Goal: Information Seeking & Learning: Learn about a topic

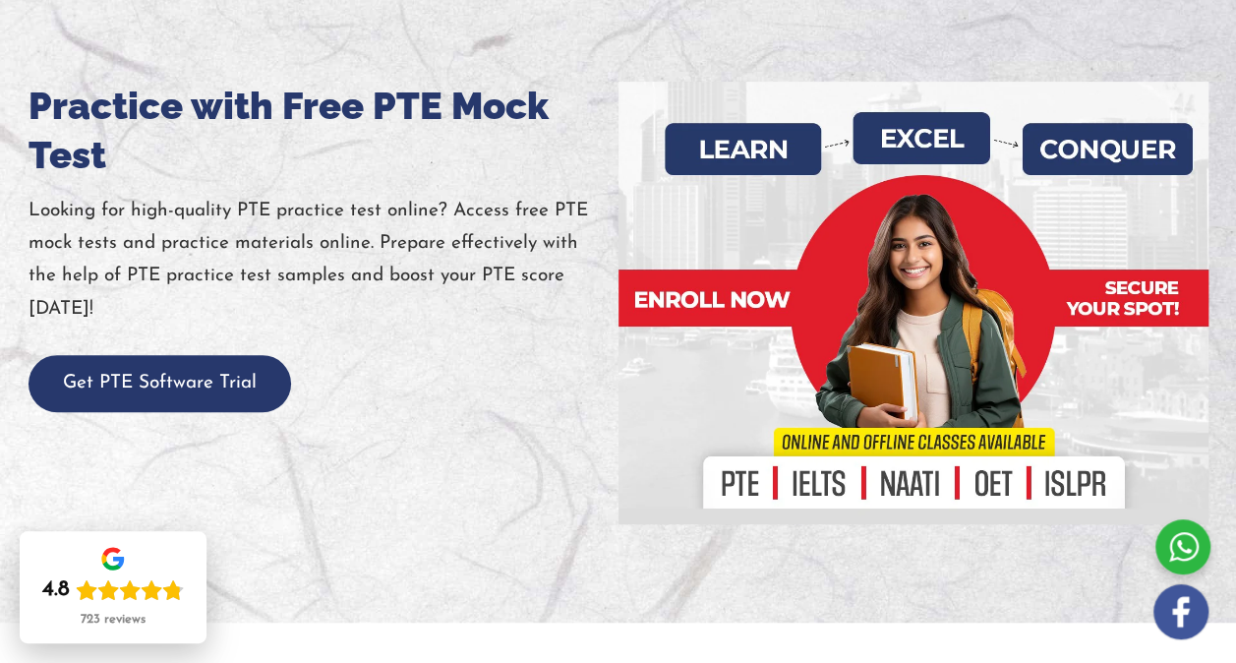
scroll to position [224, 0]
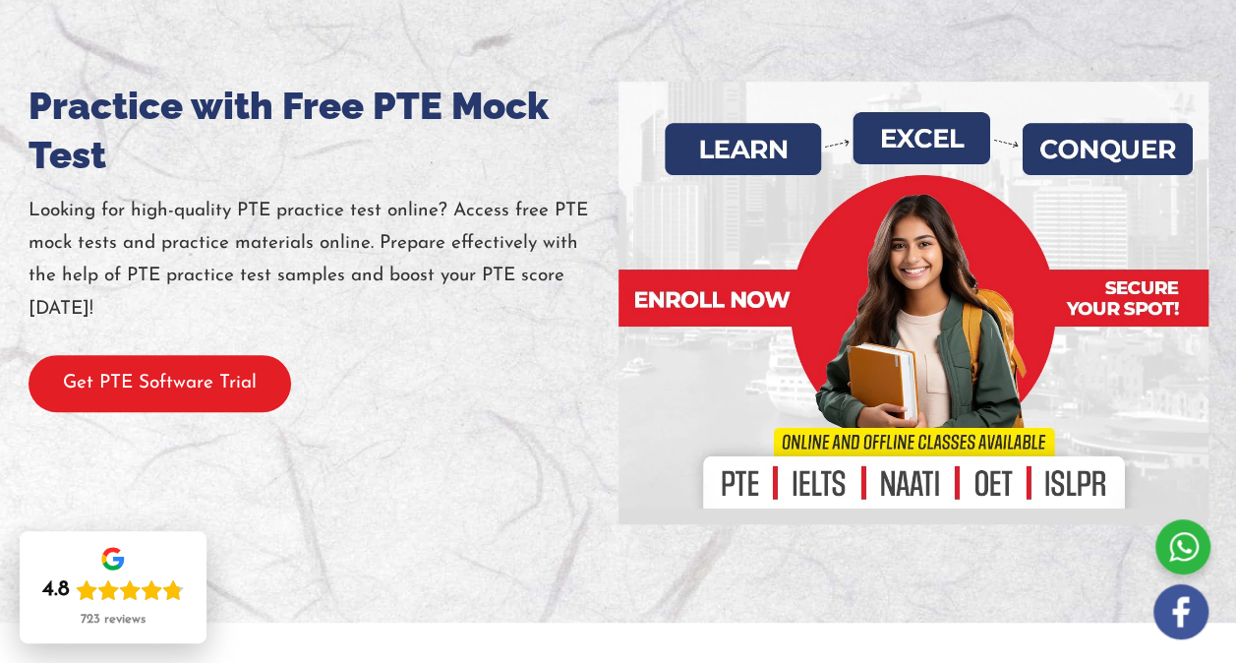
click at [154, 409] on button "Get PTE Software Trial" at bounding box center [160, 384] width 263 height 58
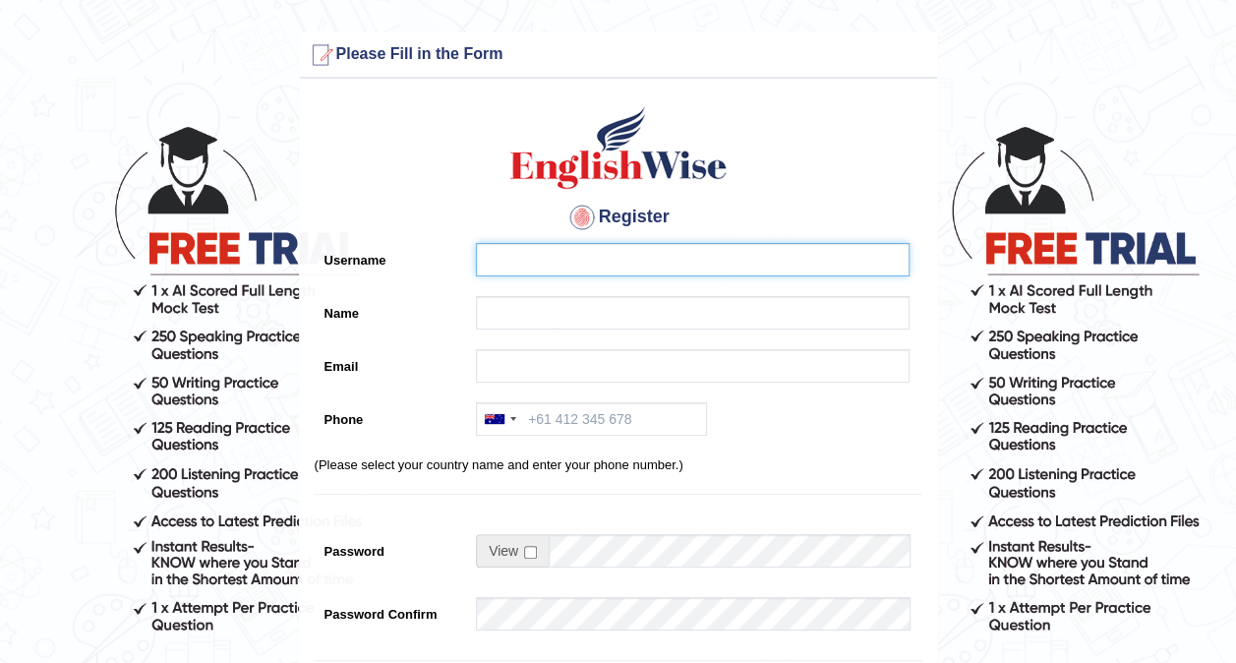
click at [639, 249] on input "Username" at bounding box center [693, 259] width 434 height 33
type input "[PERSON_NAME] [PERSON_NAME]"
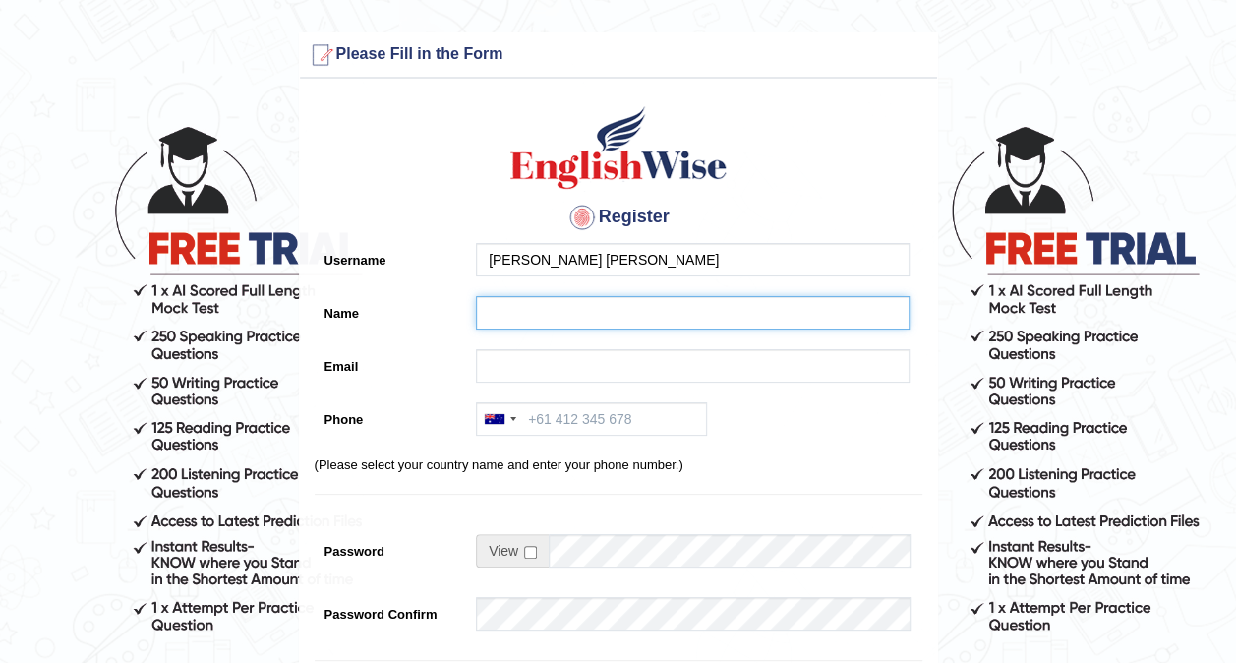
type input "PAVITHRA DEVI A J"
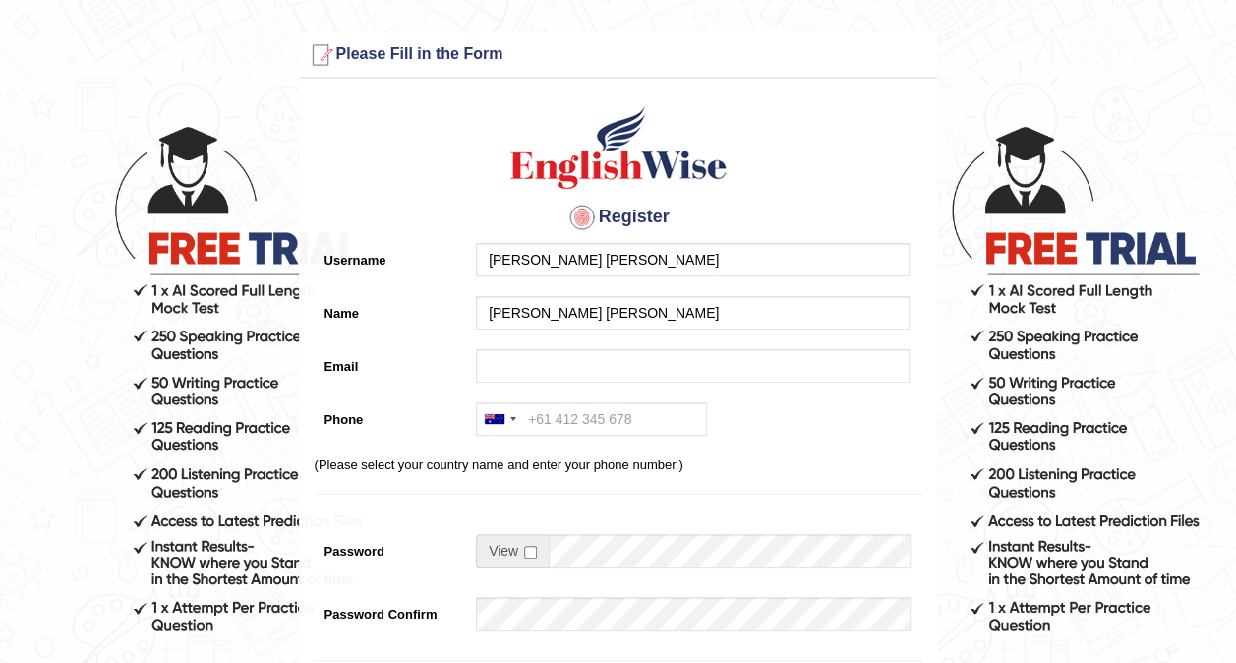
type input "ajpdneethu@gmail.com"
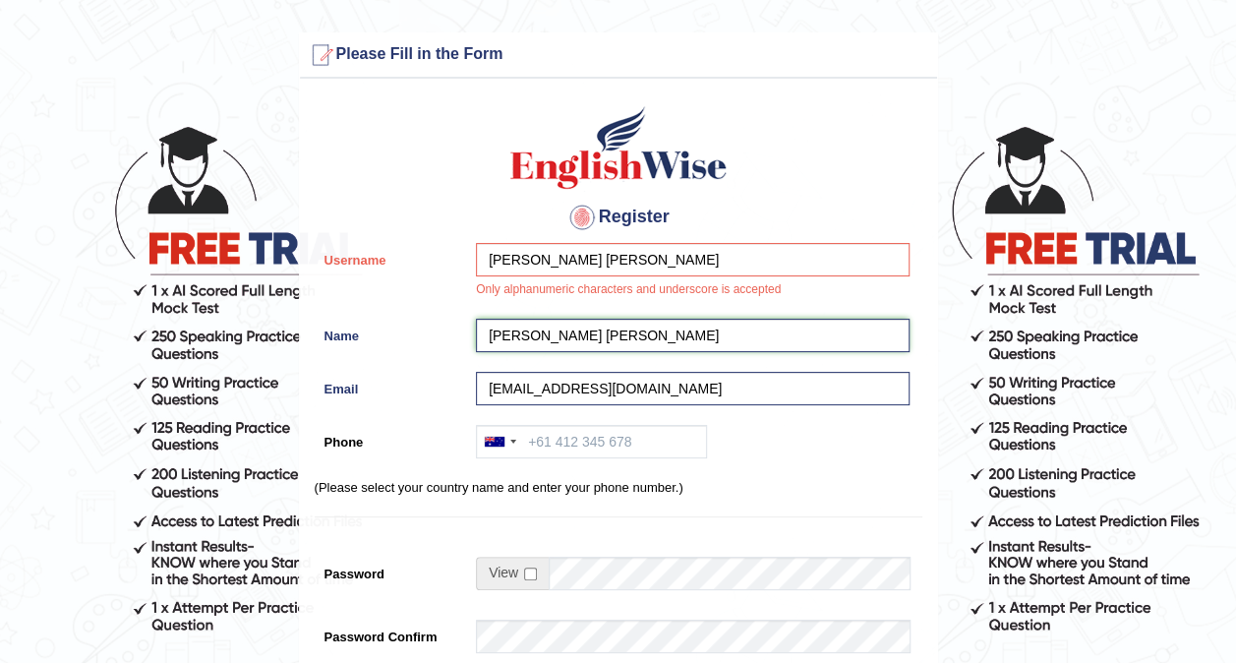
drag, startPoint x: 629, startPoint y: 330, endPoint x: 461, endPoint y: 325, distance: 168.3
click at [461, 325] on div "Name PAVITHRA DEVI A J" at bounding box center [619, 340] width 608 height 43
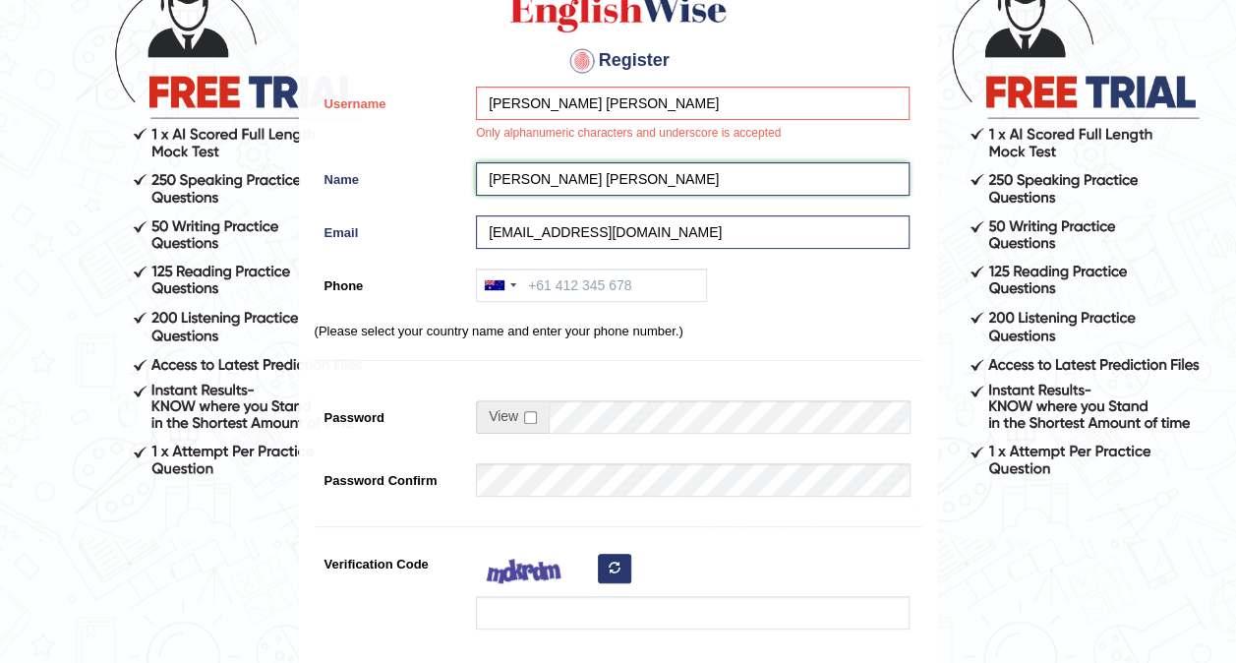
scroll to position [157, 0]
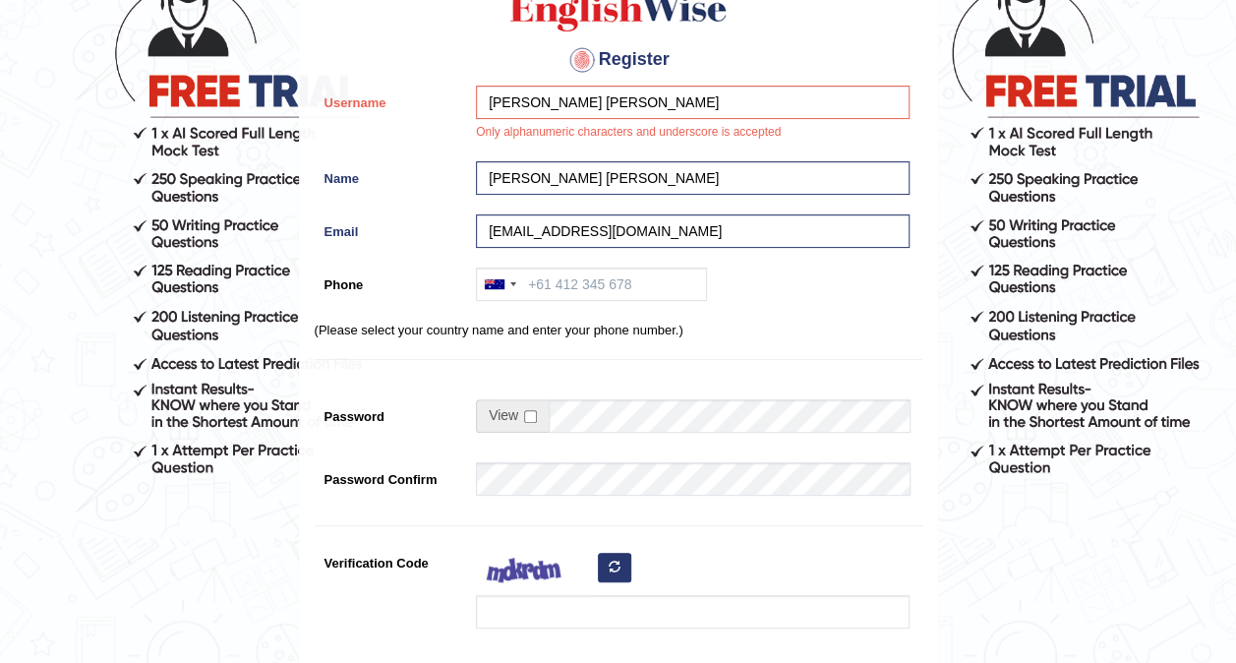
click at [744, 292] on div "Australia +61 India (भारत) +91 New Zealand +64 United States +1 Canada +1 Unite…" at bounding box center [688, 289] width 444 height 43
click at [656, 291] on input "Phone" at bounding box center [591, 284] width 231 height 33
click at [492, 279] on div at bounding box center [495, 284] width 20 height 10
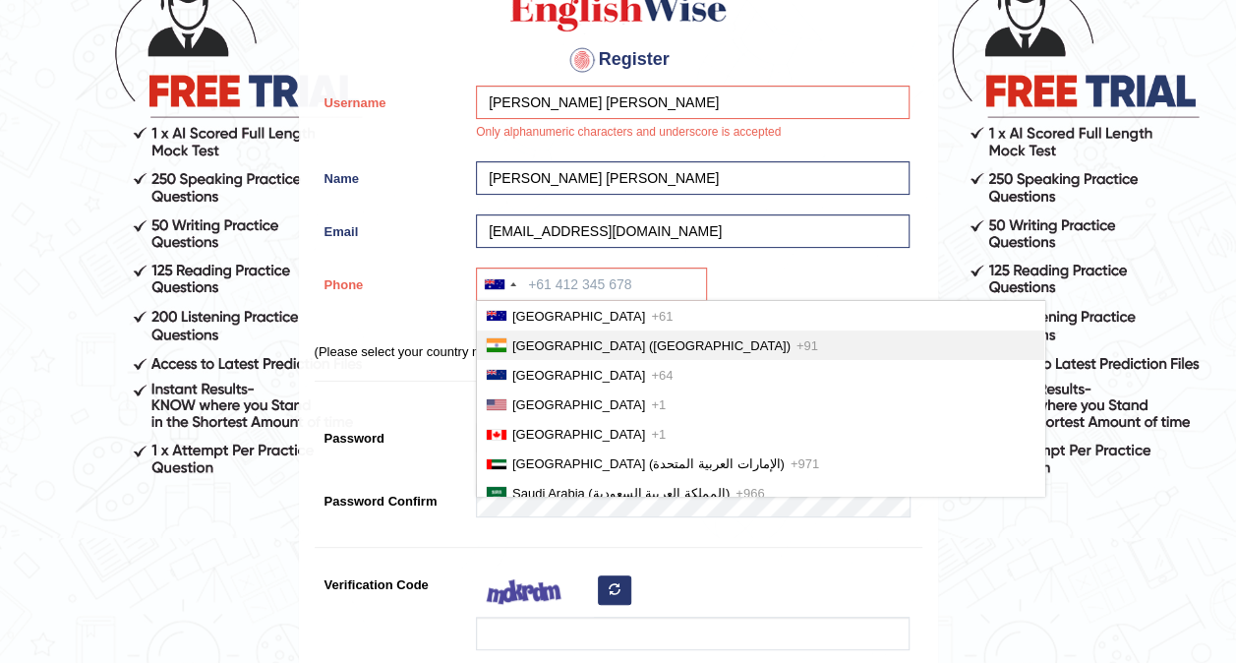
click at [520, 342] on span "India (भारत)" at bounding box center [651, 345] width 278 height 15
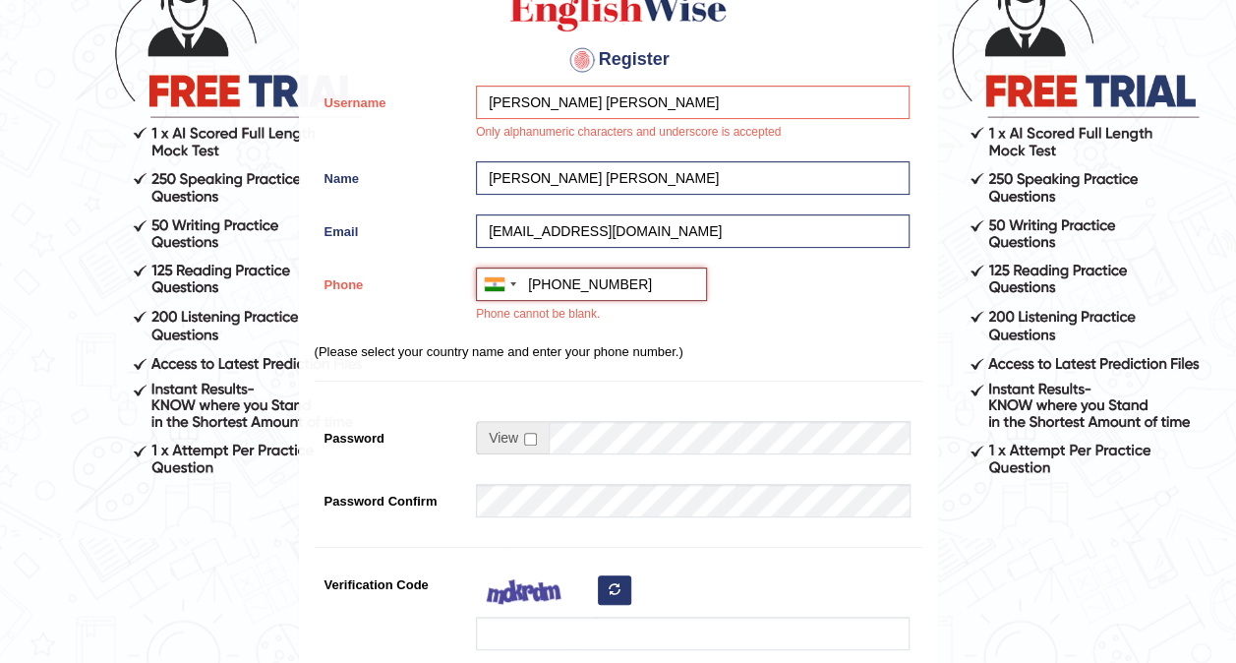
type input "+917338969055"
click at [929, 376] on div "Register Username PAVITHRA DEVI A J Only alphanumeric characters and underscore…" at bounding box center [618, 363] width 637 height 865
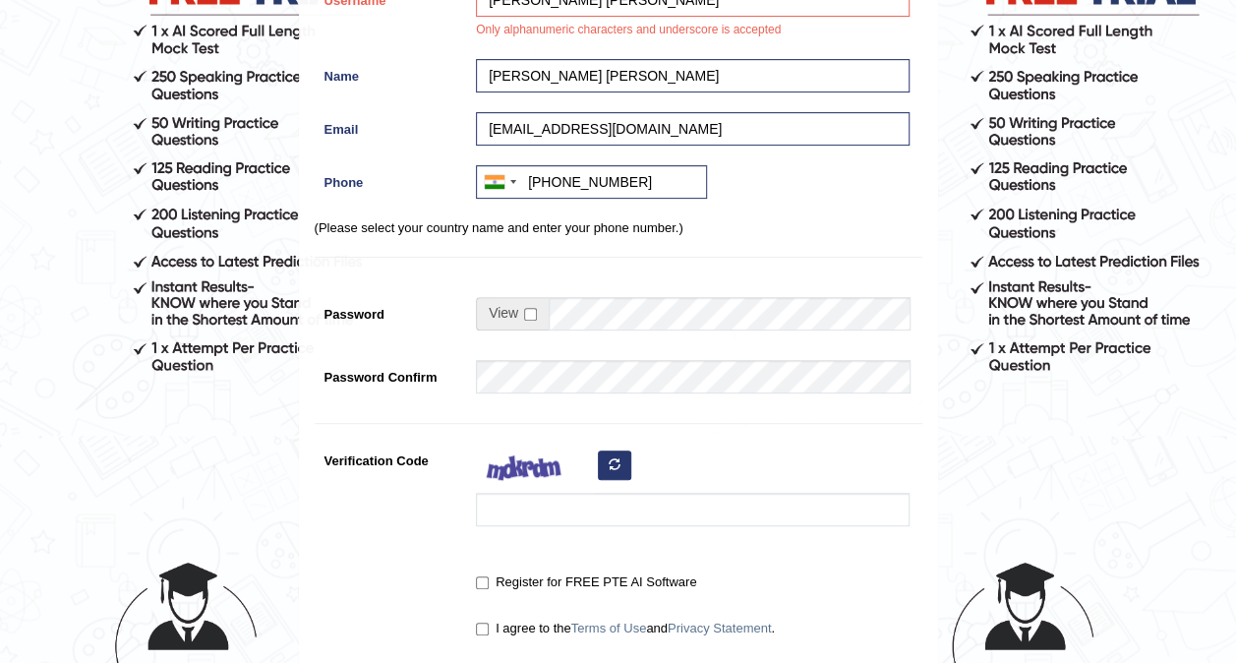
scroll to position [262, 0]
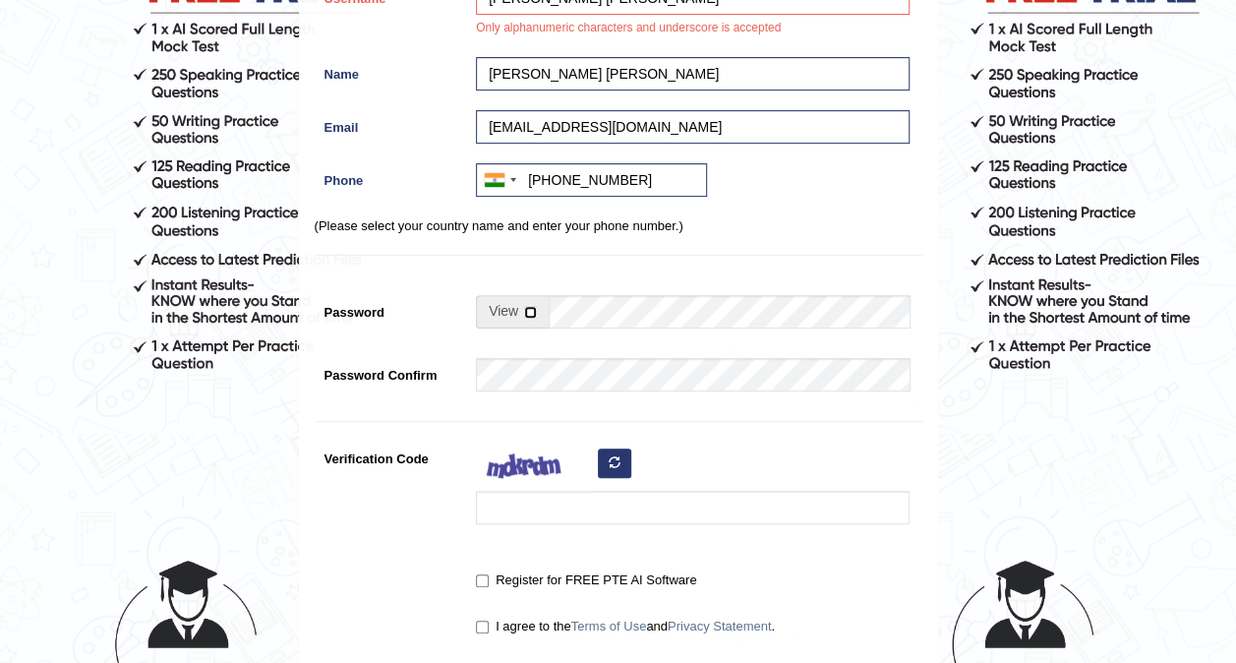
click at [526, 310] on input "checkbox" at bounding box center [530, 312] width 13 height 13
checkbox input "true"
click at [594, 321] on input "Password" at bounding box center [729, 311] width 361 height 33
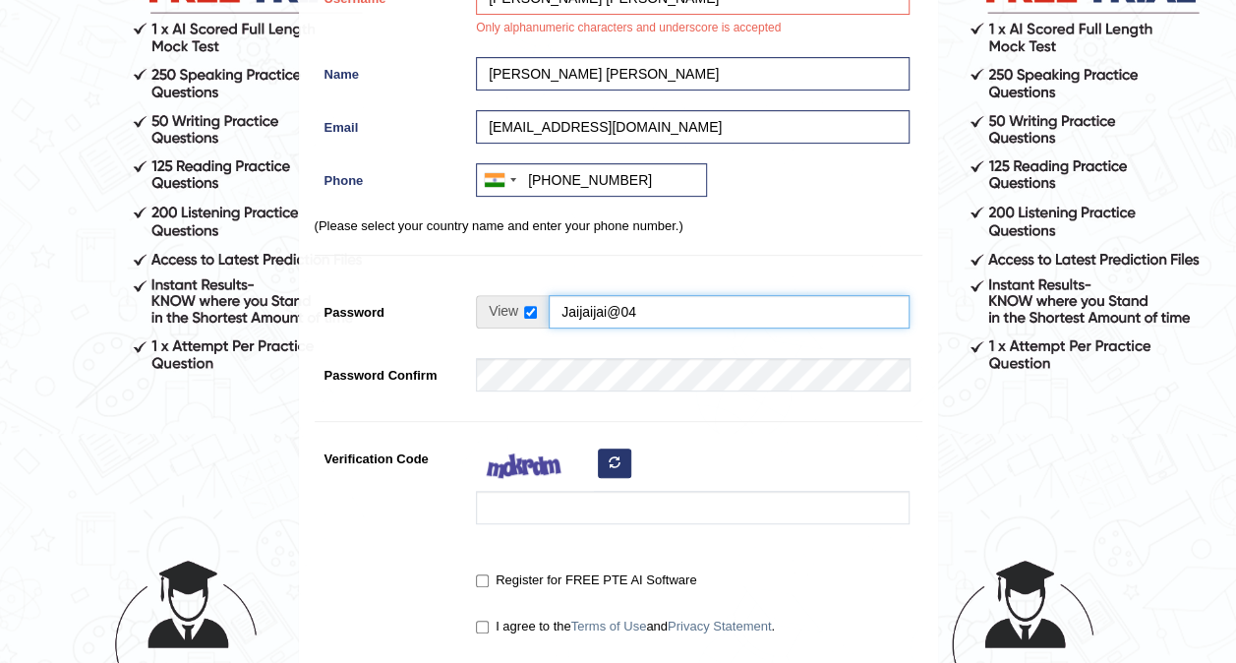
type input "Jaijaijai@04"
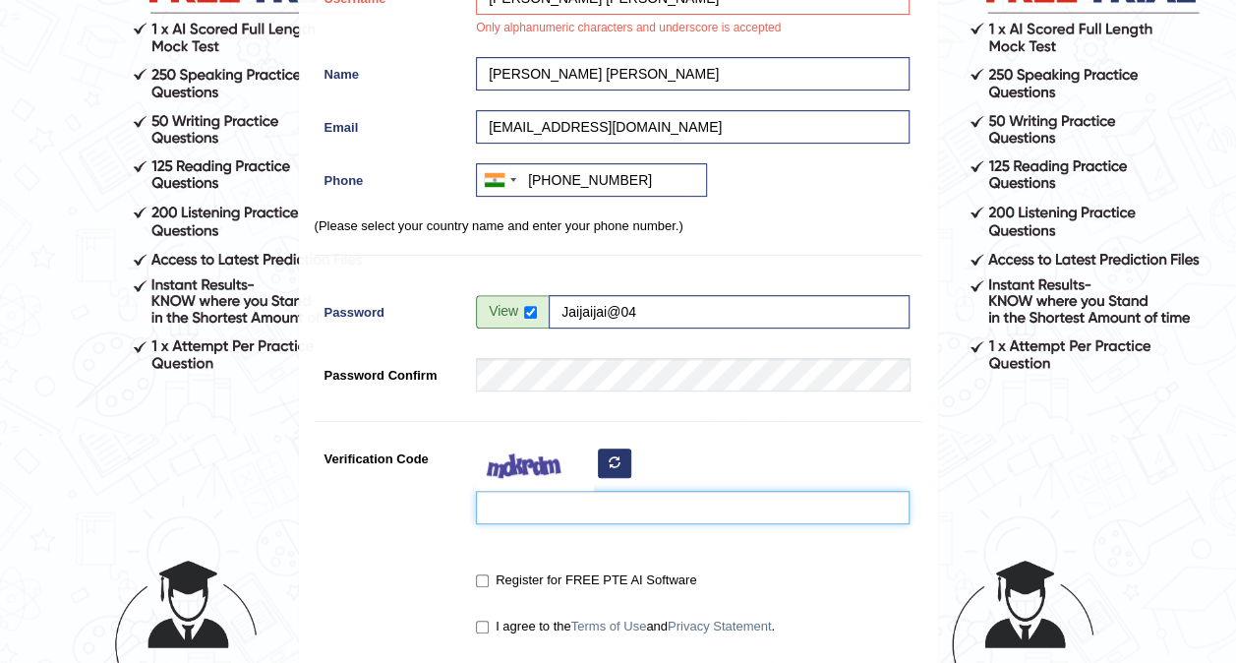
click at [604, 504] on input "Verification Code" at bounding box center [693, 507] width 434 height 33
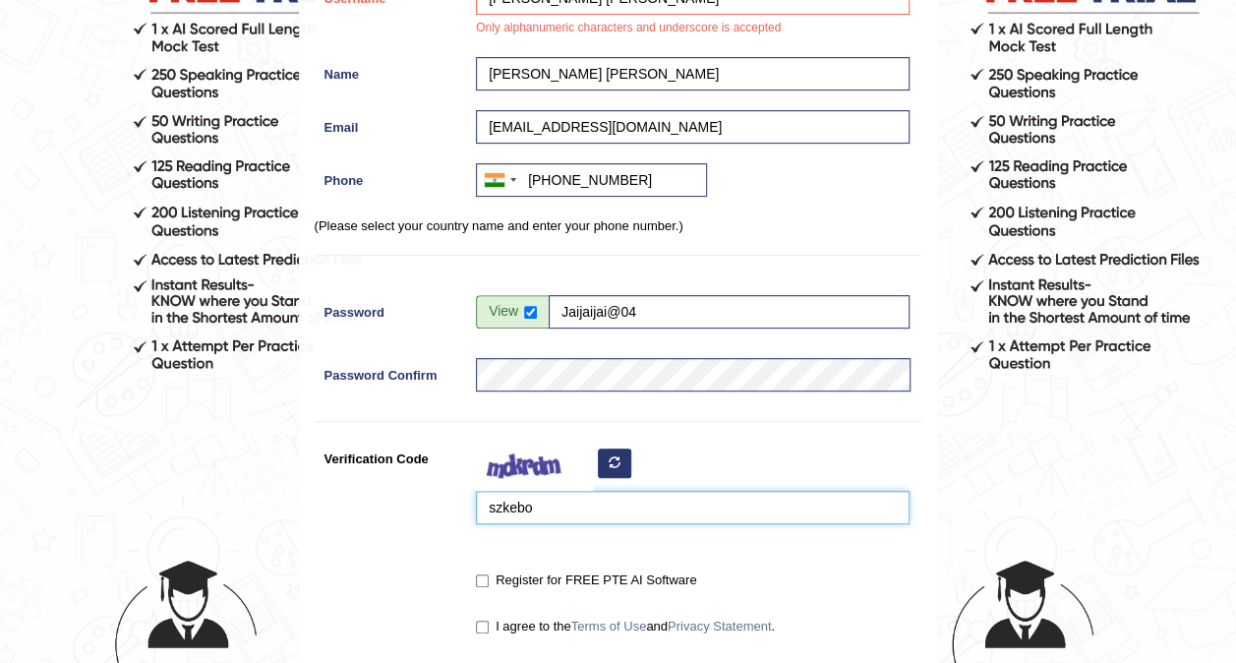
scroll to position [369, 0]
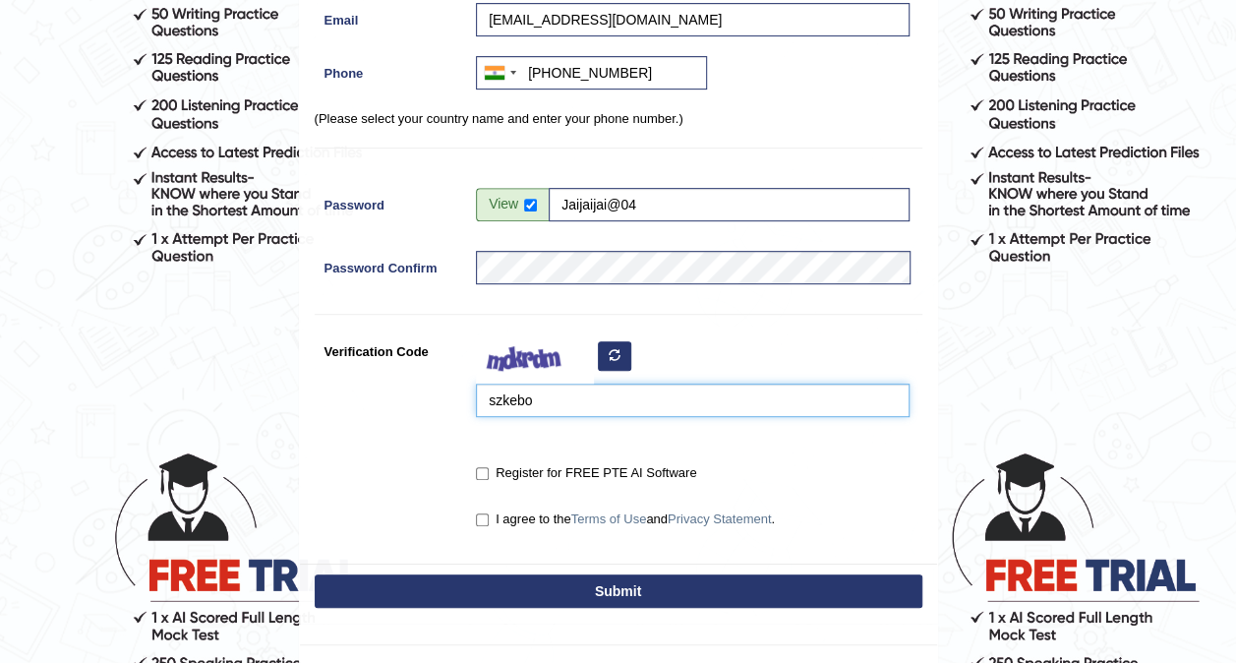
type input "szkebo"
click at [486, 468] on input "Register for FREE PTE AI Software" at bounding box center [482, 473] width 13 height 13
checkbox input "true"
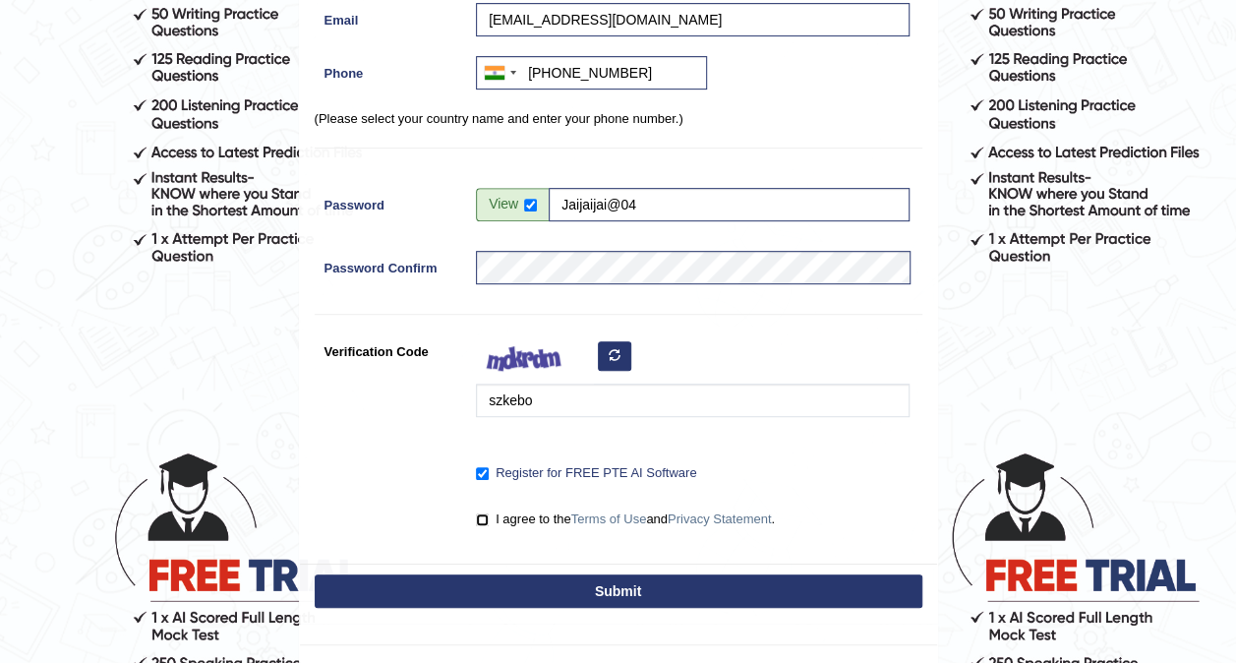
click at [483, 518] on input "I agree to the Terms of Use and Privacy Statement ." at bounding box center [482, 519] width 13 height 13
checkbox input "true"
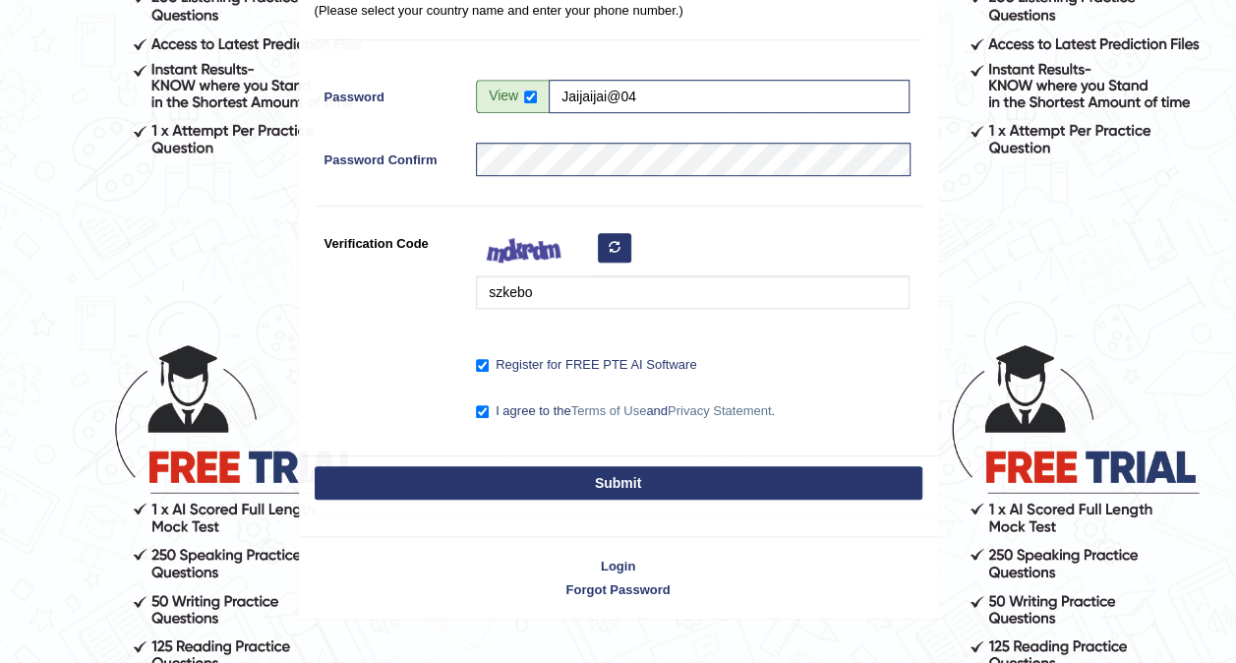
click at [509, 486] on button "Submit" at bounding box center [619, 482] width 608 height 33
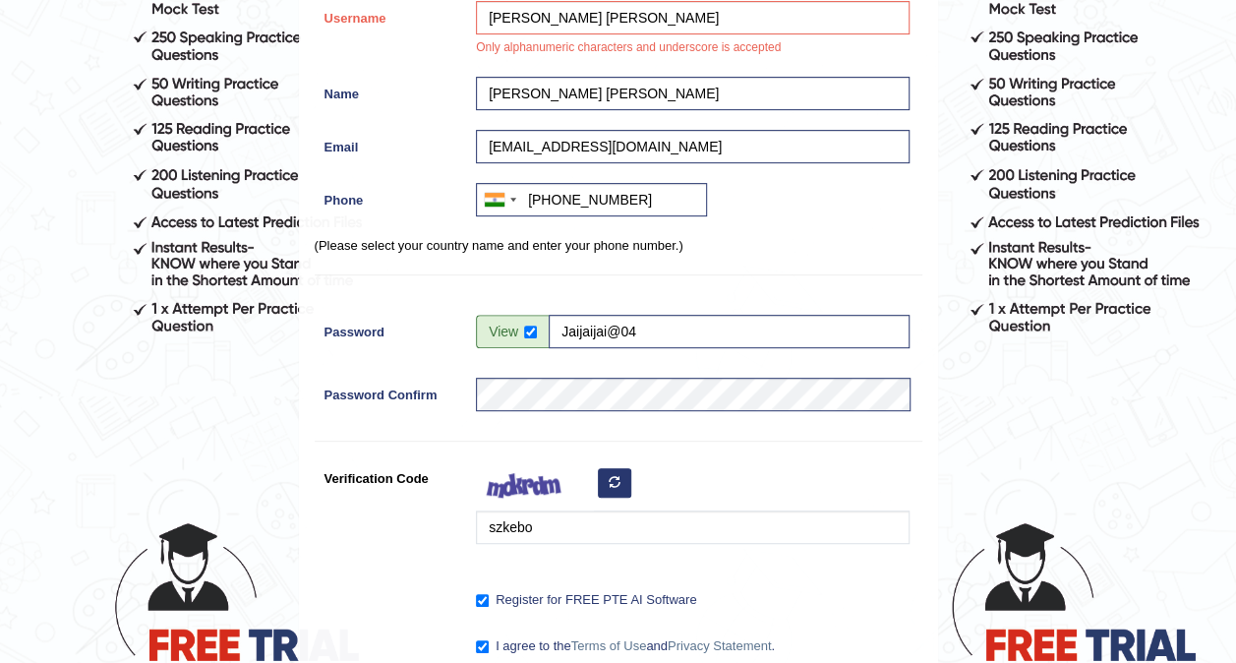
scroll to position [0, 0]
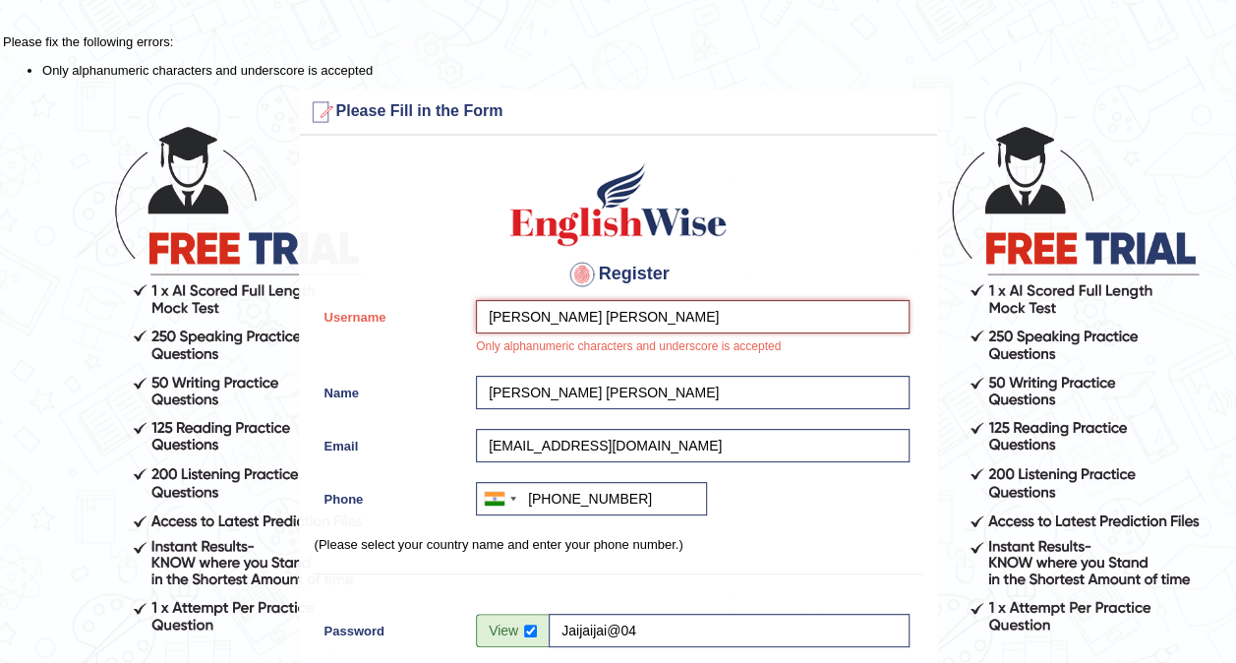
drag, startPoint x: 634, startPoint y: 312, endPoint x: 431, endPoint y: 309, distance: 203.6
click at [431, 309] on div "Username PAVITHRA DEVI A J Only alphanumeric characters and underscore is accep…" at bounding box center [619, 333] width 608 height 66
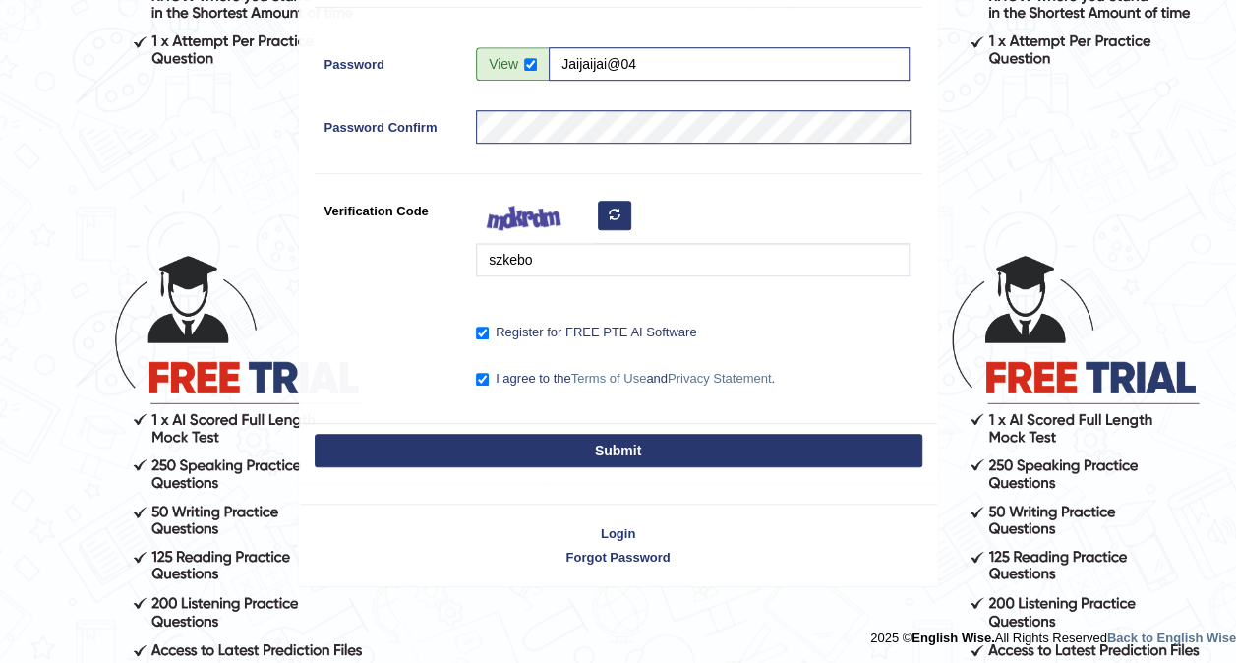
click at [682, 445] on button "Submit" at bounding box center [619, 450] width 608 height 33
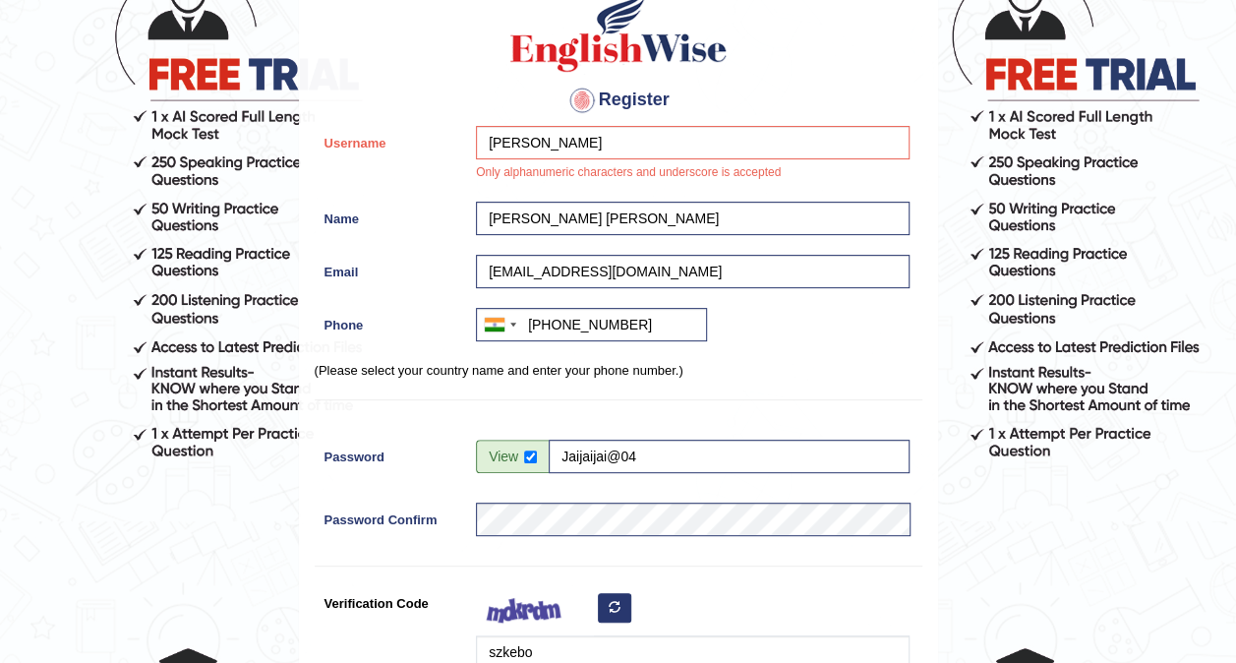
scroll to position [173, 0]
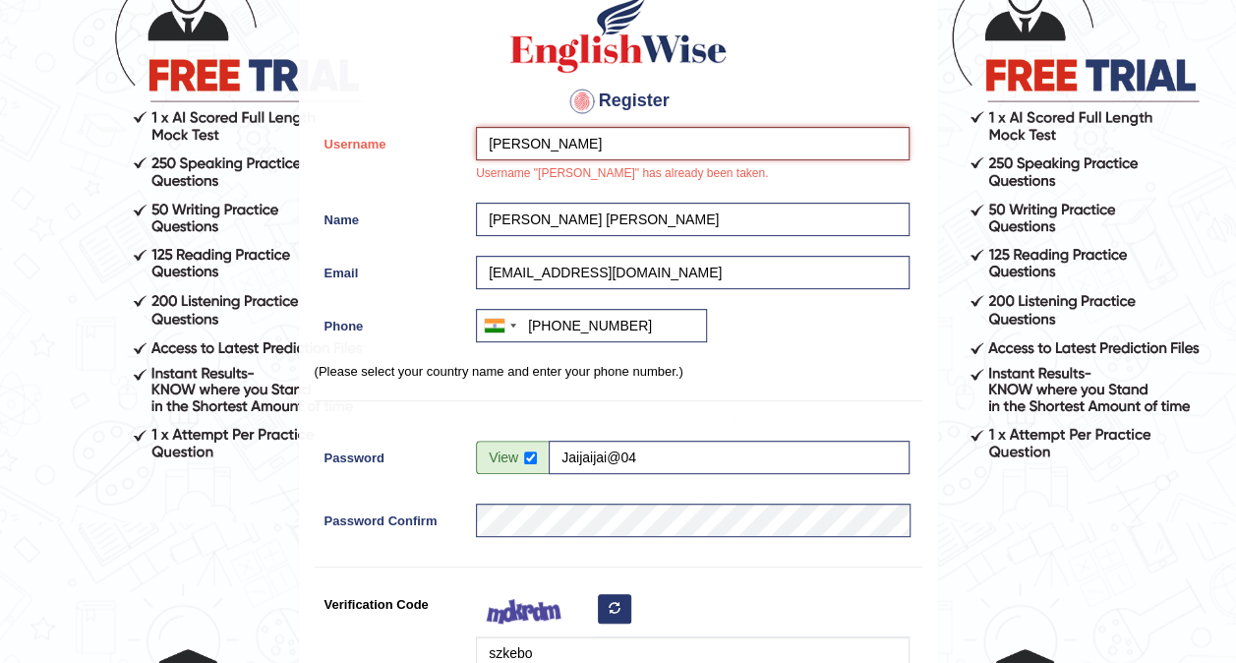
click at [581, 130] on input "pavithra" at bounding box center [693, 143] width 434 height 33
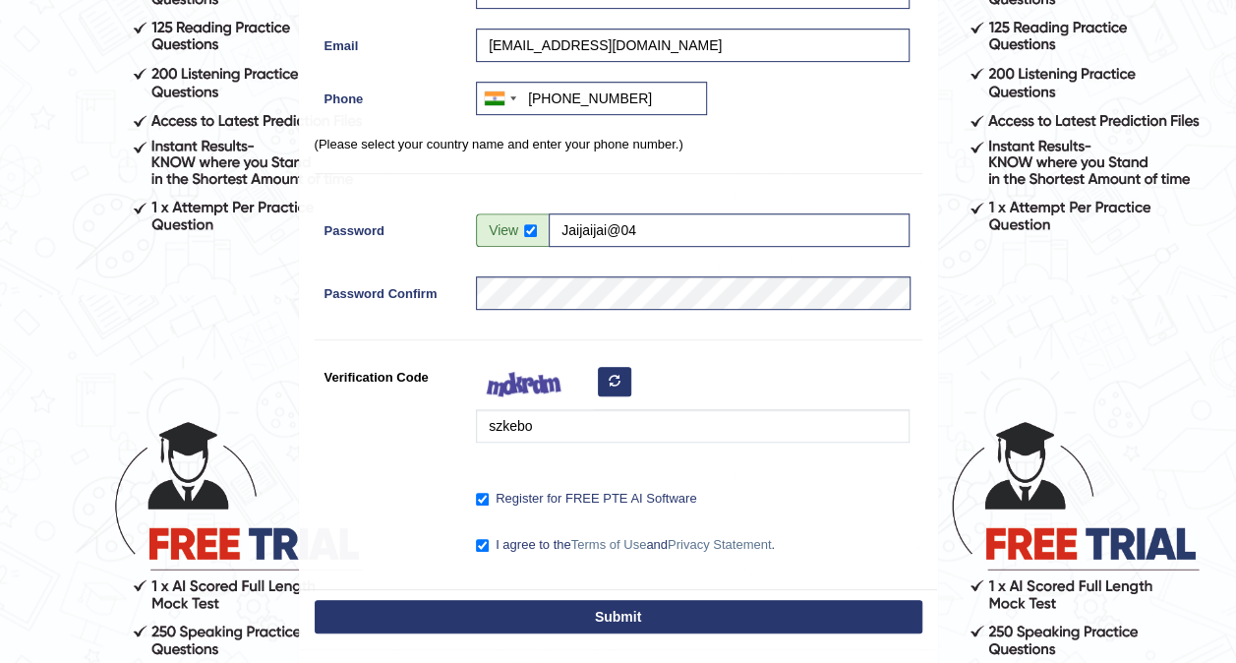
scroll to position [566, 0]
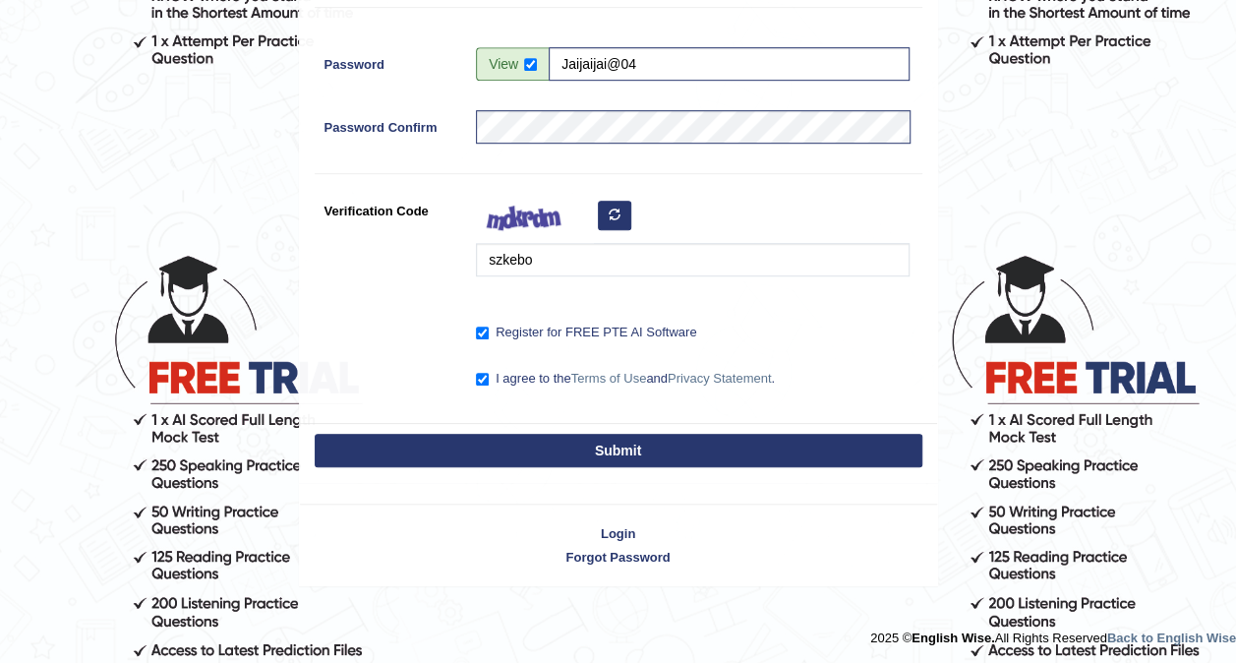
type input "pavithra007"
click at [549, 444] on button "Submit" at bounding box center [619, 450] width 608 height 33
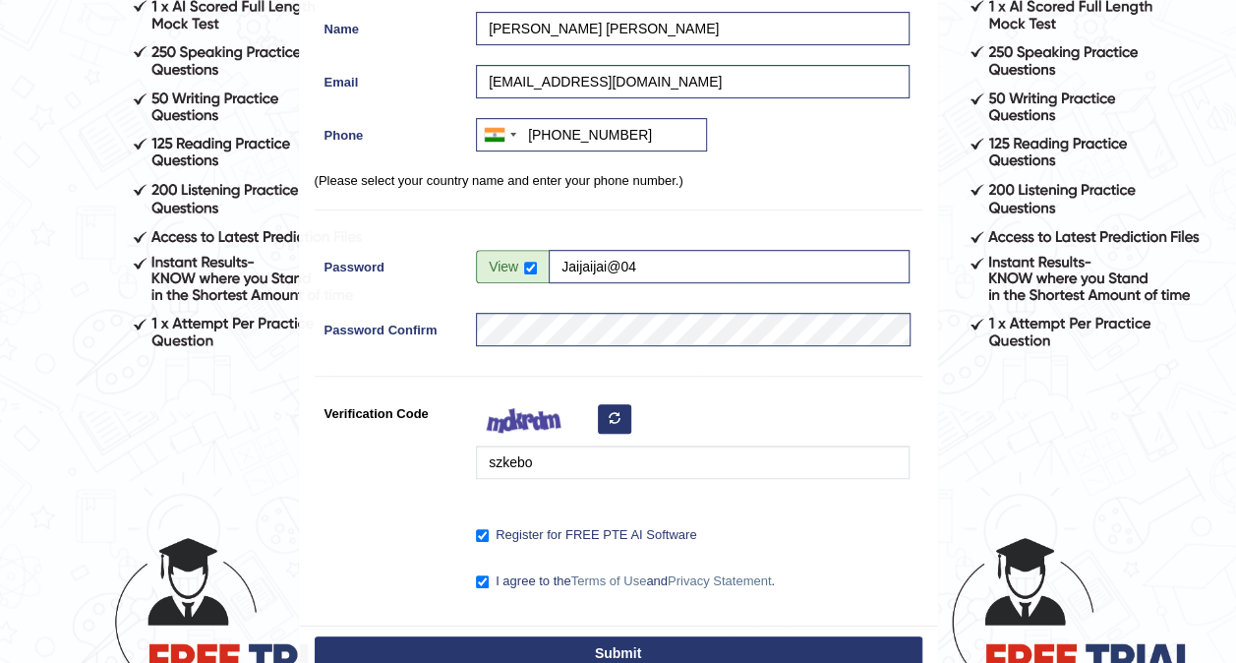
scroll to position [0, 0]
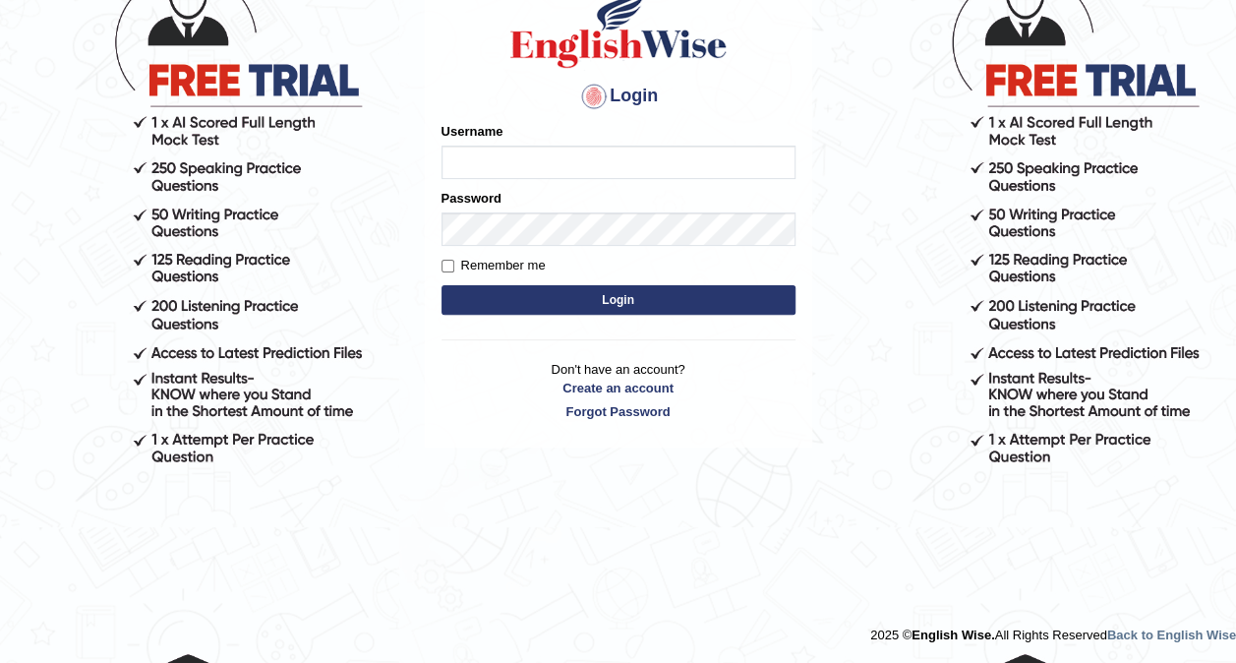
click at [566, 149] on input "Username" at bounding box center [619, 162] width 354 height 33
type input "pavithra007"
click at [610, 293] on button "Login" at bounding box center [619, 300] width 354 height 30
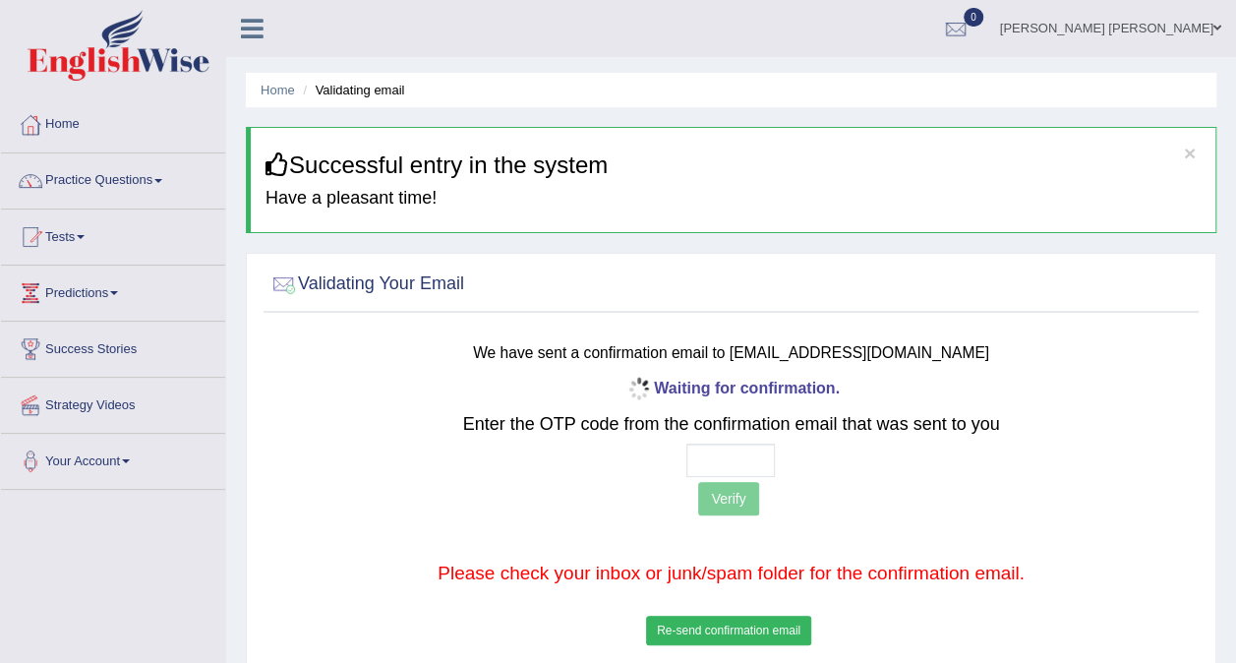
scroll to position [26, 0]
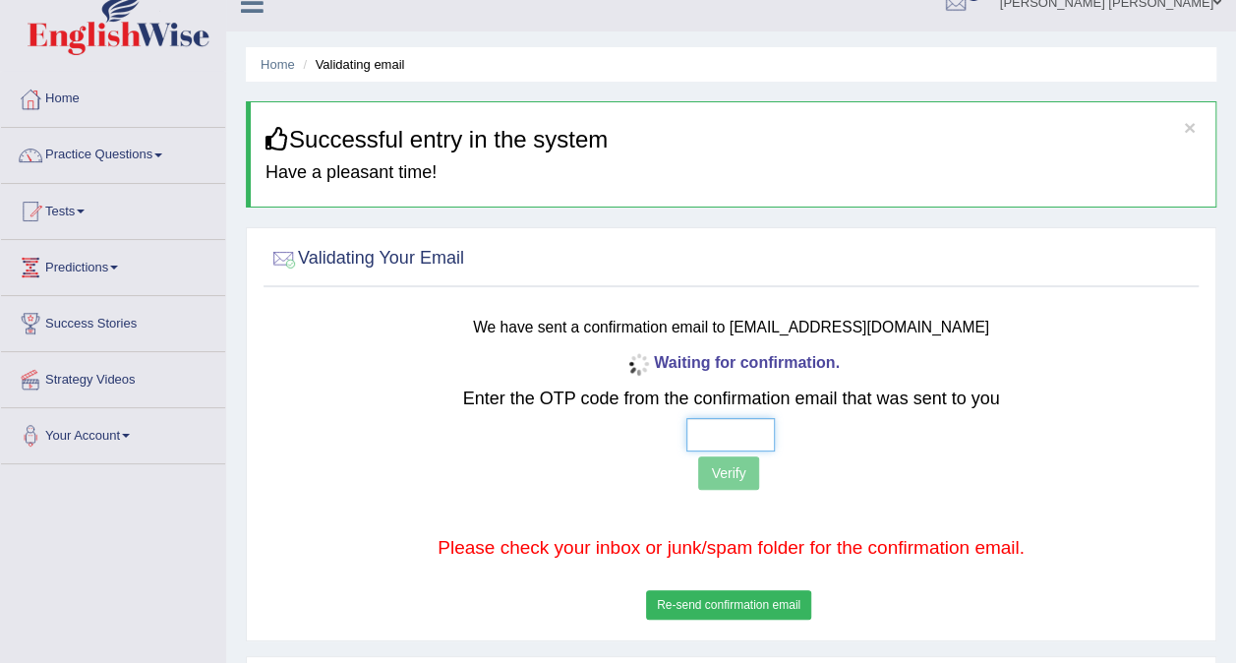
click at [709, 423] on input "text" at bounding box center [730, 434] width 89 height 33
click at [724, 598] on button "Re-send confirmation email" at bounding box center [728, 605] width 165 height 30
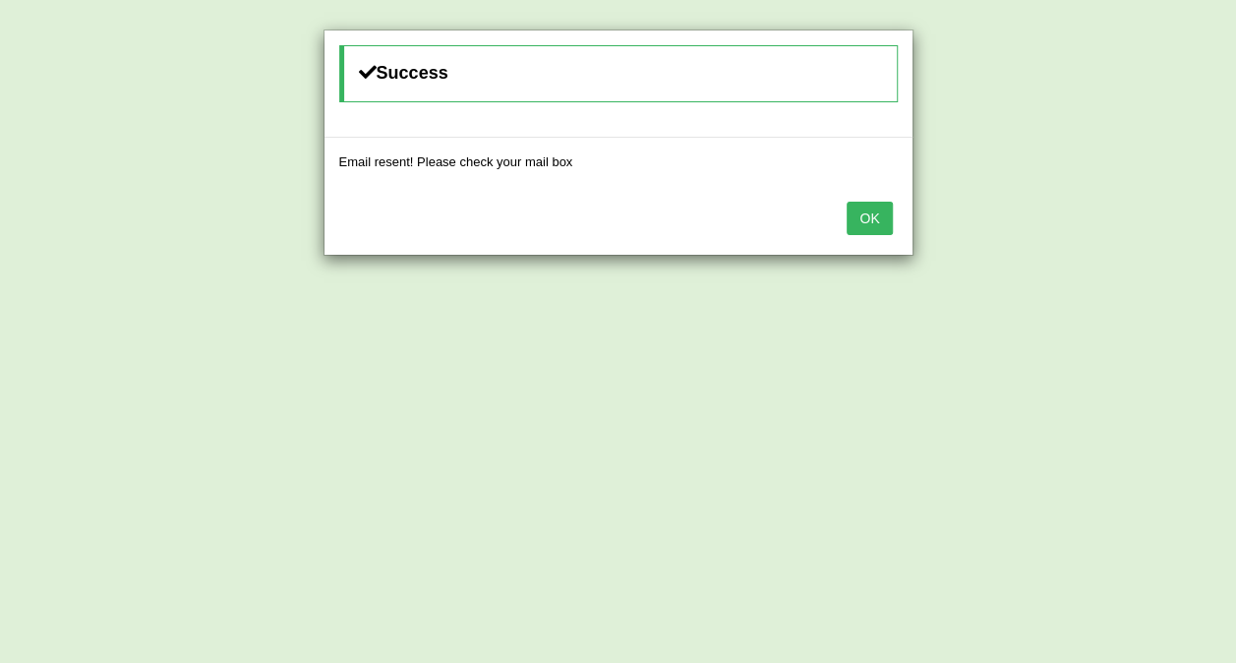
click at [873, 227] on button "OK" at bounding box center [869, 218] width 45 height 33
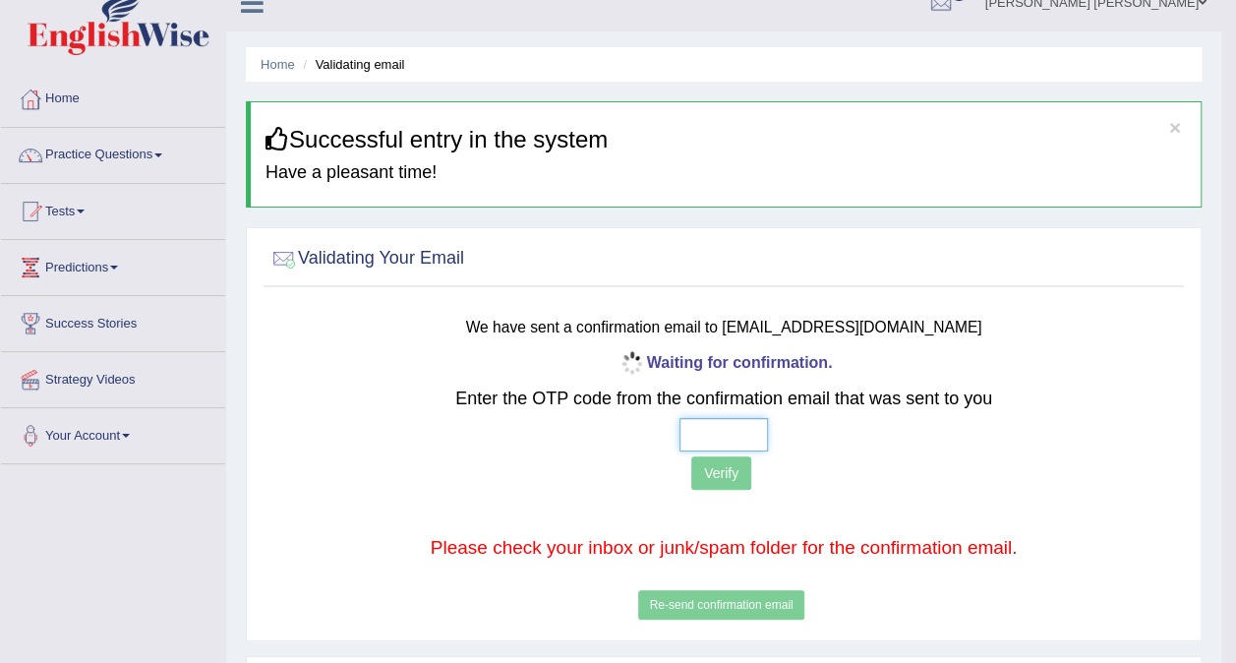
click at [707, 442] on input "text" at bounding box center [724, 434] width 89 height 33
type input "5 6 8 8"
click at [724, 467] on button "Verify" at bounding box center [721, 472] width 60 height 33
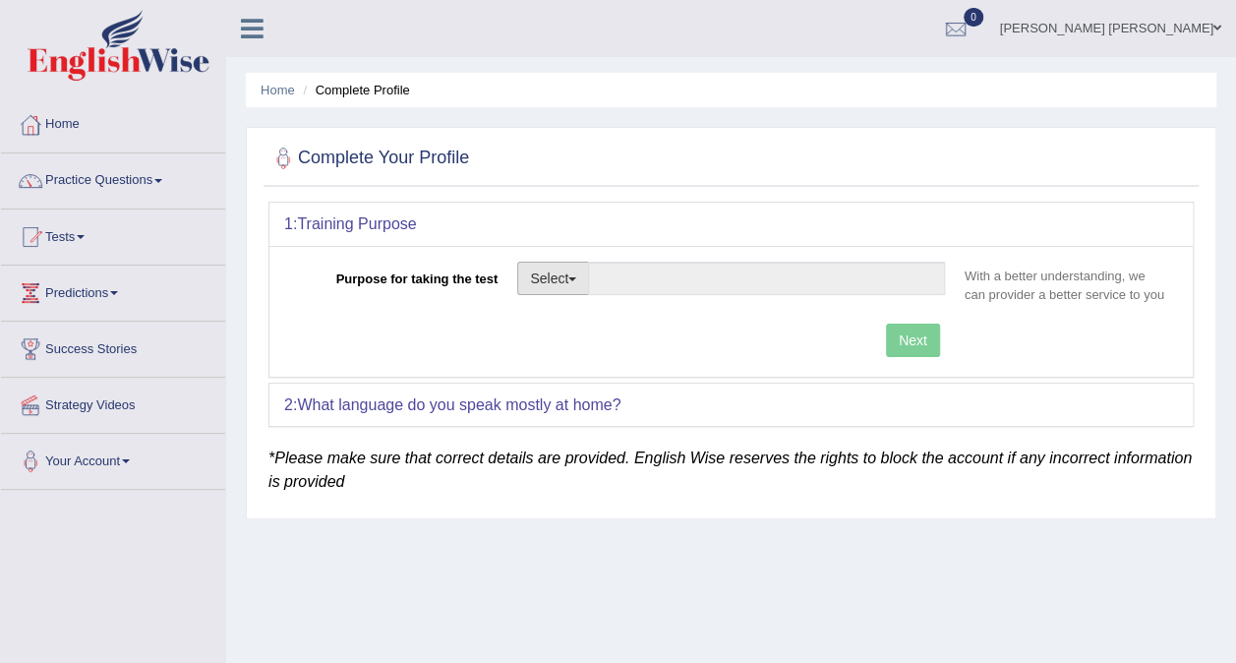
click at [575, 283] on button "Select" at bounding box center [553, 278] width 72 height 33
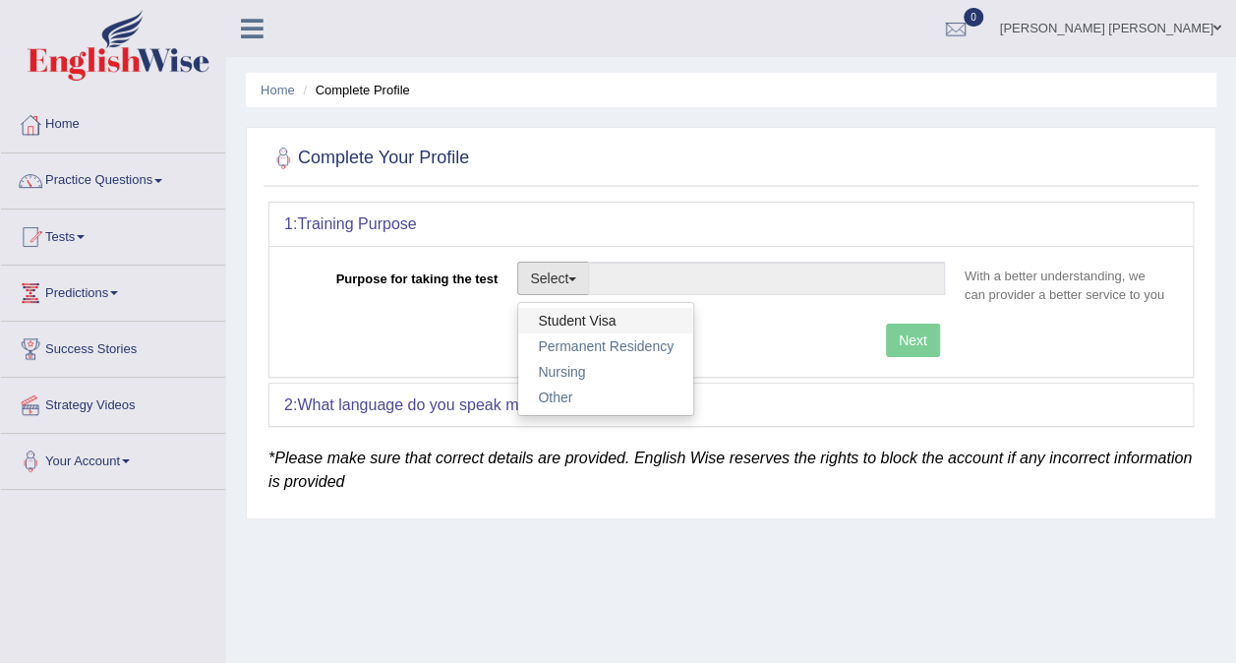
click at [586, 313] on link "Student Visa" at bounding box center [605, 321] width 175 height 26
type input "Student Visa"
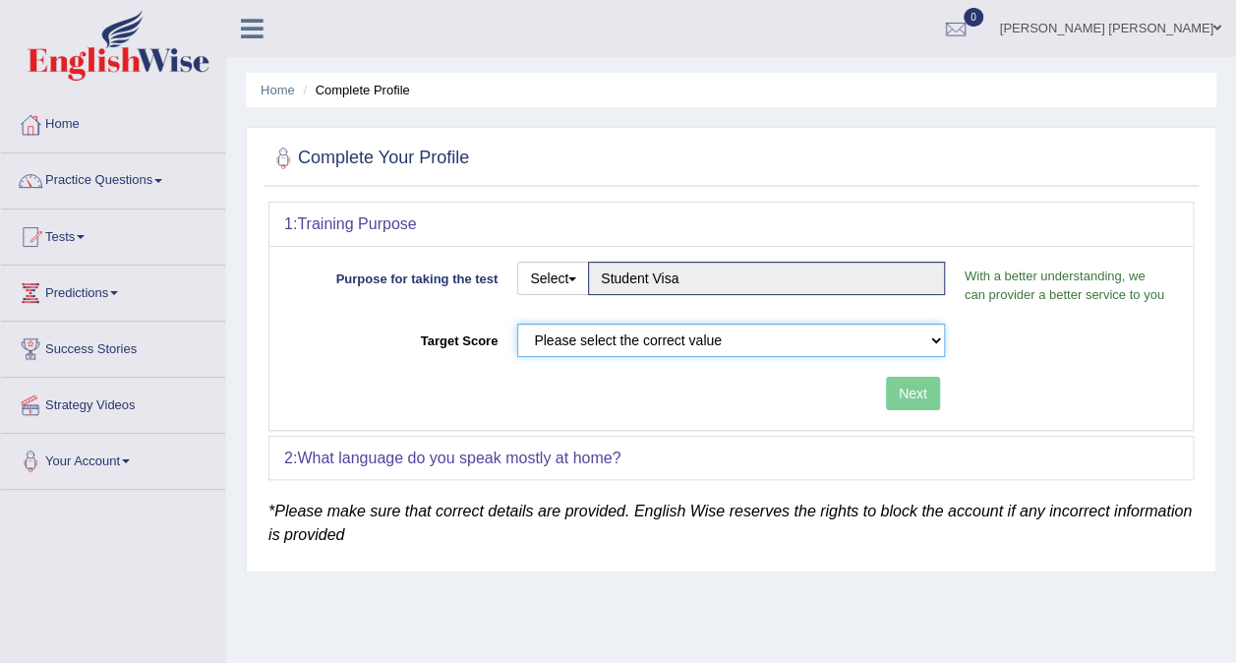
click at [670, 340] on select "Please select the correct value 50 (6 bands) 58 (6.5 bands) 65 (7 bands) 79 (8 …" at bounding box center [731, 340] width 428 height 33
select select "79"
click at [517, 324] on select "Please select the correct value 50 (6 bands) 58 (6.5 bands) 65 (7 bands) 79 (8 …" at bounding box center [731, 340] width 428 height 33
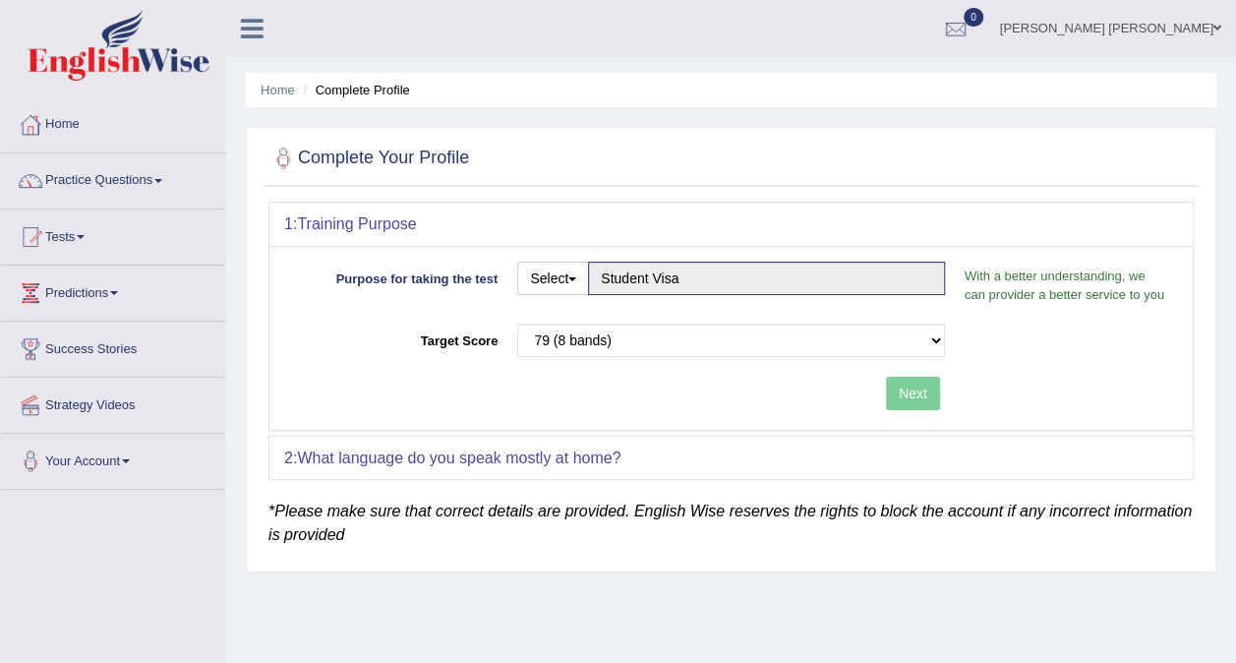
click at [612, 468] on div "2: What language do you speak mostly at home?" at bounding box center [730, 458] width 923 height 43
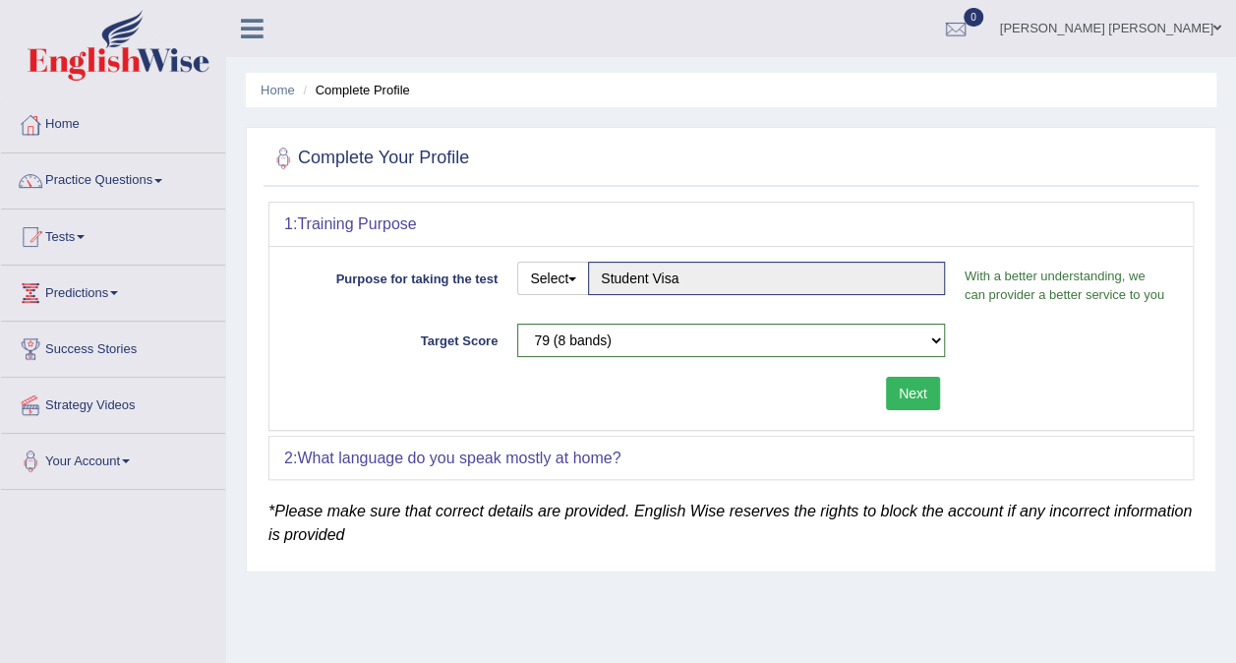
click at [924, 387] on button "Next" at bounding box center [913, 393] width 54 height 33
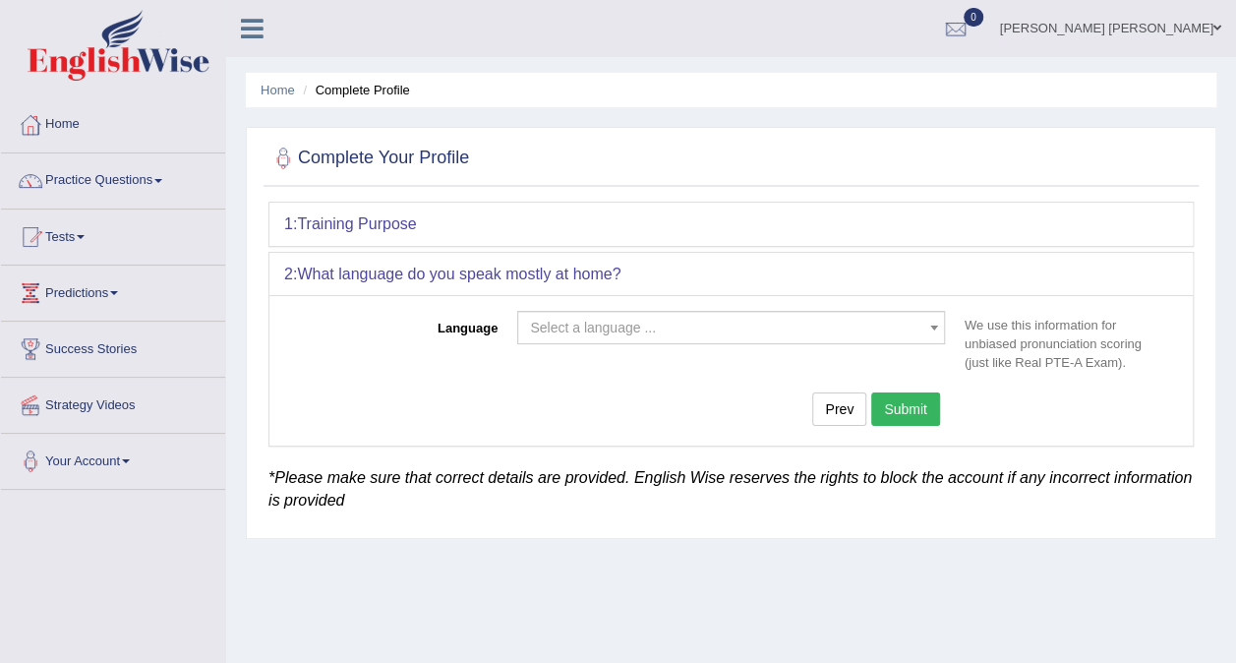
click at [594, 323] on span "Select a language ..." at bounding box center [593, 328] width 126 height 16
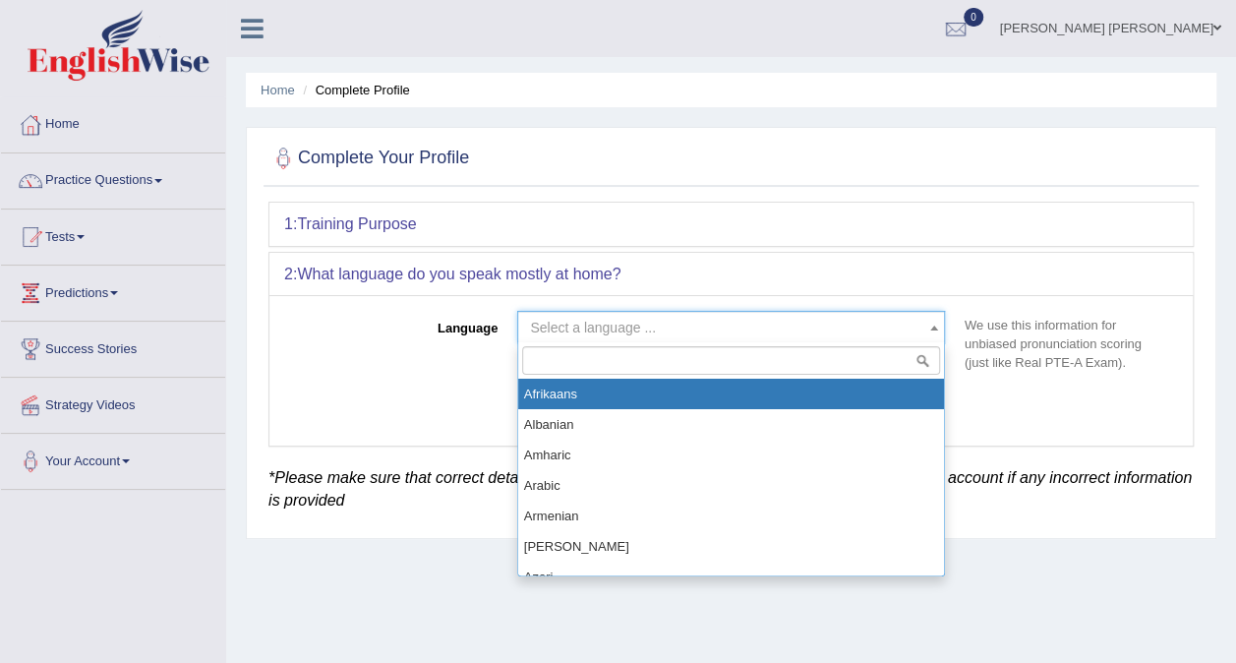
click at [588, 354] on input "search" at bounding box center [731, 360] width 418 height 29
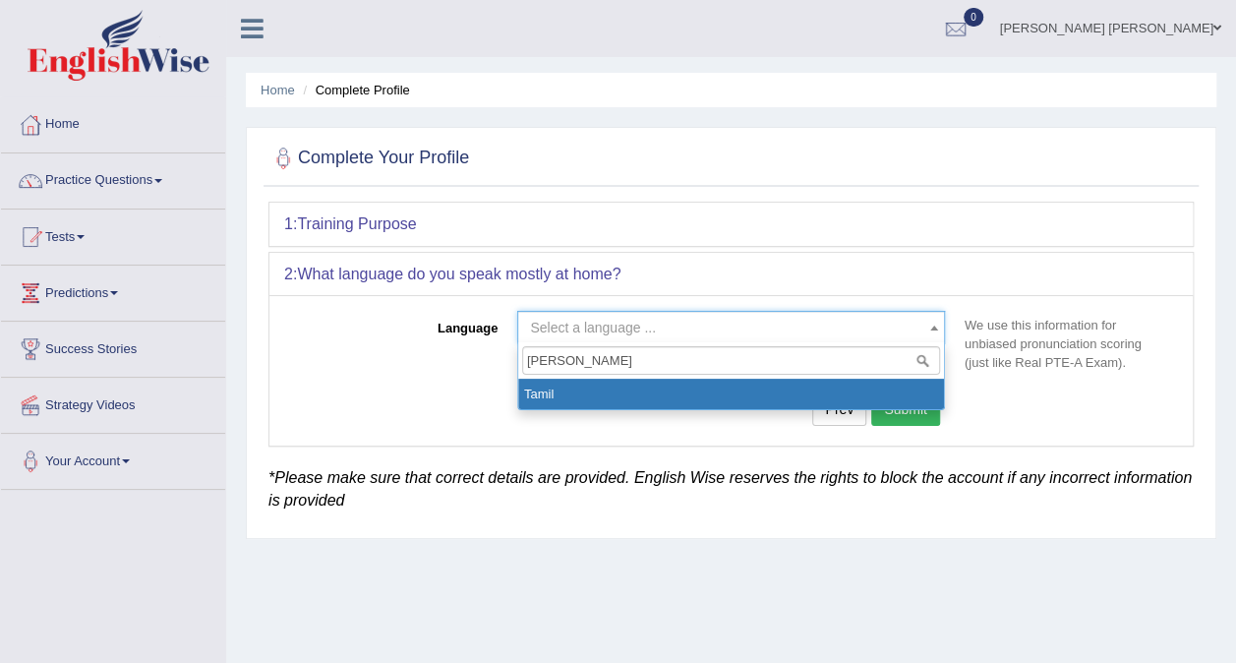
type input "tami"
drag, startPoint x: 561, startPoint y: 393, endPoint x: 624, endPoint y: 395, distance: 63.0
select select "Tamil"
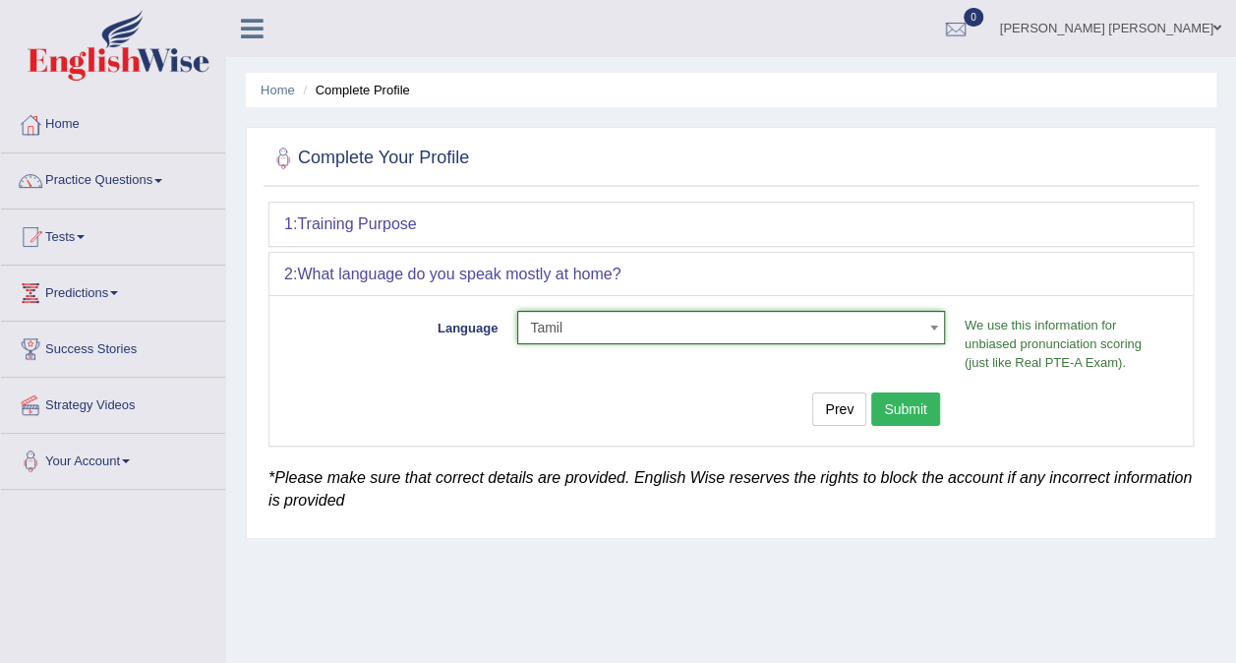
click at [918, 411] on button "Submit" at bounding box center [905, 408] width 69 height 33
click at [924, 407] on button "Submit" at bounding box center [905, 408] width 69 height 33
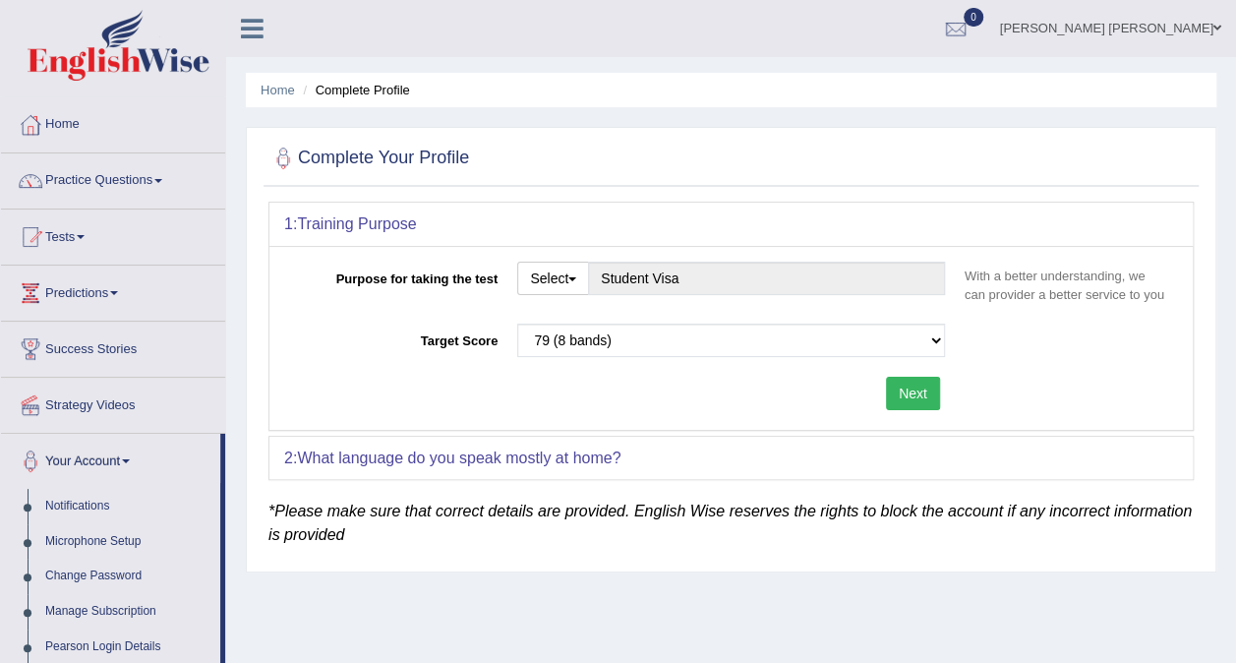
click at [913, 385] on button "Next" at bounding box center [913, 393] width 54 height 33
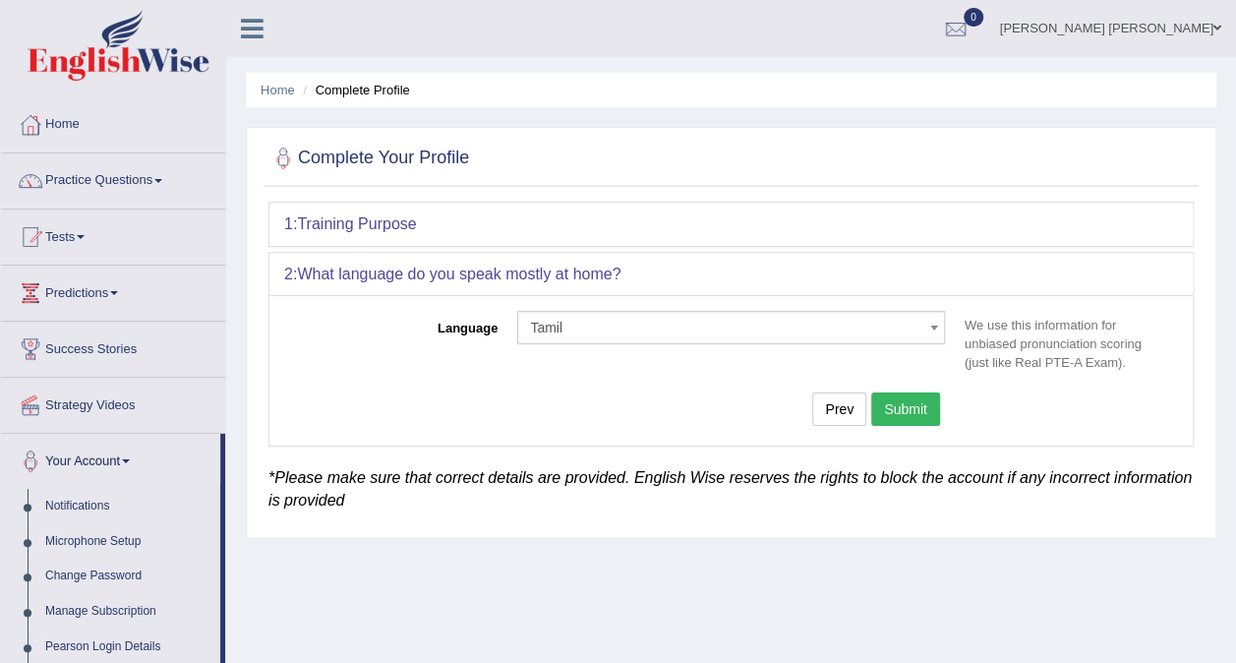
click at [916, 400] on button "Submit" at bounding box center [905, 408] width 69 height 33
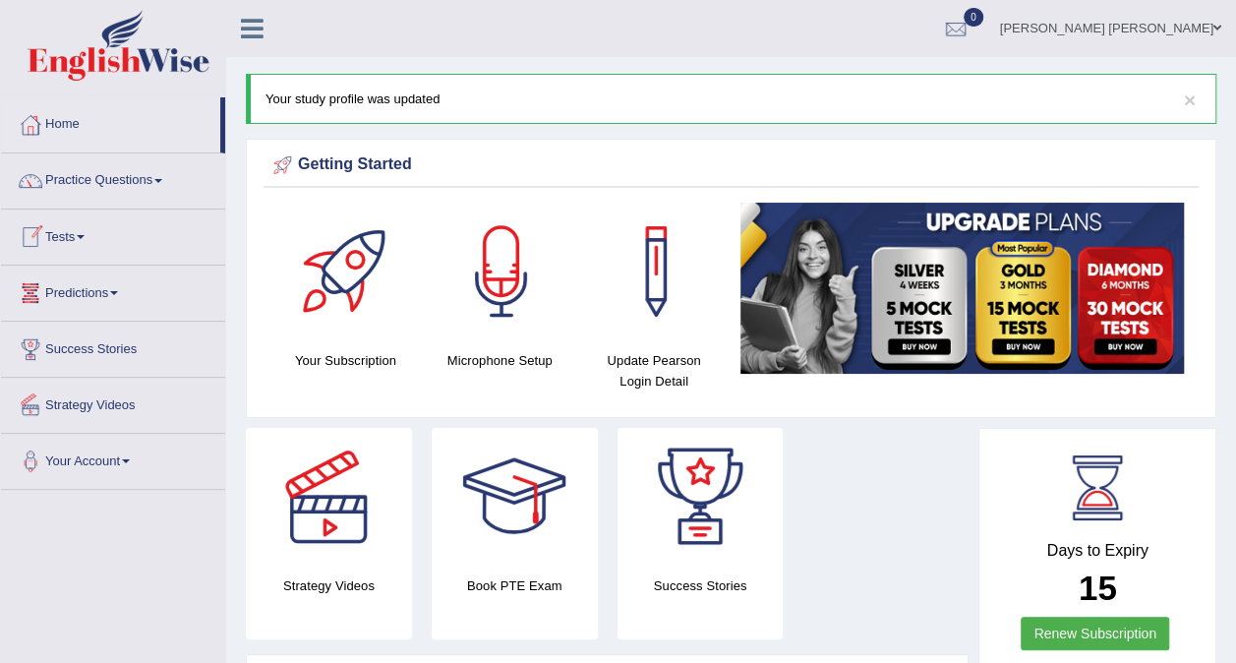
click at [83, 234] on link "Tests" at bounding box center [113, 233] width 224 height 49
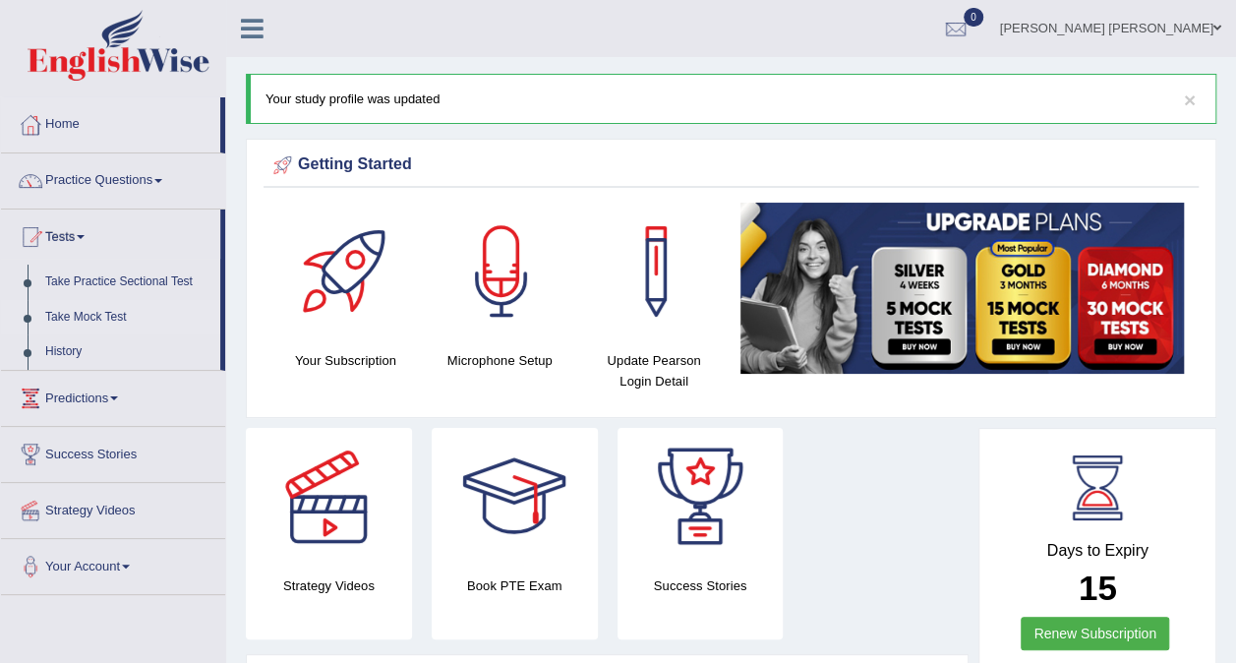
click at [88, 305] on link "Take Mock Test" at bounding box center [128, 317] width 184 height 35
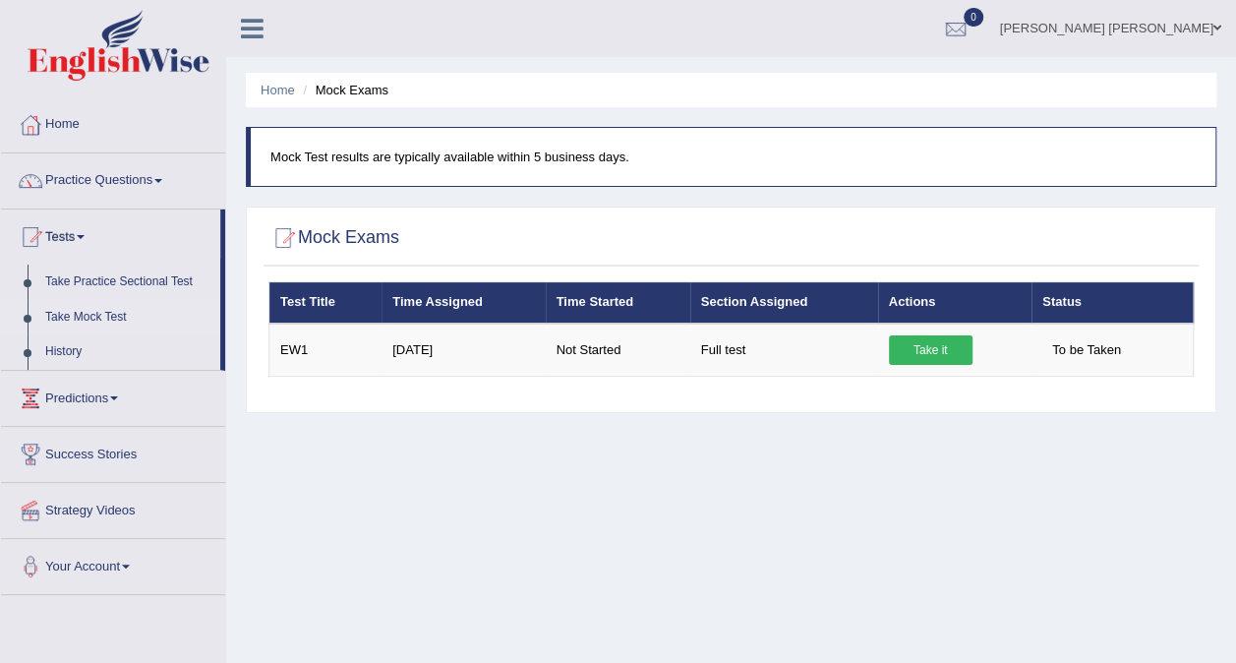
click at [646, 466] on div "Home Mock Exams Mock Test results are typically available within 5 business day…" at bounding box center [731, 491] width 1010 height 983
click at [160, 275] on link "Take Practice Sectional Test" at bounding box center [128, 282] width 184 height 35
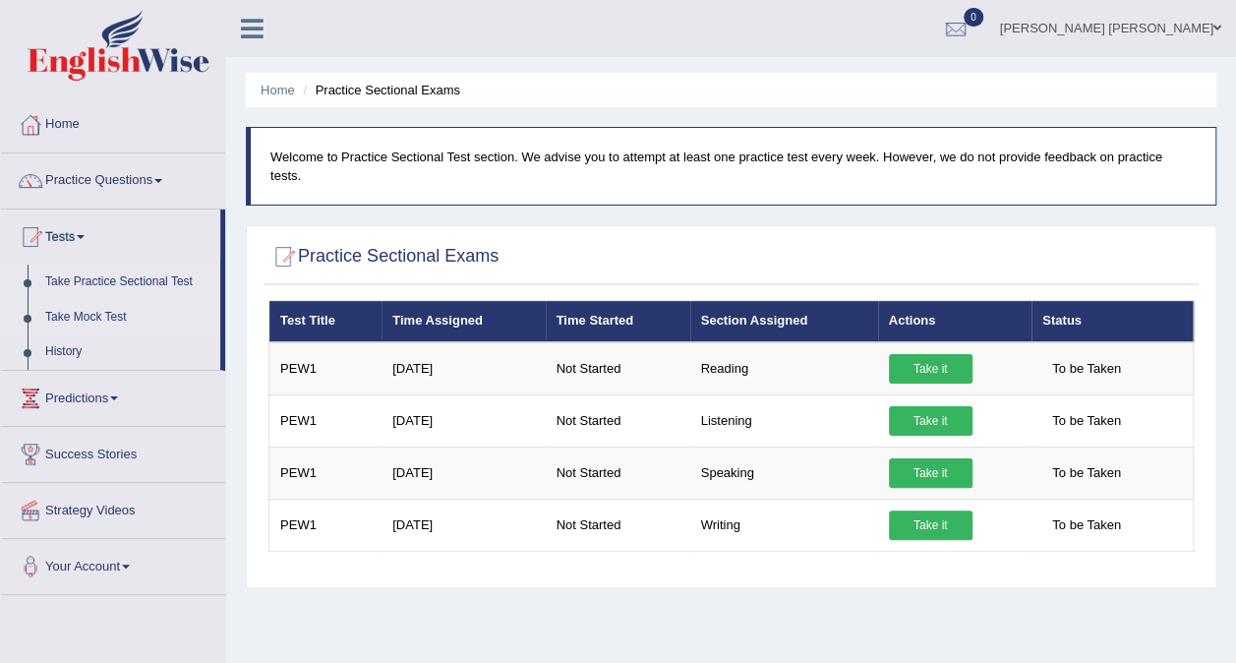
click at [87, 307] on link "Take Mock Test" at bounding box center [128, 317] width 184 height 35
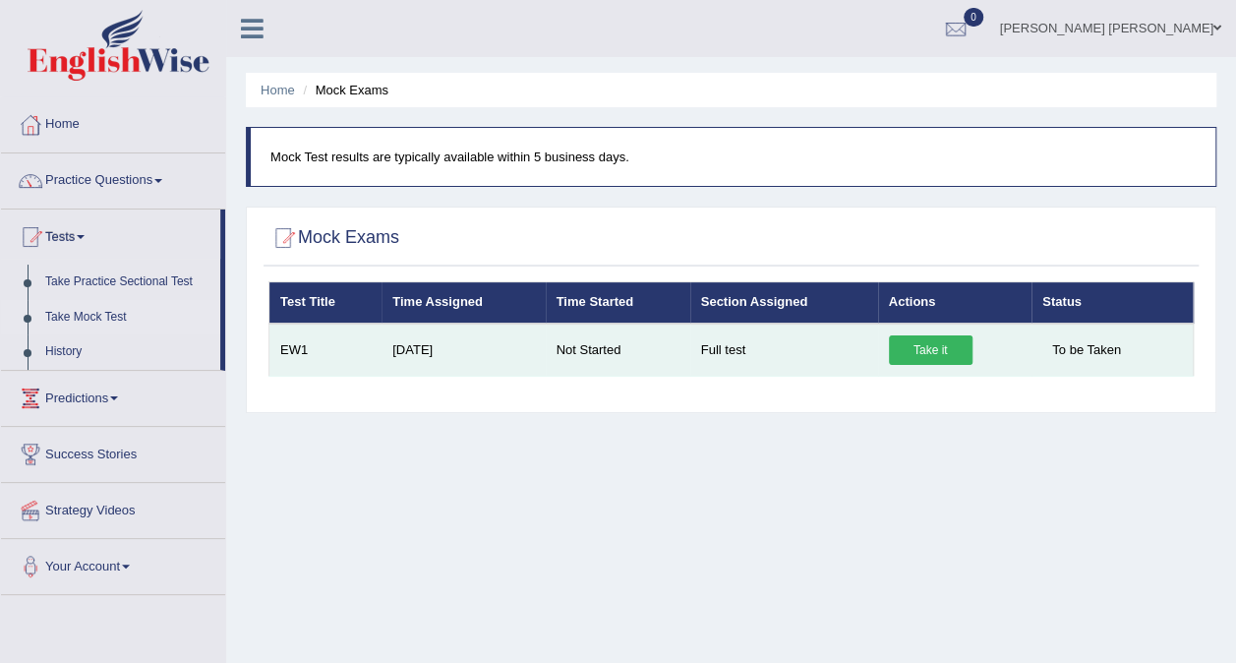
click at [920, 354] on link "Take it" at bounding box center [931, 350] width 84 height 30
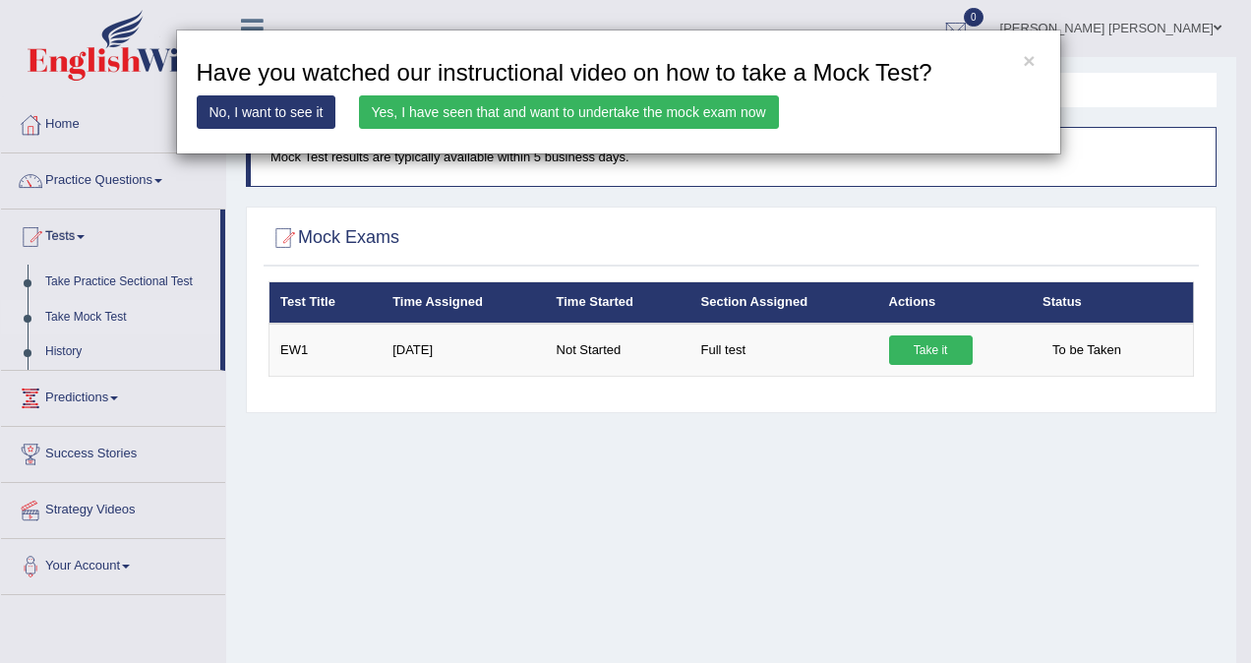
click at [574, 112] on link "Yes, I have seen that and want to undertake the mock exam now" at bounding box center [569, 111] width 420 height 33
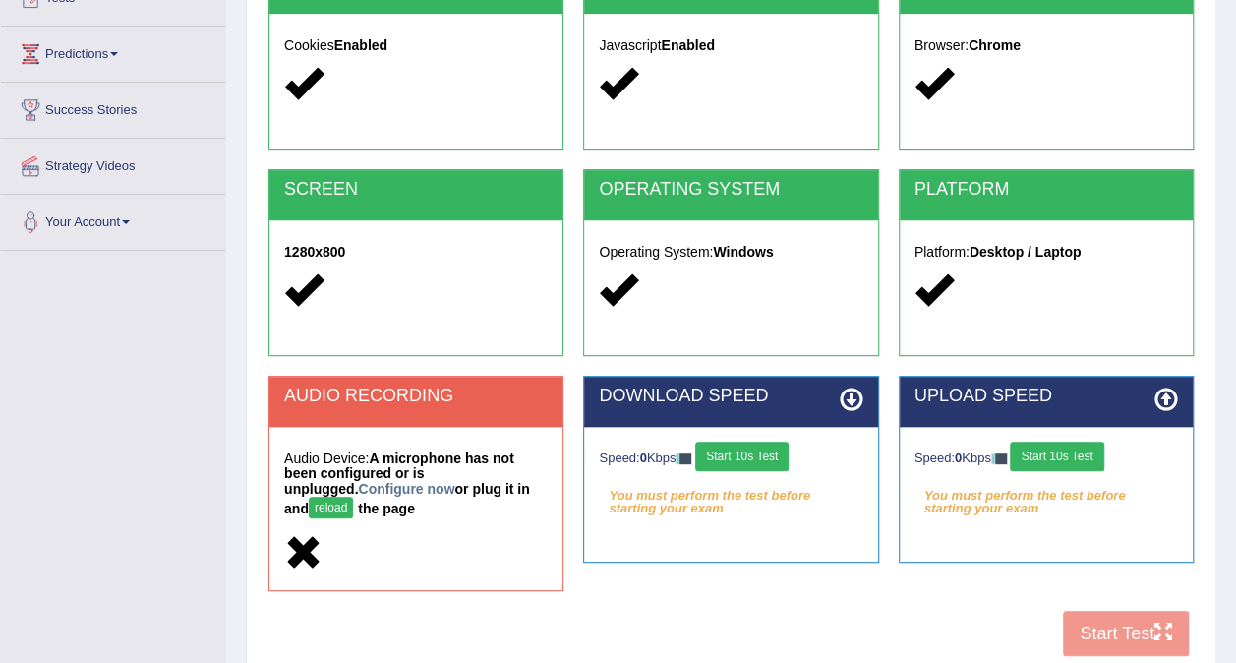
scroll to position [240, 0]
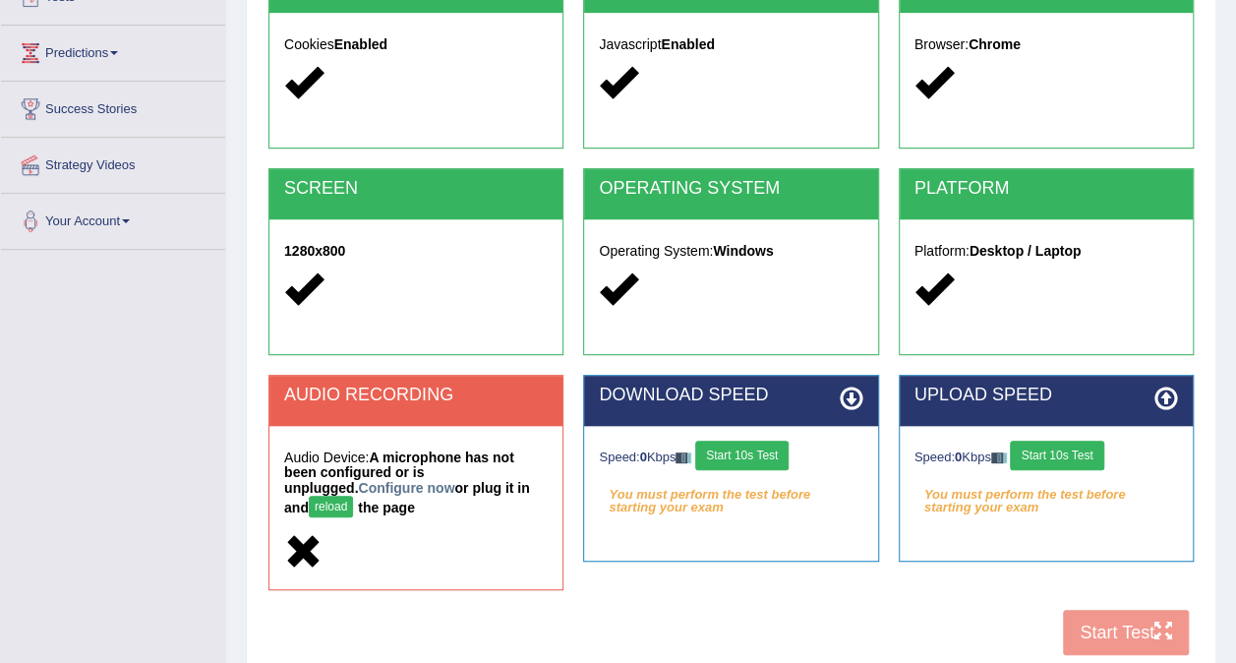
click at [735, 458] on button "Start 10s Test" at bounding box center [741, 456] width 93 height 30
click at [353, 496] on button "reload" at bounding box center [331, 507] width 44 height 22
drag, startPoint x: 715, startPoint y: 3, endPoint x: 604, endPoint y: 591, distance: 598.5
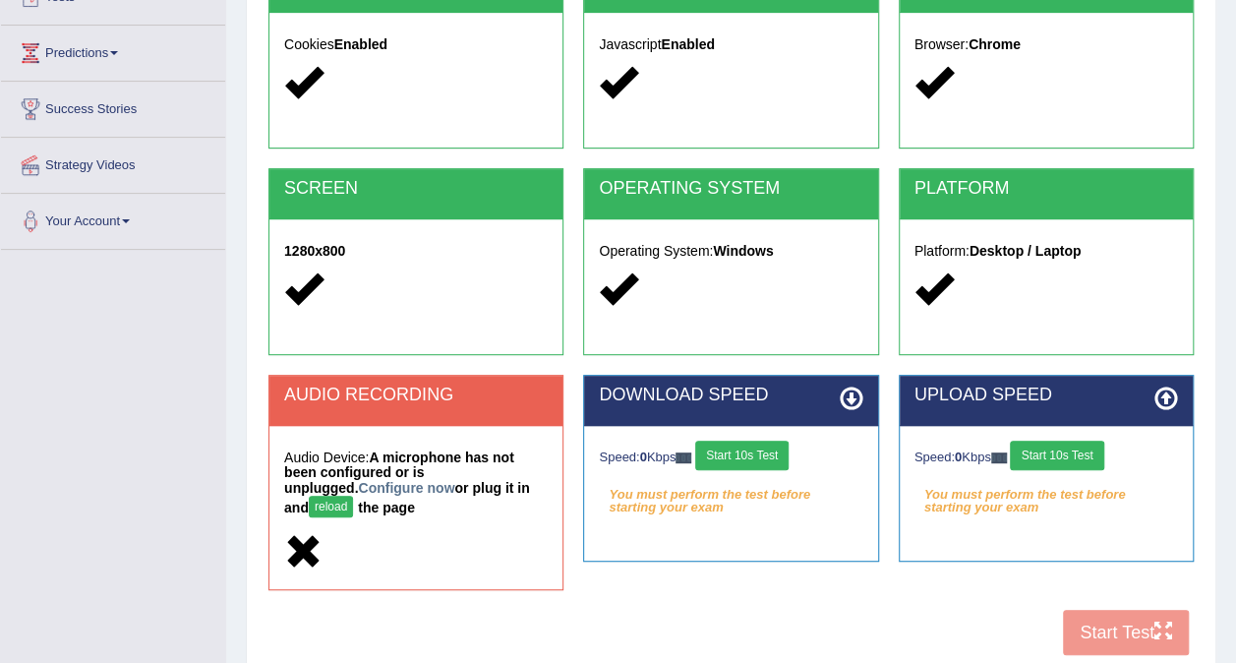
click at [604, 591] on div "AUDIO RECORDING Audio Device: A microphone has not been configured or is unplug…" at bounding box center [731, 492] width 945 height 235
click at [732, 594] on div "COOKIES Cookies Enabled JAVASCRIPT Javascript Enabled BROWSER Browser: Chrome S…" at bounding box center [731, 314] width 935 height 704
click at [851, 398] on icon at bounding box center [852, 399] width 24 height 24
click at [1061, 453] on button "Start 10s Test" at bounding box center [1056, 456] width 93 height 30
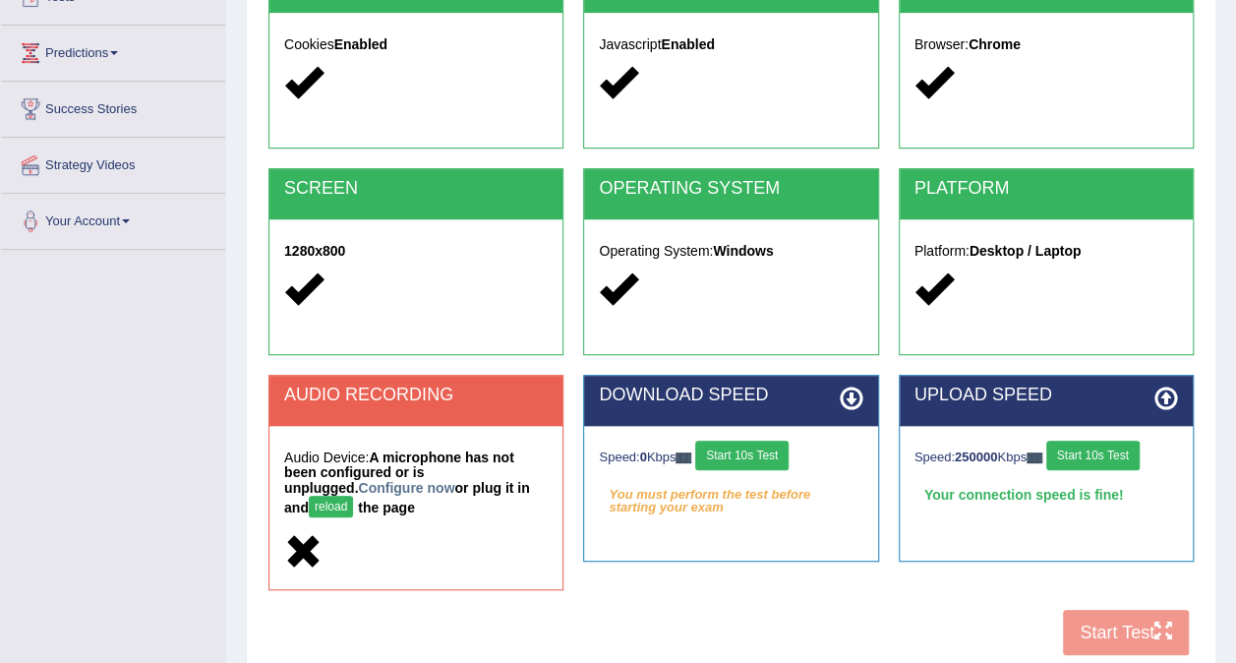
click at [764, 448] on button "Start 10s Test" at bounding box center [741, 456] width 93 height 30
click at [353, 496] on button "reload" at bounding box center [331, 507] width 44 height 22
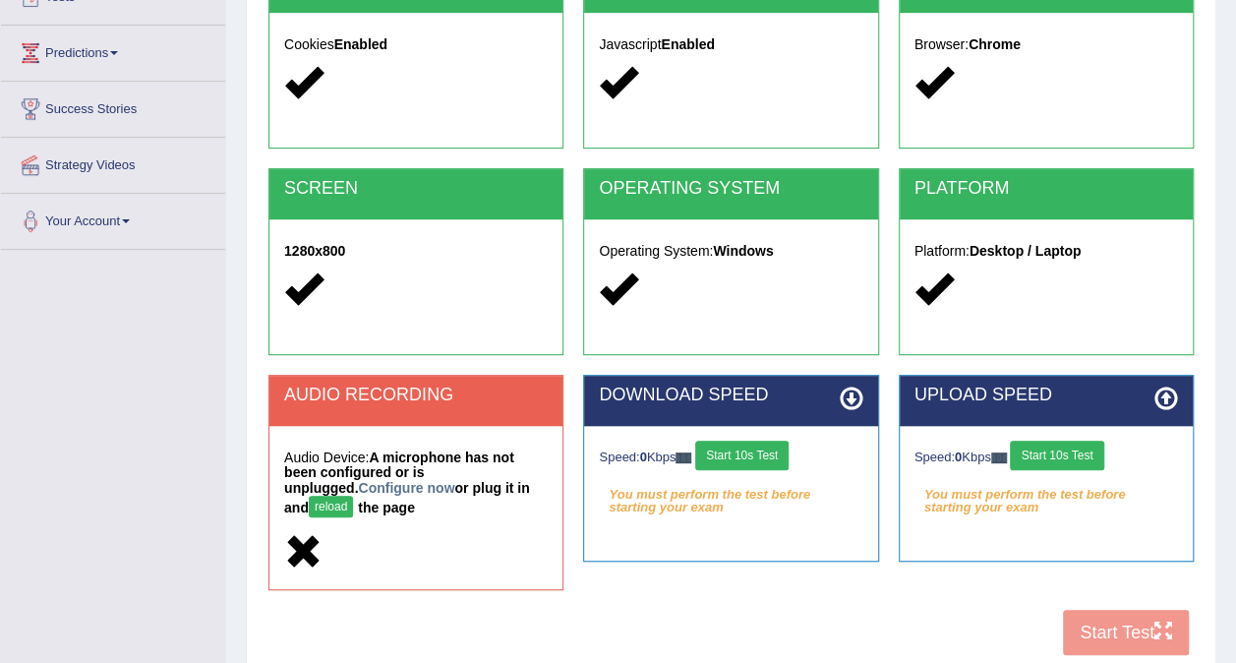
scroll to position [240, 0]
click at [353, 496] on button "reload" at bounding box center [331, 507] width 44 height 22
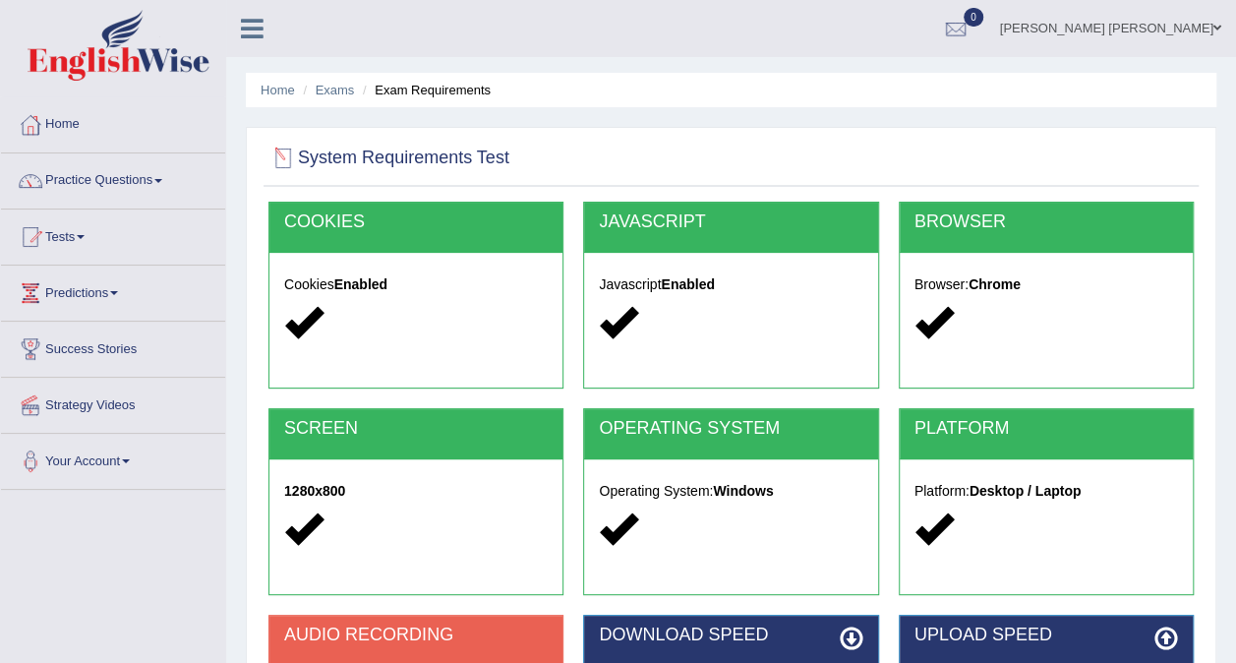
scroll to position [214, 0]
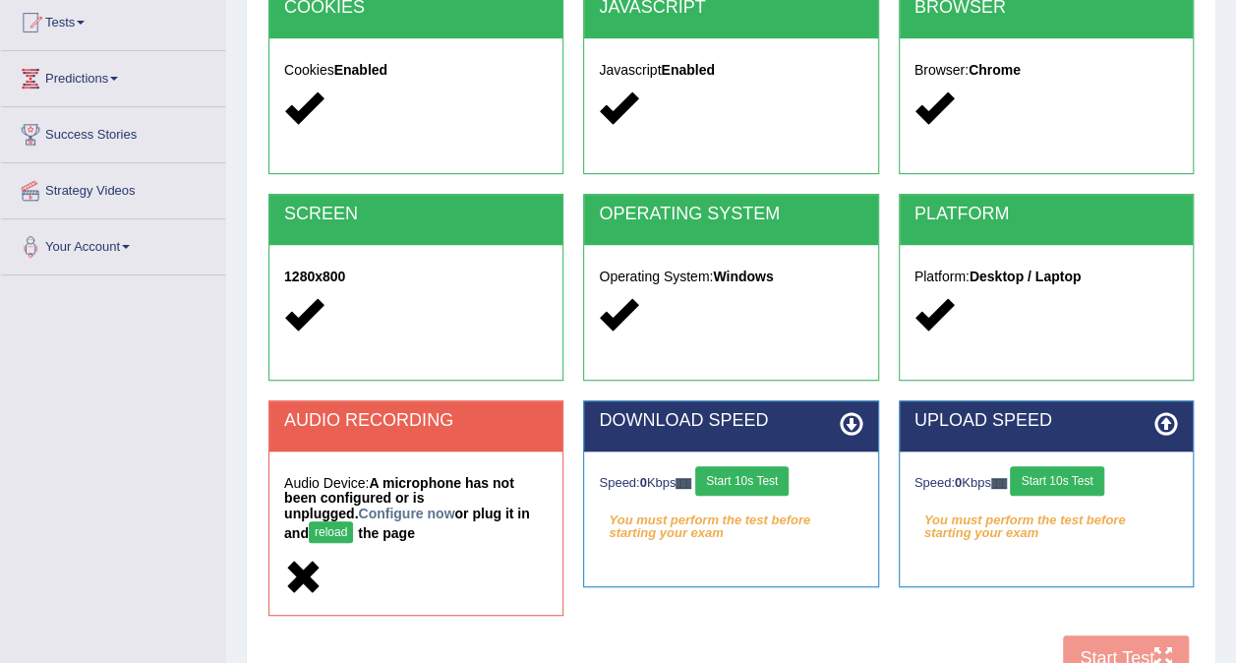
click at [353, 521] on button "reload" at bounding box center [331, 532] width 44 height 22
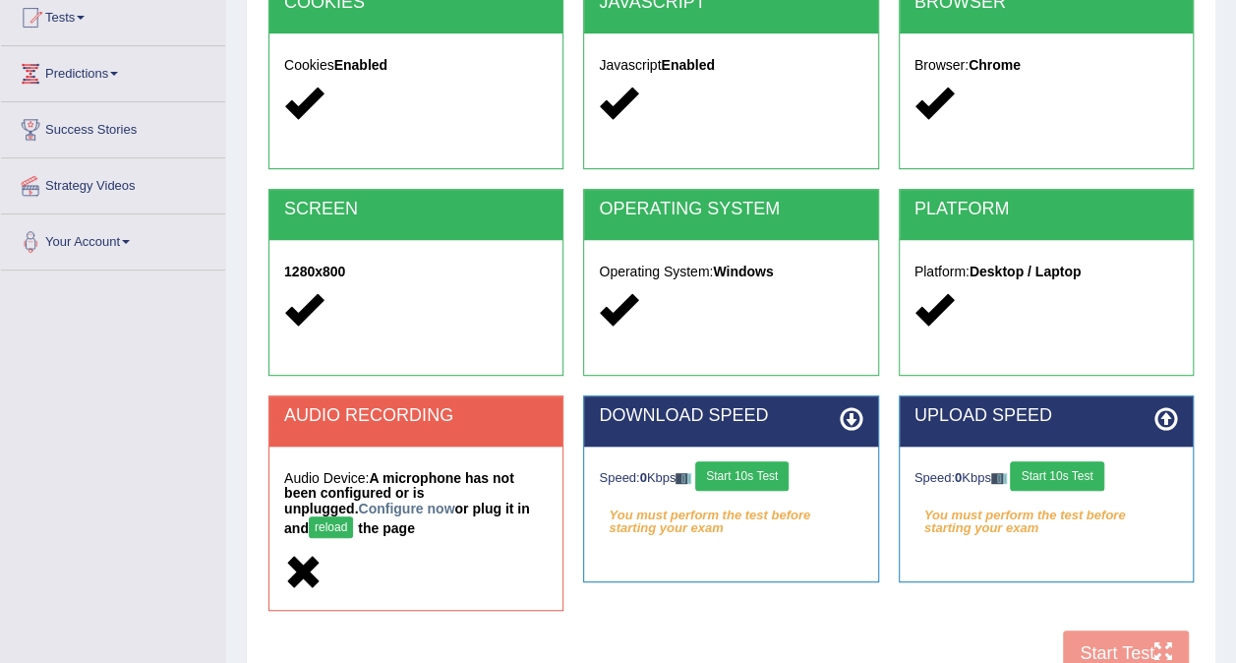
click at [353, 517] on button "reload" at bounding box center [331, 527] width 44 height 22
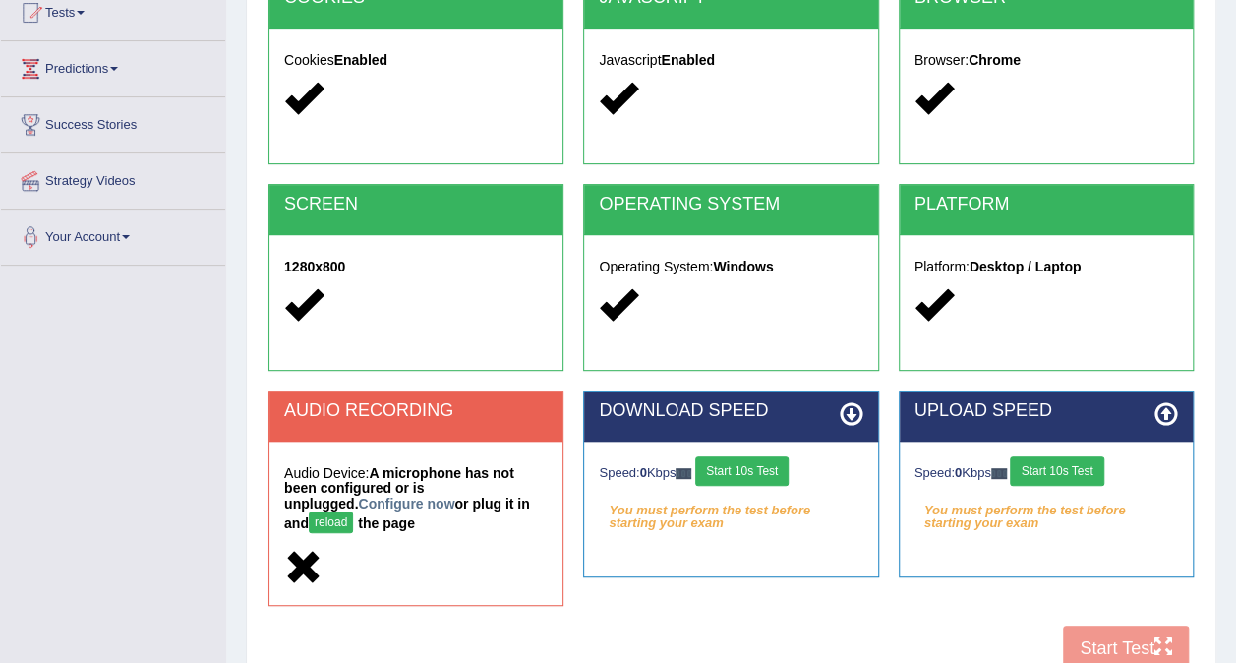
click at [397, 517] on h5 "Audio Device: A microphone has not been configured or is unplugged. Configure n…" at bounding box center [416, 502] width 264 height 72
click at [353, 511] on button "reload" at bounding box center [331, 522] width 44 height 22
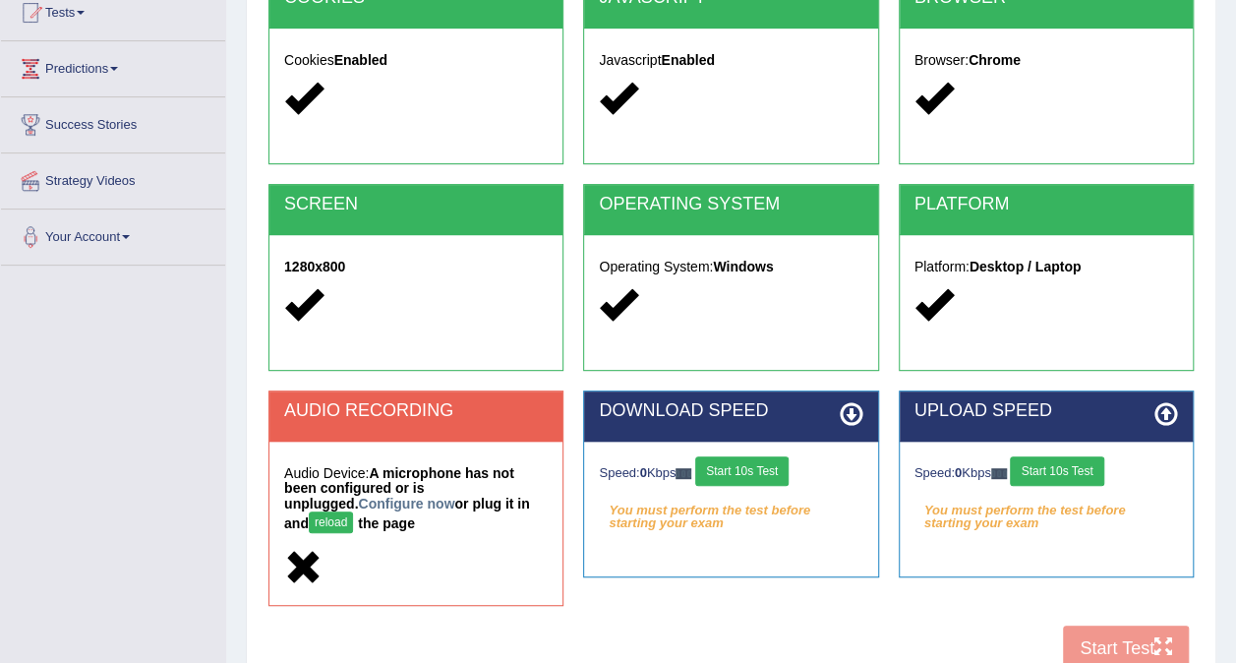
scroll to position [224, 0]
click at [858, 416] on icon at bounding box center [852, 414] width 24 height 24
click at [855, 418] on icon at bounding box center [852, 414] width 24 height 24
click at [743, 477] on button "Start 10s Test" at bounding box center [741, 471] width 93 height 30
click at [744, 476] on button "Start 10s Test" at bounding box center [741, 471] width 93 height 30
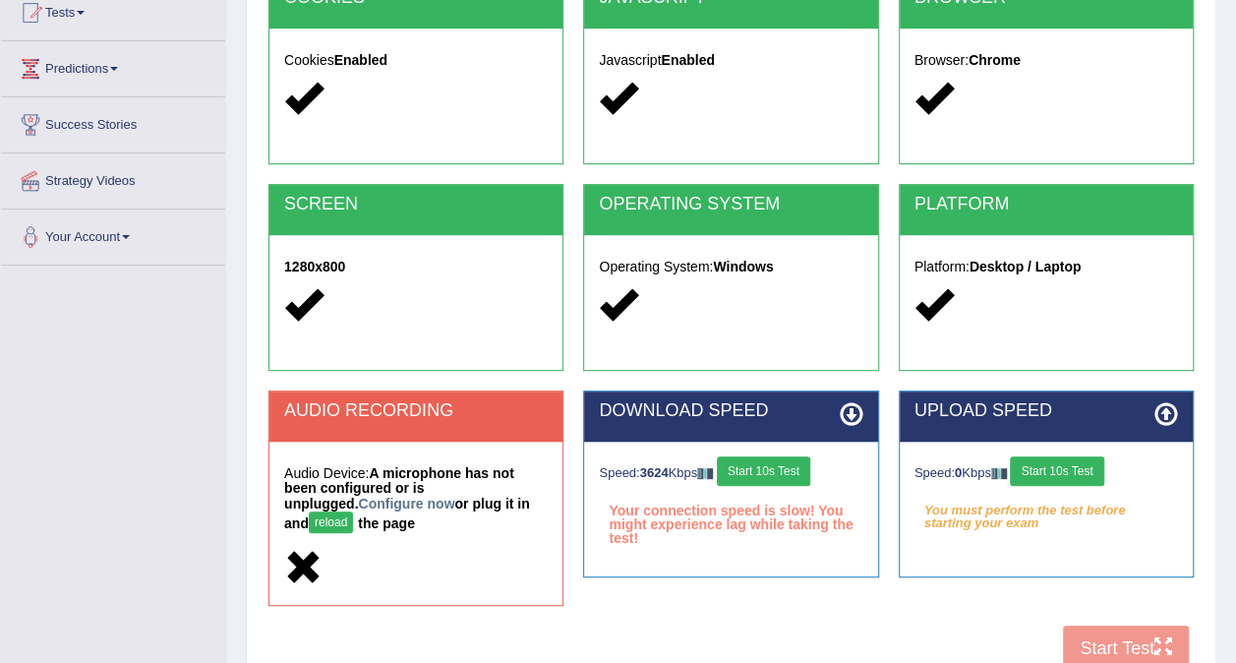
click at [753, 474] on button "Start 10s Test" at bounding box center [763, 471] width 93 height 30
click at [1048, 456] on button "Start 10s Test" at bounding box center [1056, 471] width 93 height 30
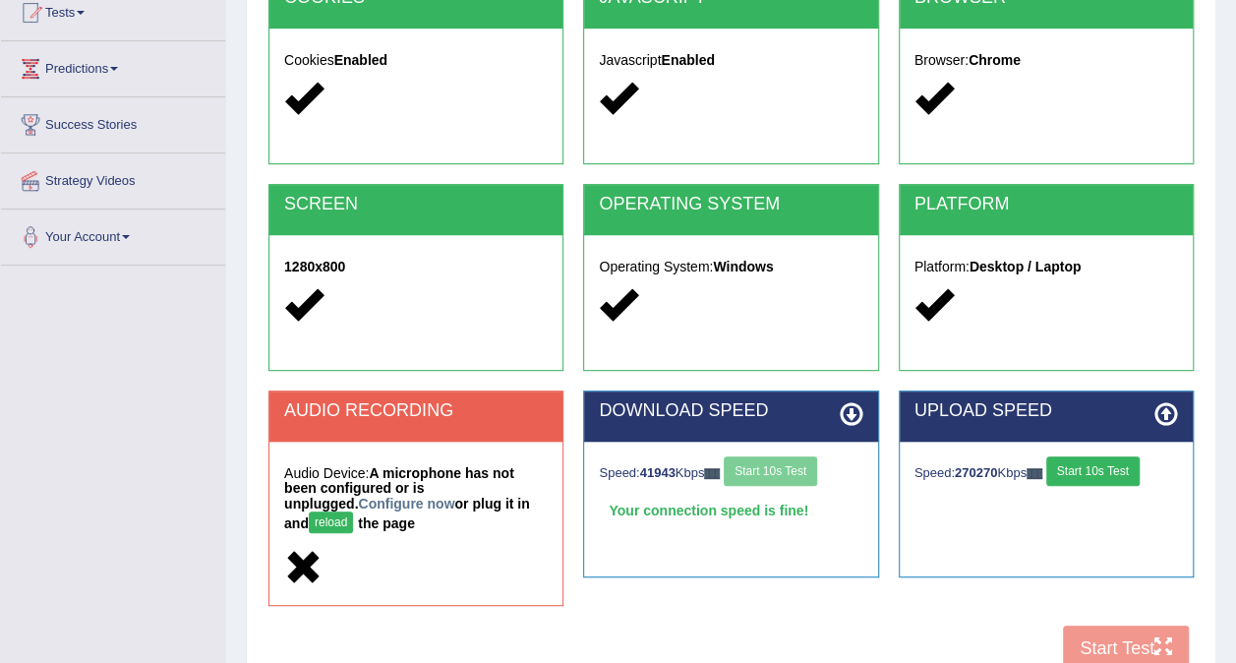
click at [1048, 456] on div "Speed: 270270 Kbps Start 10s Test" at bounding box center [1047, 473] width 264 height 34
click at [1058, 462] on button "Start 10s Test" at bounding box center [1092, 471] width 93 height 30
click at [923, 596] on div "AUDIO RECORDING Audio Device: A microphone has not been configured or is unplug…" at bounding box center [731, 507] width 945 height 235
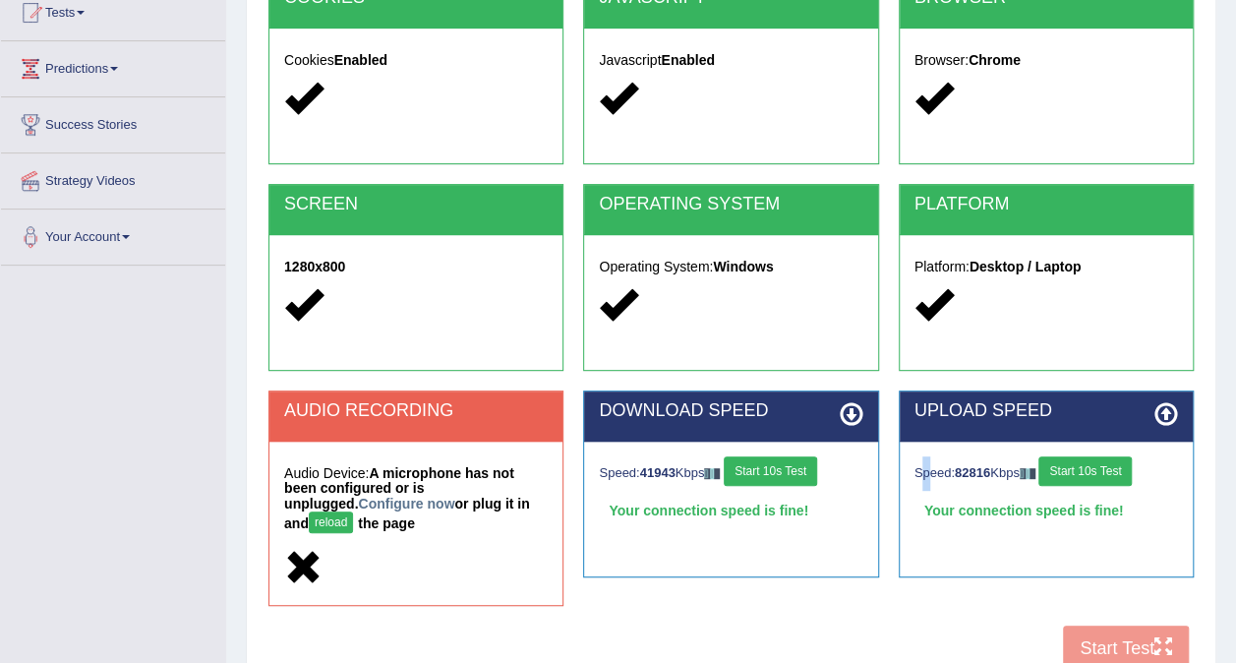
drag, startPoint x: 923, startPoint y: 595, endPoint x: 562, endPoint y: 569, distance: 361.8
click at [563, 569] on div "AUDIO RECORDING Audio Device: A microphone has not been configured or is unplug…" at bounding box center [416, 507] width 315 height 235
drag, startPoint x: 356, startPoint y: 505, endPoint x: 458, endPoint y: 551, distance: 112.2
click at [458, 551] on div at bounding box center [416, 569] width 264 height 42
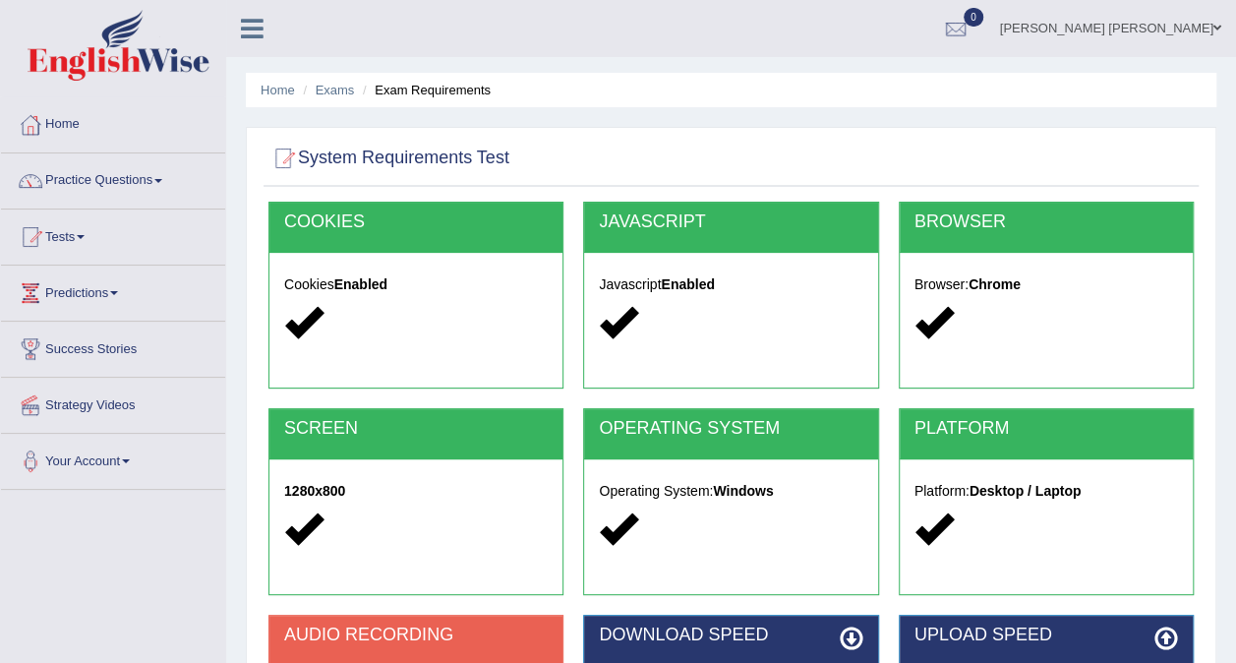
scroll to position [370, 0]
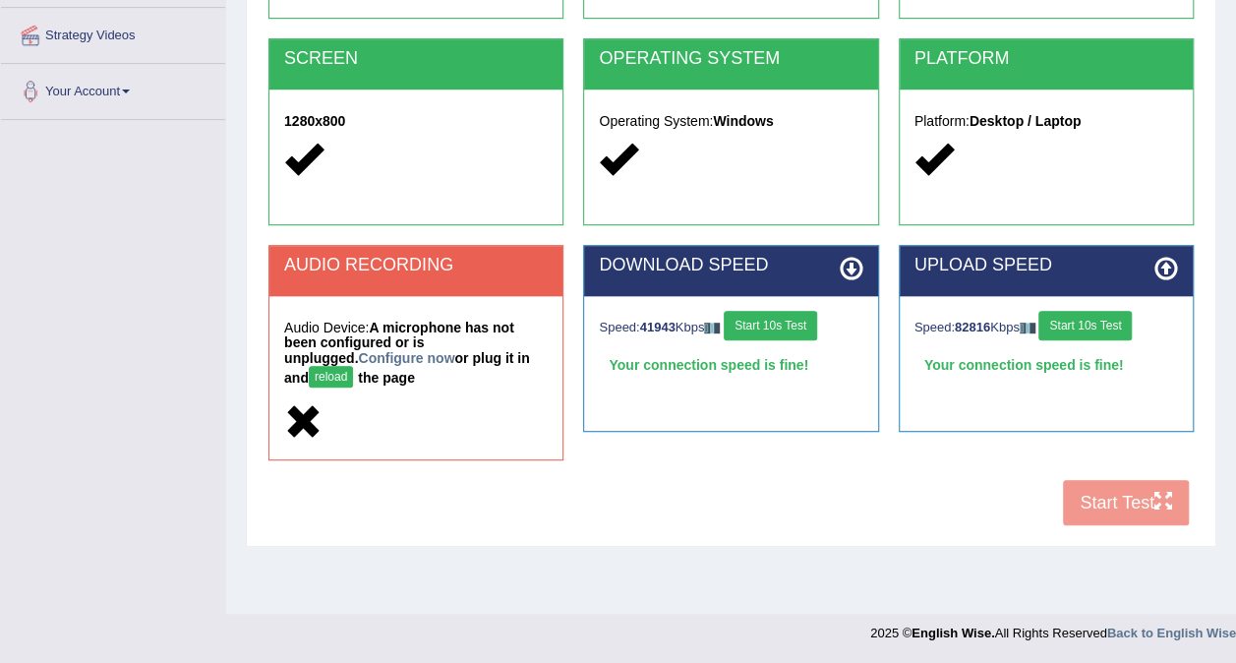
click at [1116, 504] on div "COOKIES Cookies Enabled JAVASCRIPT Javascript Enabled BROWSER Browser: Chrome S…" at bounding box center [731, 184] width 935 height 704
drag, startPoint x: 1116, startPoint y: 504, endPoint x: 922, endPoint y: 516, distance: 195.1
click at [922, 516] on div "COOKIES Cookies Enabled JAVASCRIPT Javascript Enabled BROWSER Browser: Chrome S…" at bounding box center [731, 184] width 935 height 704
drag, startPoint x: 922, startPoint y: 516, endPoint x: 681, endPoint y: 514, distance: 241.0
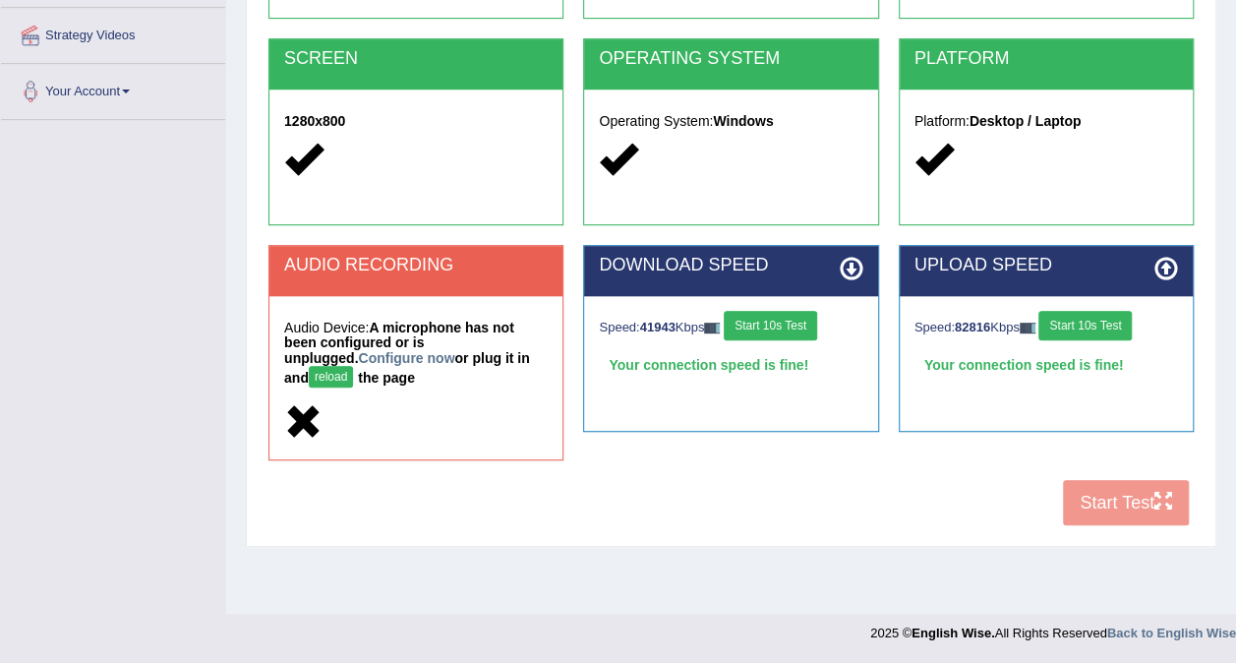
click at [681, 514] on div "COOKIES Cookies Enabled JAVASCRIPT Javascript Enabled BROWSER Browser: Chrome S…" at bounding box center [731, 184] width 935 height 704
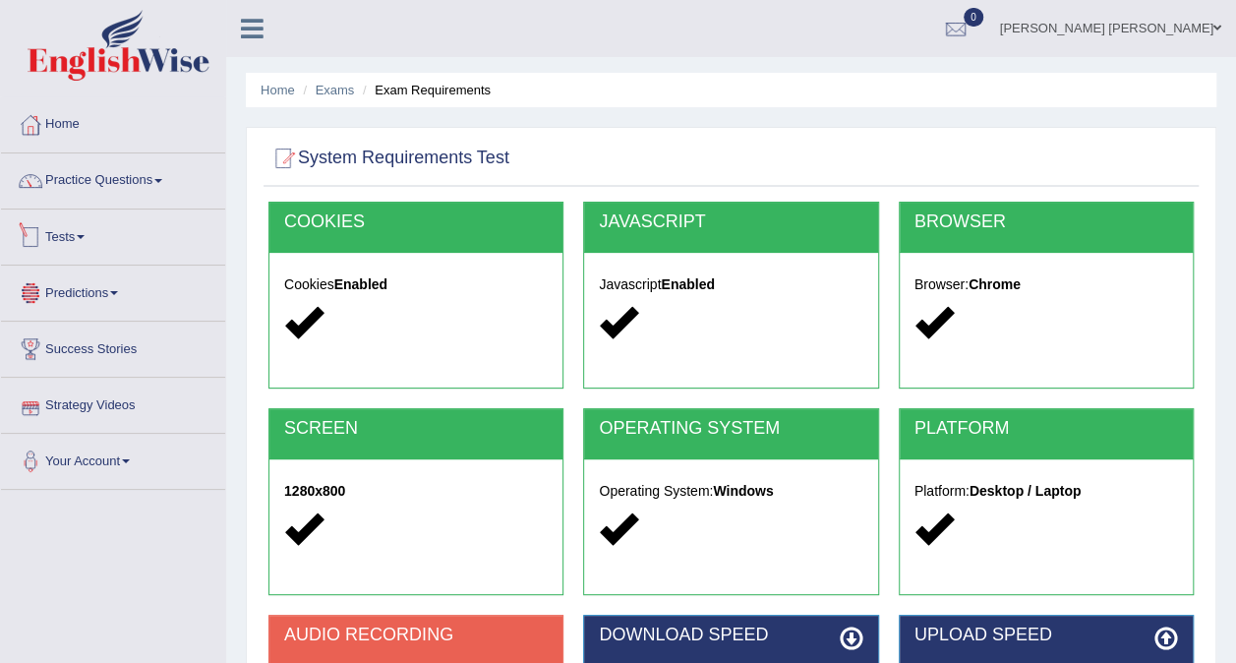
click at [89, 242] on link "Tests" at bounding box center [113, 233] width 224 height 49
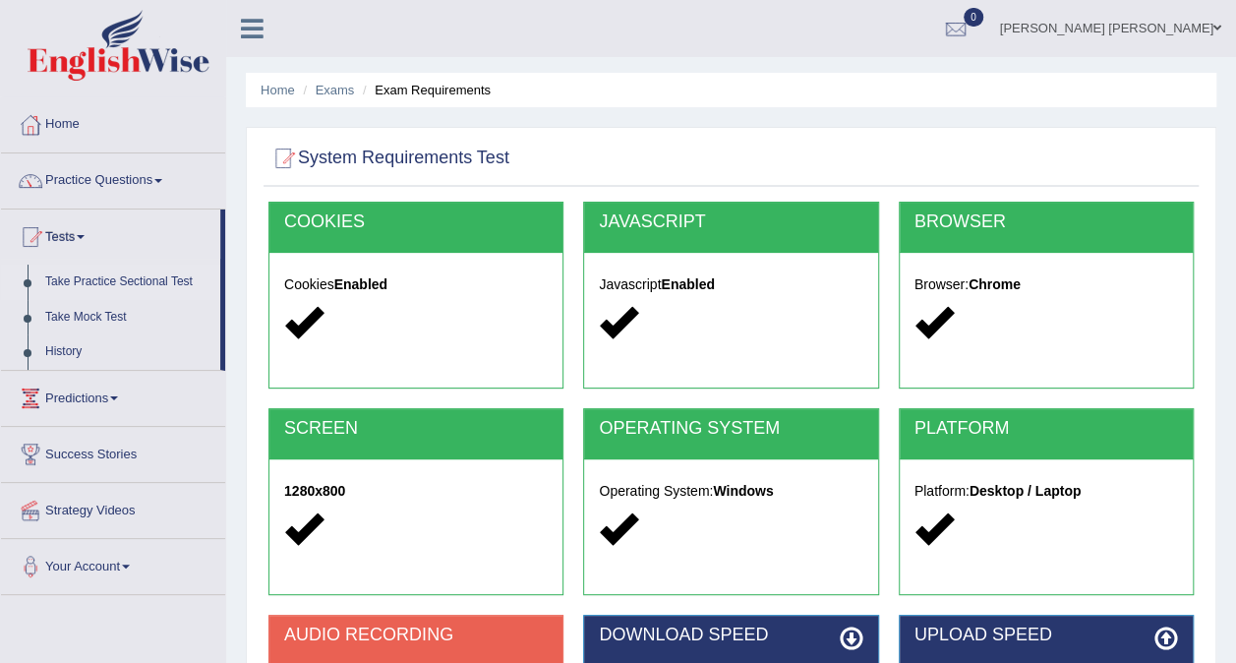
click at [120, 284] on link "Take Practice Sectional Test" at bounding box center [128, 282] width 184 height 35
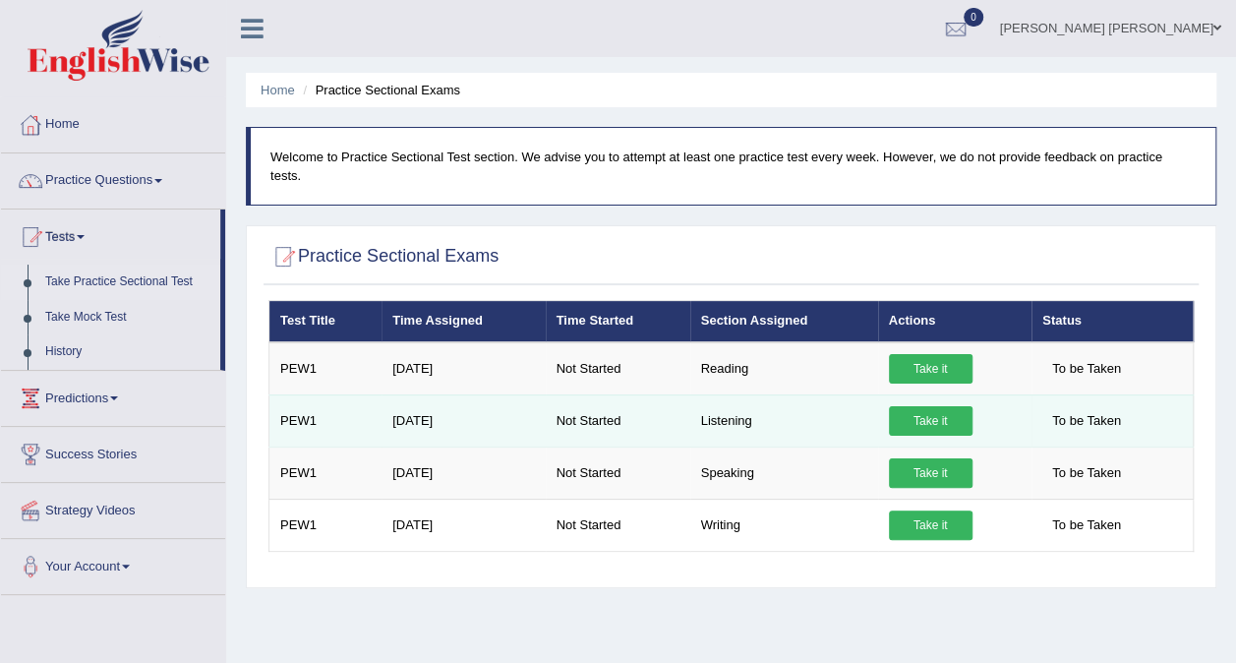
click at [912, 406] on link "Take it" at bounding box center [931, 421] width 84 height 30
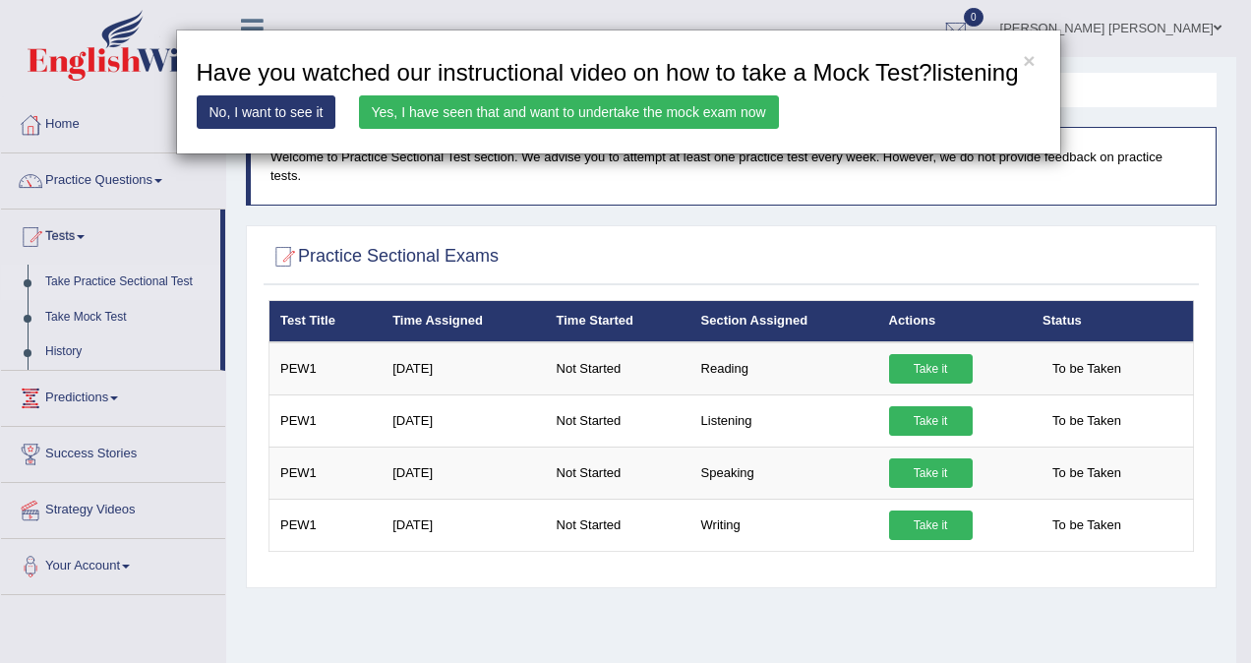
click at [432, 113] on link "Yes, I have seen that and want to undertake the mock exam now" at bounding box center [569, 111] width 420 height 33
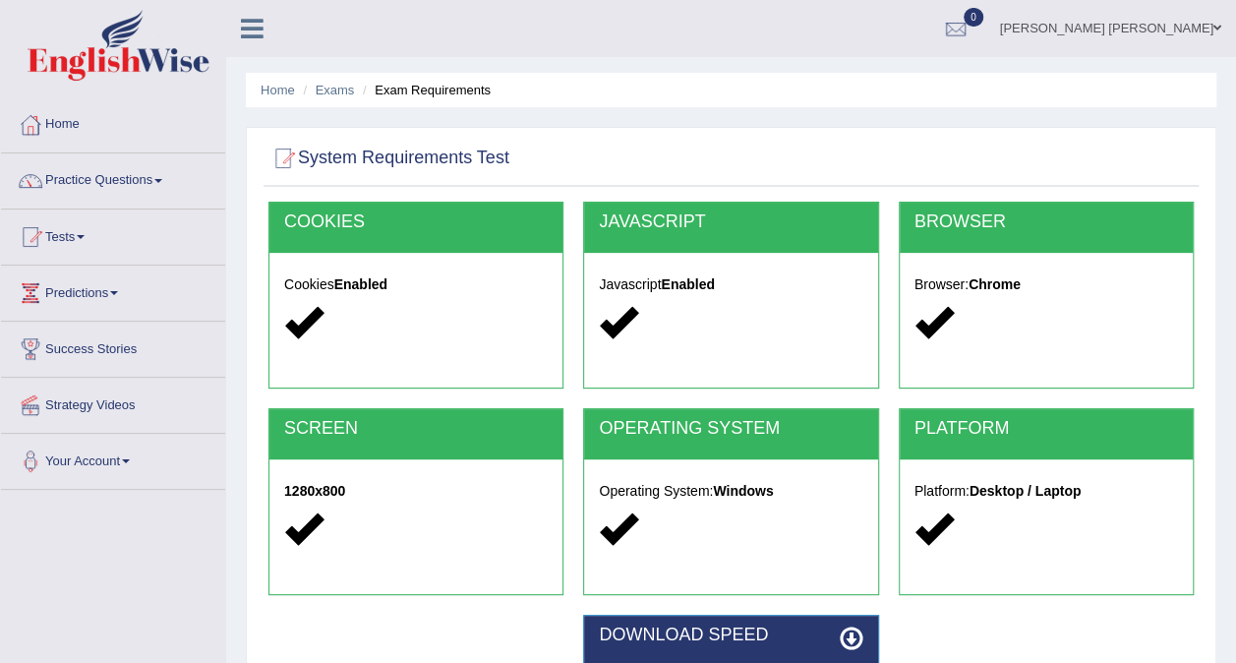
scroll to position [291, 0]
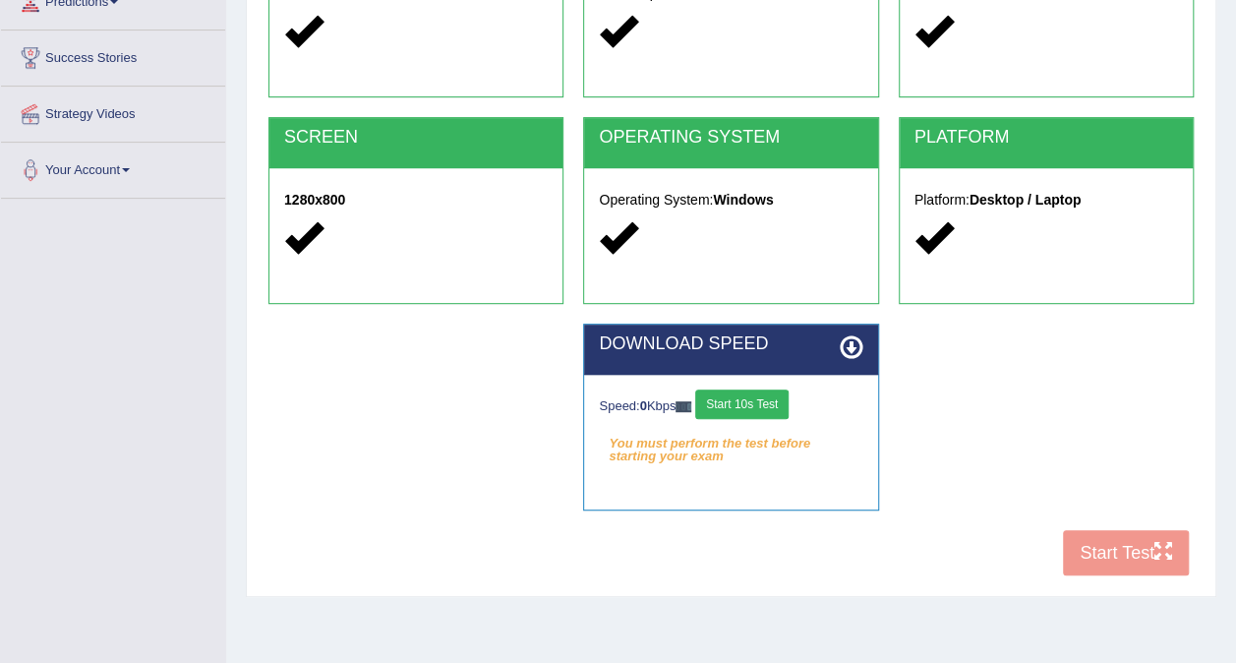
click at [847, 346] on icon at bounding box center [852, 347] width 24 height 24
click at [732, 418] on div "Speed: 0 Kbps Start 10s Test" at bounding box center [731, 406] width 264 height 34
click at [740, 400] on button "Start 10s Test" at bounding box center [741, 404] width 93 height 30
click at [740, 400] on button "Start 10s Test" at bounding box center [763, 404] width 93 height 30
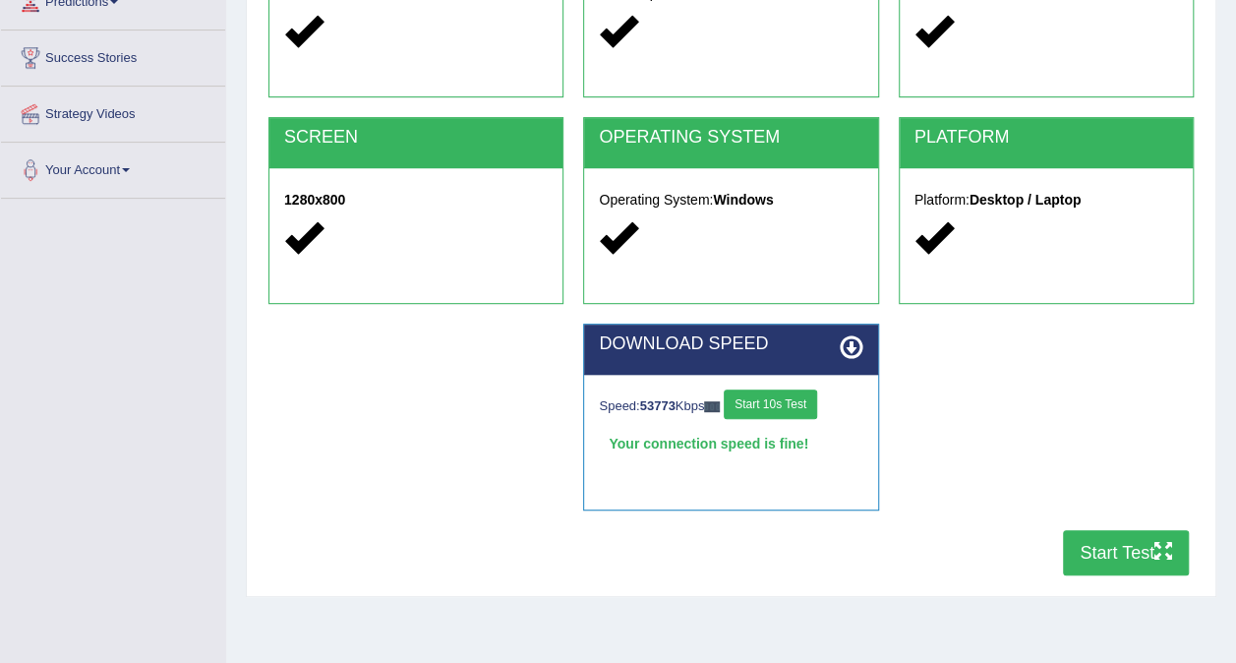
click at [1123, 553] on button "Start Test" at bounding box center [1126, 552] width 126 height 45
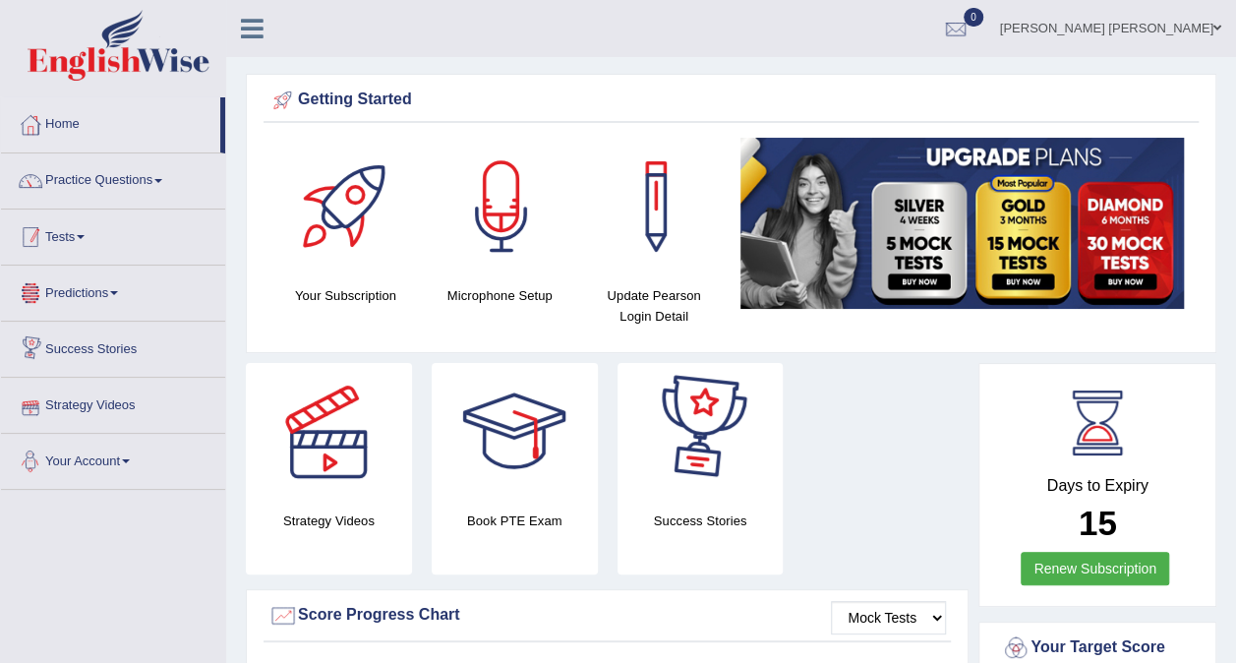
click at [90, 245] on link "Tests" at bounding box center [113, 233] width 224 height 49
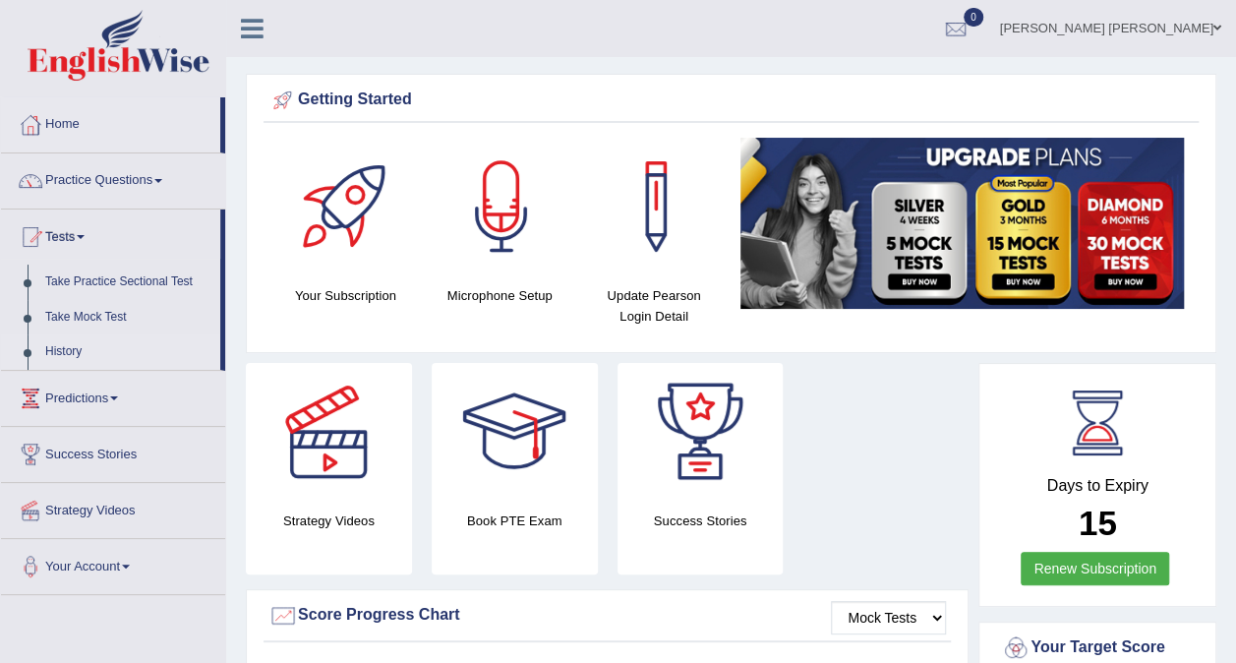
click at [60, 352] on link "History" at bounding box center [128, 351] width 184 height 35
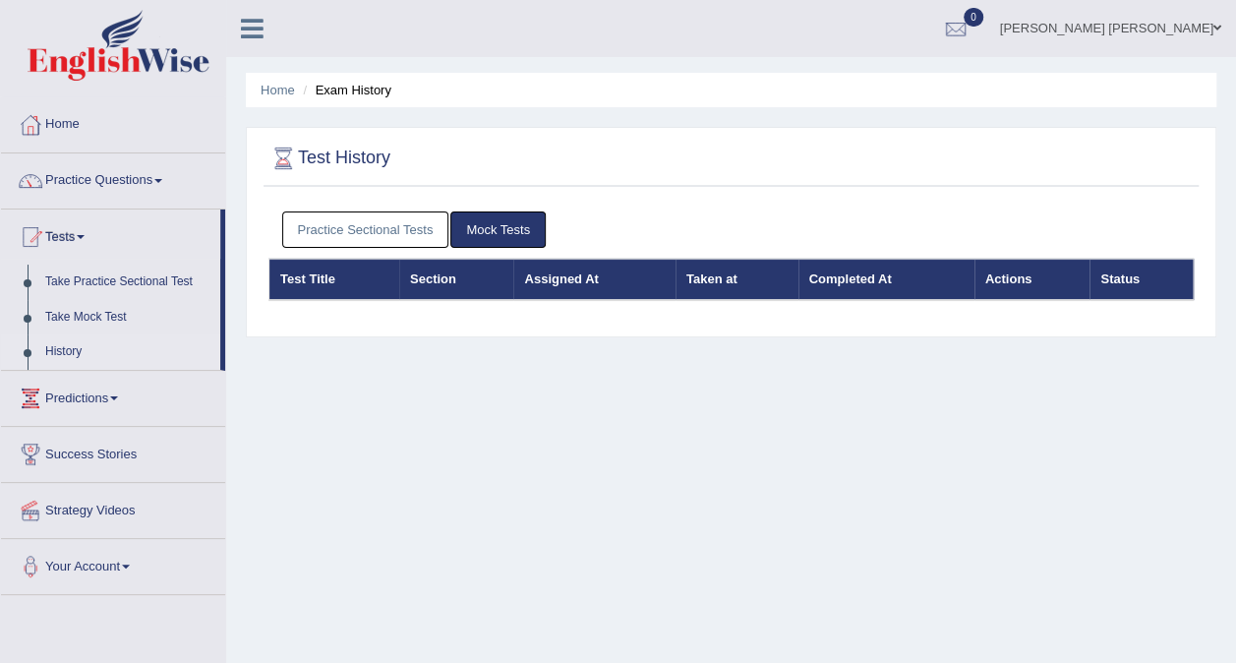
click at [594, 450] on div "Home Exam History Test History Practice Sectional Tests Mock Tests Test Title S…" at bounding box center [731, 491] width 1010 height 983
click at [485, 226] on link "Mock Tests" at bounding box center [497, 229] width 95 height 36
click at [382, 234] on link "Practice Sectional Tests" at bounding box center [365, 229] width 167 height 36
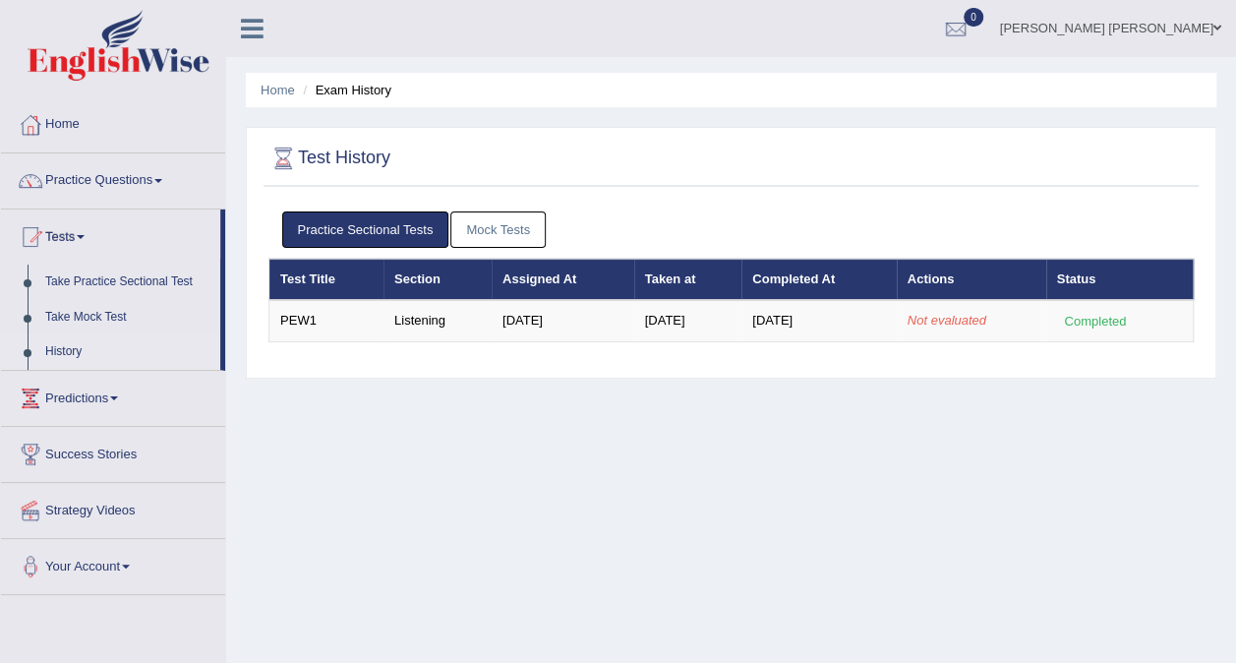
click at [871, 447] on div "Home Exam History Test History Practice Sectional Tests Mock Tests Test Title S…" at bounding box center [731, 491] width 1010 height 983
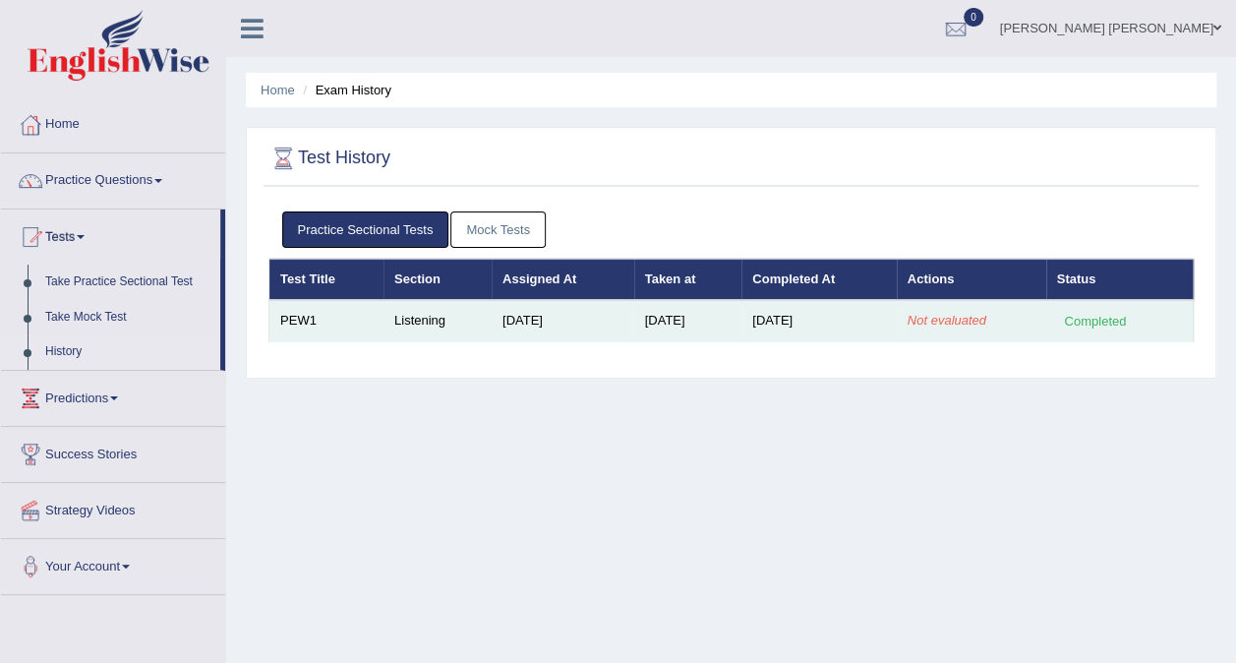
click at [974, 315] on em "Not evaluated" at bounding box center [947, 320] width 79 height 15
click at [946, 315] on em "Not evaluated" at bounding box center [947, 320] width 79 height 15
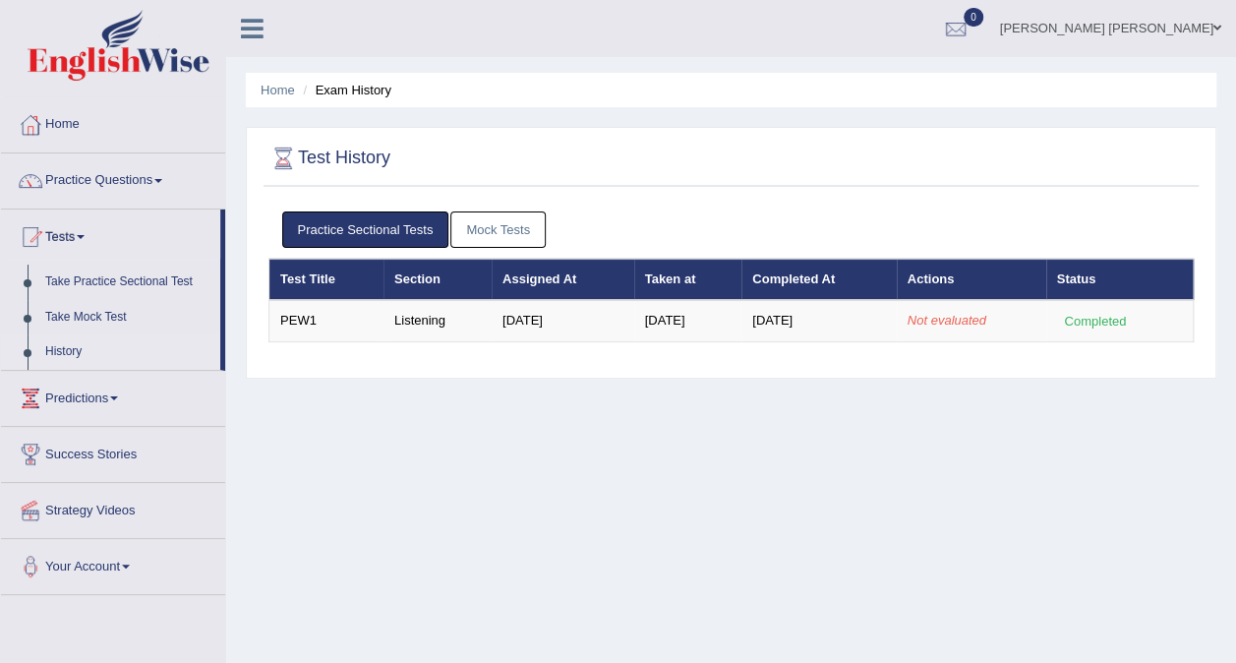
drag, startPoint x: 946, startPoint y: 315, endPoint x: 875, endPoint y: 386, distance: 100.1
click at [875, 386] on div "Home Exam History Test History Practice Sectional Tests Mock Tests Test Title S…" at bounding box center [731, 491] width 1010 height 983
click at [90, 176] on link "Practice Questions" at bounding box center [113, 177] width 224 height 49
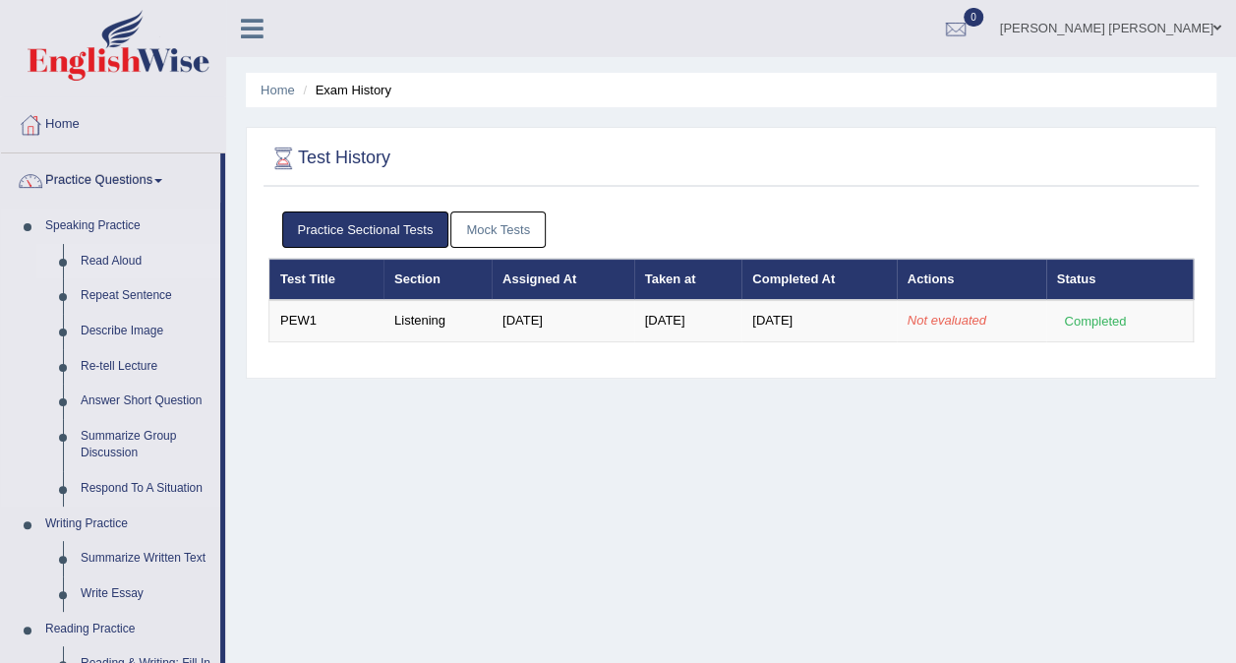
click at [107, 258] on link "Read Aloud" at bounding box center [146, 261] width 149 height 35
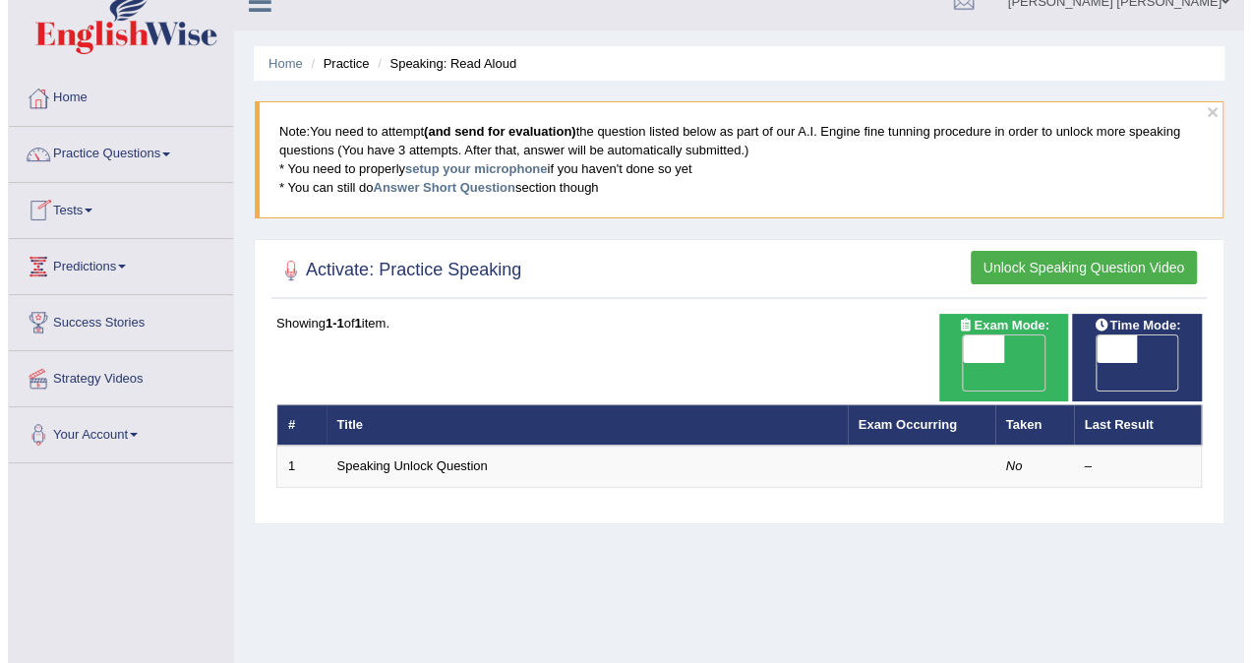
scroll to position [29, 0]
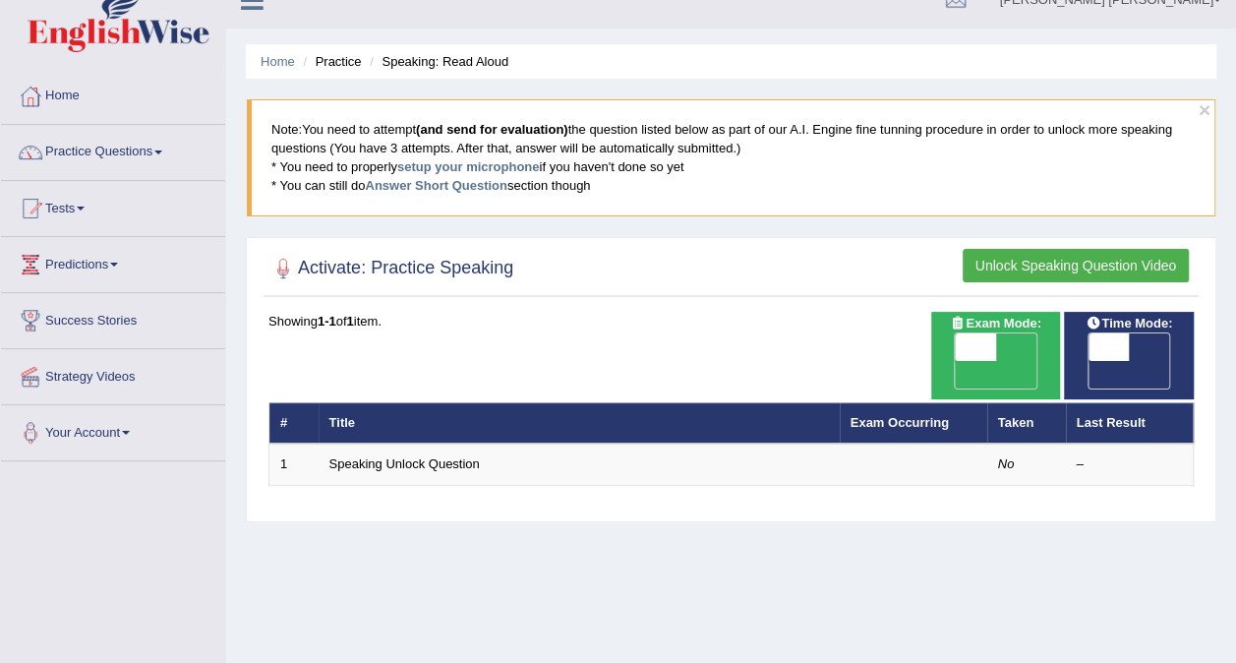
click at [956, 361] on span "OFF" at bounding box center [935, 375] width 41 height 28
checkbox input "true"
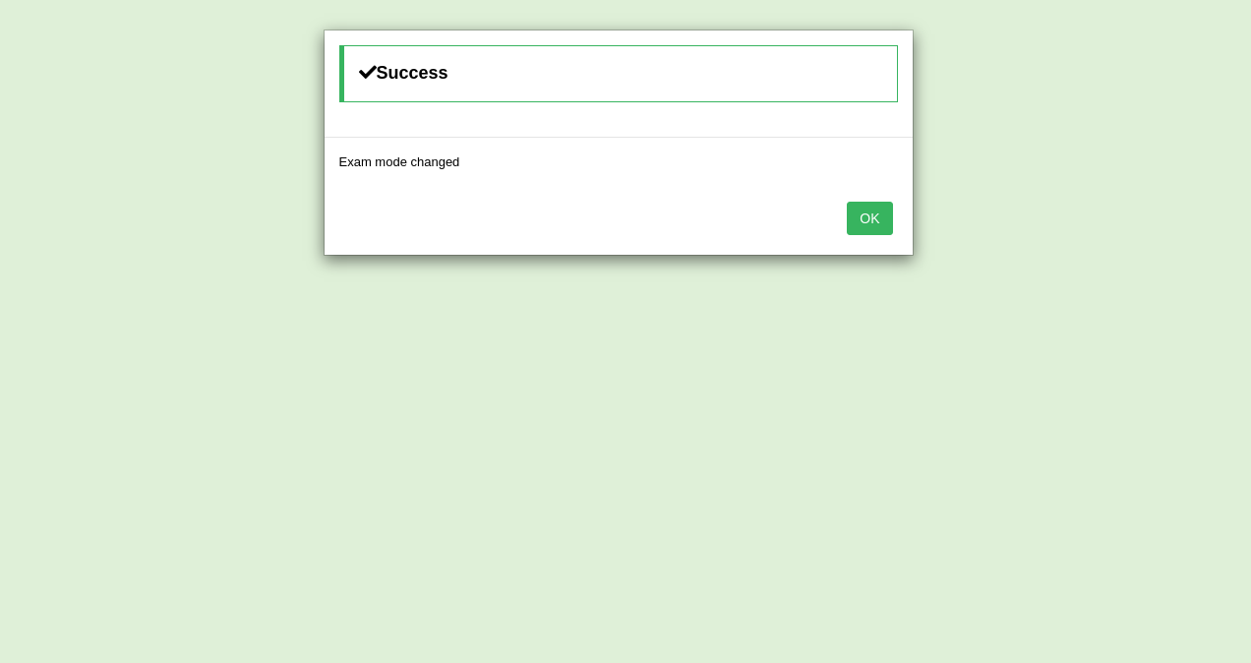
click at [865, 214] on button "OK" at bounding box center [869, 218] width 45 height 33
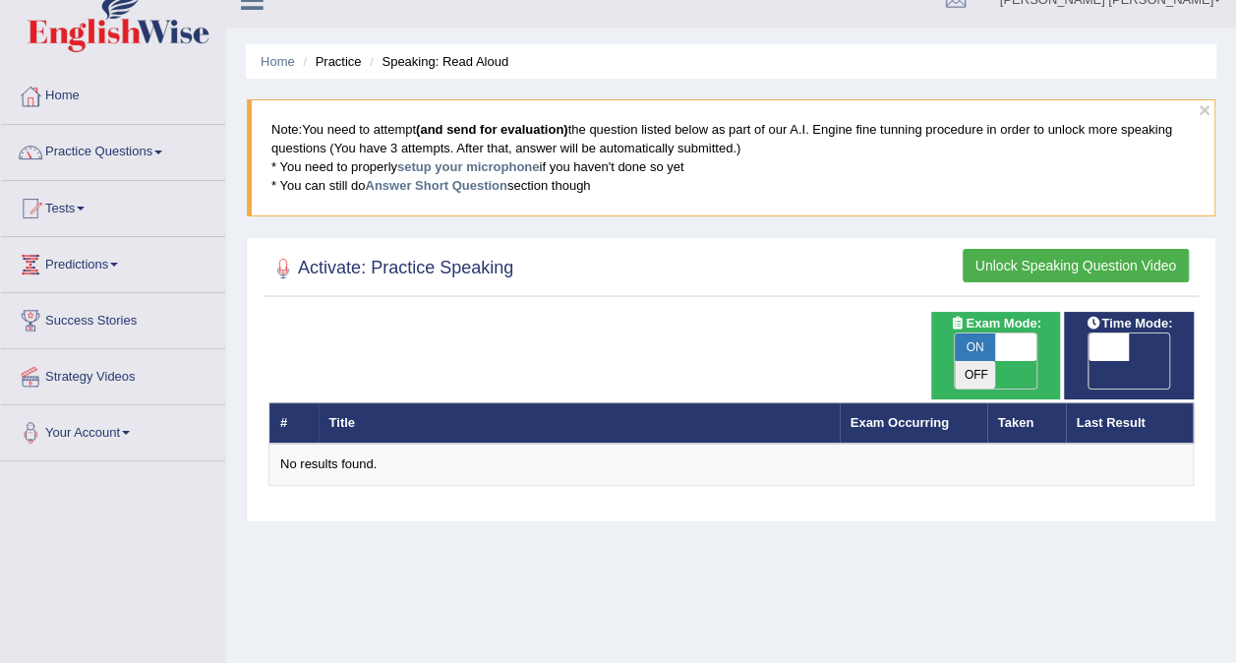
click at [1089, 361] on span "OFF" at bounding box center [1067, 375] width 41 height 28
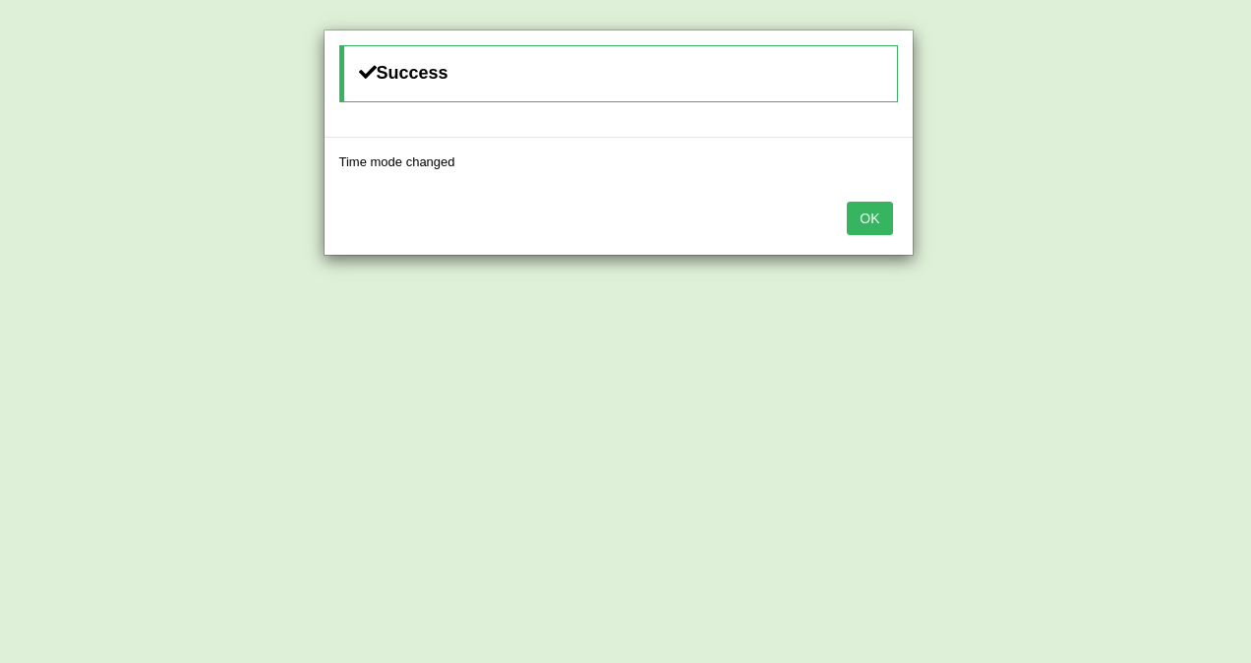
click at [869, 225] on button "OK" at bounding box center [869, 218] width 45 height 33
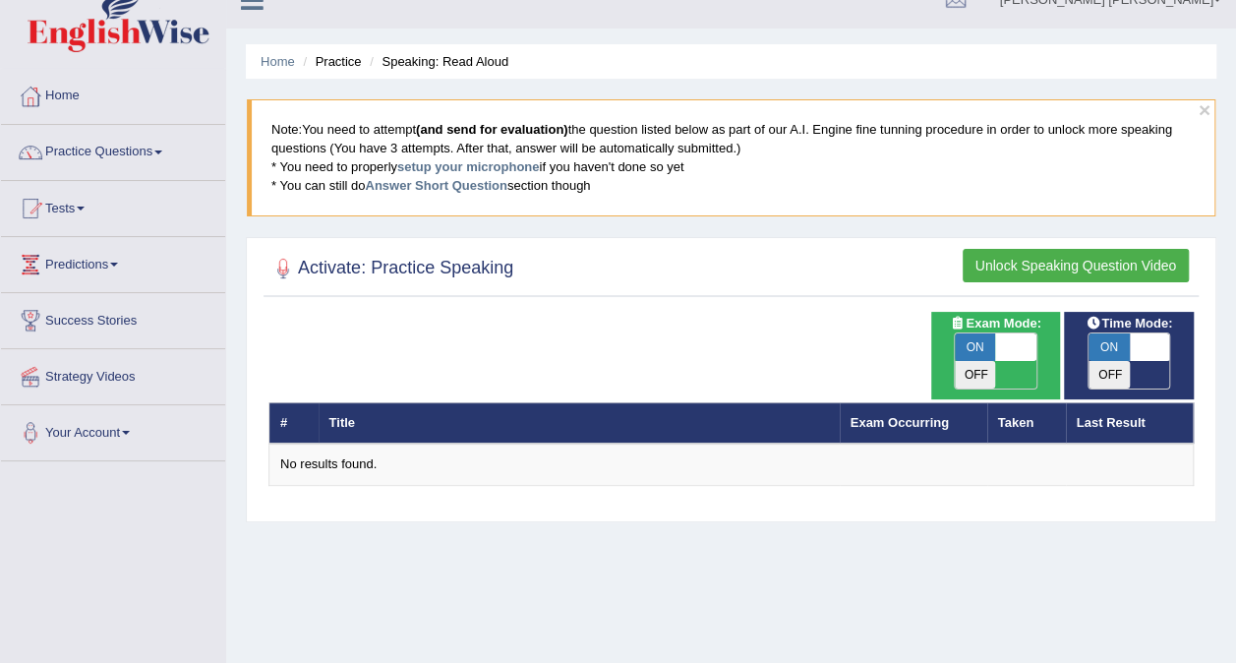
click at [901, 470] on div "Time Mode: ON OFF Exam Mode: ON OFF # Title Exam Occurring Taken Last Result No…" at bounding box center [731, 412] width 935 height 200
click at [1124, 342] on span "ON" at bounding box center [1109, 347] width 41 height 28
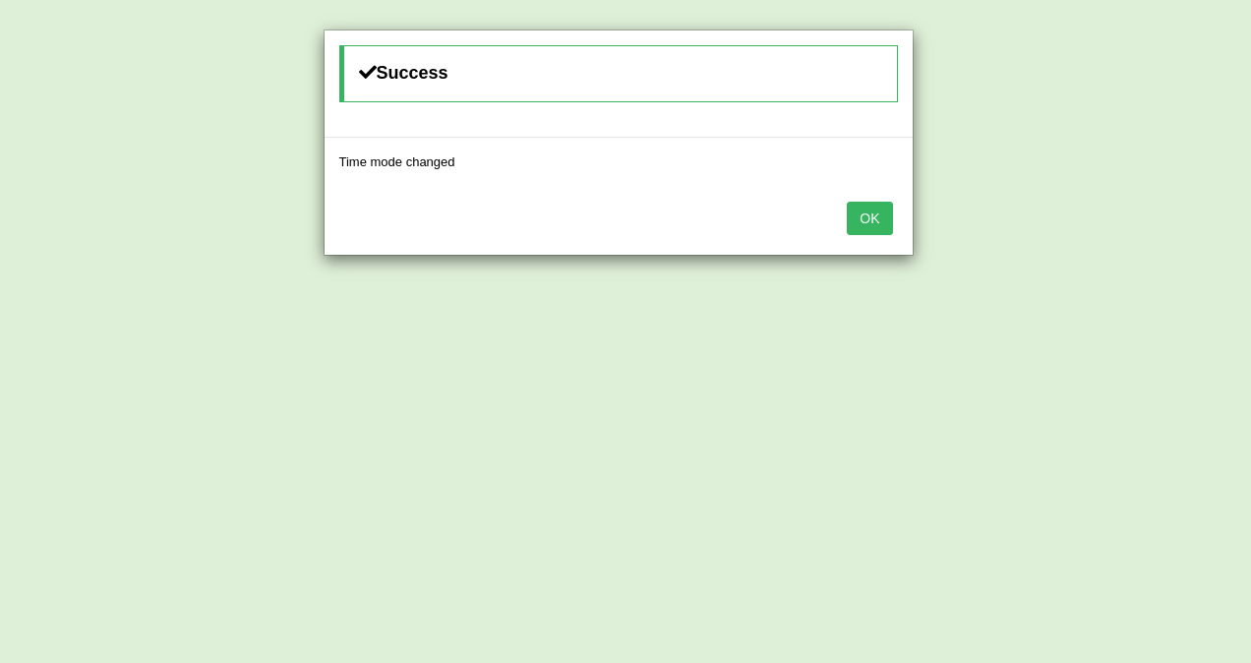
click at [858, 222] on button "OK" at bounding box center [869, 218] width 45 height 33
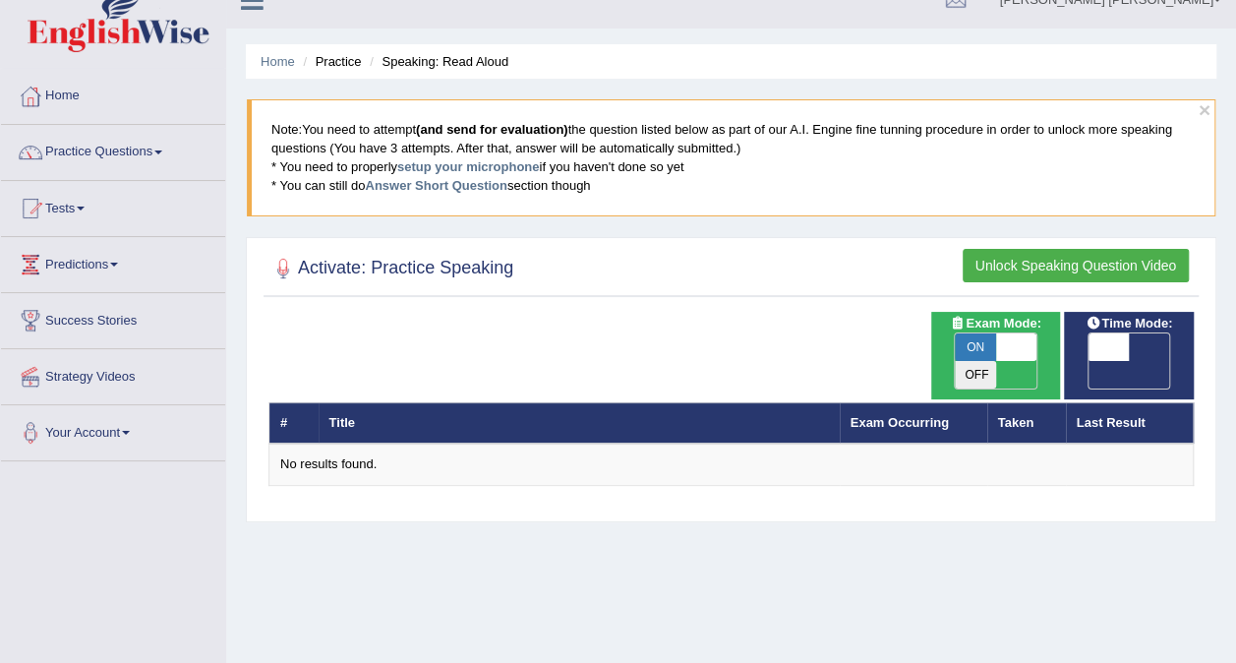
click at [1089, 361] on span "OFF" at bounding box center [1067, 375] width 41 height 28
checkbox input "true"
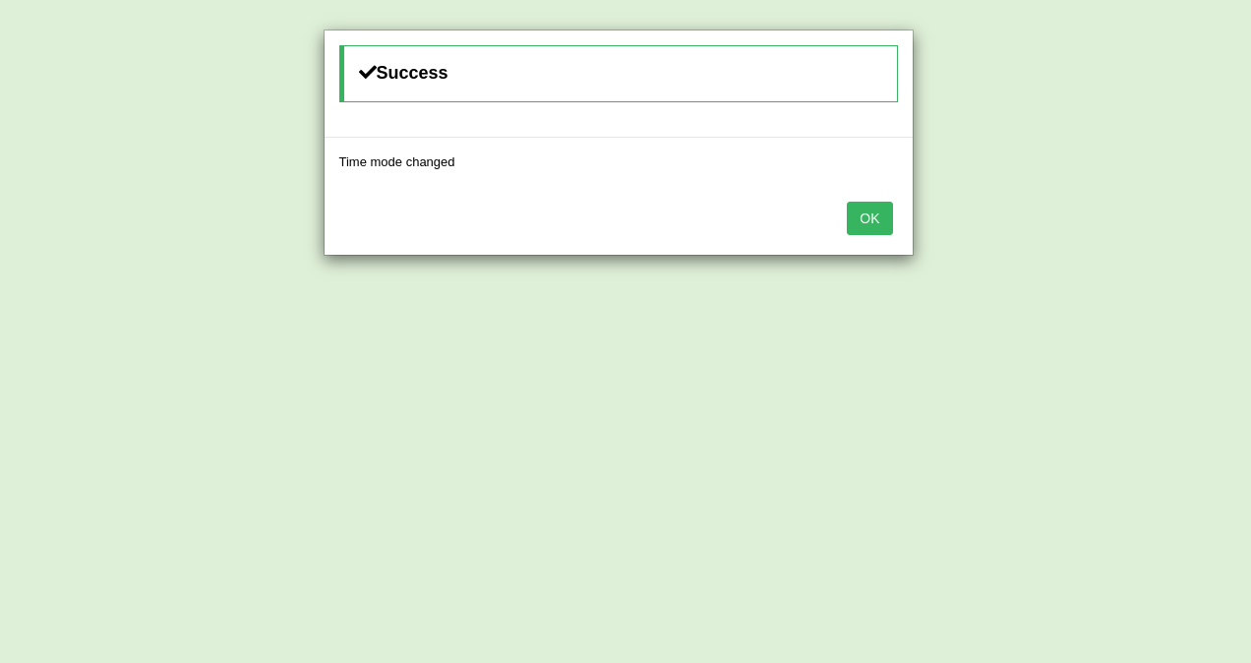
click at [858, 208] on button "OK" at bounding box center [869, 218] width 45 height 33
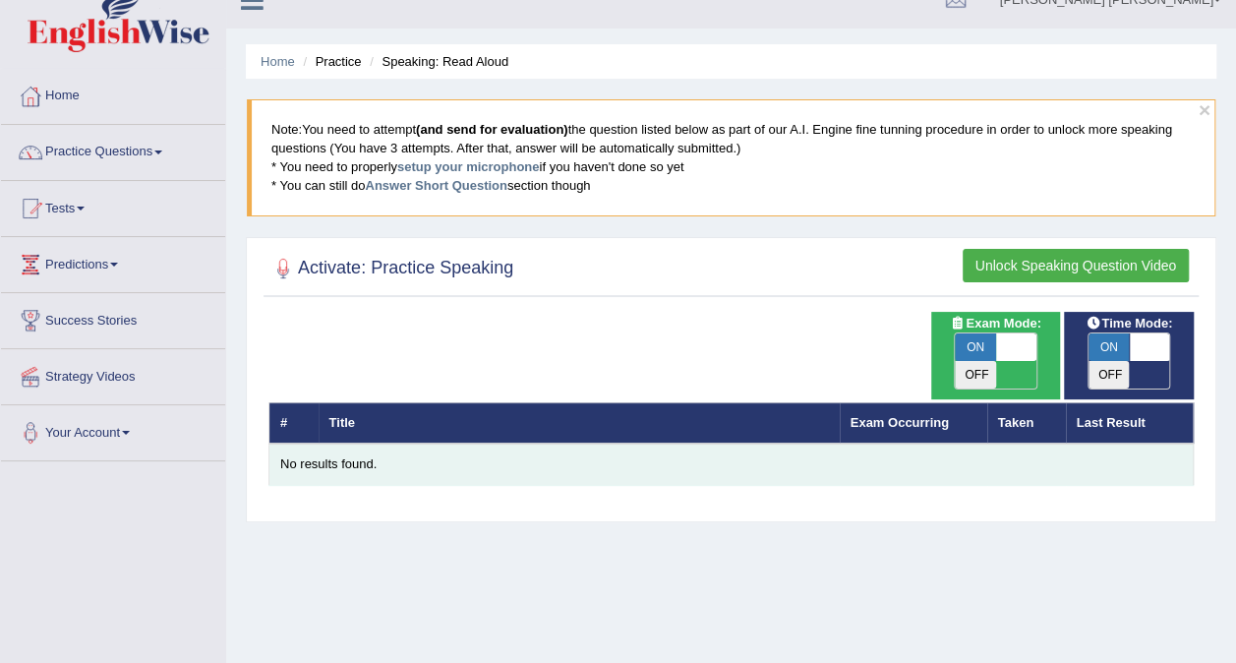
click at [588, 455] on div "No results found." at bounding box center [731, 464] width 902 height 19
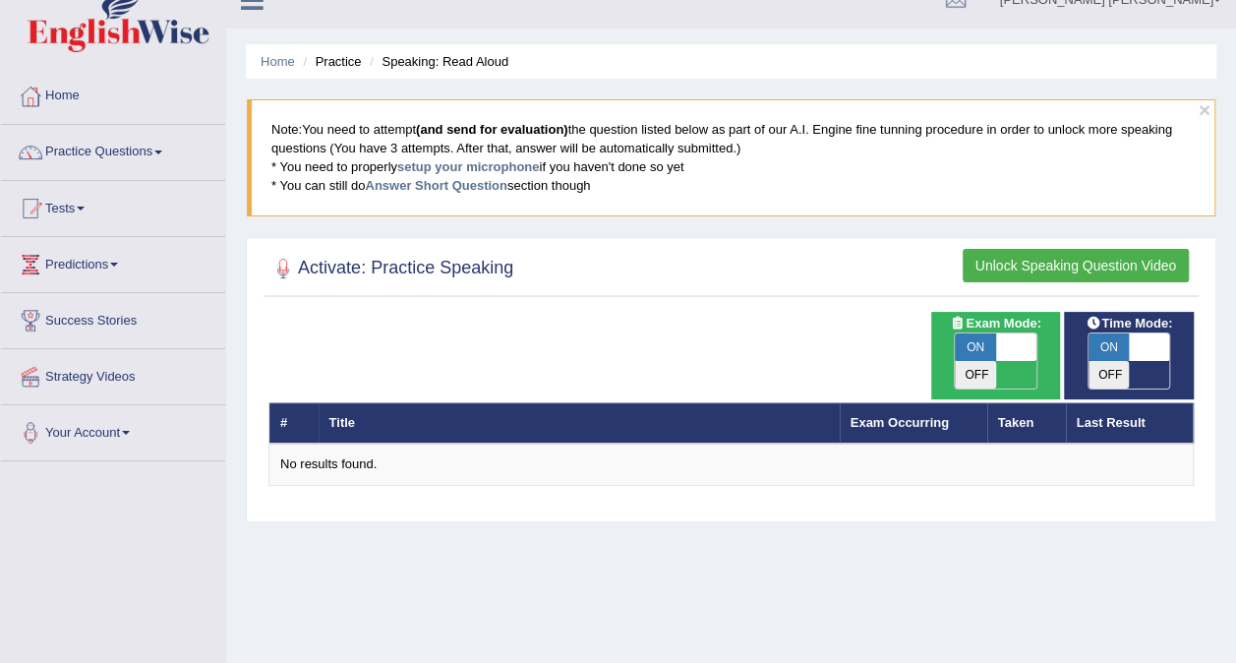
click at [819, 350] on div "# Title Exam Occurring Taken Last Result No results found." at bounding box center [730, 399] width 925 height 174
click at [1051, 262] on button "Unlock Speaking Question Video" at bounding box center [1076, 265] width 226 height 33
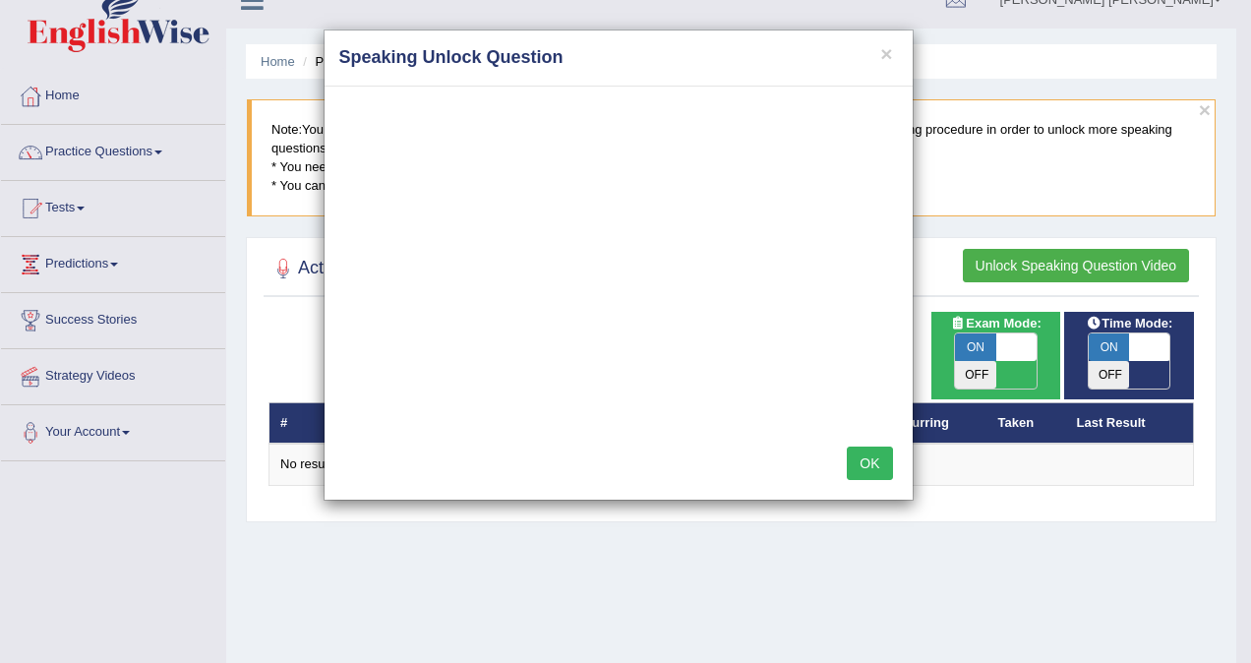
click at [865, 467] on button "OK" at bounding box center [869, 462] width 45 height 33
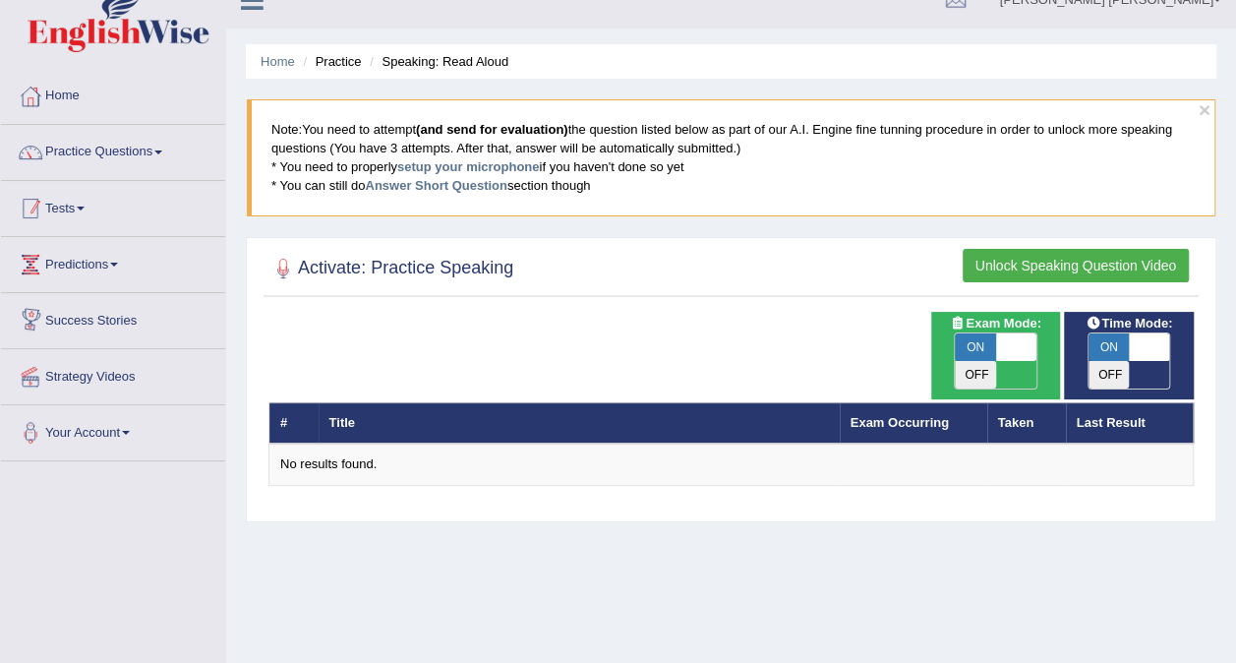
click at [84, 214] on link "Tests" at bounding box center [113, 205] width 224 height 49
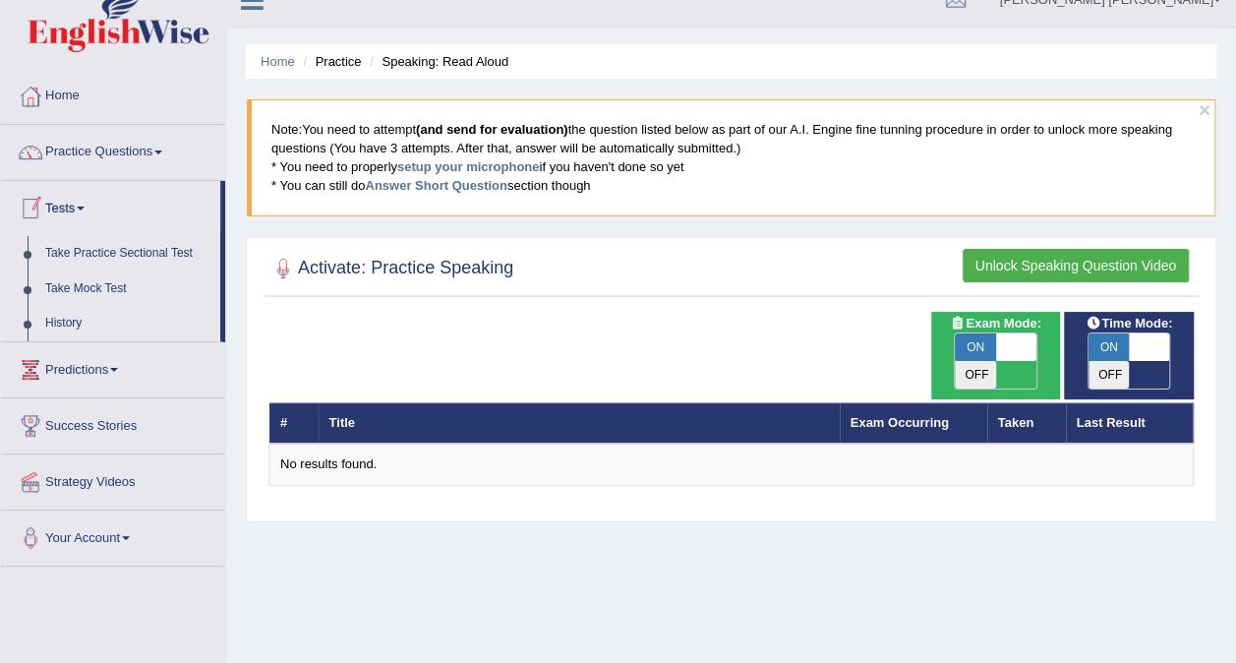
click at [65, 319] on link "History" at bounding box center [128, 323] width 184 height 35
click at [53, 318] on link "History" at bounding box center [128, 323] width 184 height 35
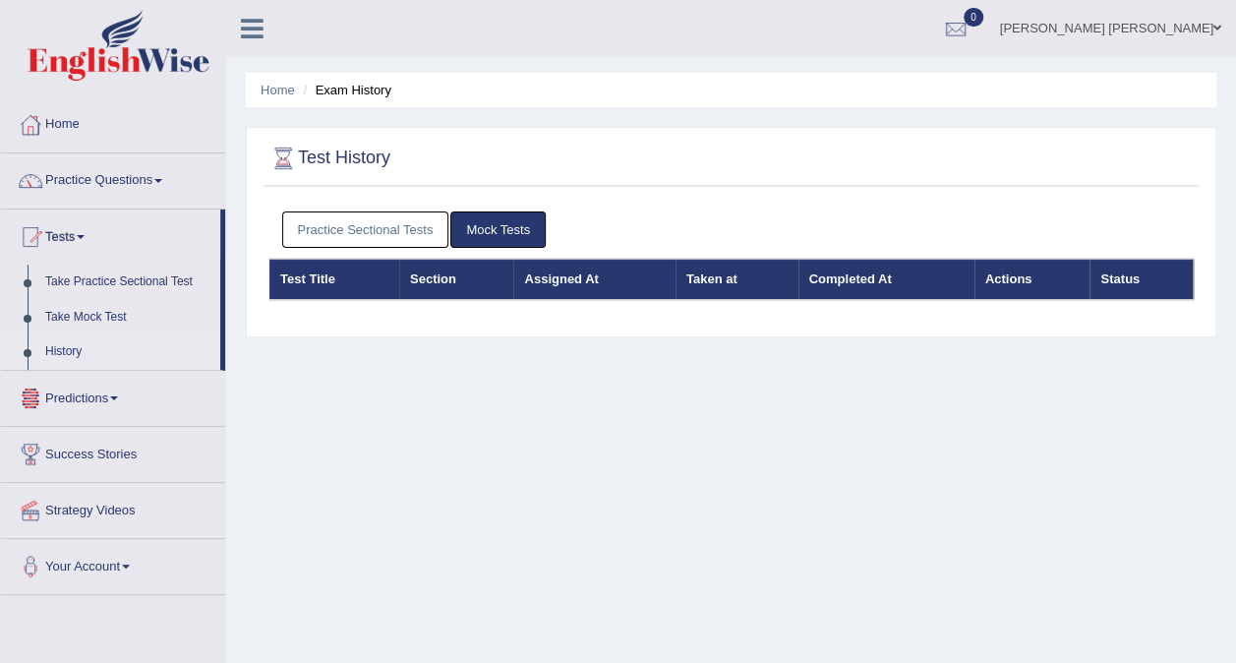
click at [382, 226] on link "Practice Sectional Tests" at bounding box center [365, 229] width 167 height 36
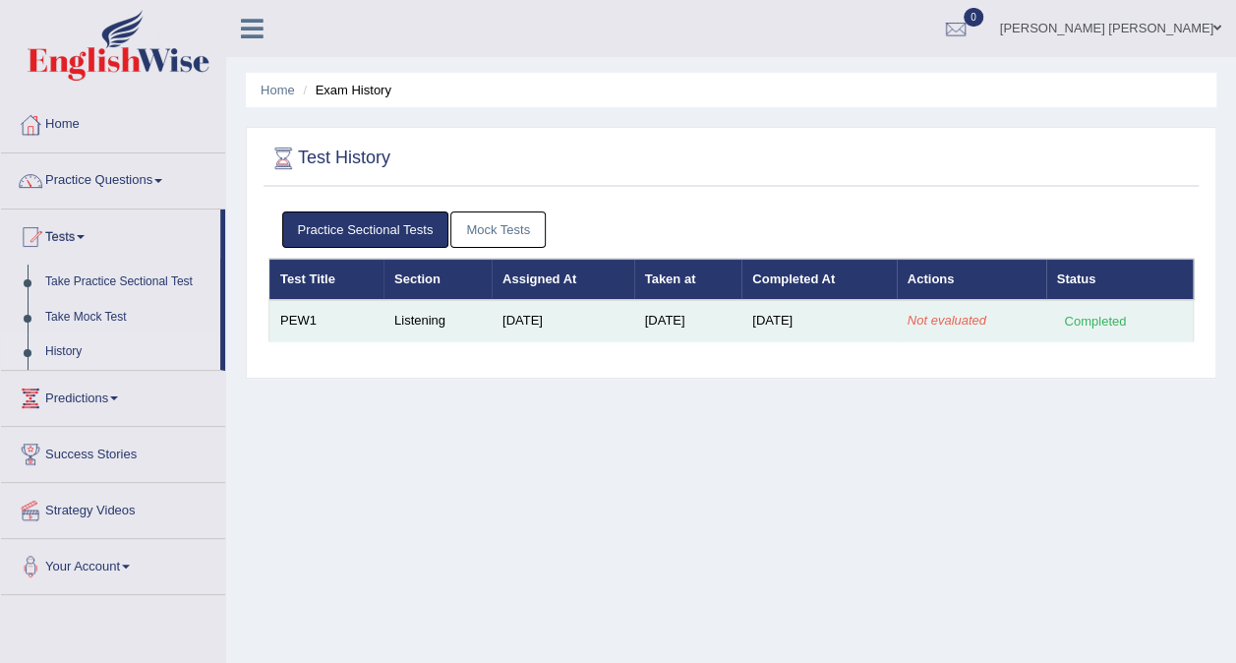
click at [931, 326] on em "Not evaluated" at bounding box center [947, 320] width 79 height 15
drag, startPoint x: 931, startPoint y: 326, endPoint x: 1067, endPoint y: 328, distance: 135.8
click at [1068, 328] on div "Completed" at bounding box center [1095, 321] width 77 height 21
click at [1107, 320] on div "Completed" at bounding box center [1095, 321] width 77 height 21
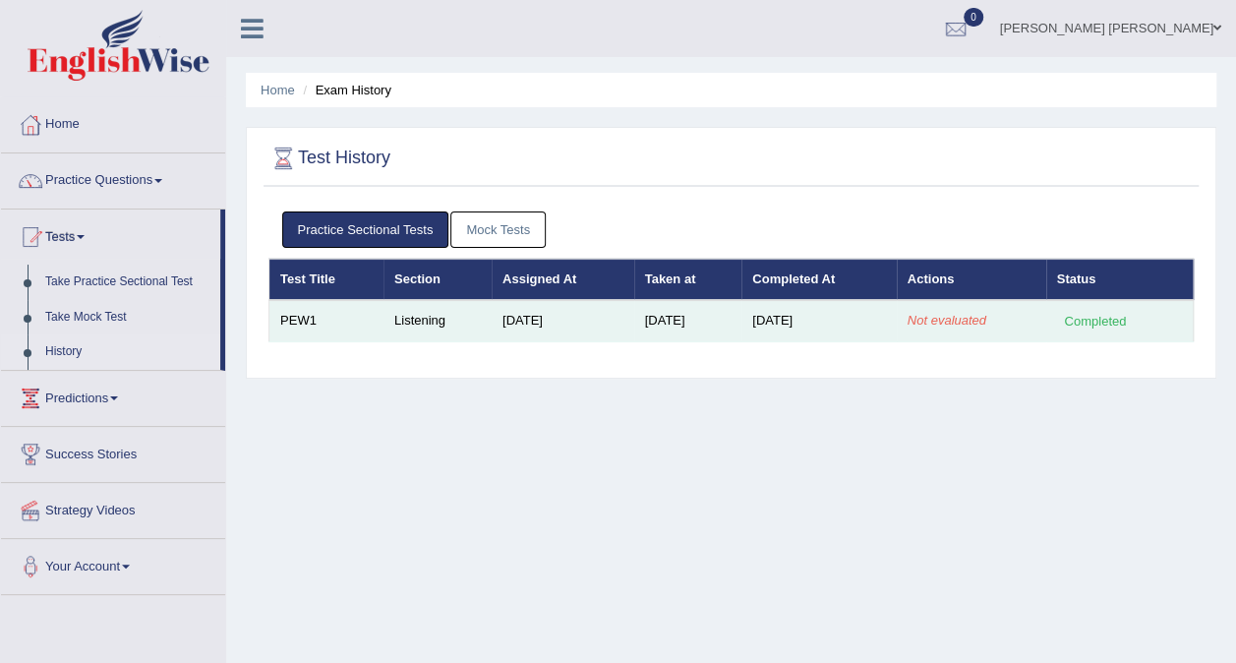
click at [377, 324] on td "PEW1" at bounding box center [326, 320] width 114 height 41
click at [384, 323] on td "Listening" at bounding box center [438, 320] width 108 height 41
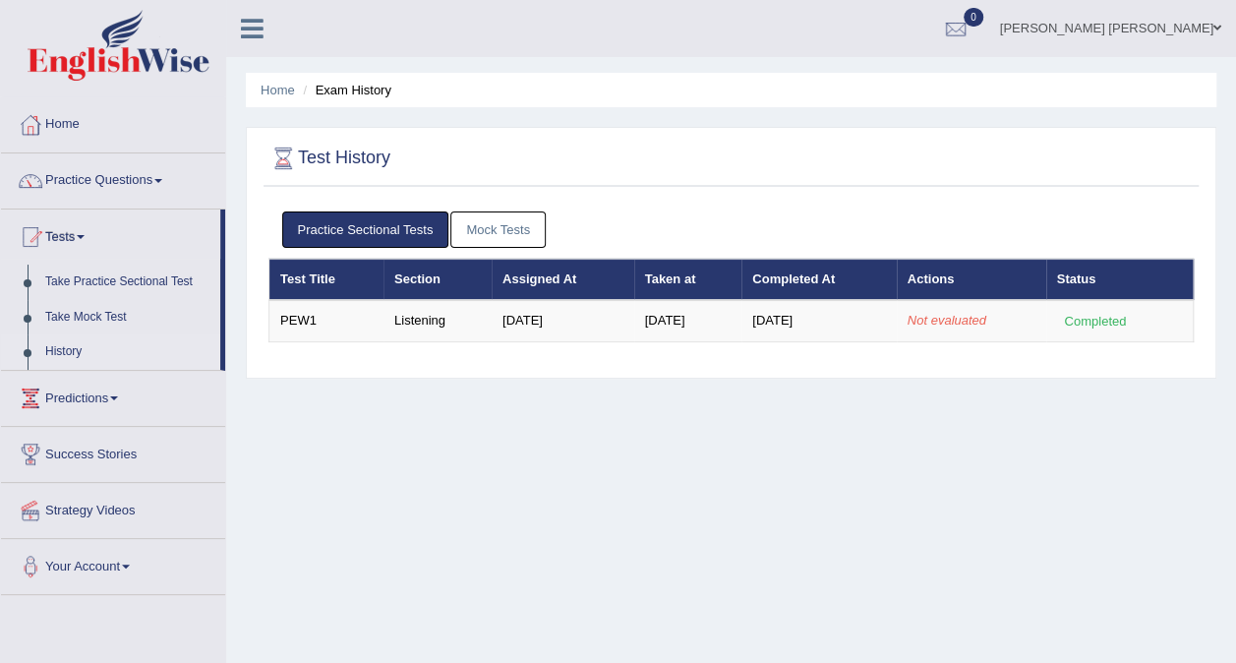
click at [768, 484] on div "Home Exam History Test History Practice Sectional Tests Mock Tests Test Title S…" at bounding box center [731, 491] width 1010 height 983
click at [495, 237] on link "Mock Tests" at bounding box center [497, 229] width 95 height 36
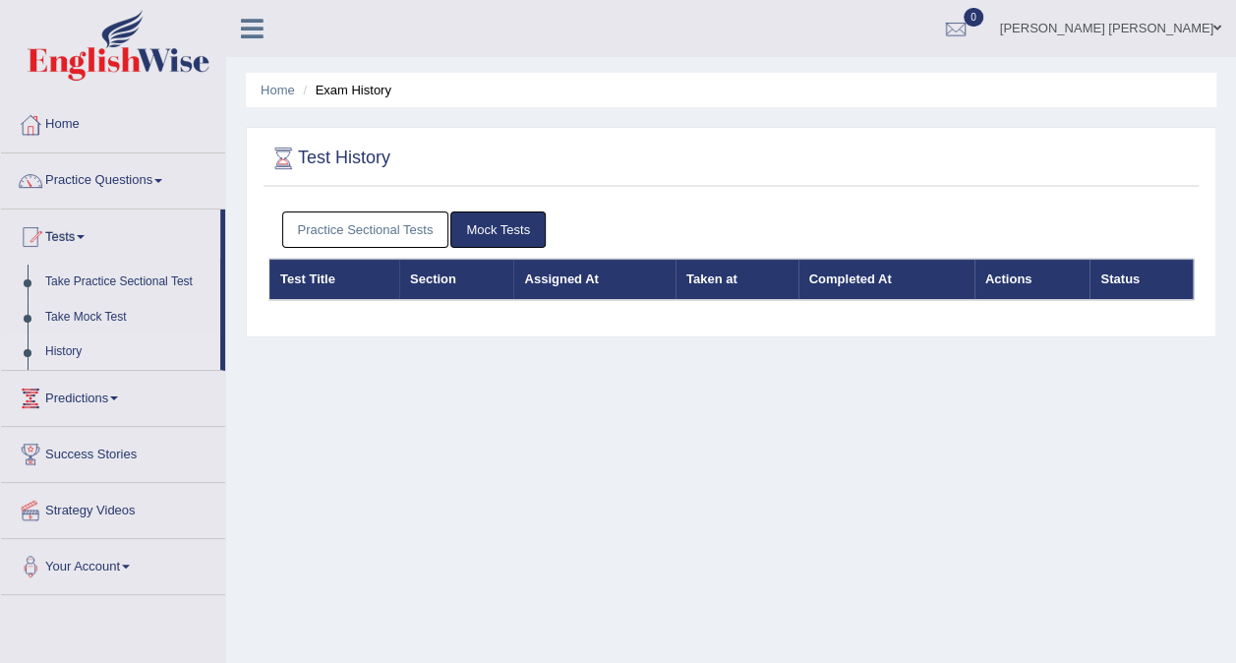
click at [368, 229] on link "Practice Sectional Tests" at bounding box center [365, 229] width 167 height 36
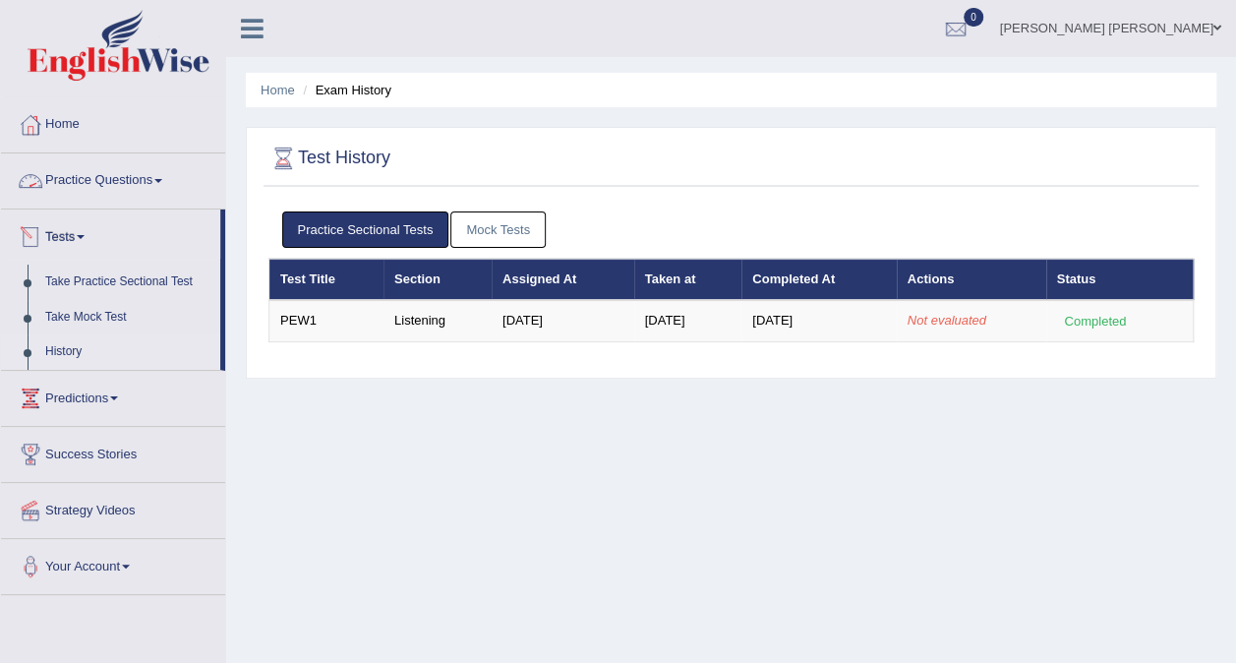
click at [114, 169] on link "Practice Questions" at bounding box center [113, 177] width 224 height 49
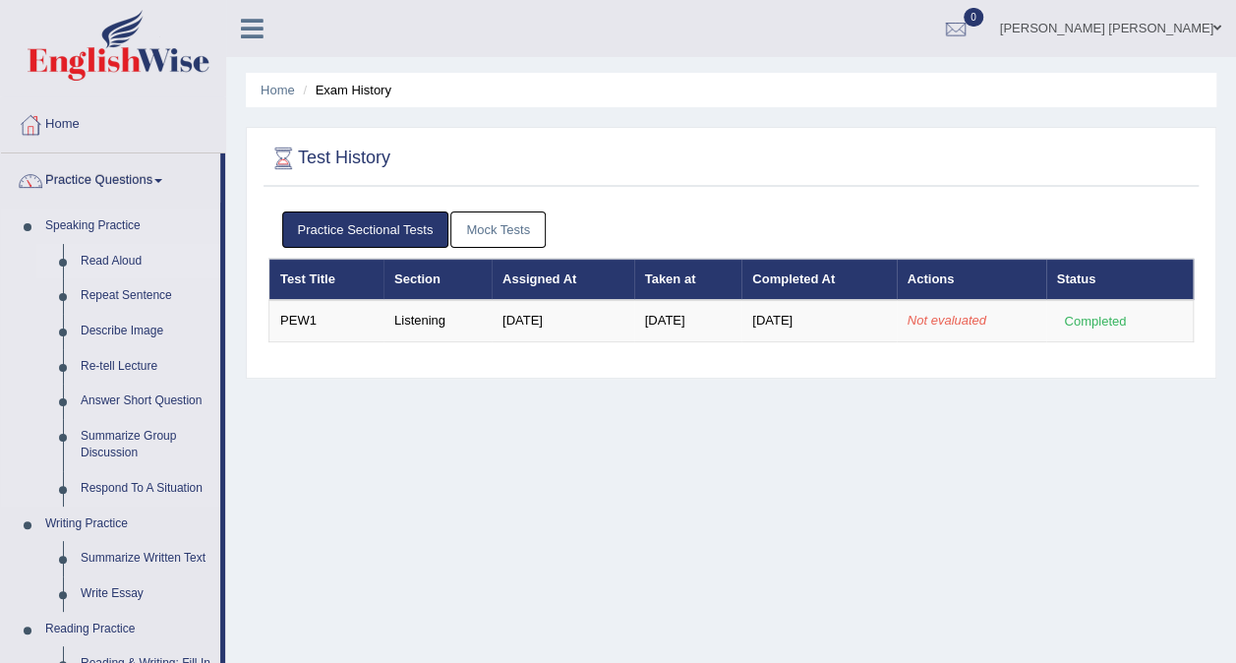
click at [104, 260] on link "Read Aloud" at bounding box center [146, 261] width 149 height 35
click at [127, 262] on link "Read Aloud" at bounding box center [146, 261] width 149 height 35
click at [66, 264] on li "Read Aloud" at bounding box center [128, 261] width 184 height 35
click at [103, 258] on link "Read Aloud" at bounding box center [146, 261] width 149 height 35
click at [144, 178] on link "Practice Questions" at bounding box center [110, 177] width 219 height 49
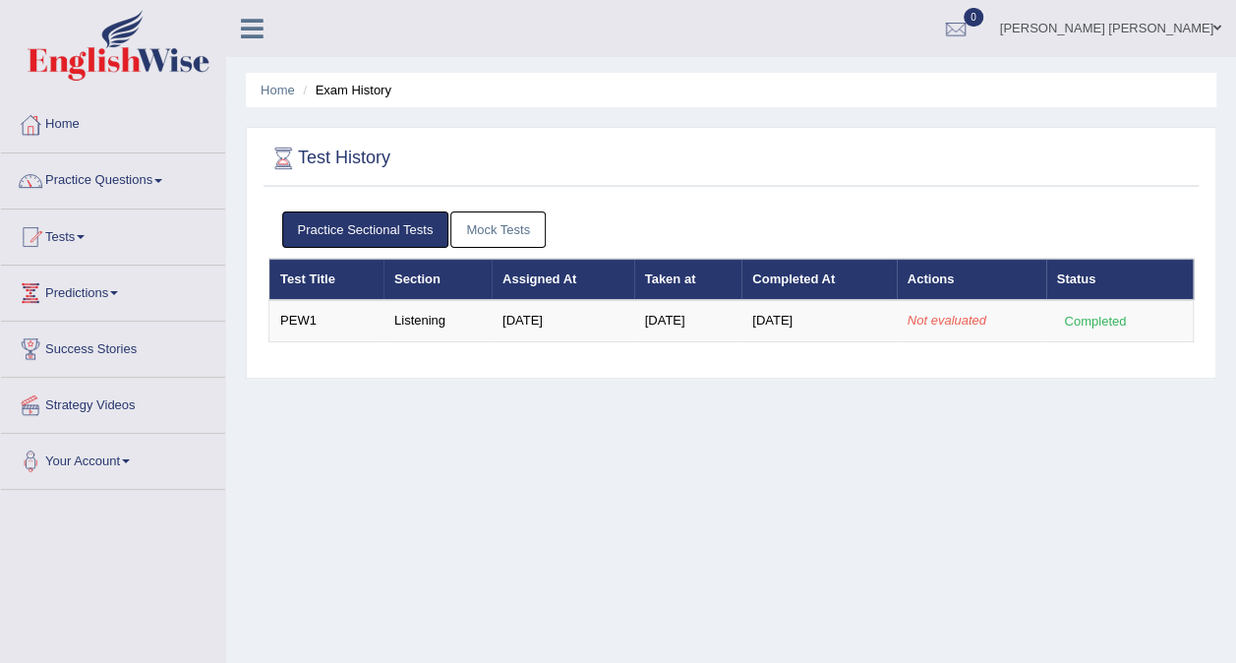
click at [144, 178] on link "Practice Questions" at bounding box center [113, 177] width 224 height 49
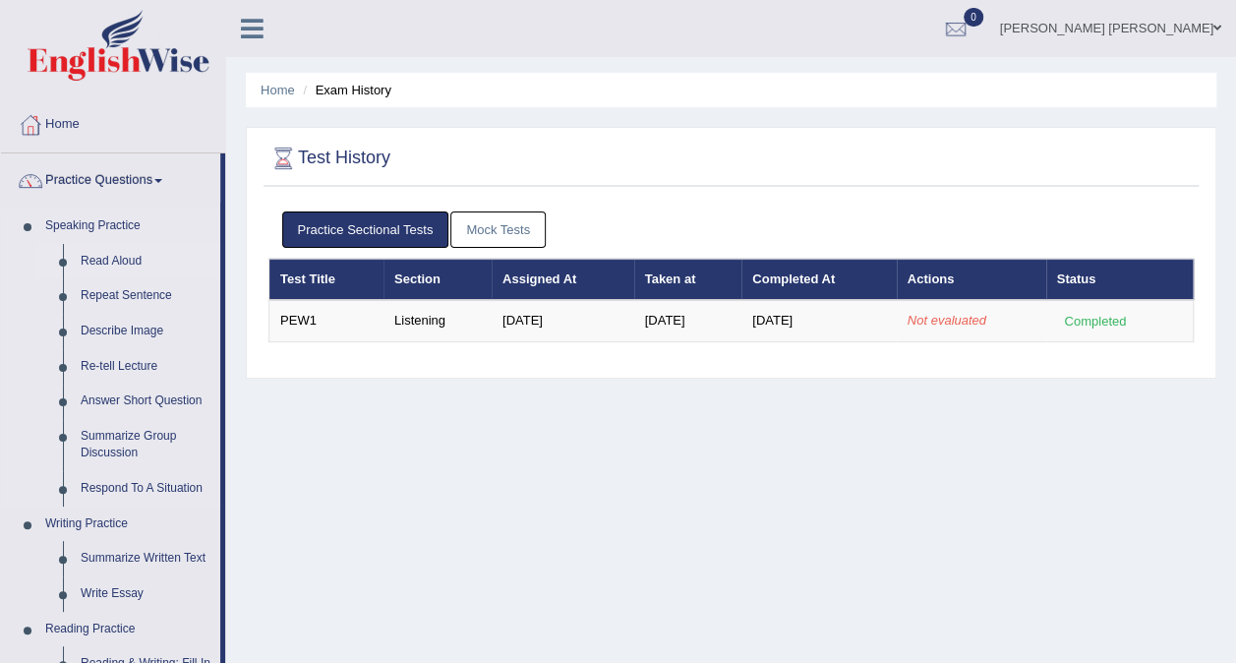
click at [98, 261] on link "Read Aloud" at bounding box center [146, 261] width 149 height 35
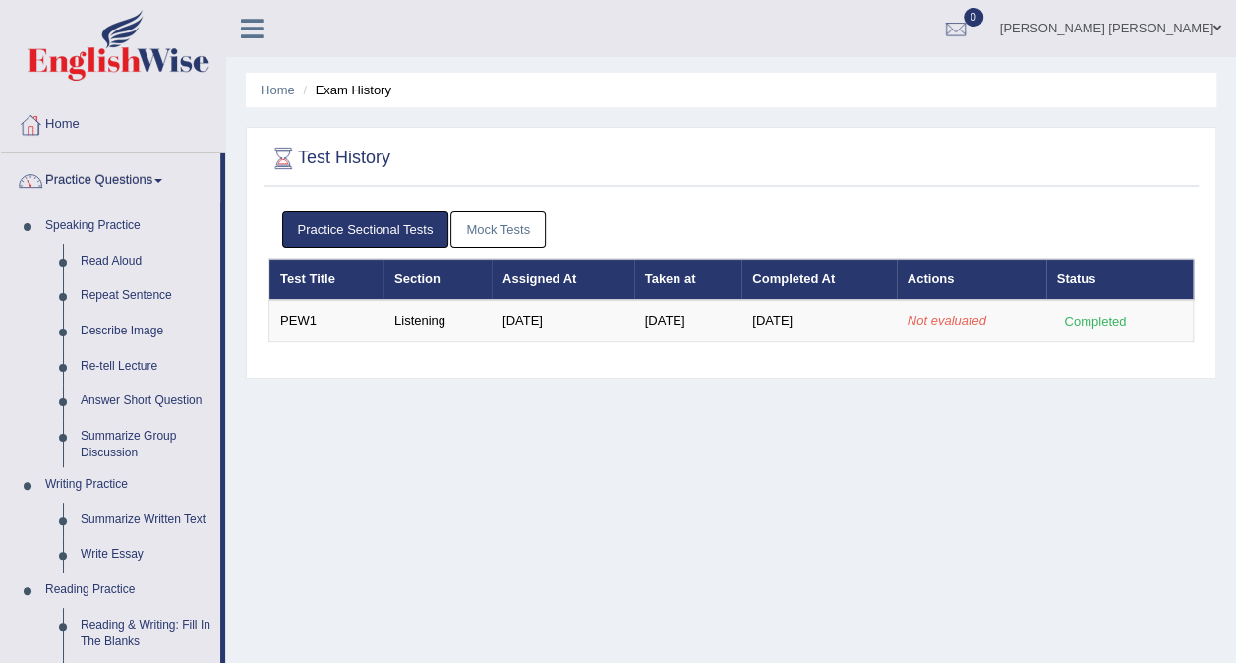
click at [510, 371] on div "Test History Practice Sectional Tests Mock Tests Test Title Section Assigned At…" at bounding box center [731, 253] width 971 height 252
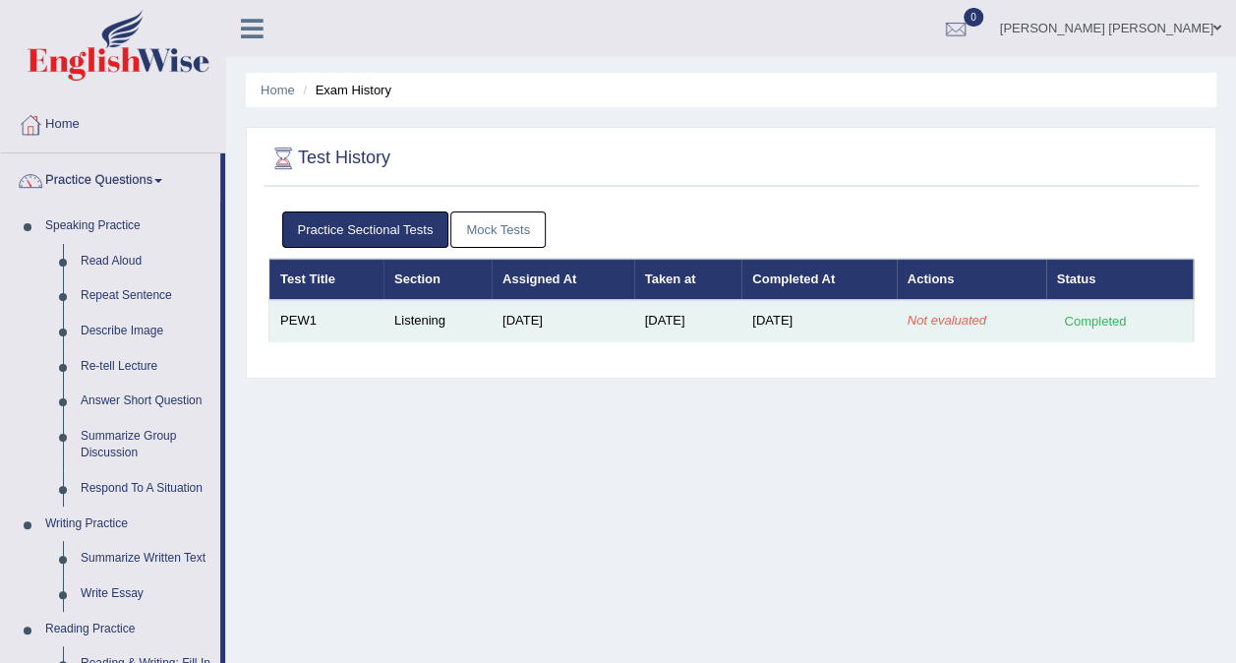
click at [920, 324] on em "Not evaluated" at bounding box center [947, 320] width 79 height 15
click at [1092, 324] on div "Completed" at bounding box center [1095, 321] width 77 height 21
click at [302, 314] on td "PEW1" at bounding box center [326, 320] width 114 height 41
drag, startPoint x: 302, startPoint y: 314, endPoint x: 401, endPoint y: 327, distance: 100.2
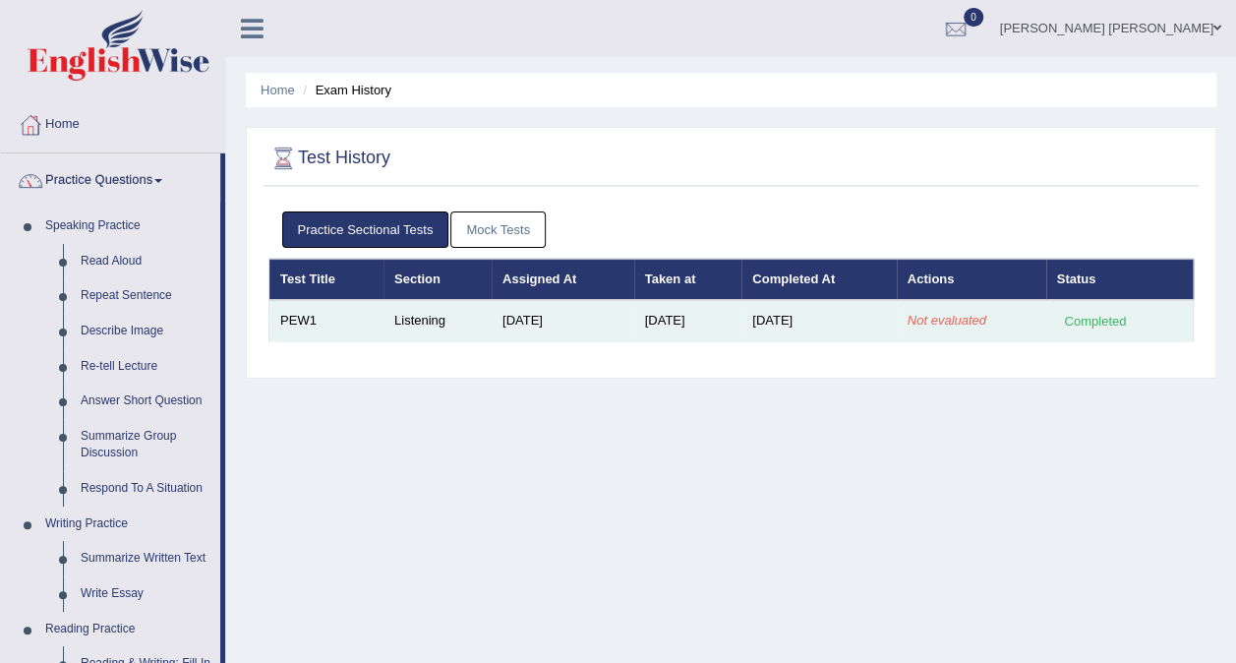
click at [401, 327] on td "Listening" at bounding box center [438, 320] width 108 height 41
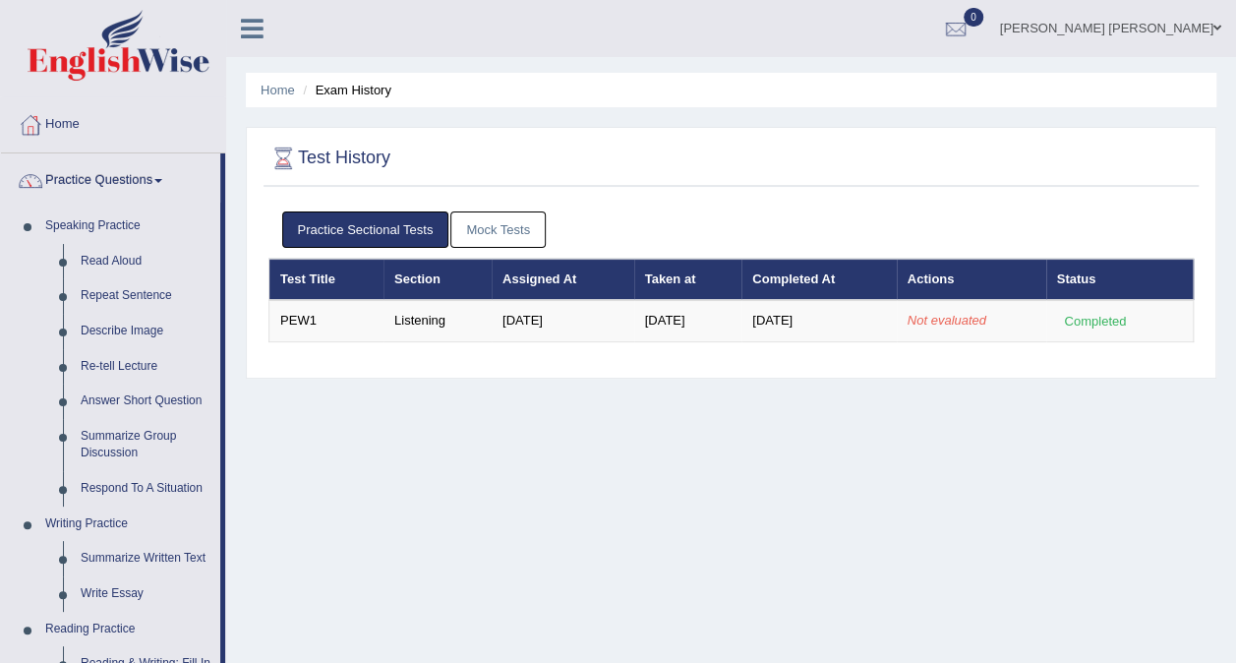
drag, startPoint x: 401, startPoint y: 327, endPoint x: 470, endPoint y: 355, distance: 74.5
click at [470, 355] on div "Practice Sectional Tests Mock Tests Test Title Section Assigned At Taken at Com…" at bounding box center [731, 285] width 935 height 166
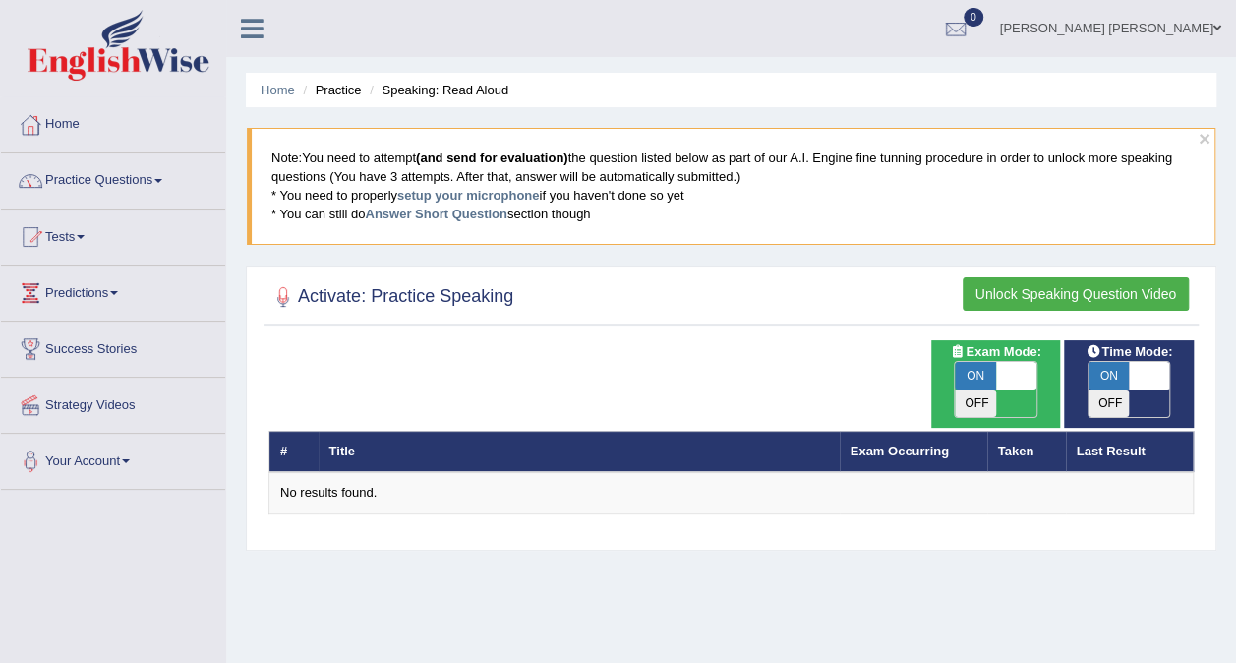
click at [506, 336] on div "Activate: Practice Speaking Unlock Speaking Question Video Time Mode: ON OFF Ex…" at bounding box center [731, 408] width 971 height 285
click at [1088, 297] on button "Unlock Speaking Question Video" at bounding box center [1076, 293] width 226 height 33
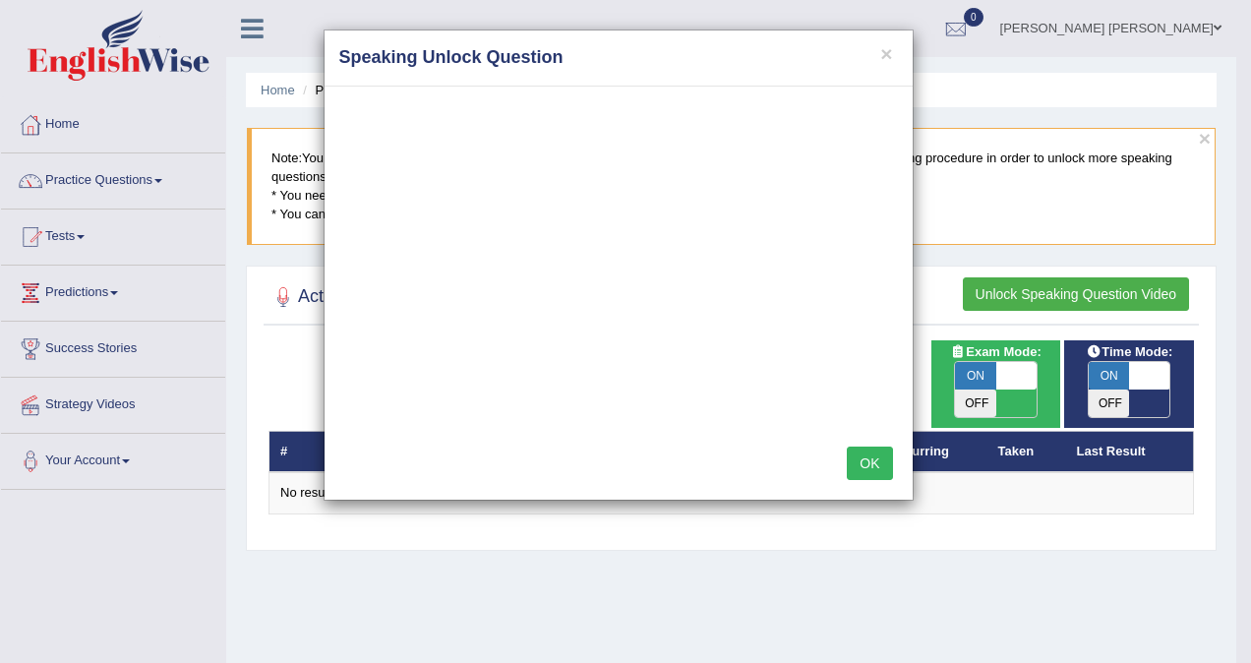
click at [865, 452] on button "OK" at bounding box center [869, 462] width 45 height 33
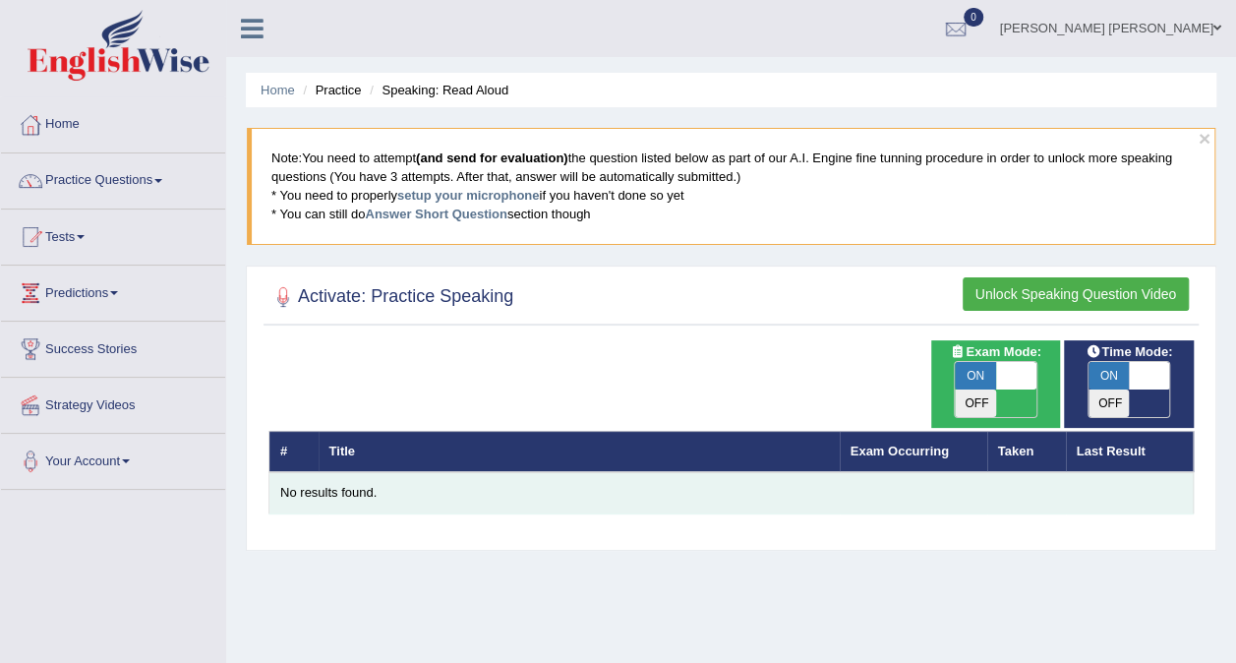
click at [531, 484] on div "No results found." at bounding box center [731, 493] width 902 height 19
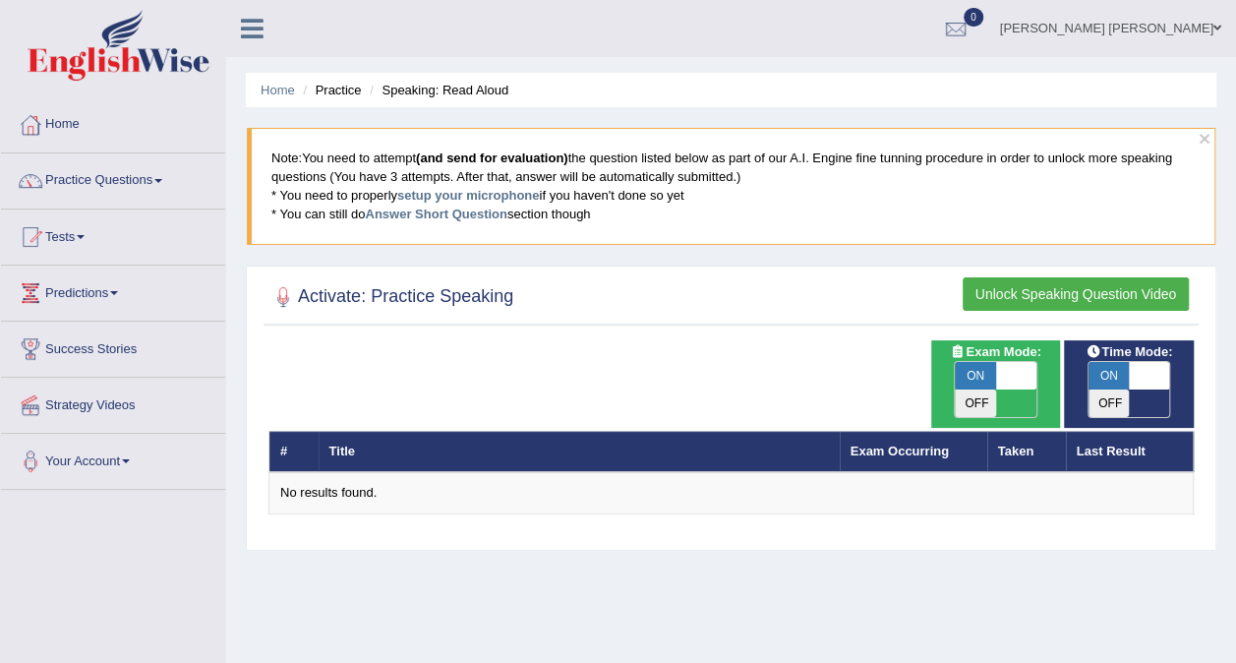
click at [406, 96] on li "Speaking: Read Aloud" at bounding box center [437, 90] width 144 height 19
click at [1115, 375] on span "ON" at bounding box center [1109, 376] width 41 height 28
checkbox input "false"
click at [992, 370] on span "ON" at bounding box center [975, 376] width 41 height 28
checkbox input "false"
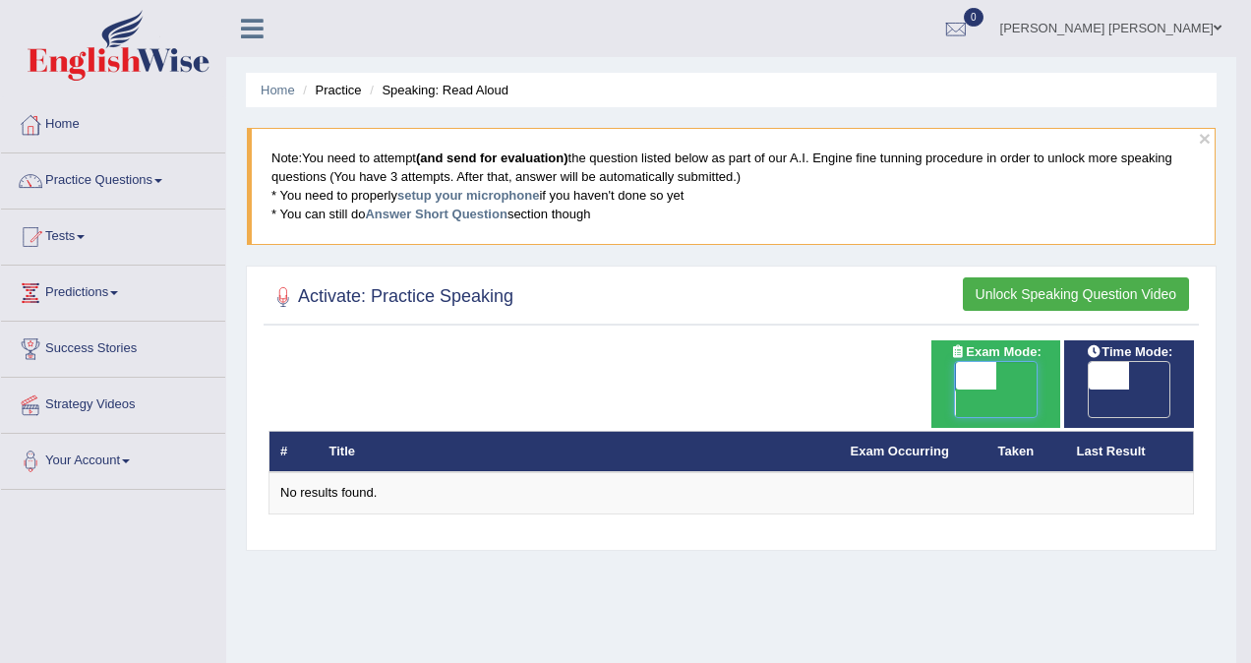
drag, startPoint x: 838, startPoint y: 492, endPoint x: 827, endPoint y: 498, distance: 12.3
click at [0, 0] on div "Success Exam mode changed OK" at bounding box center [0, 0] width 0 height 0
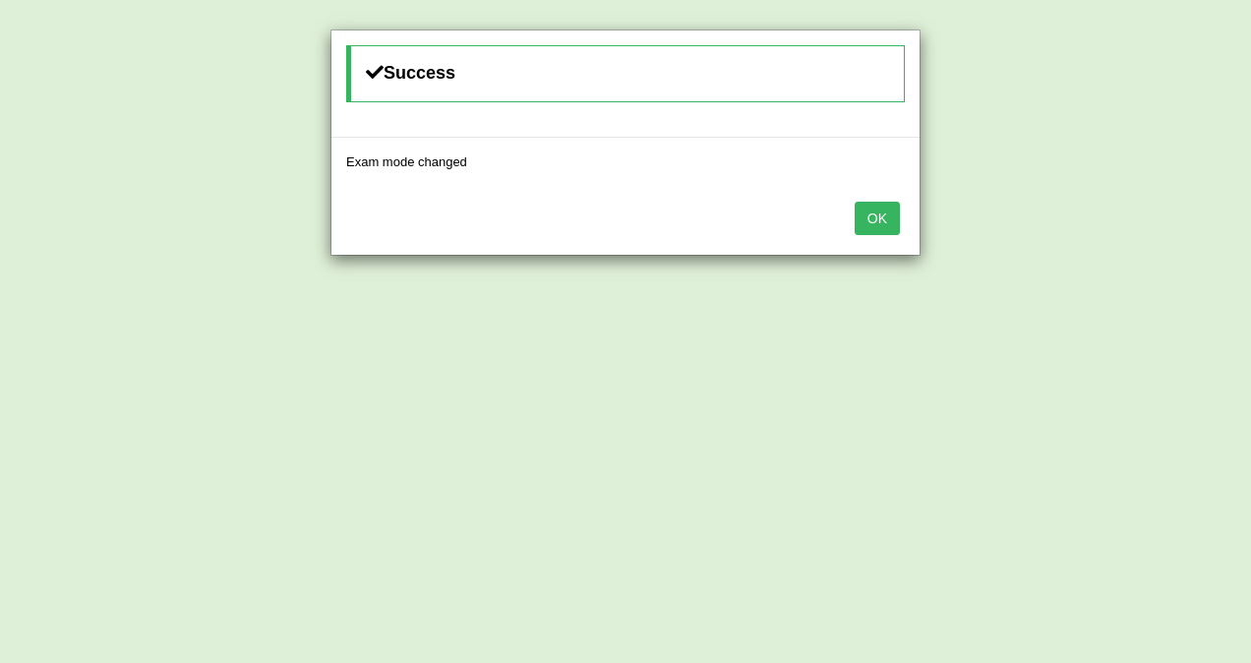
click at [883, 226] on button "OK" at bounding box center [877, 218] width 45 height 33
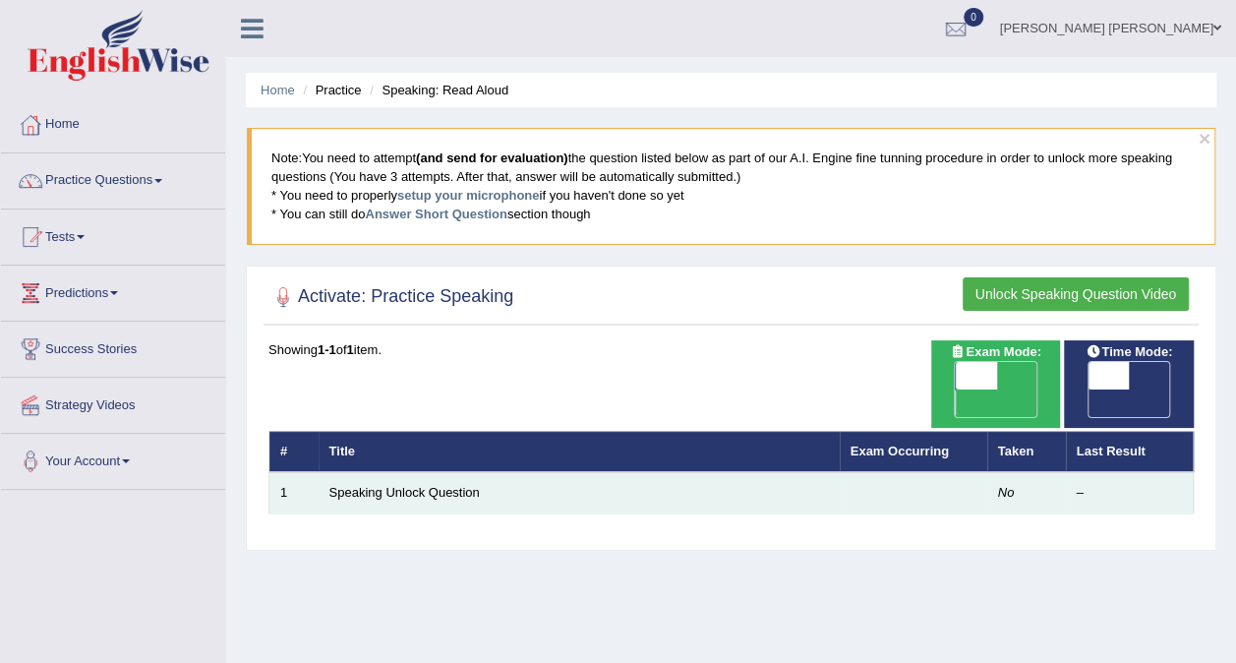
click at [596, 472] on td "Speaking Unlock Question" at bounding box center [579, 492] width 521 height 41
click at [417, 485] on link "Speaking Unlock Question" at bounding box center [404, 492] width 150 height 15
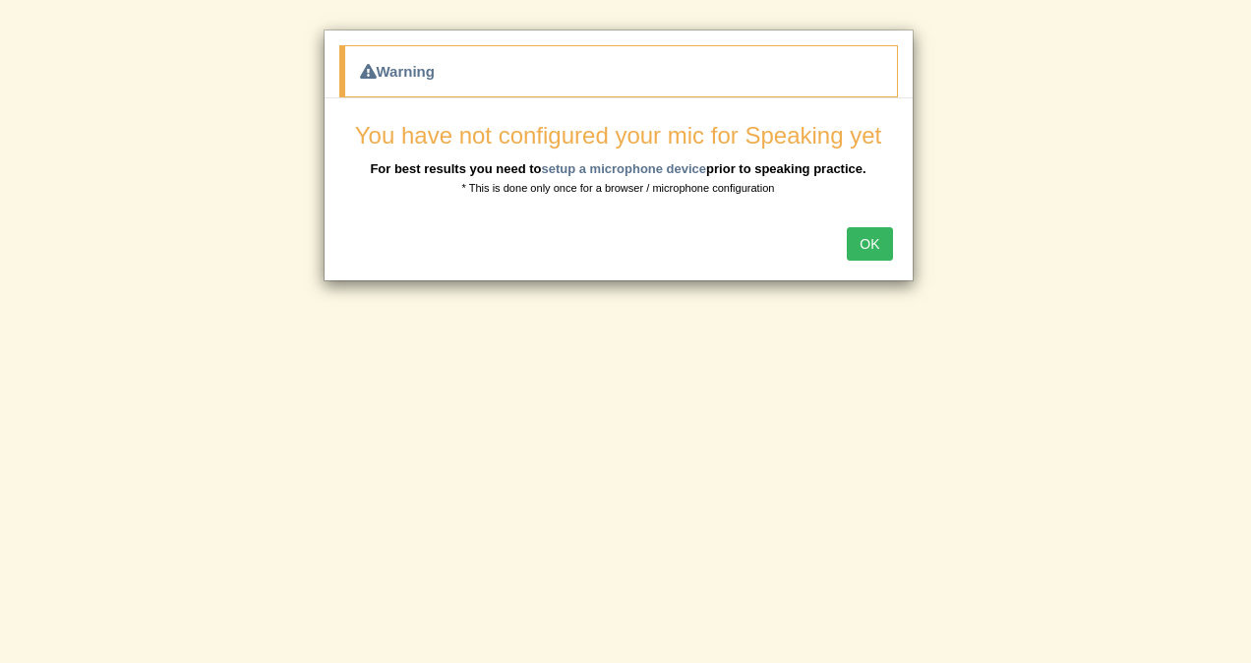
click at [879, 244] on button "OK" at bounding box center [869, 243] width 45 height 33
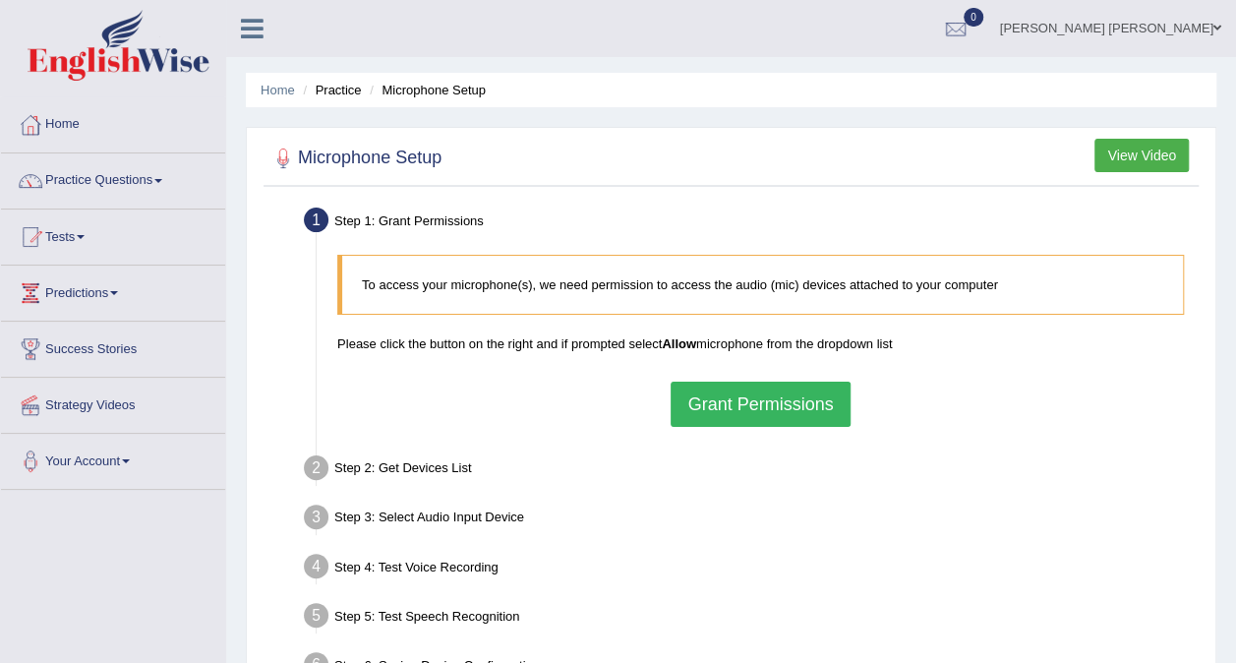
click at [757, 399] on button "Grant Permissions" at bounding box center [760, 404] width 179 height 45
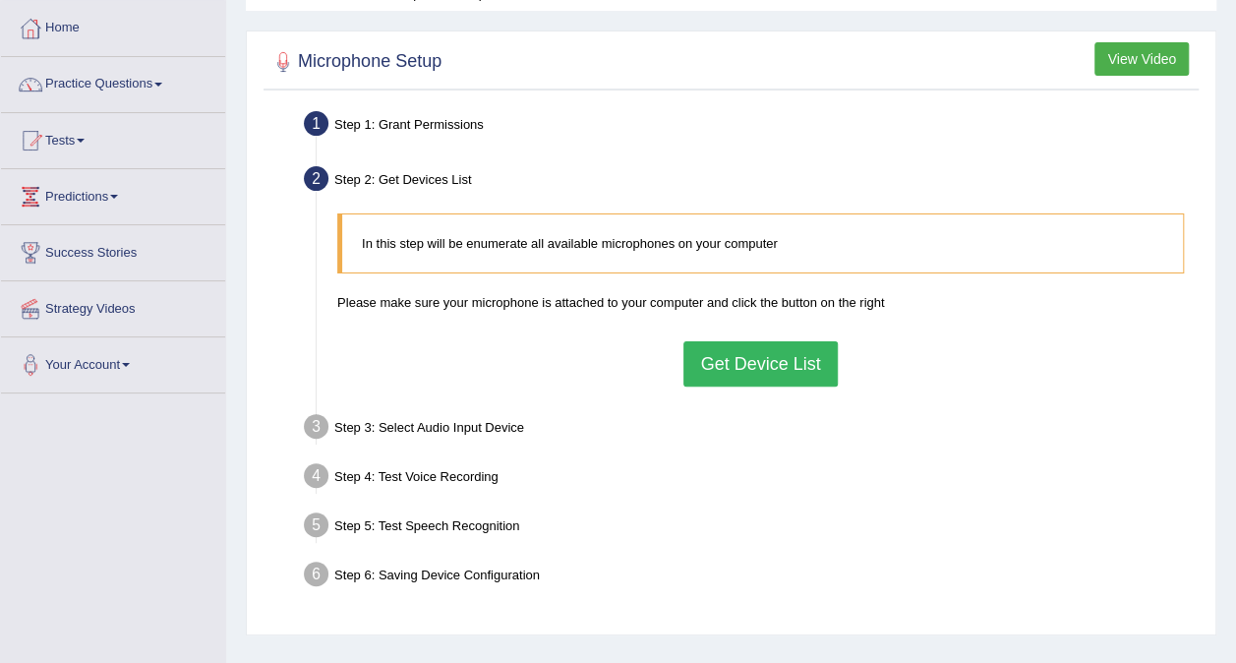
scroll to position [97, 0]
click at [725, 354] on button "Get Device List" at bounding box center [760, 362] width 153 height 45
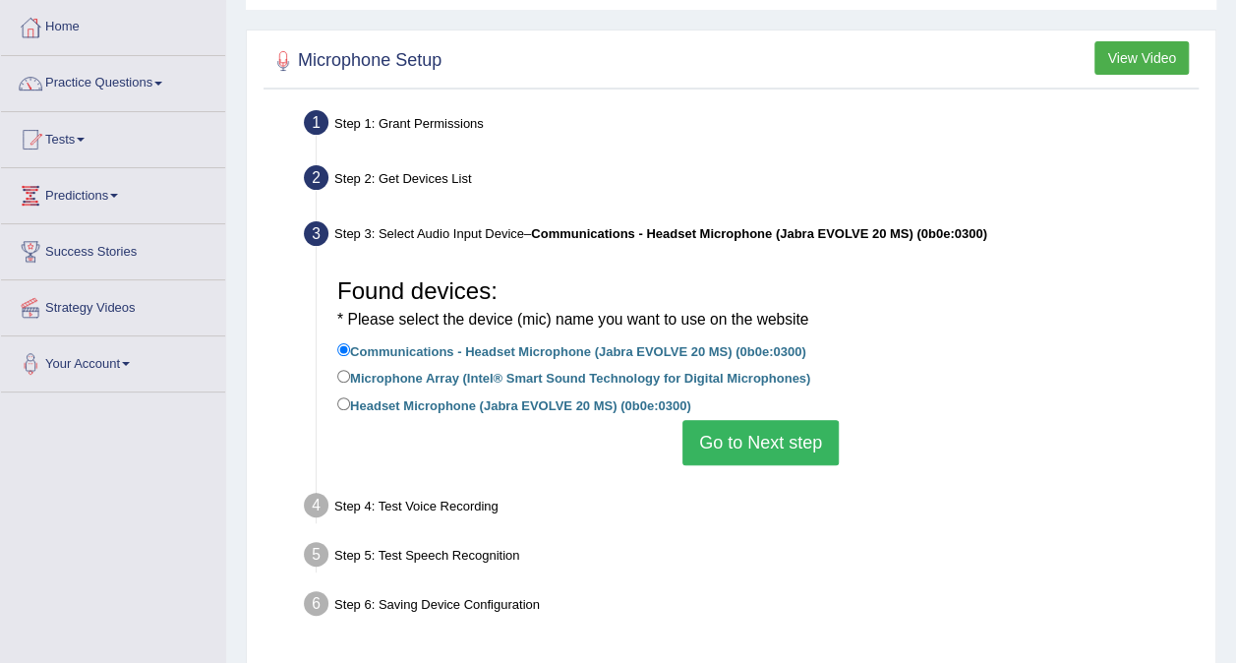
click at [748, 437] on button "Go to Next step" at bounding box center [761, 442] width 156 height 45
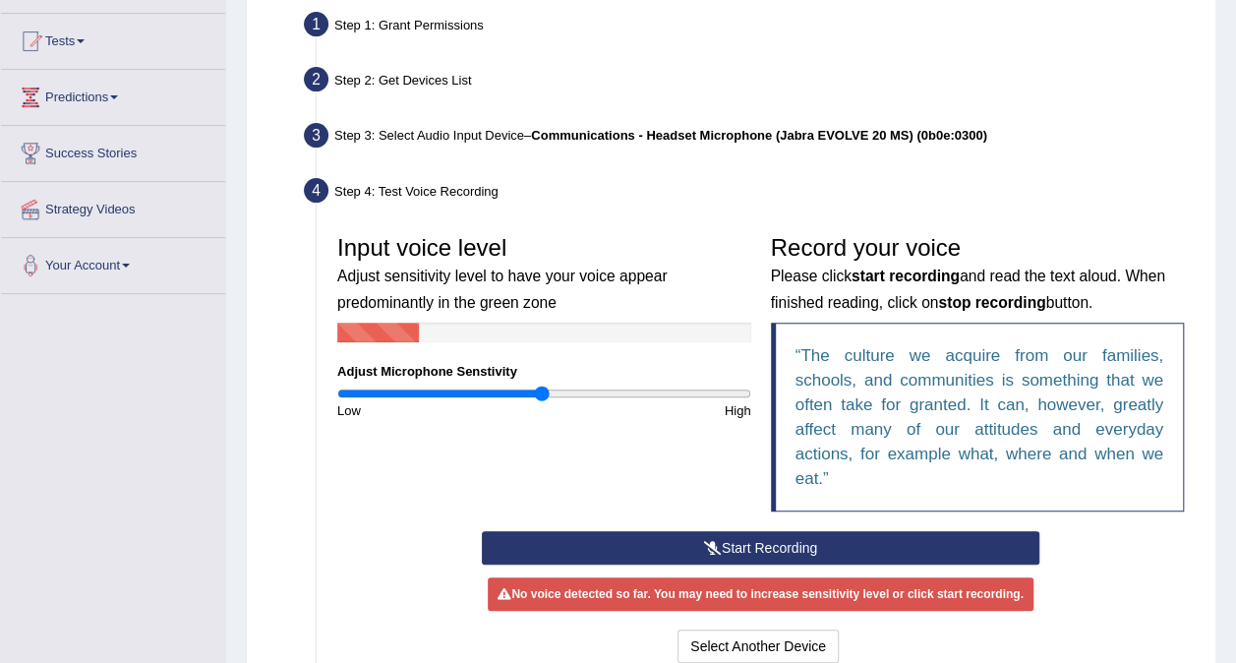
scroll to position [197, 0]
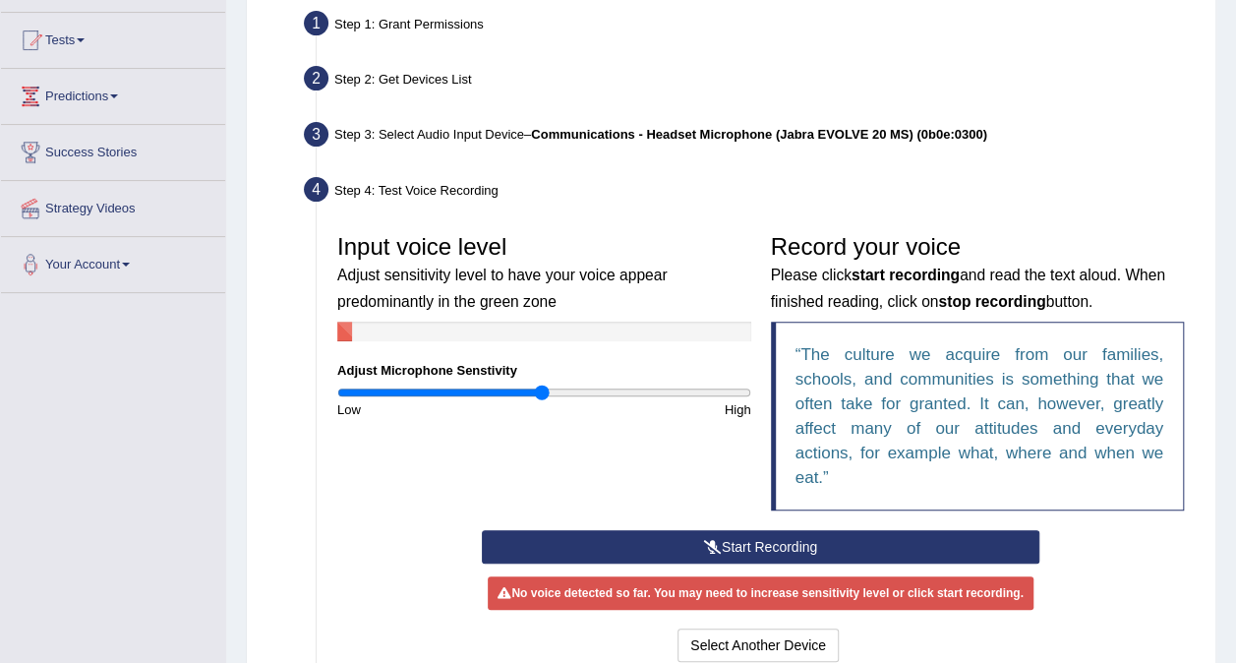
click at [842, 553] on button "Start Recording" at bounding box center [761, 546] width 558 height 33
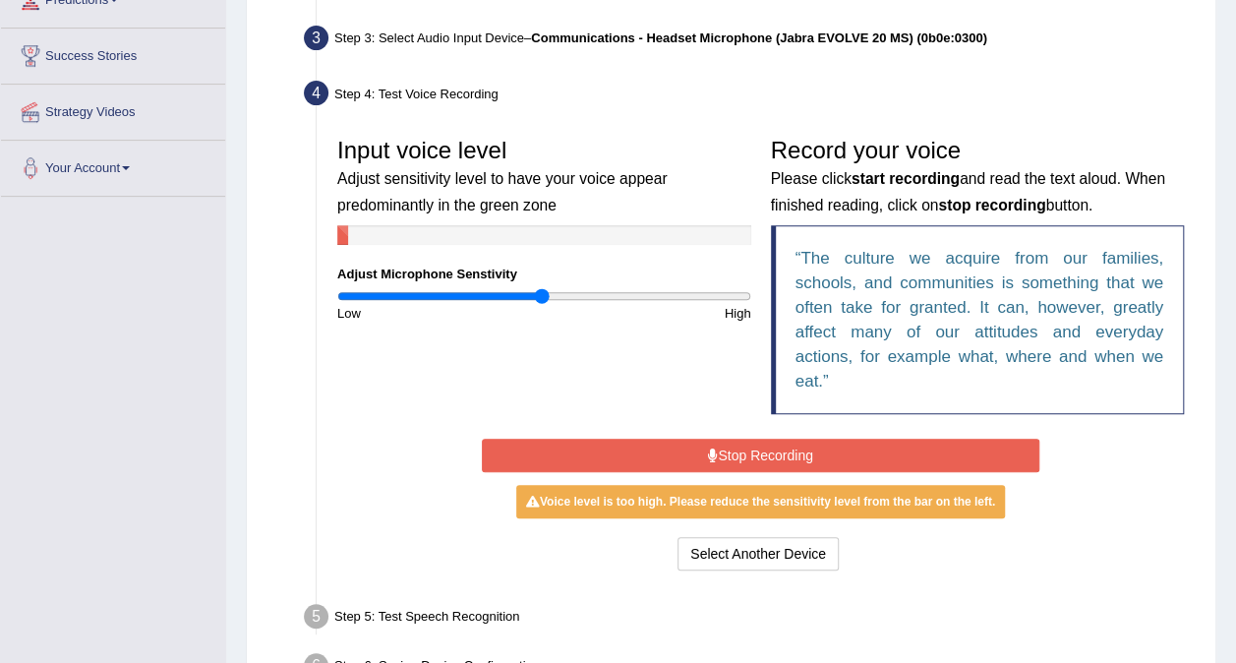
scroll to position [294, 0]
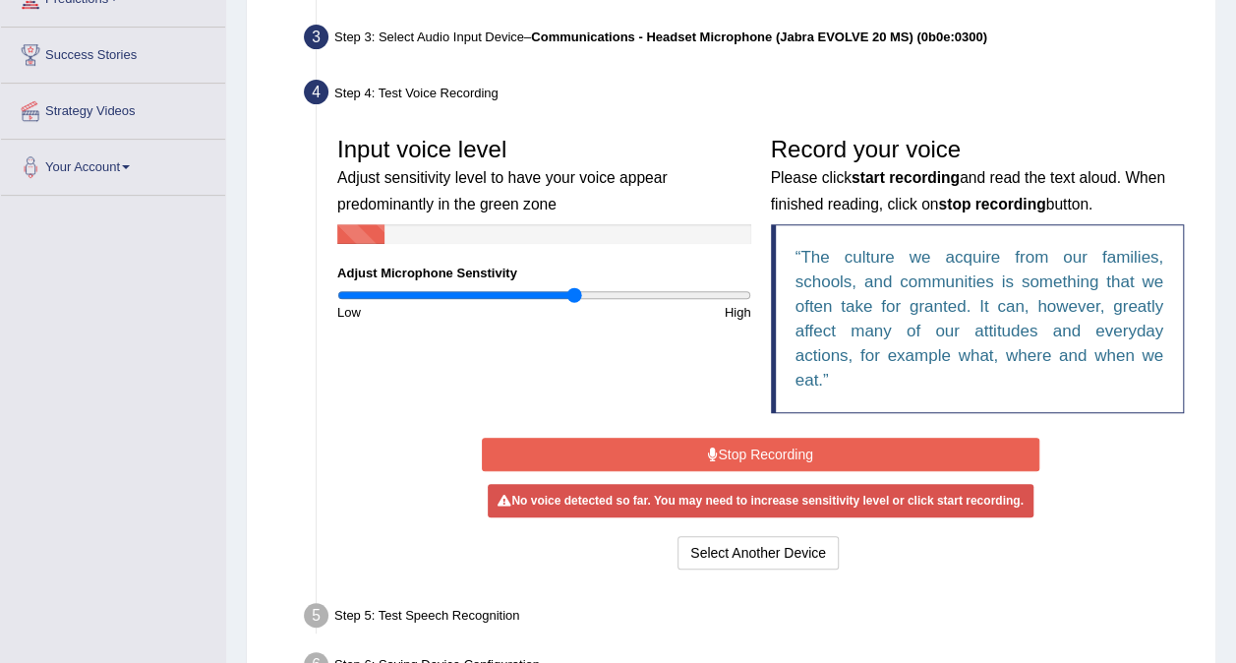
drag, startPoint x: 539, startPoint y: 299, endPoint x: 570, endPoint y: 301, distance: 31.5
click at [572, 300] on input "range" at bounding box center [544, 295] width 414 height 16
drag, startPoint x: 559, startPoint y: 301, endPoint x: 653, endPoint y: 413, distance: 146.6
click at [522, 299] on input "range" at bounding box center [544, 295] width 414 height 16
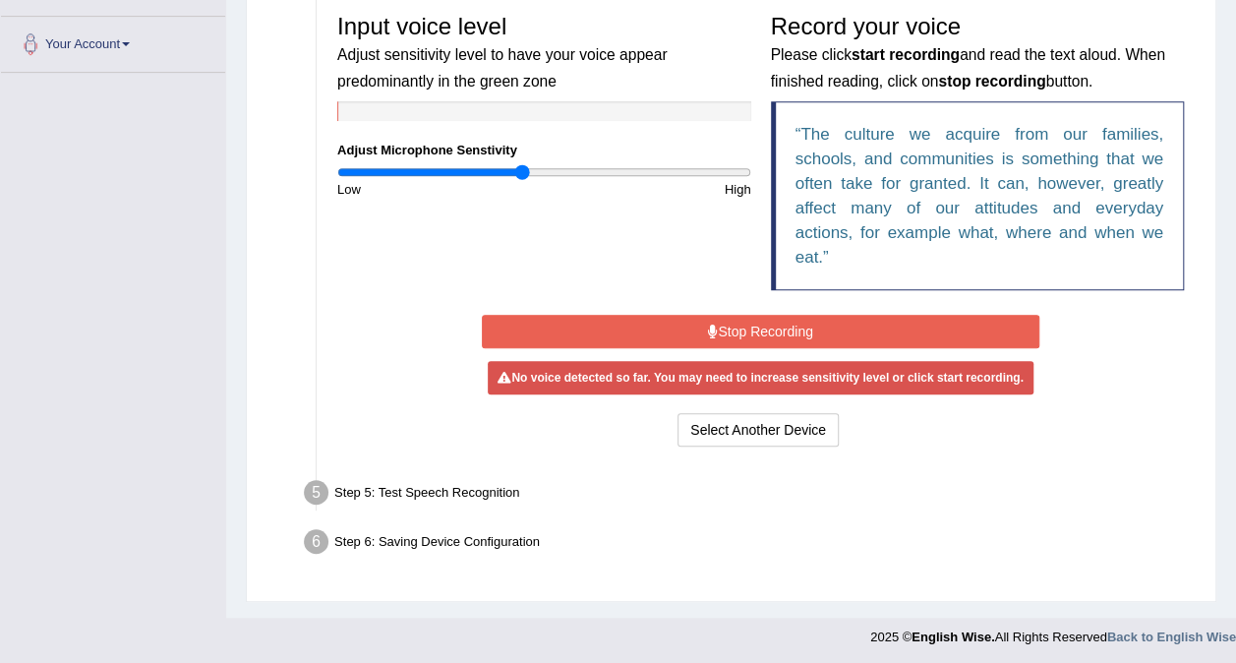
click at [514, 486] on div "Step 5: Test Speech Recognition" at bounding box center [751, 495] width 912 height 43
click at [761, 338] on button "Stop Recording" at bounding box center [761, 331] width 558 height 33
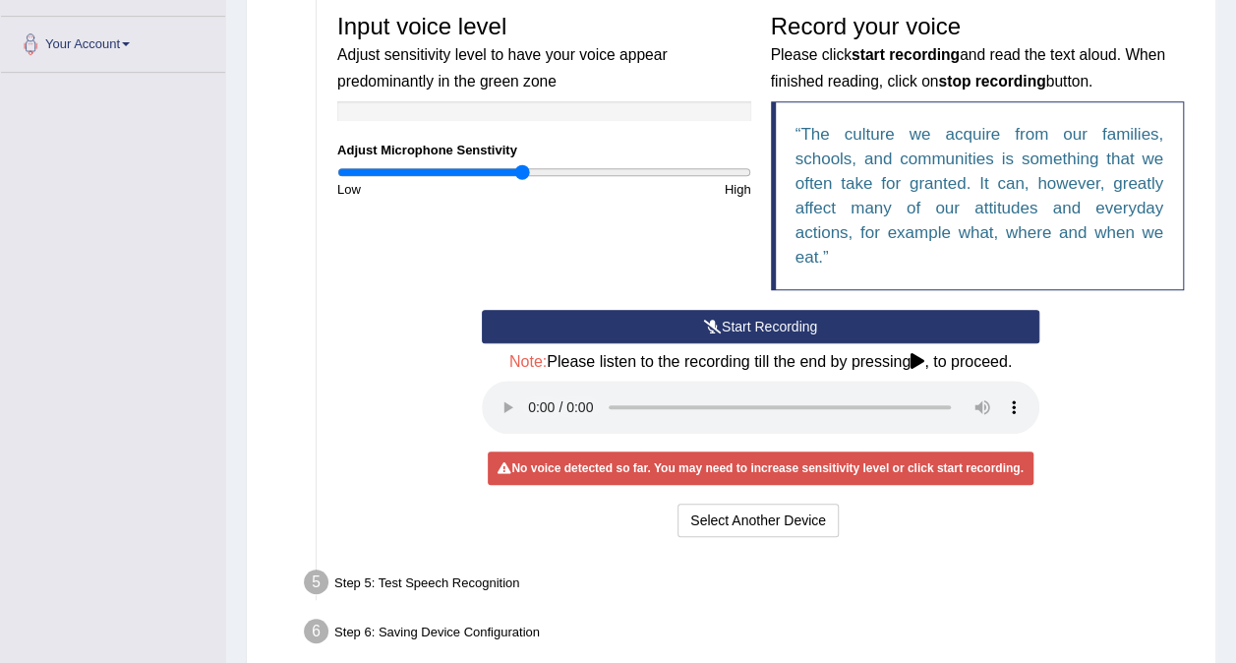
click at [804, 332] on button "Start Recording" at bounding box center [761, 326] width 558 height 33
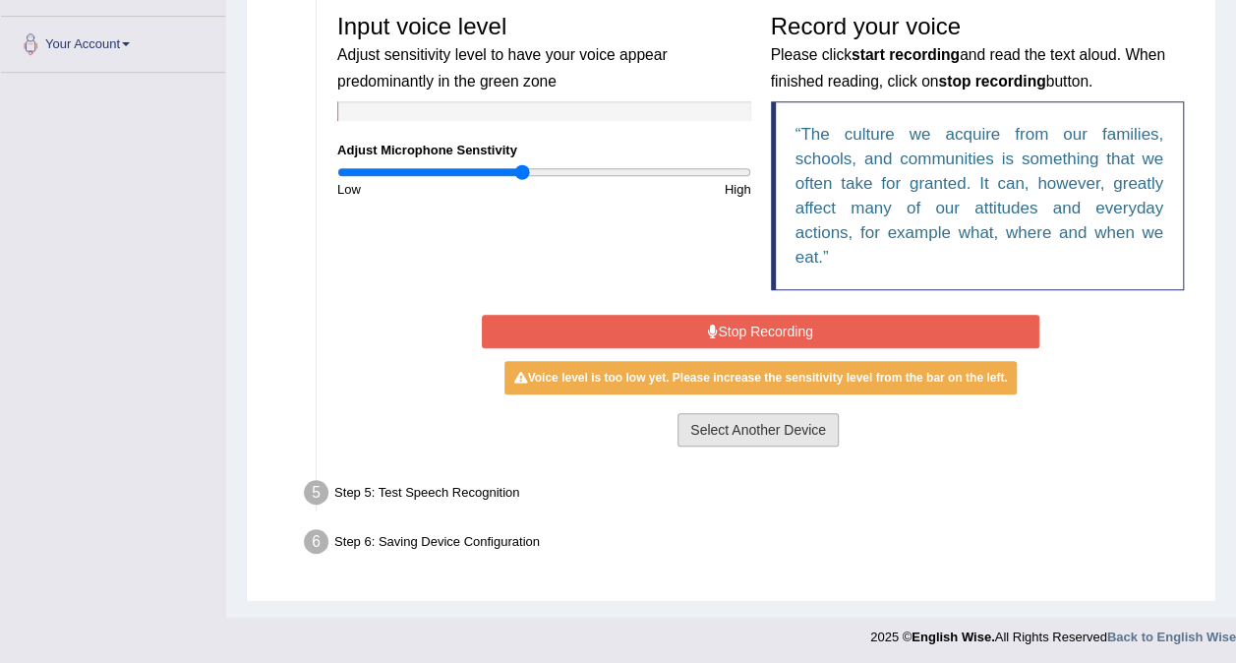
click at [757, 423] on button "Select Another Device" at bounding box center [758, 429] width 161 height 33
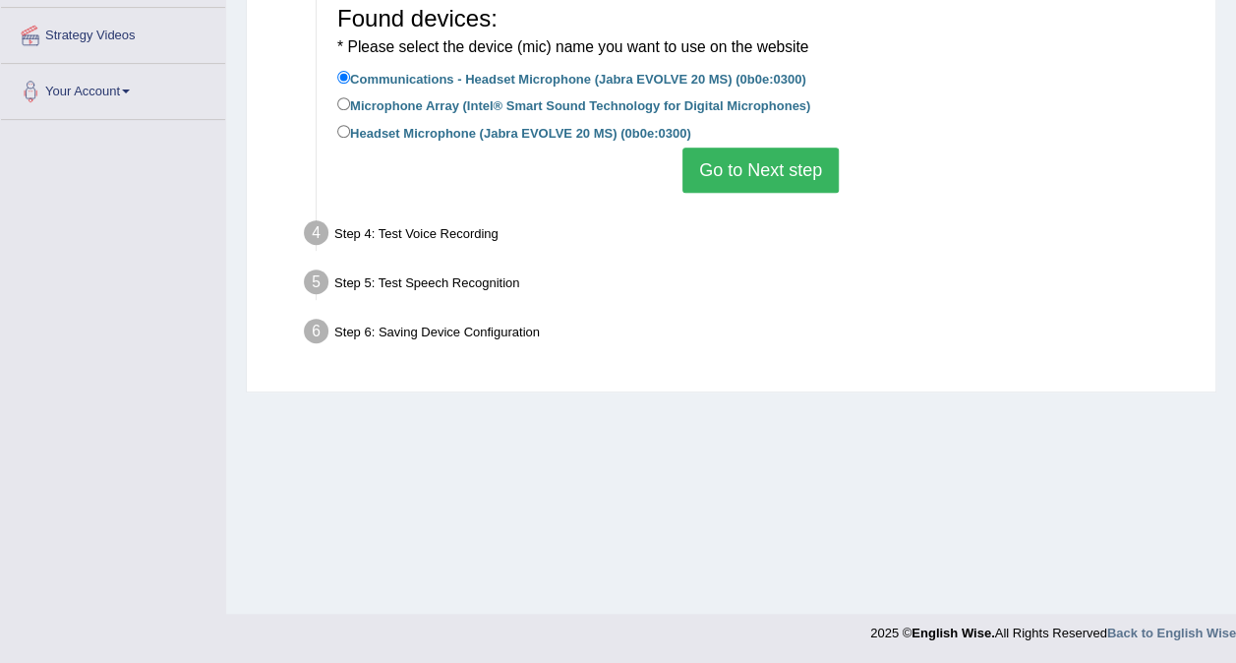
click at [756, 174] on button "Go to Next step" at bounding box center [761, 170] width 156 height 45
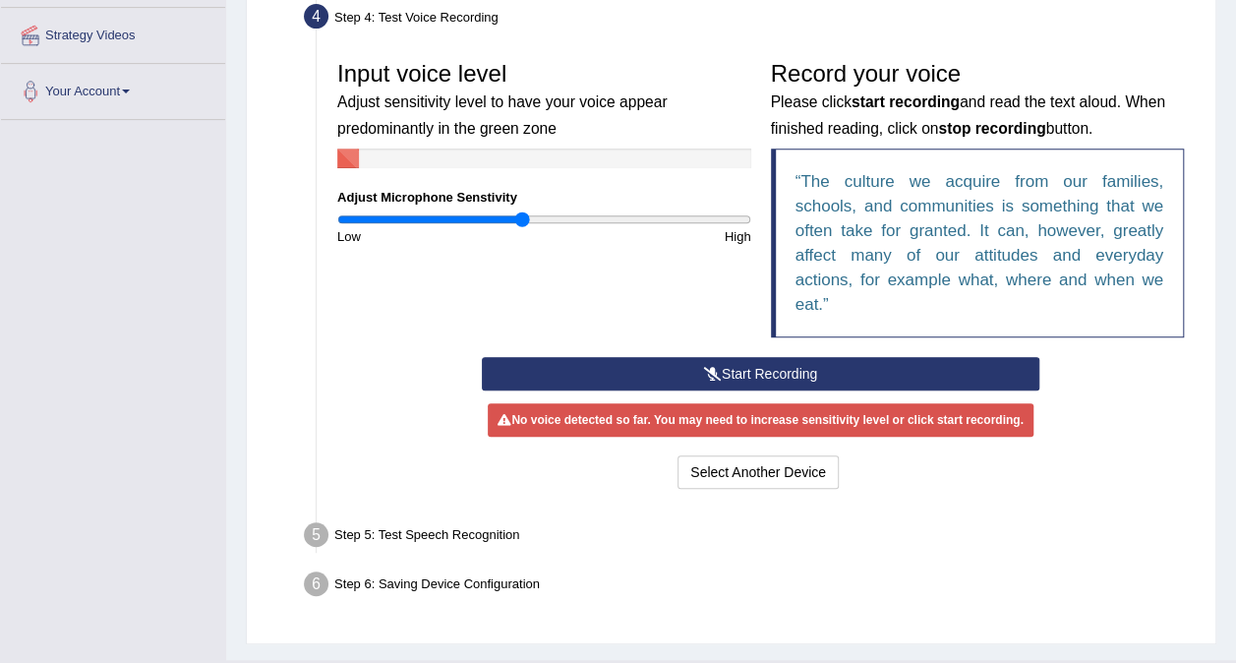
click at [818, 379] on button "Start Recording" at bounding box center [761, 373] width 558 height 33
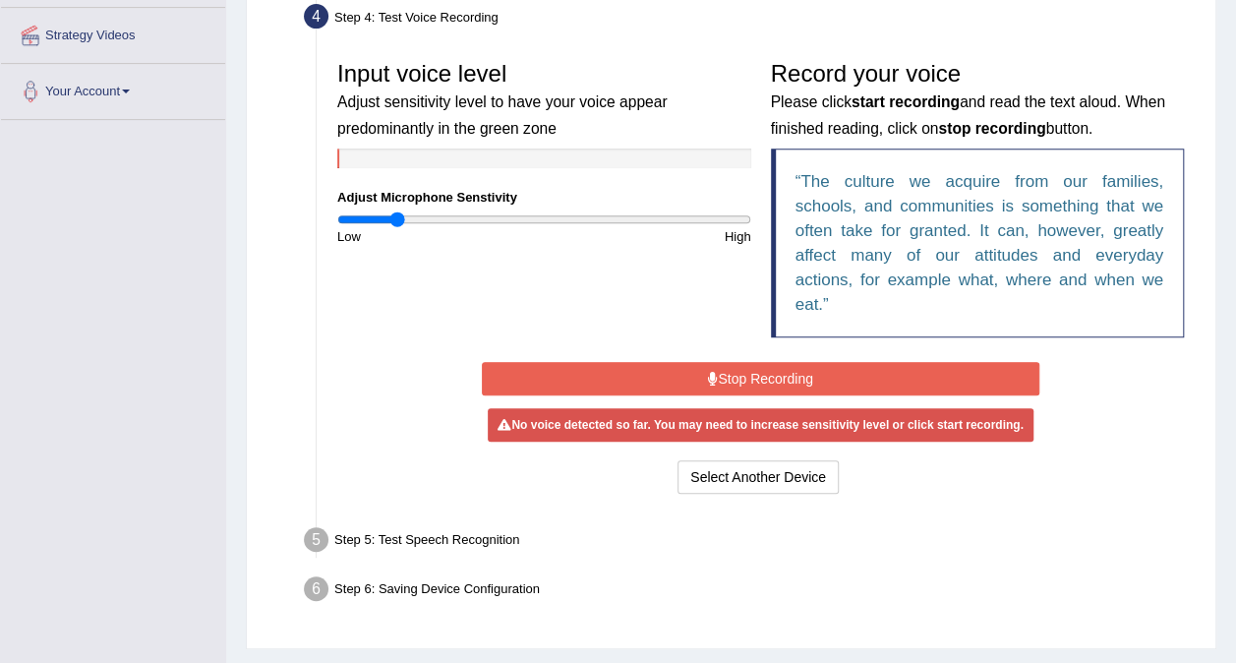
drag, startPoint x: 504, startPoint y: 219, endPoint x: 397, endPoint y: 215, distance: 106.3
click at [395, 214] on input "range" at bounding box center [544, 219] width 414 height 16
click at [462, 268] on div "Input voice level Adjust sensitivity level to have your voice appear predominan…" at bounding box center [760, 204] width 866 height 306
click at [701, 374] on button "Stop Recording" at bounding box center [761, 378] width 558 height 33
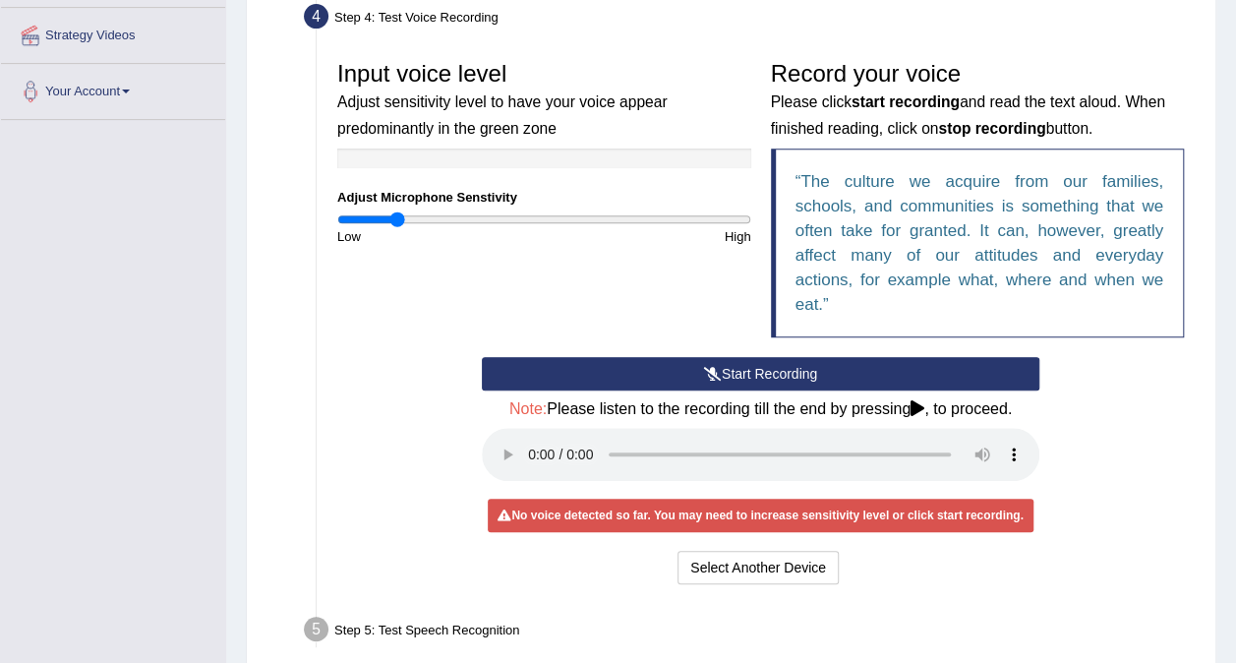
click at [761, 369] on button "Start Recording" at bounding box center [761, 373] width 558 height 33
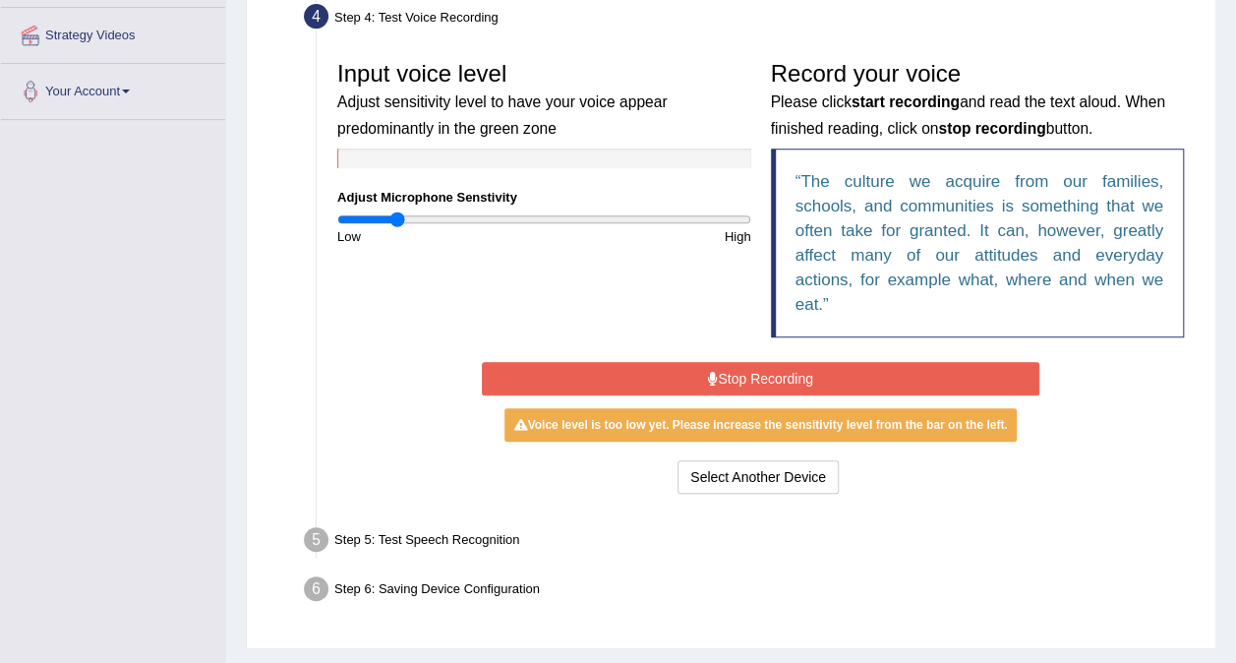
click at [707, 392] on button "Stop Recording" at bounding box center [761, 378] width 558 height 33
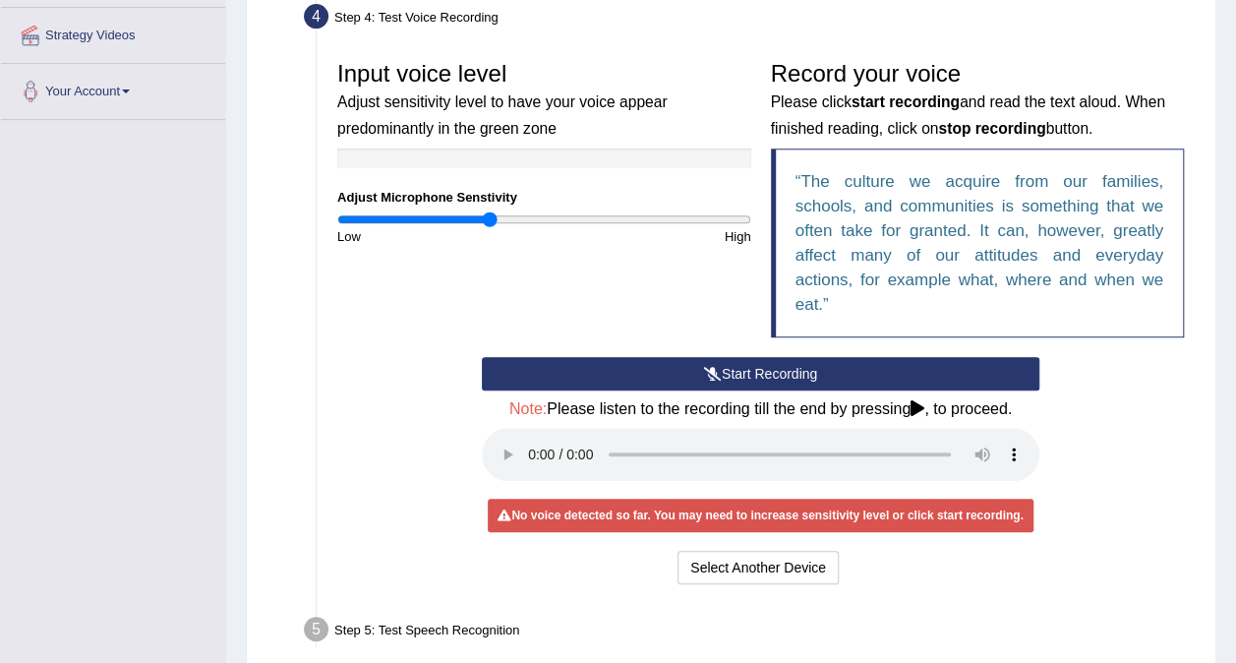
drag, startPoint x: 403, startPoint y: 217, endPoint x: 491, endPoint y: 220, distance: 87.6
type input "0.74"
click at [491, 220] on input "range" at bounding box center [544, 219] width 414 height 16
click at [738, 564] on button "Select Another Device" at bounding box center [758, 567] width 161 height 33
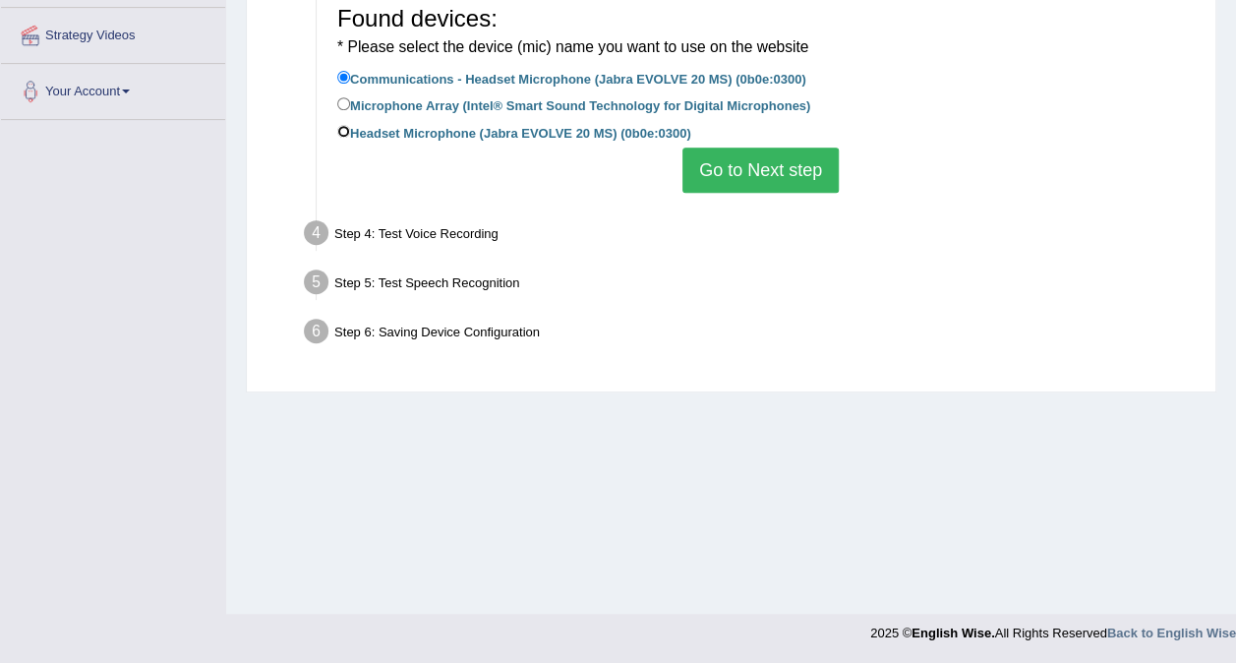
click at [338, 133] on input "Headset Microphone (Jabra EVOLVE 20 MS) (0b0e:0300)" at bounding box center [343, 131] width 13 height 13
radio input "true"
click at [700, 148] on button "Go to Next step" at bounding box center [761, 170] width 156 height 45
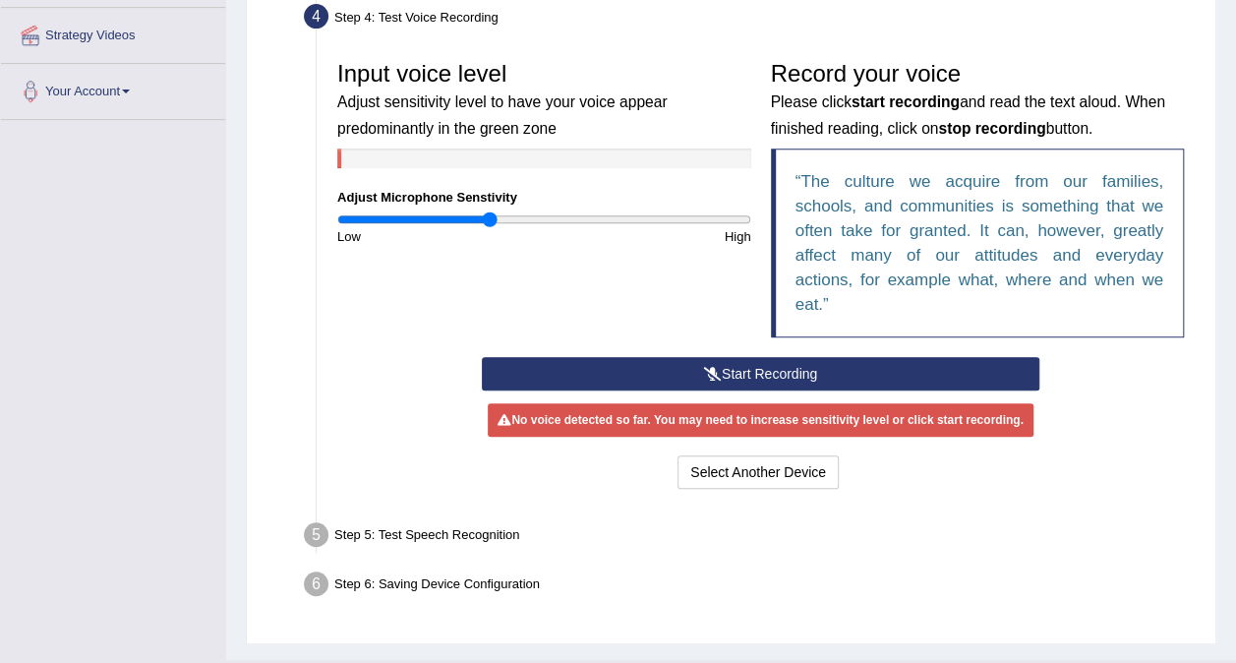
click at [766, 378] on button "Start Recording" at bounding box center [761, 373] width 558 height 33
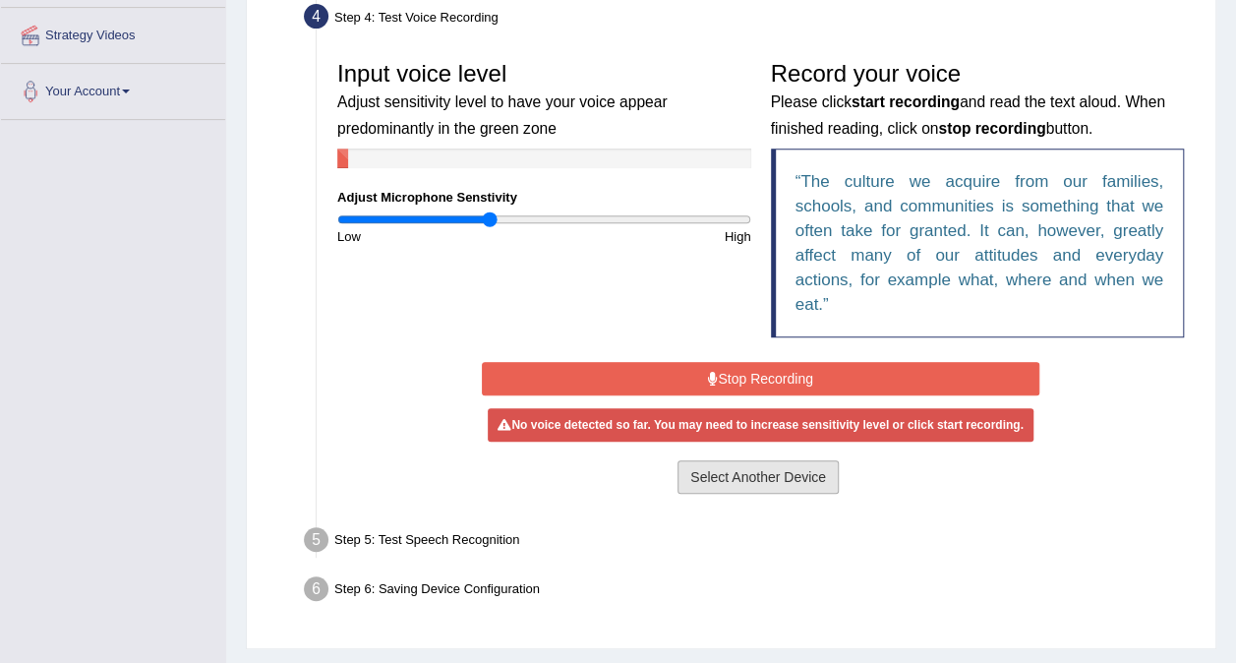
click at [768, 467] on button "Select Another Device" at bounding box center [758, 476] width 161 height 33
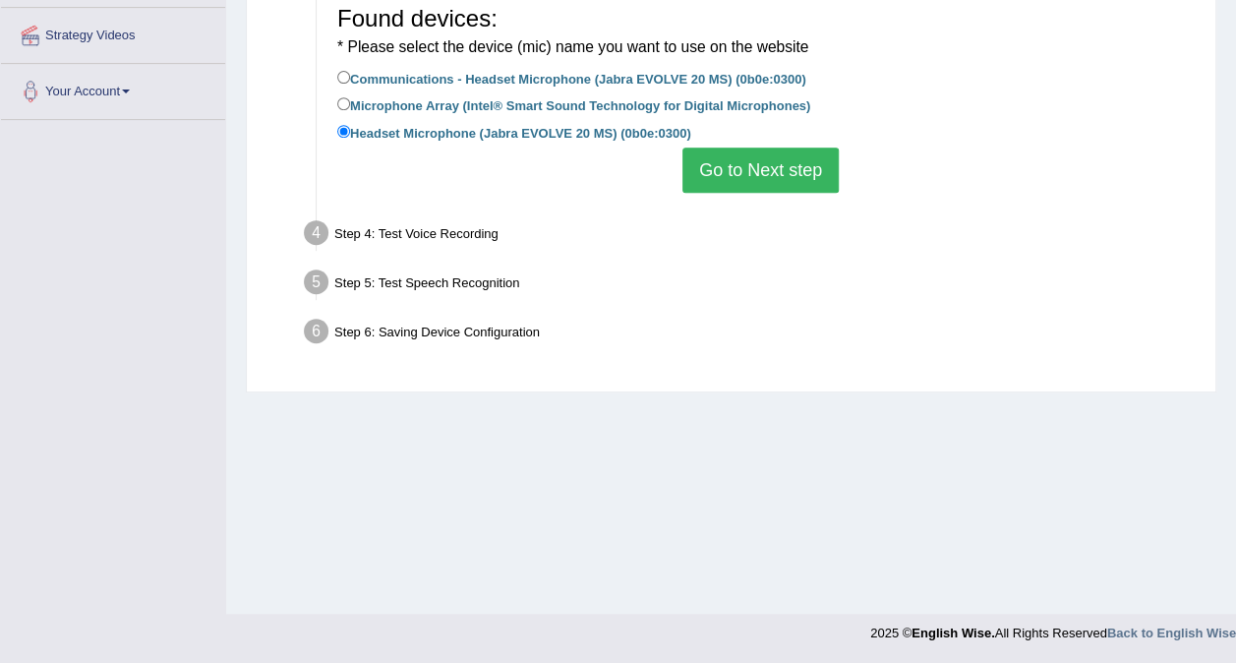
click at [452, 232] on div "Step 4: Test Voice Recording" at bounding box center [751, 235] width 912 height 43
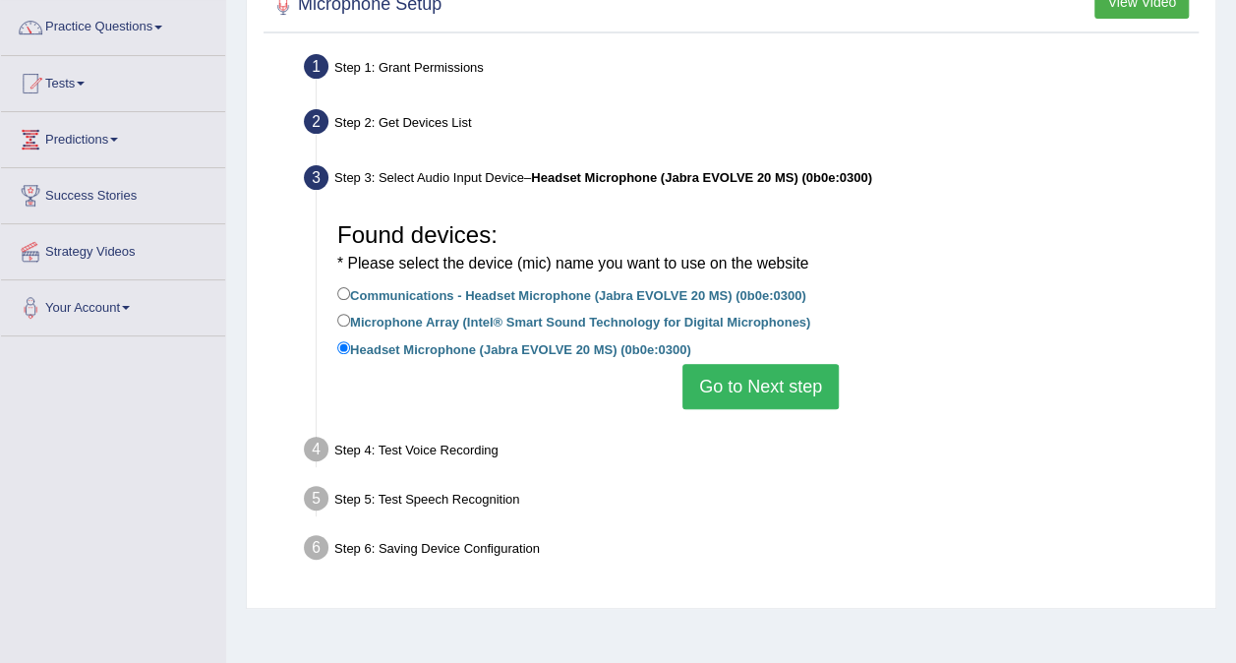
scroll to position [148, 0]
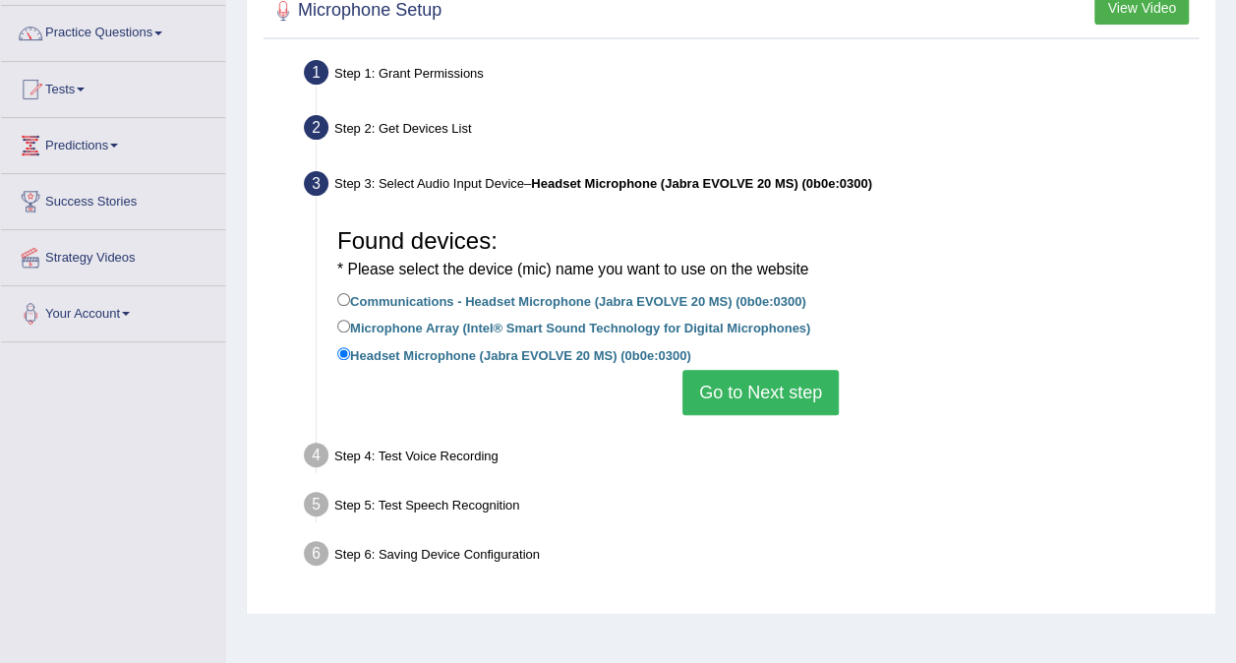
click at [439, 322] on label "Microphone Array (Intel® Smart Sound Technology for Digital Microphones)" at bounding box center [573, 327] width 473 height 22
click at [350, 322] on input "Microphone Array (Intel® Smart Sound Technology for Digital Microphones)" at bounding box center [343, 326] width 13 height 13
radio input "true"
click at [778, 390] on button "Go to Next step" at bounding box center [761, 392] width 156 height 45
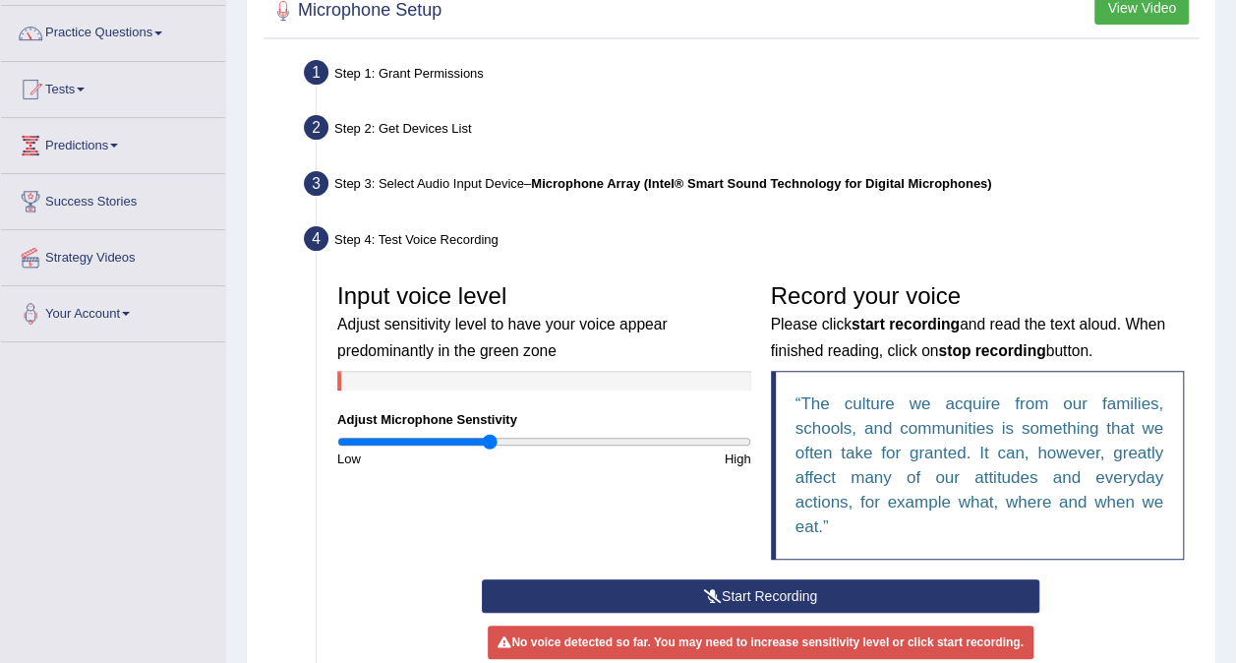
click at [709, 586] on button "Start Recording" at bounding box center [761, 595] width 558 height 33
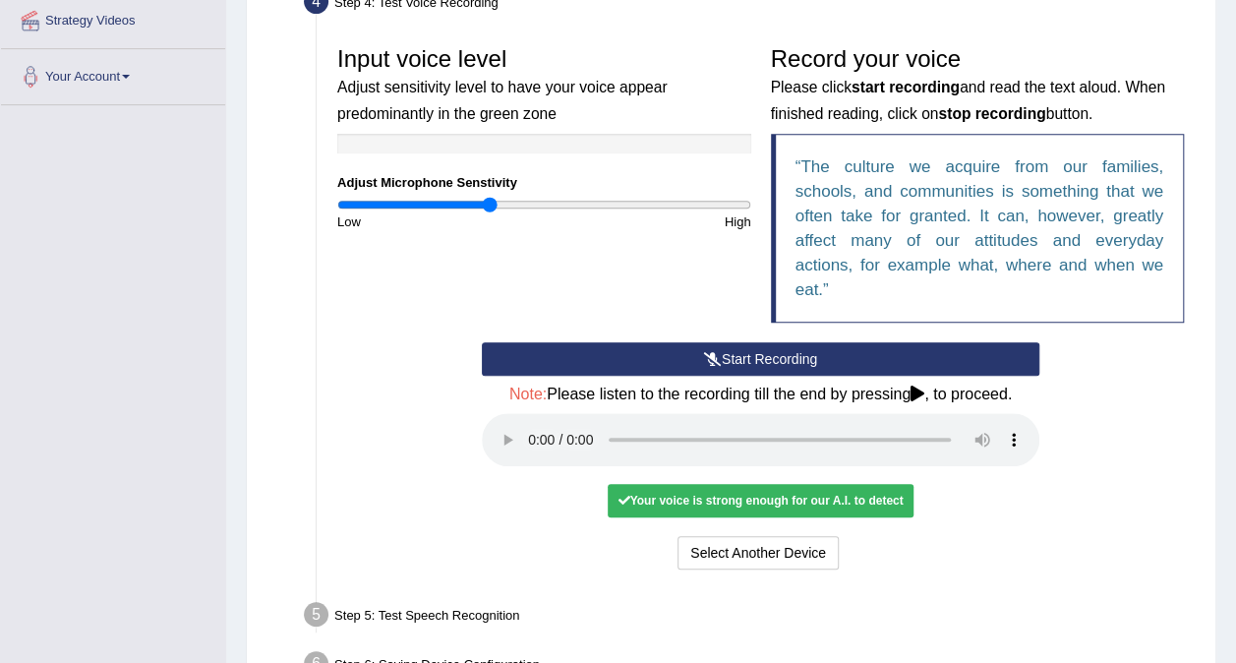
scroll to position [386, 0]
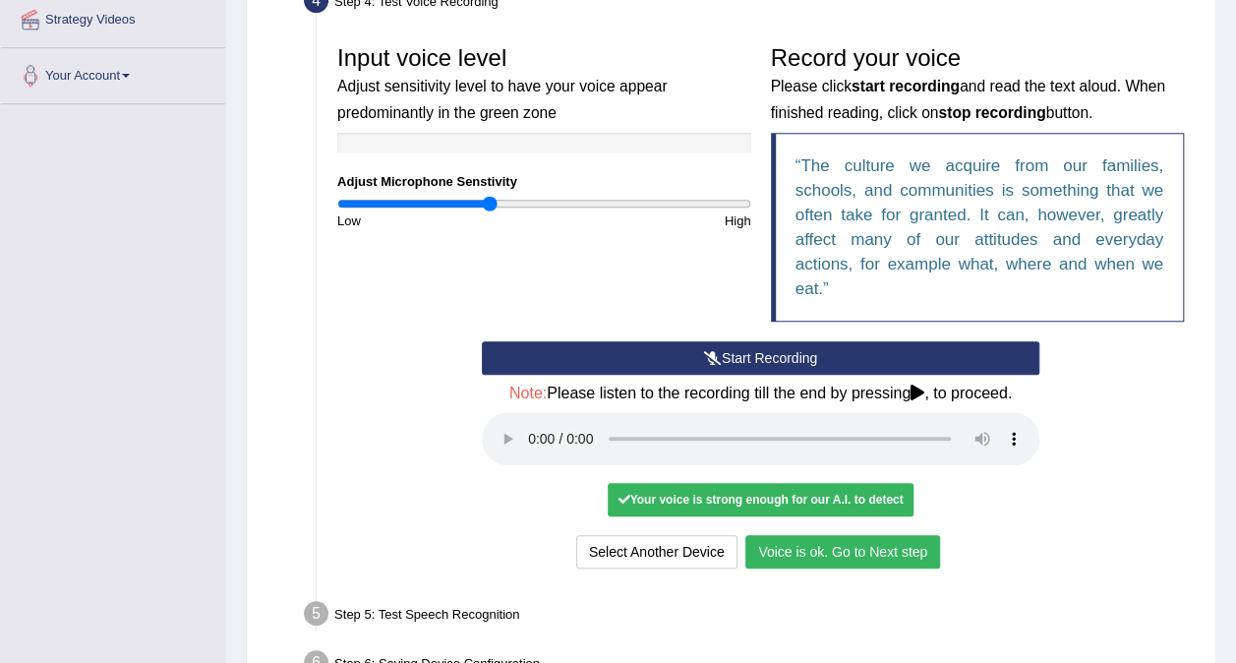
click at [840, 555] on button "Voice is ok. Go to Next step" at bounding box center [842, 551] width 195 height 33
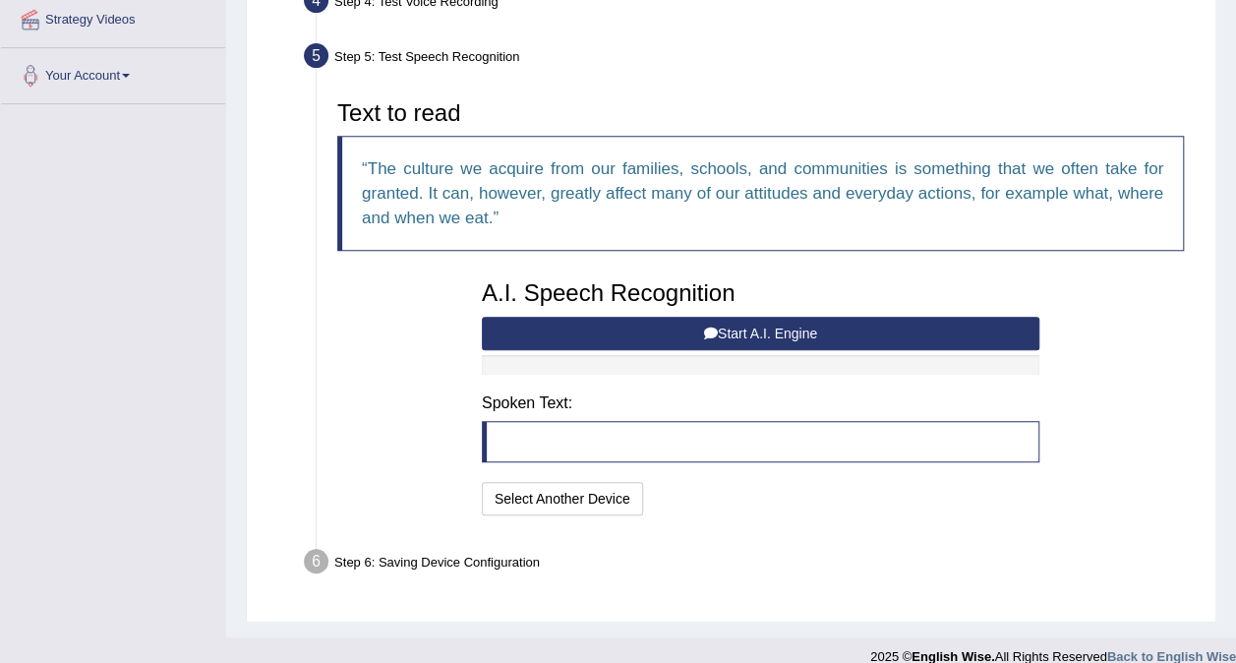
click at [710, 330] on icon at bounding box center [711, 334] width 14 height 14
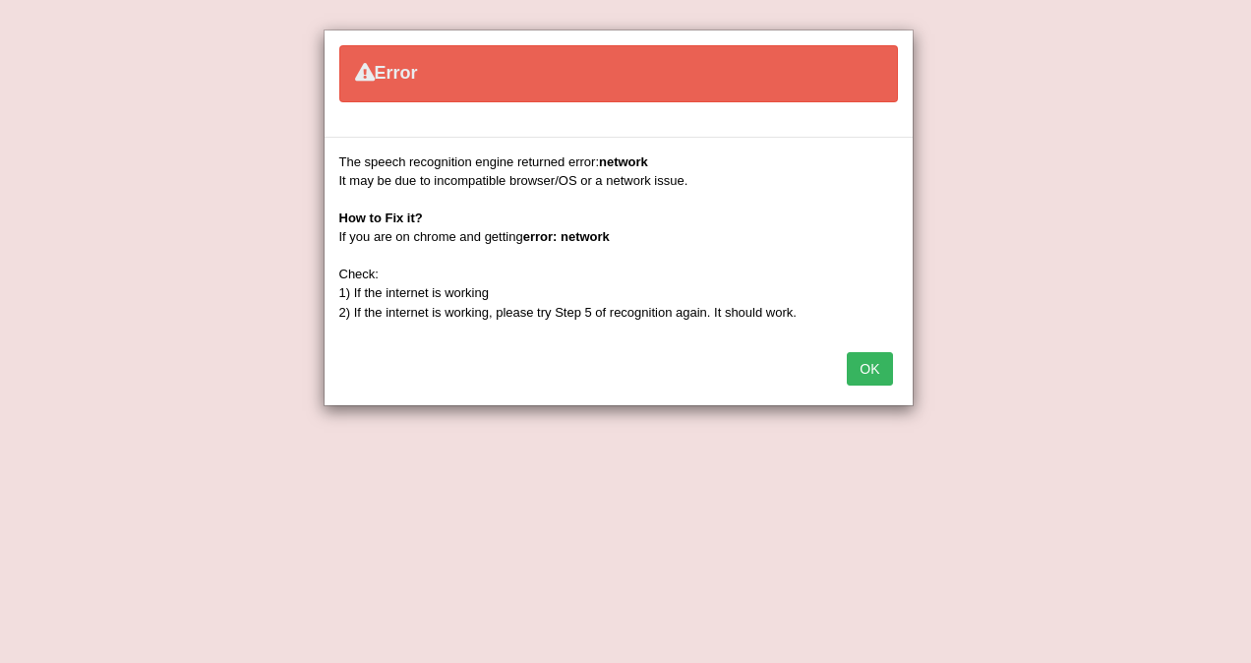
click at [876, 364] on button "OK" at bounding box center [869, 368] width 45 height 33
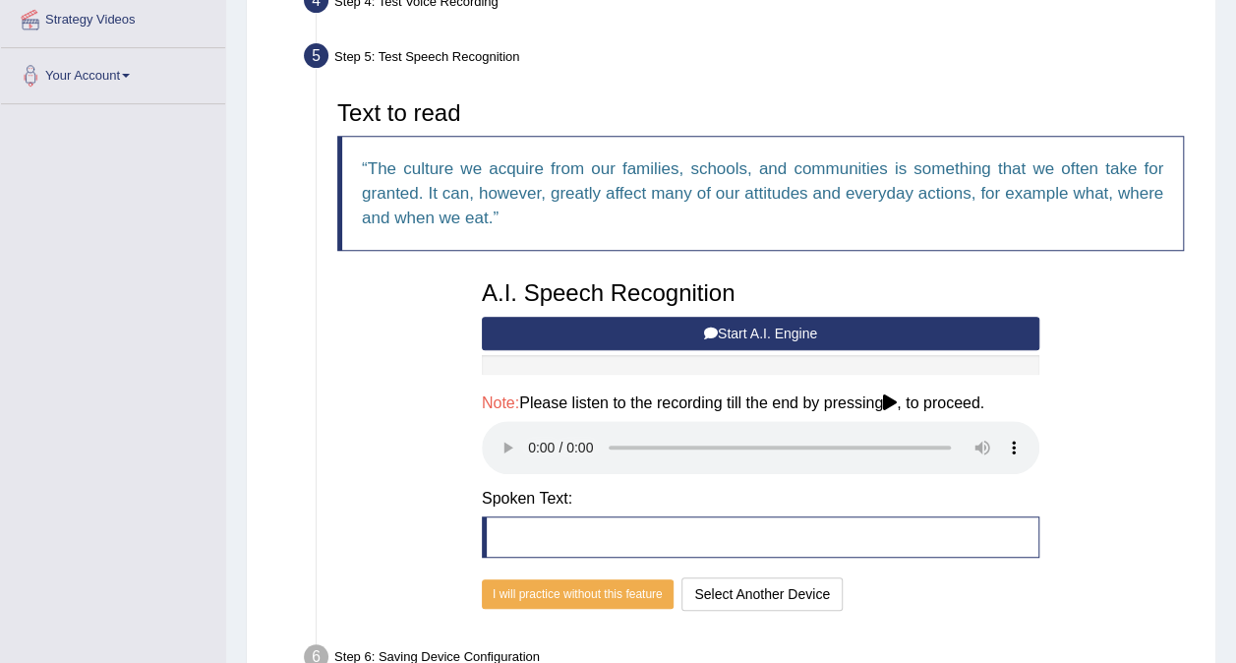
click at [657, 336] on button "Start A.I. Engine" at bounding box center [761, 333] width 558 height 33
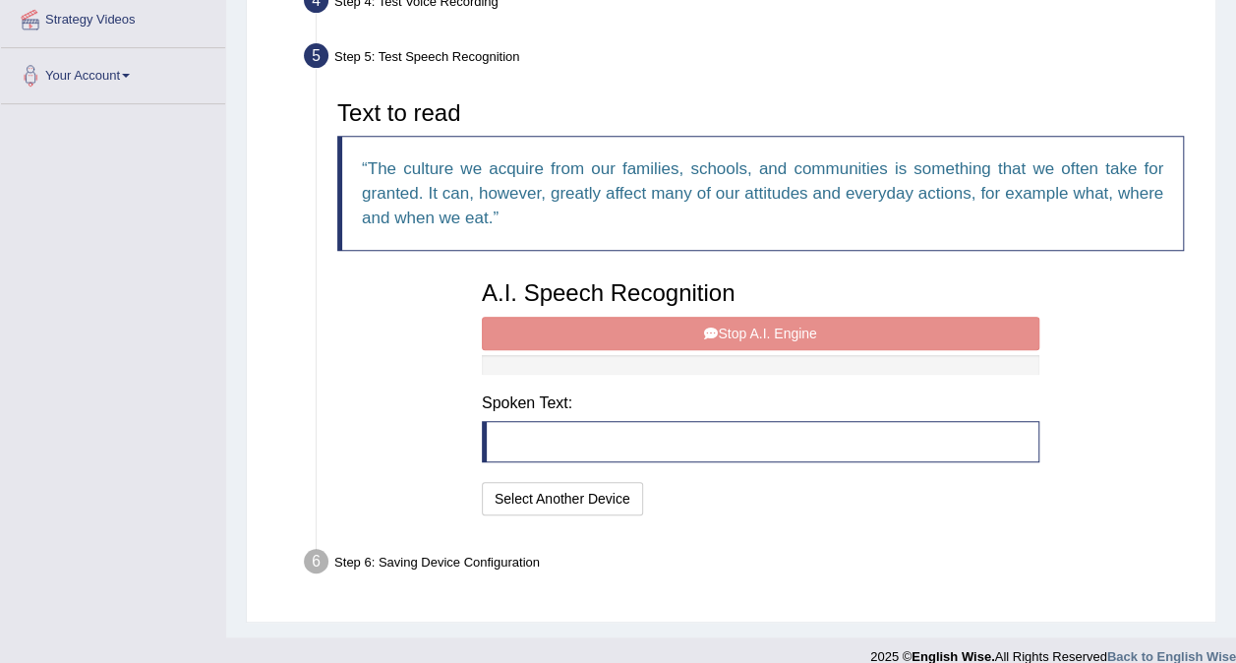
click at [627, 331] on div "A.I. Speech Recognition Start A.I. Engine Stop A.I. Engine Note: Please listen …" at bounding box center [760, 395] width 577 height 250
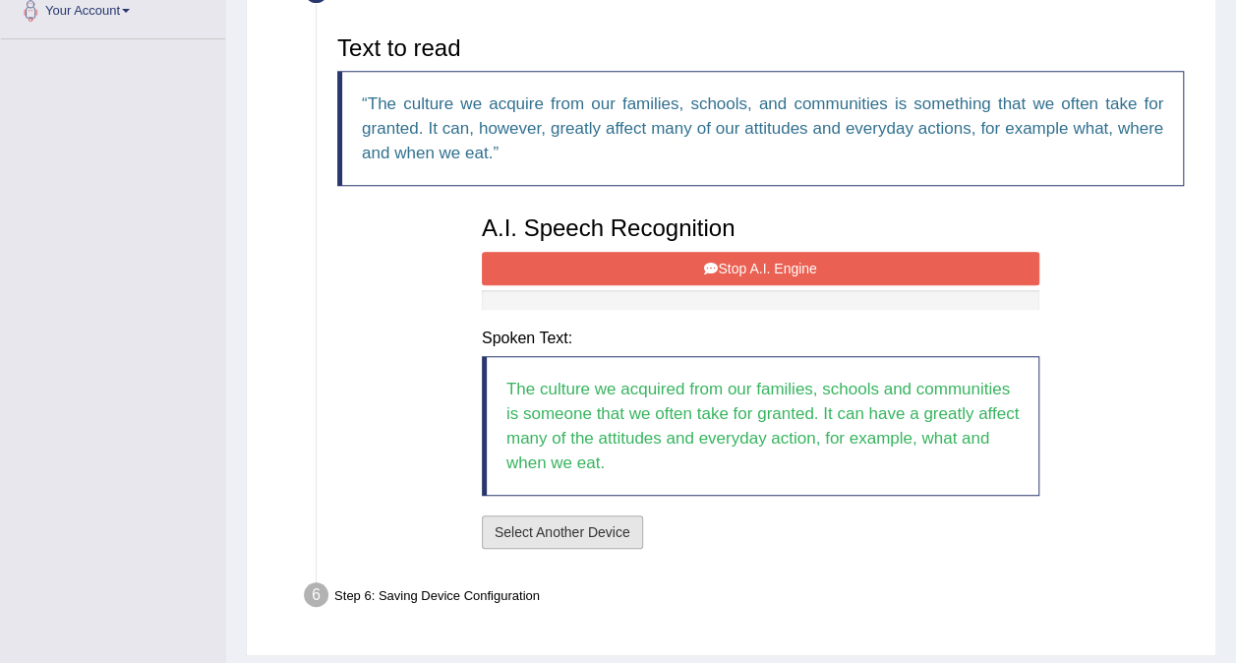
scroll to position [504, 0]
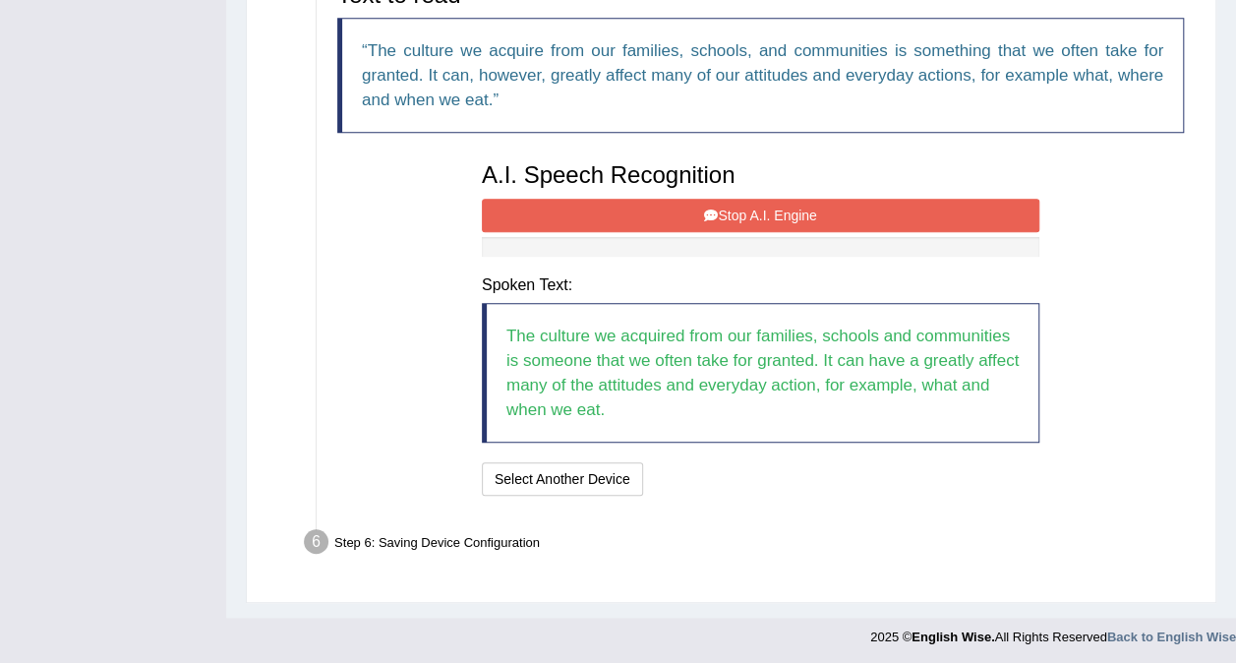
click at [782, 211] on button "Stop A.I. Engine" at bounding box center [761, 215] width 558 height 33
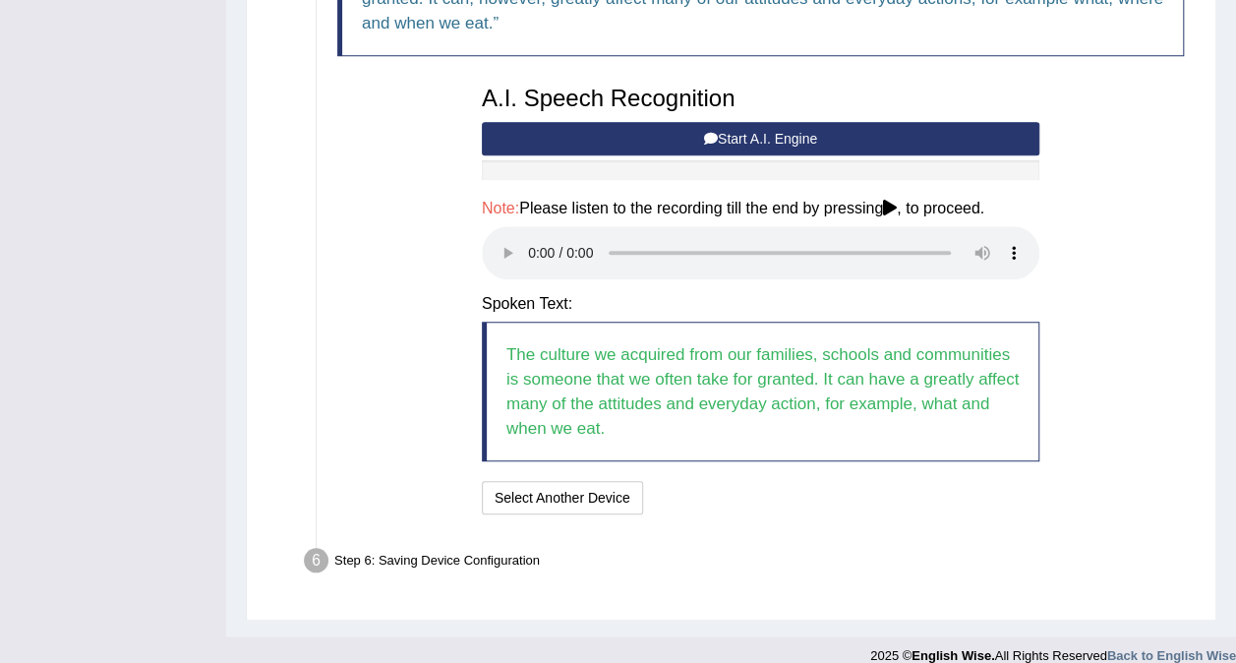
scroll to position [582, 0]
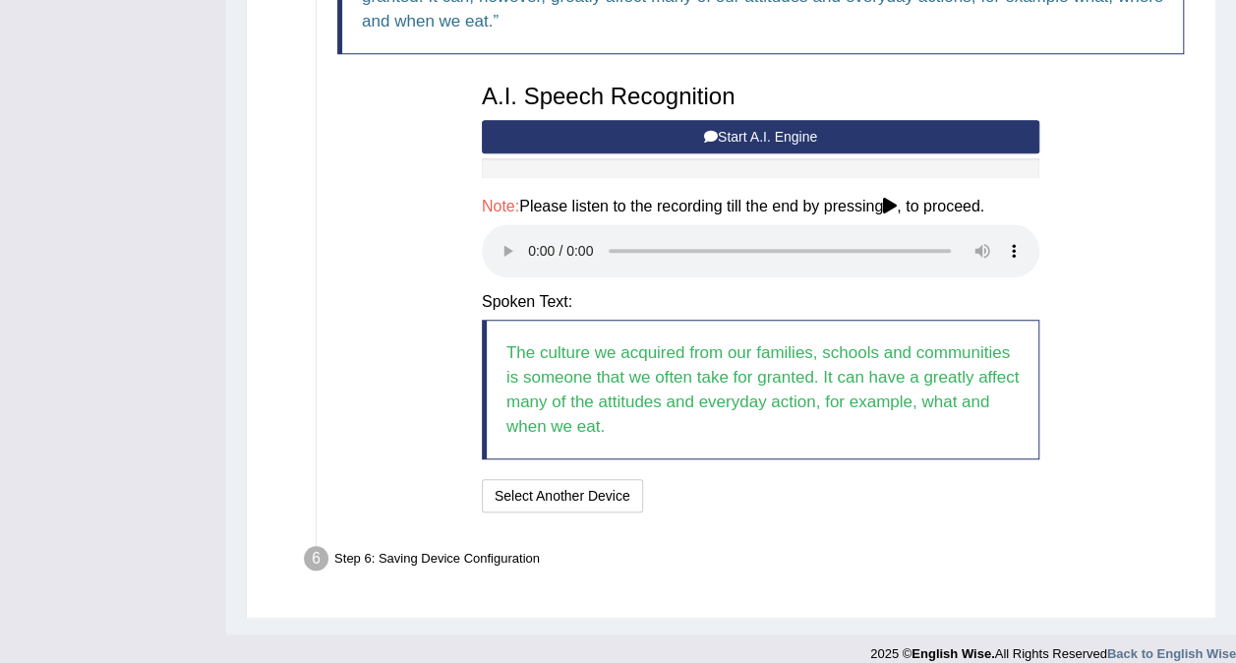
click at [448, 555] on div "Step 6: Saving Device Configuration" at bounding box center [751, 561] width 912 height 43
click at [749, 498] on button "Speech is ok. Go to Last step" at bounding box center [754, 495] width 206 height 33
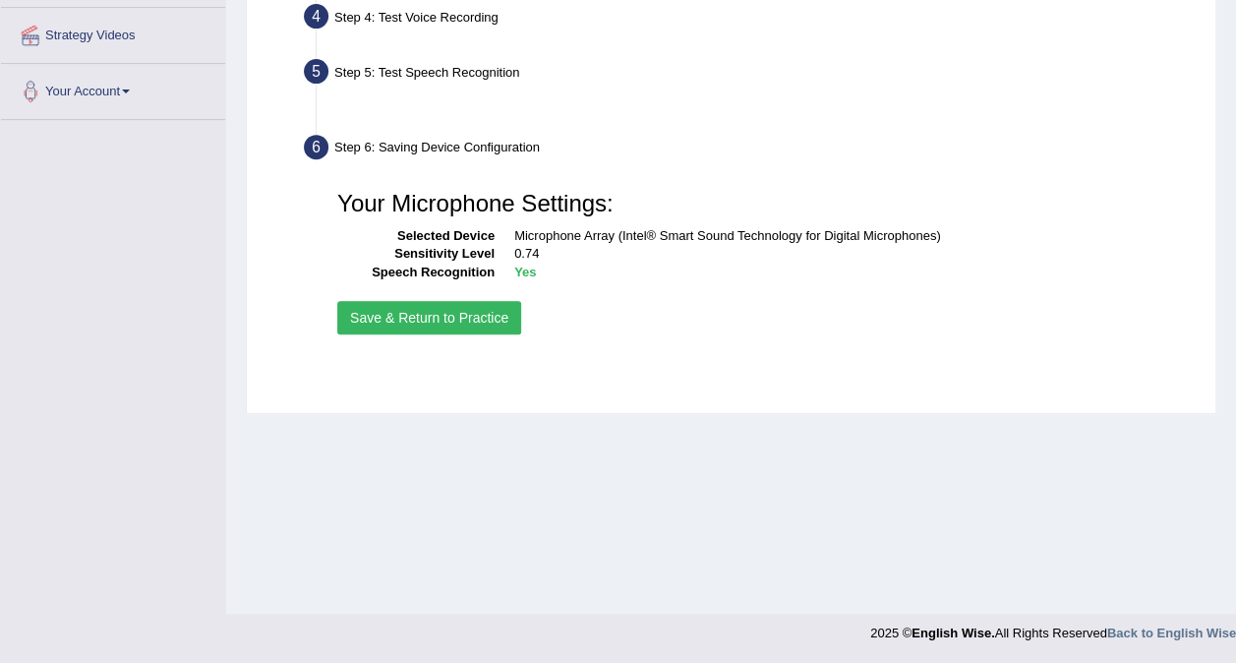
scroll to position [370, 0]
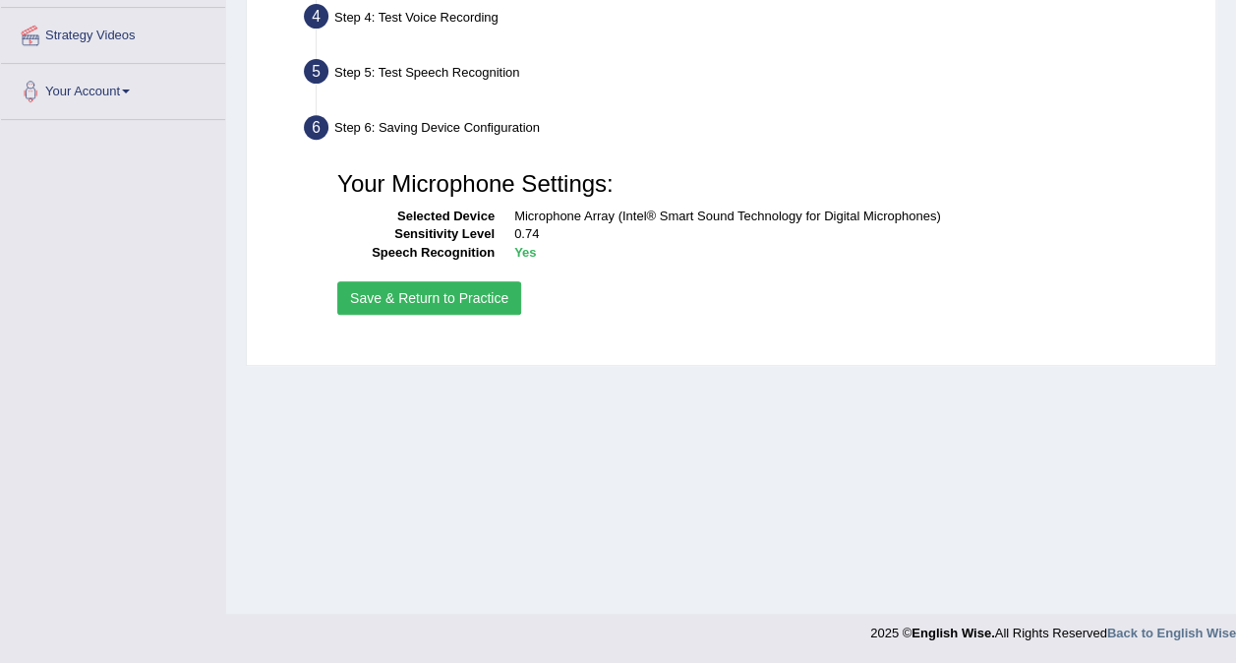
click at [450, 291] on button "Save & Return to Practice" at bounding box center [429, 297] width 184 height 33
click at [462, 295] on button "Save & Return to Practice" at bounding box center [429, 297] width 184 height 33
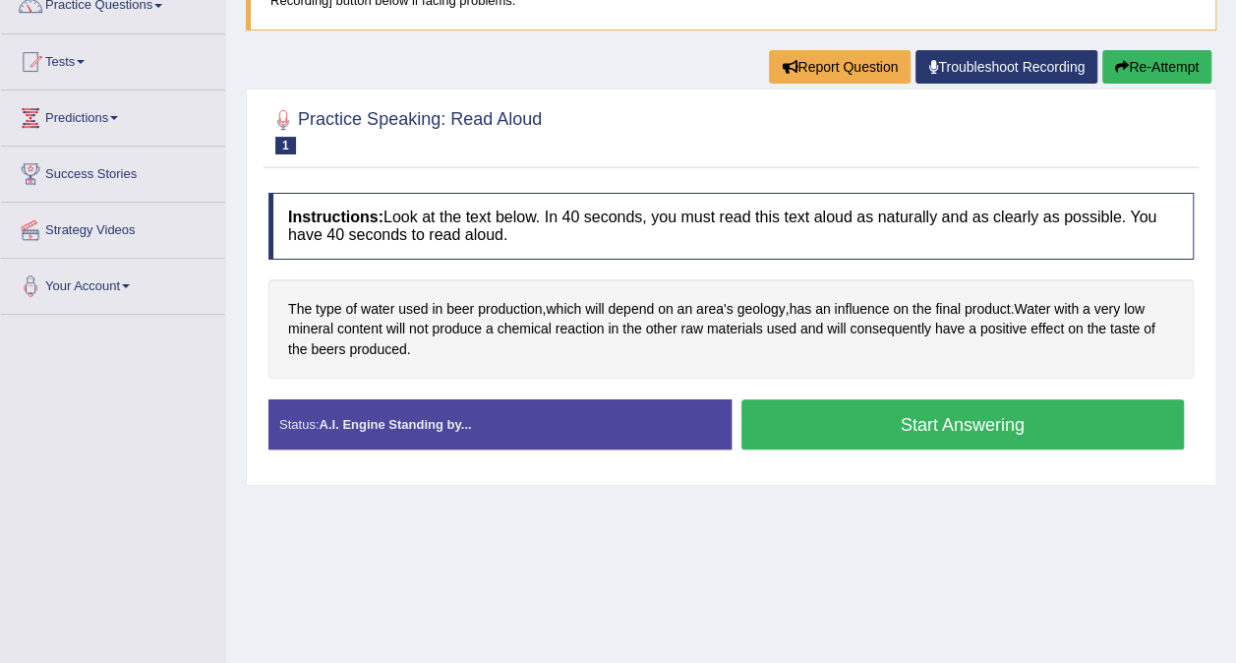
scroll to position [179, 0]
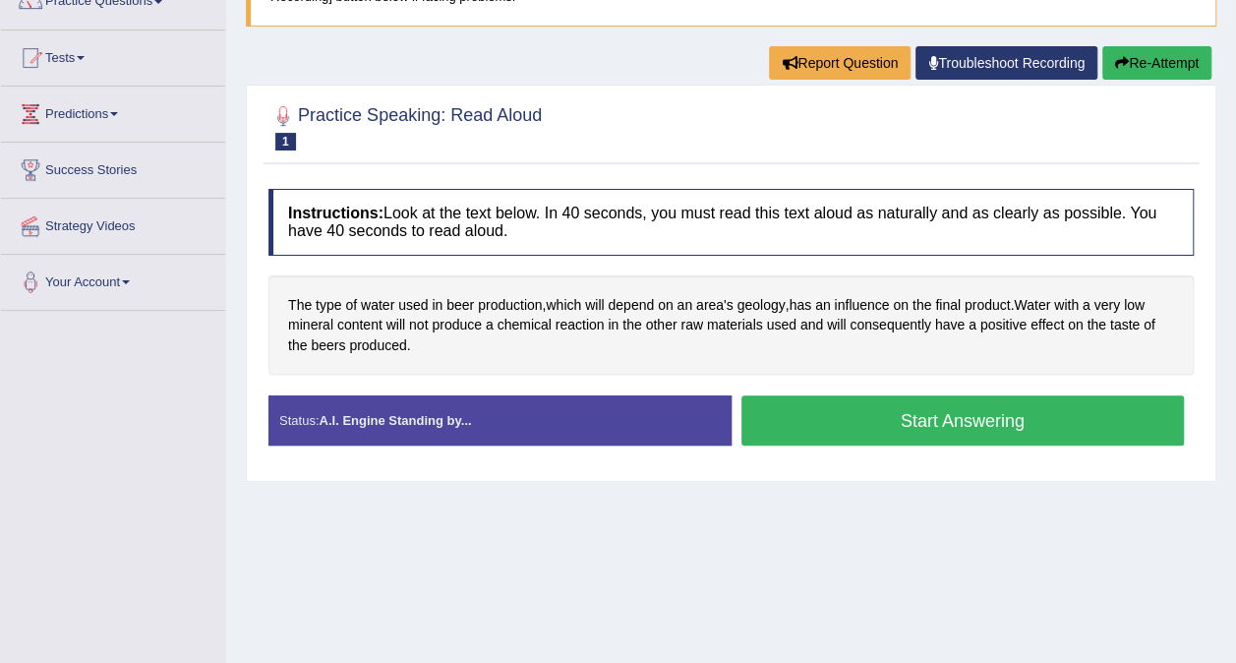
click at [852, 427] on button "Start Answering" at bounding box center [964, 420] width 444 height 50
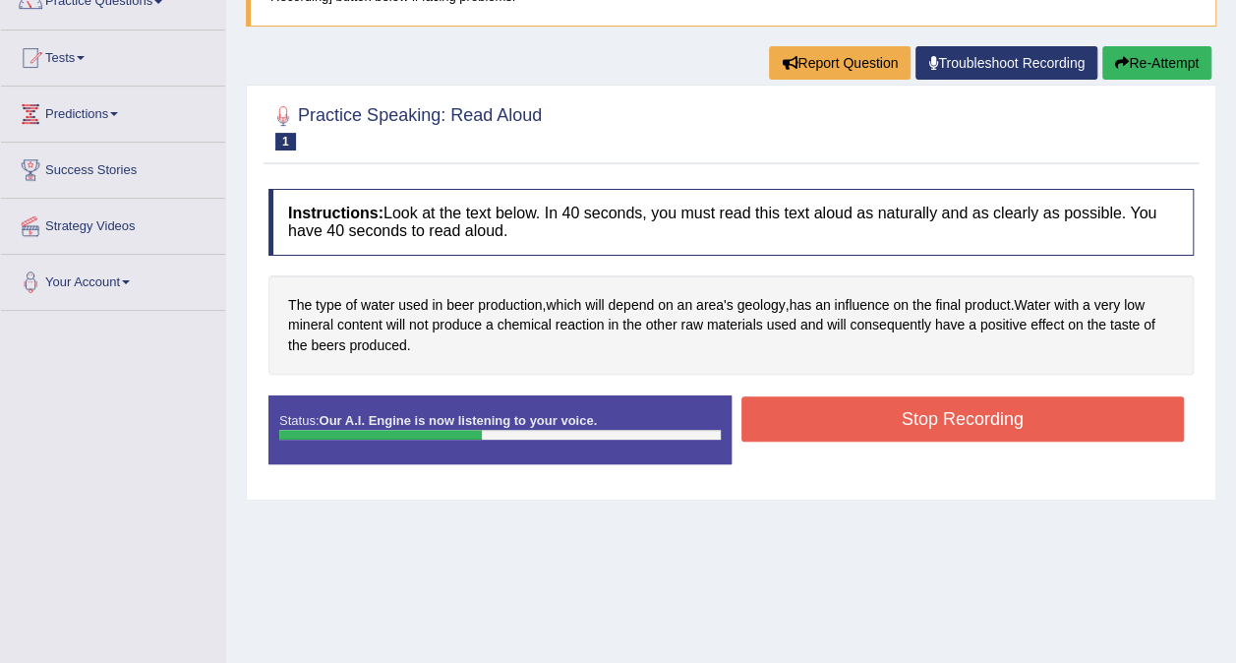
click at [852, 427] on button "Stop Recording" at bounding box center [964, 418] width 444 height 45
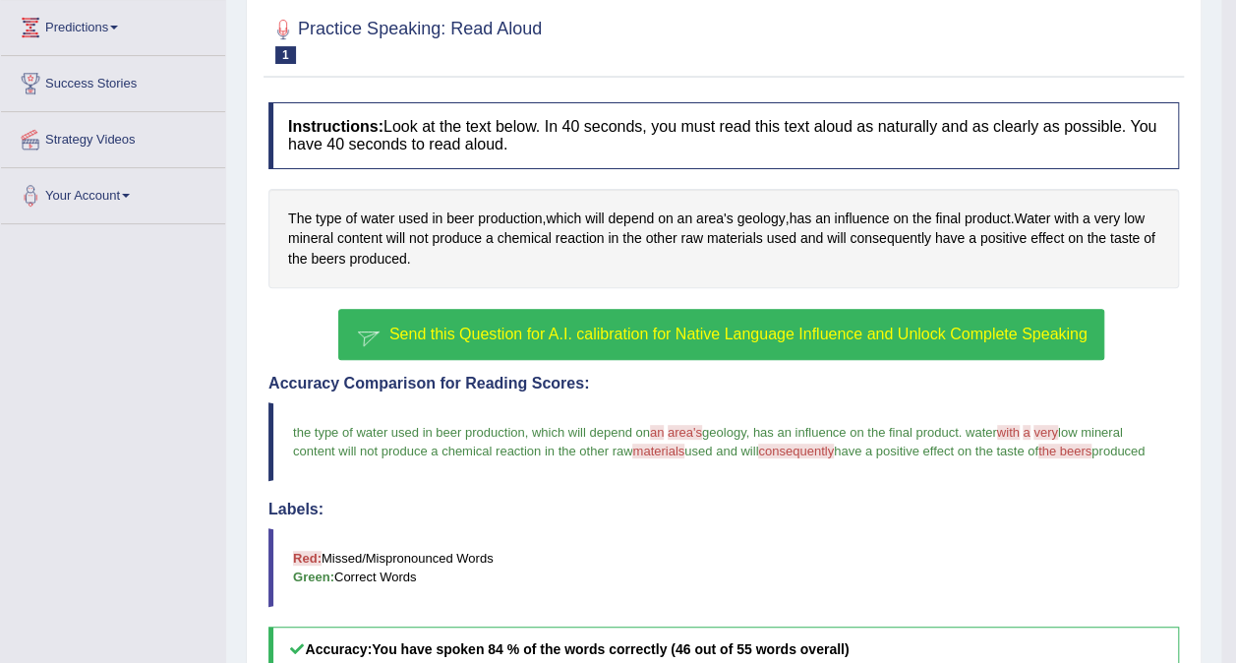
scroll to position [621, 0]
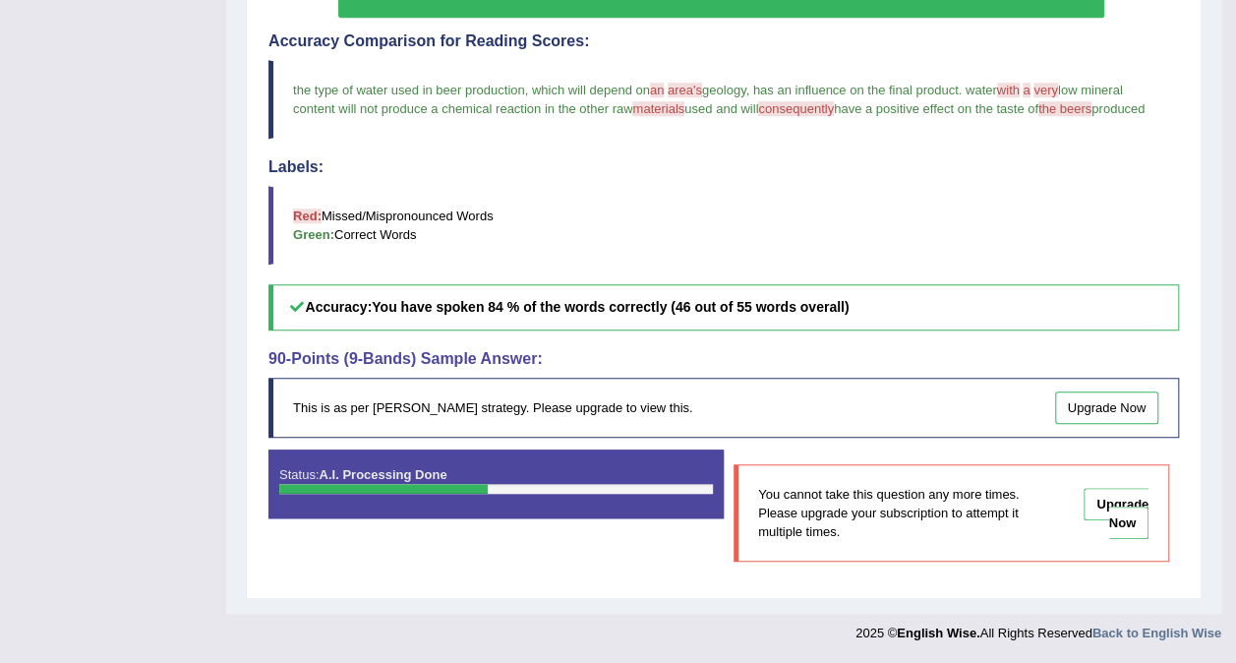
click at [1099, 411] on link "Upgrade Now" at bounding box center [1107, 407] width 104 height 32
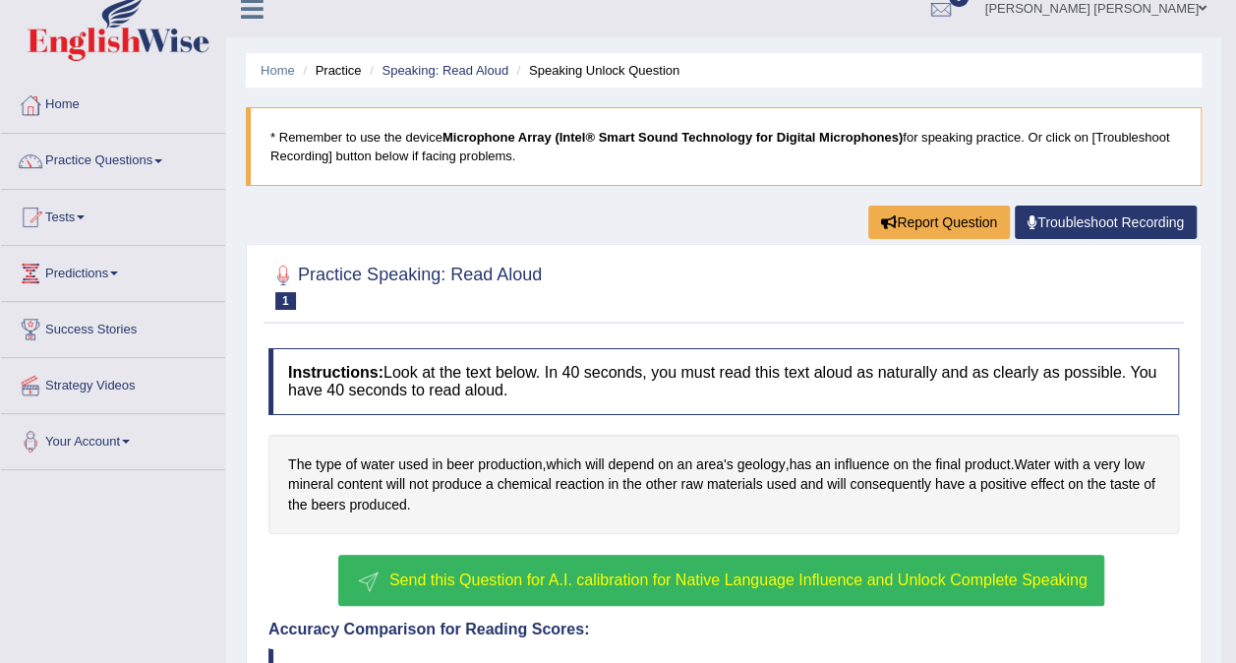
scroll to position [0, 0]
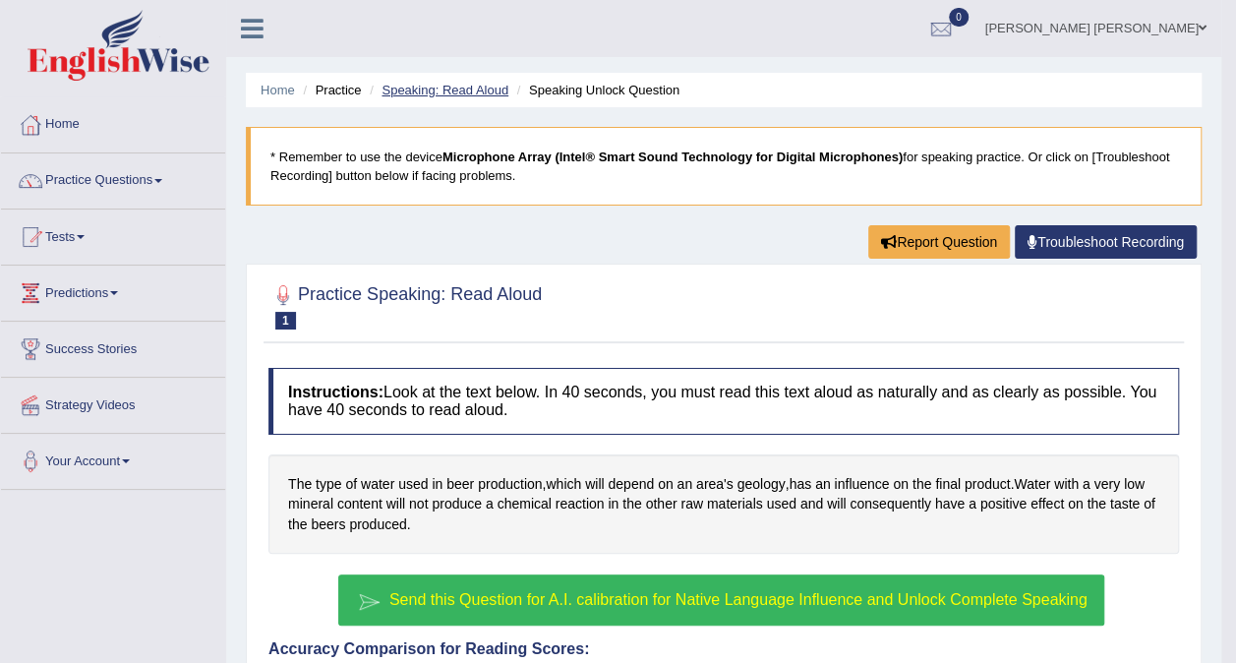
click at [429, 87] on link "Speaking: Read Aloud" at bounding box center [445, 90] width 127 height 15
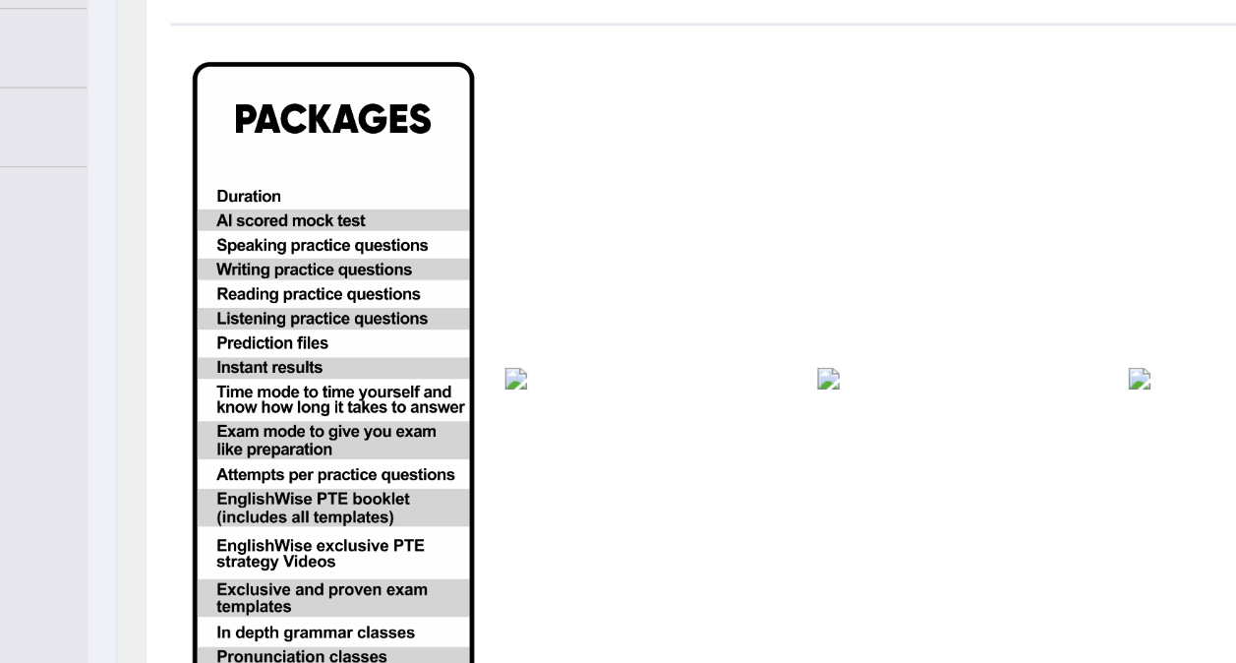
scroll to position [255, 0]
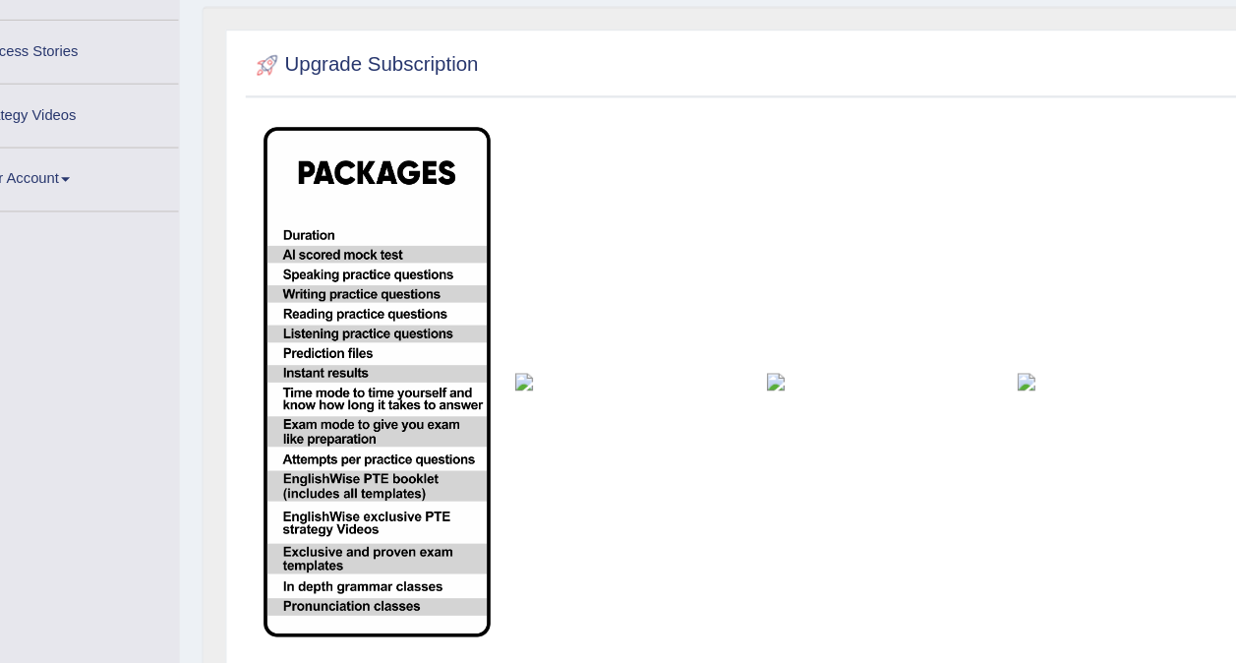
click at [521, 386] on img at bounding box center [621, 384] width 200 height 16
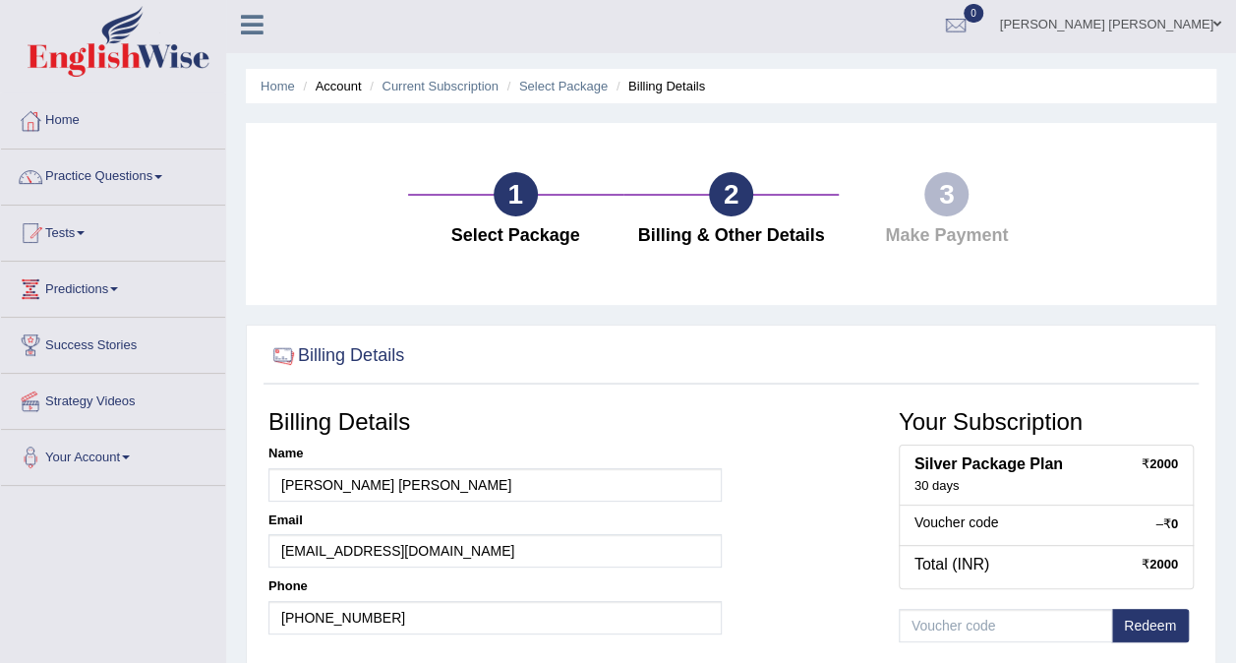
scroll to position [2, 0]
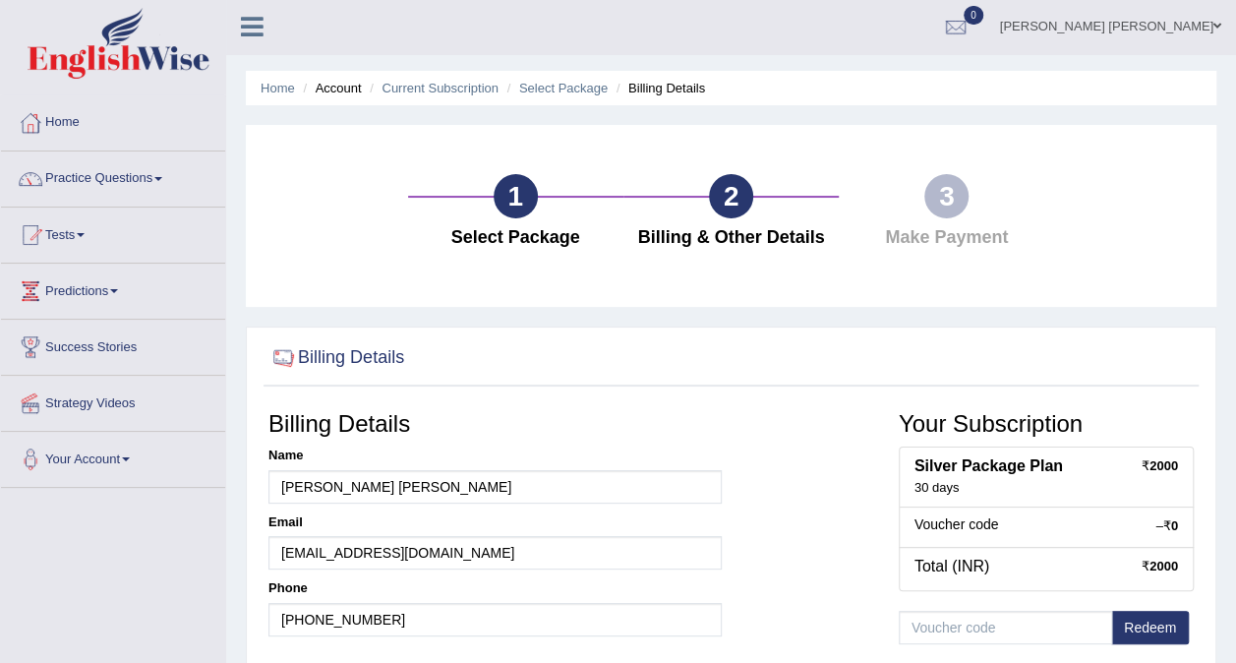
click at [525, 209] on div "1" at bounding box center [516, 196] width 44 height 44
click at [557, 89] on link "Select Package" at bounding box center [563, 88] width 89 height 15
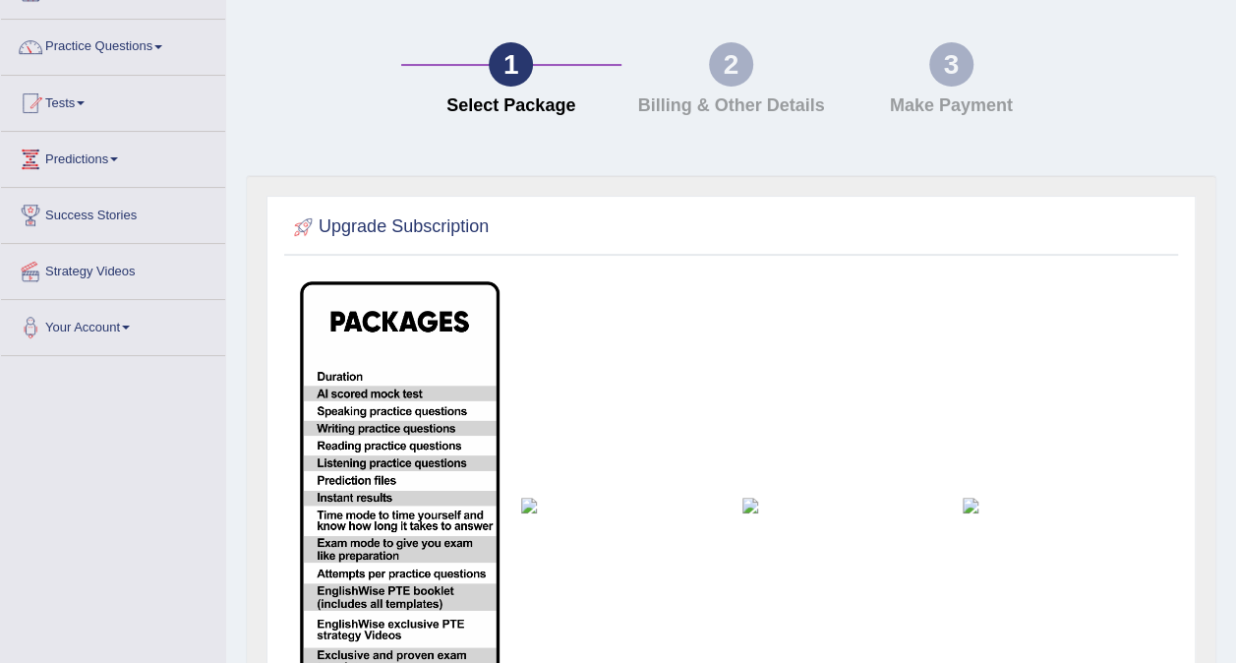
scroll to position [137, 0]
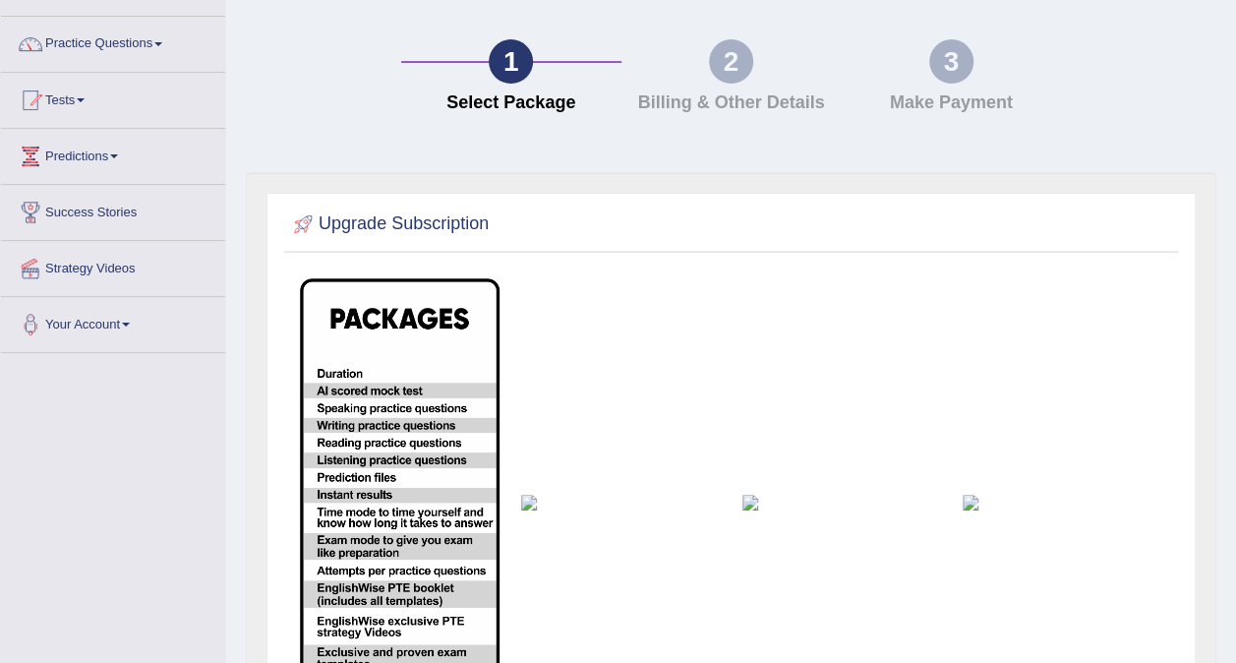
click at [760, 478] on td at bounding box center [842, 503] width 221 height 470
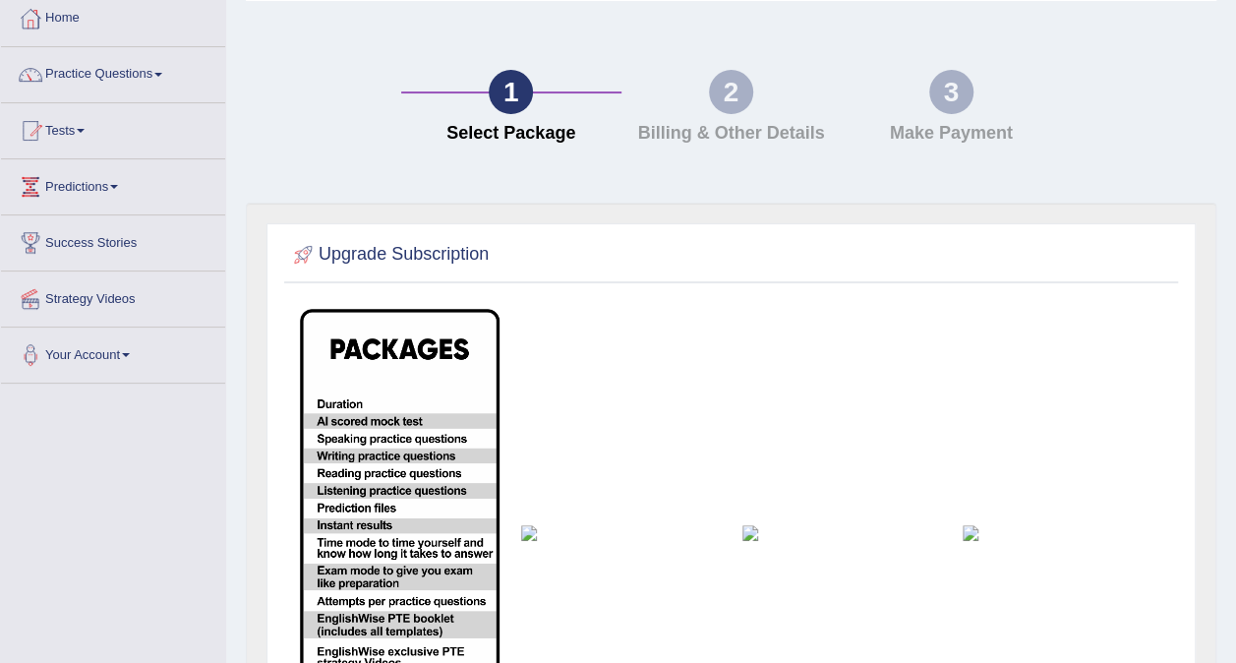
scroll to position [101, 0]
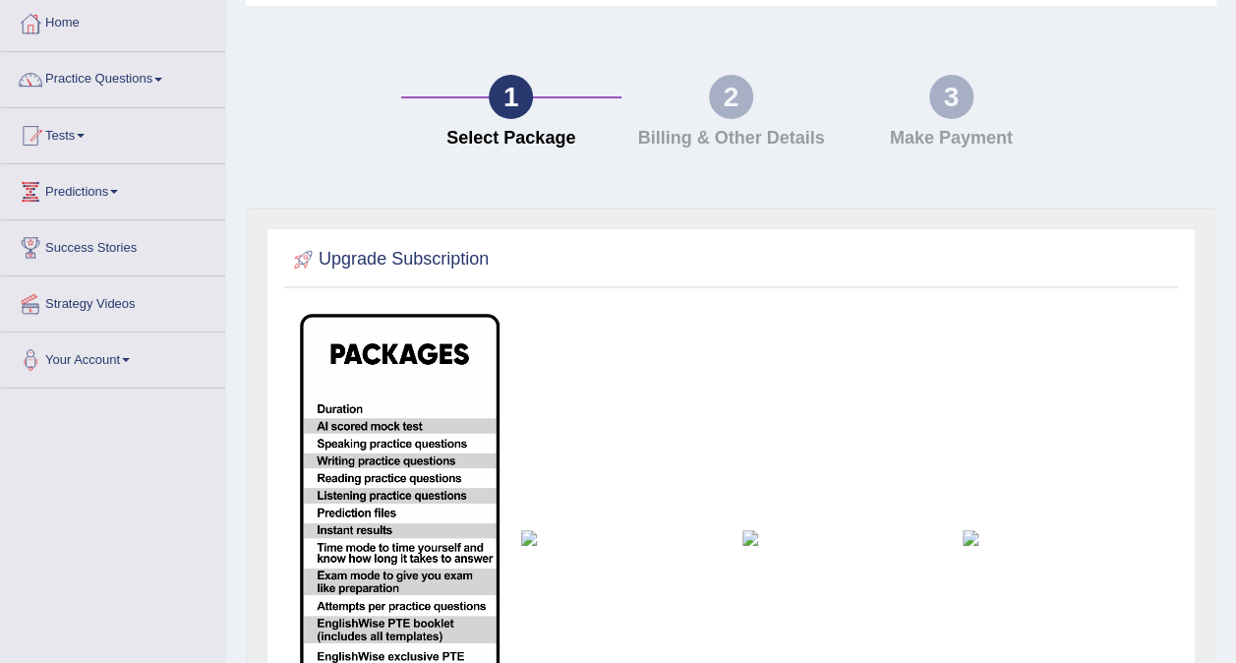
click at [720, 130] on h4 "Billing & Other Details" at bounding box center [731, 139] width 201 height 20
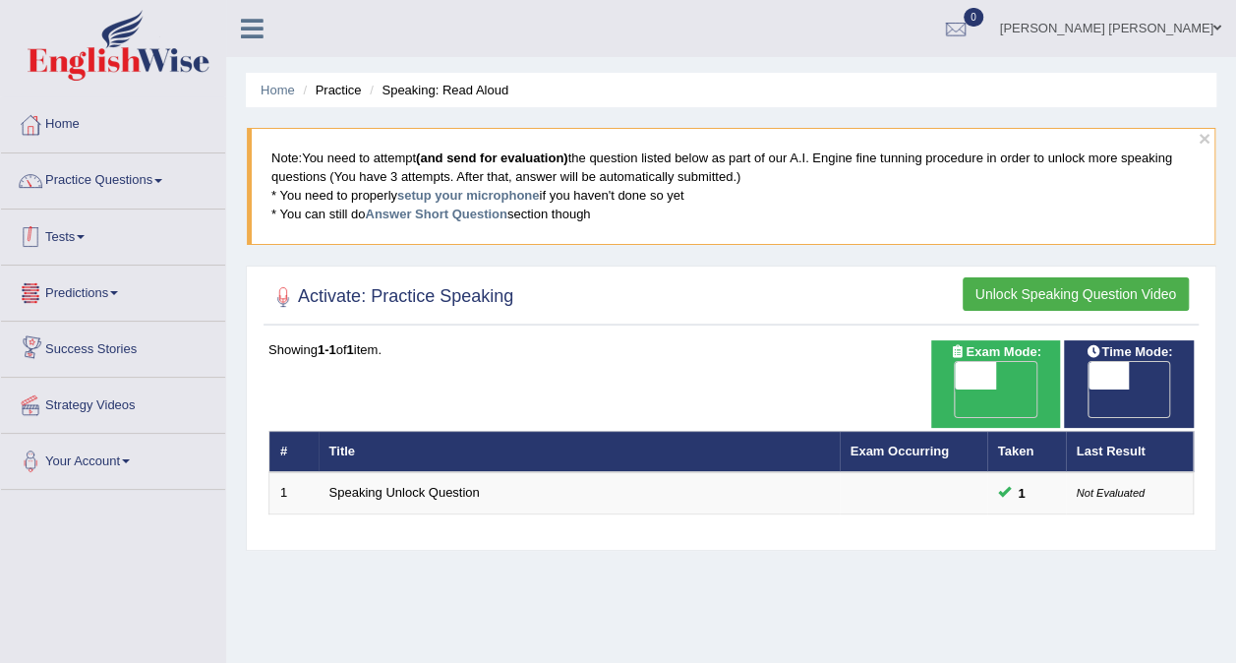
click at [82, 239] on link "Tests" at bounding box center [113, 233] width 224 height 49
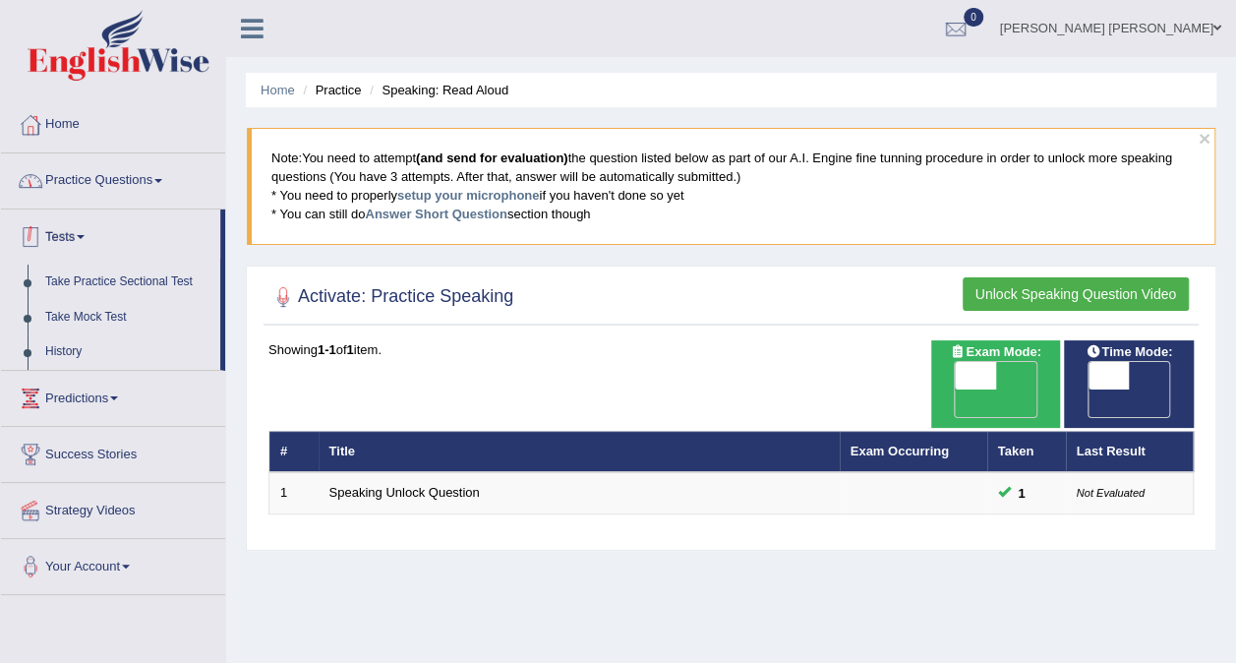
click at [87, 188] on link "Practice Questions" at bounding box center [113, 177] width 224 height 49
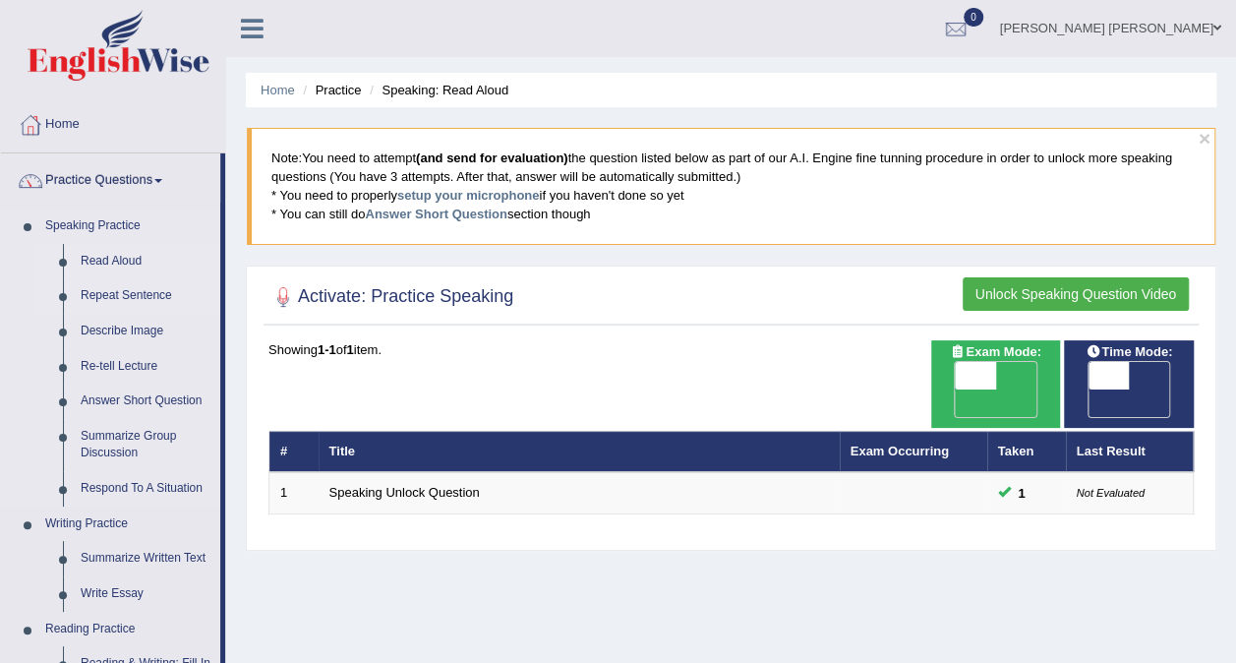
click at [139, 298] on link "Repeat Sentence" at bounding box center [146, 295] width 149 height 35
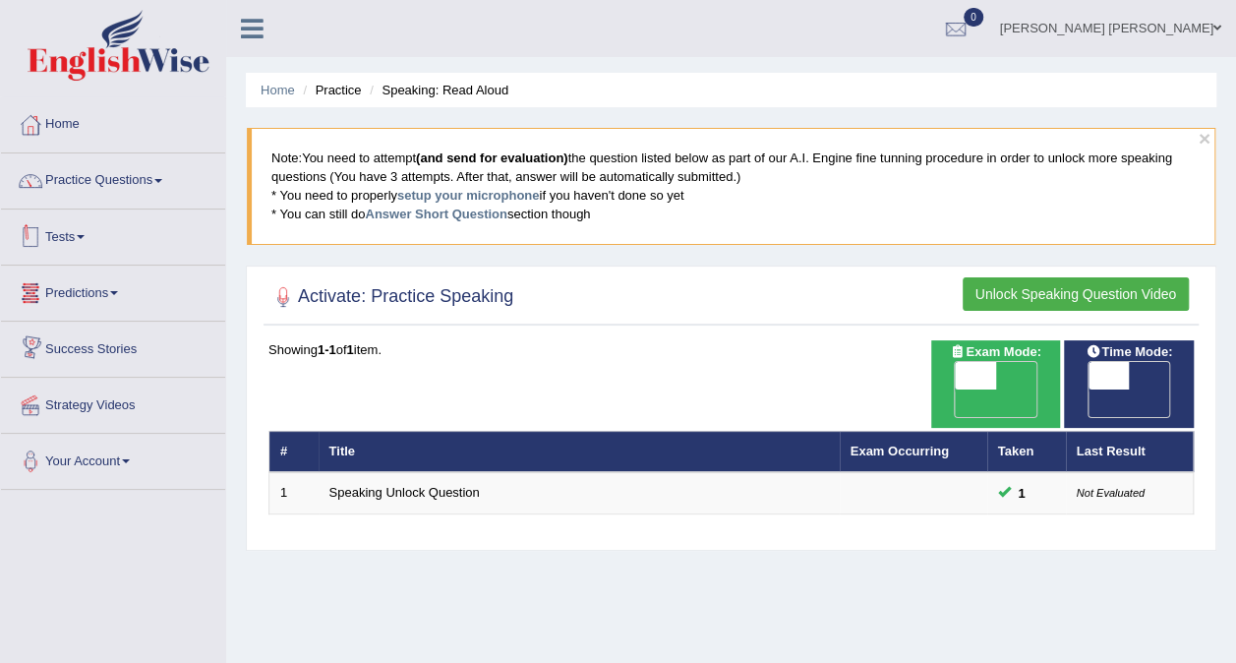
click at [71, 228] on link "Tests" at bounding box center [113, 233] width 224 height 49
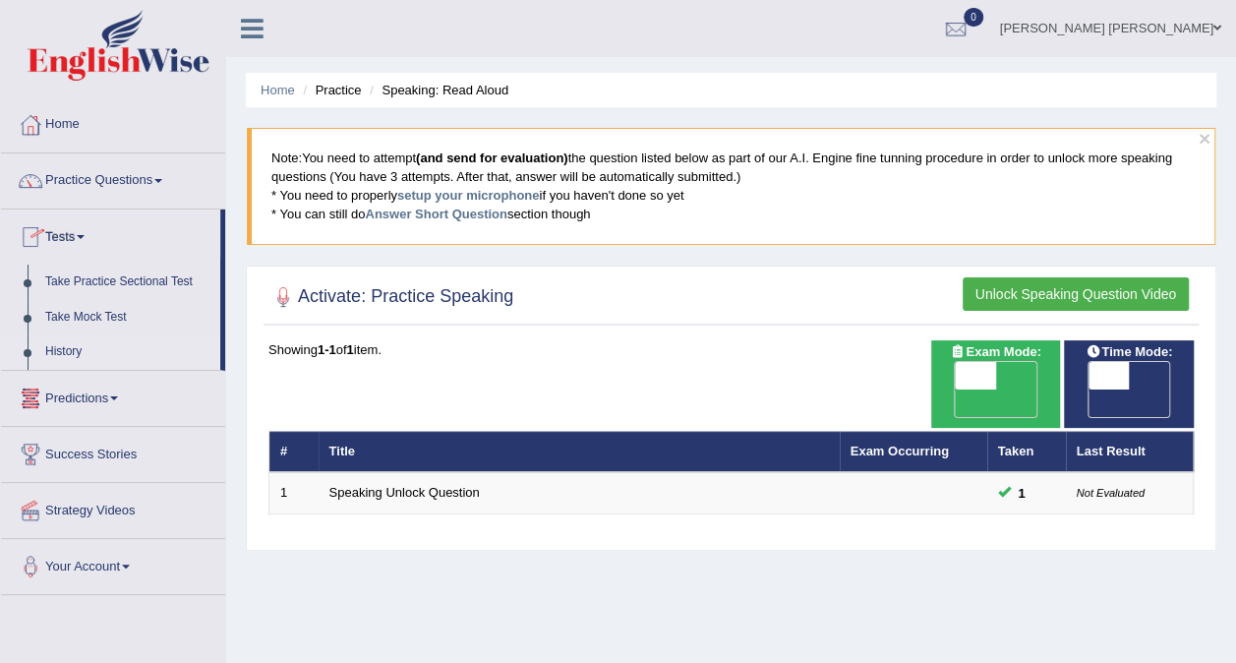
click at [49, 345] on link "History" at bounding box center [128, 351] width 184 height 35
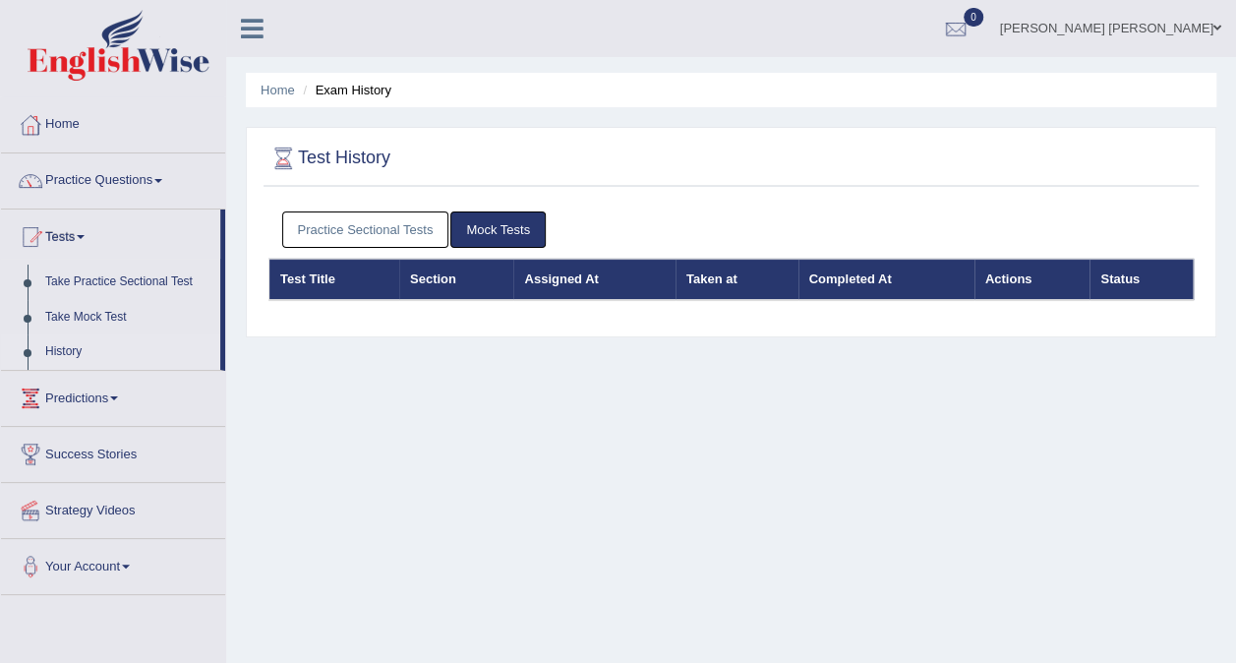
click at [369, 235] on link "Practice Sectional Tests" at bounding box center [365, 229] width 167 height 36
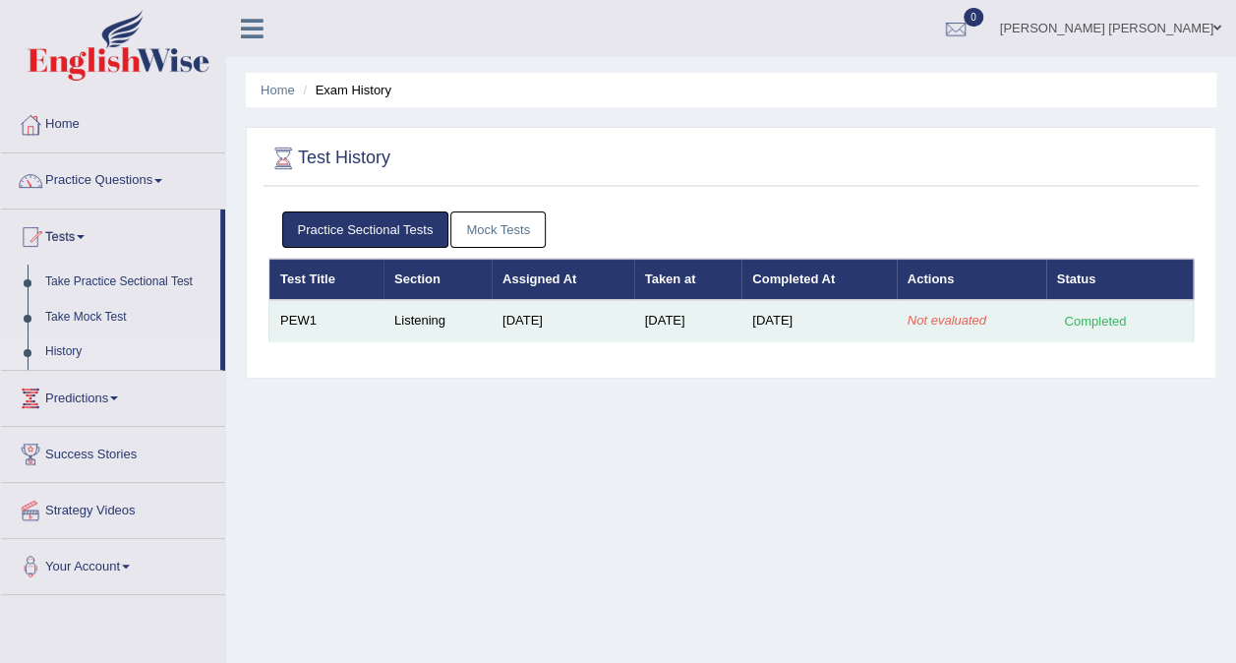
click at [965, 325] on em "Not evaluated" at bounding box center [947, 320] width 79 height 15
click at [964, 325] on em "Not evaluated" at bounding box center [947, 320] width 79 height 15
click at [959, 325] on em "Not evaluated" at bounding box center [947, 320] width 79 height 15
